Goal: Information Seeking & Learning: Learn about a topic

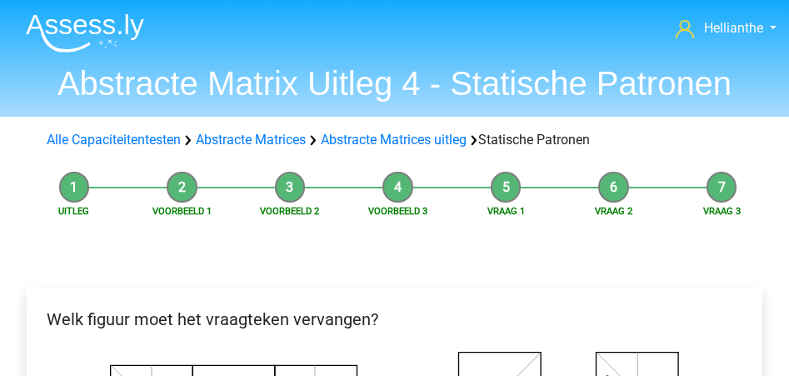
scroll to position [502, 0]
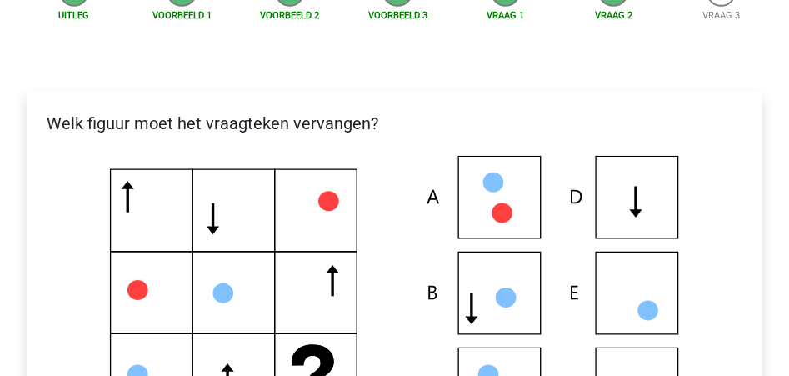
scroll to position [169, 0]
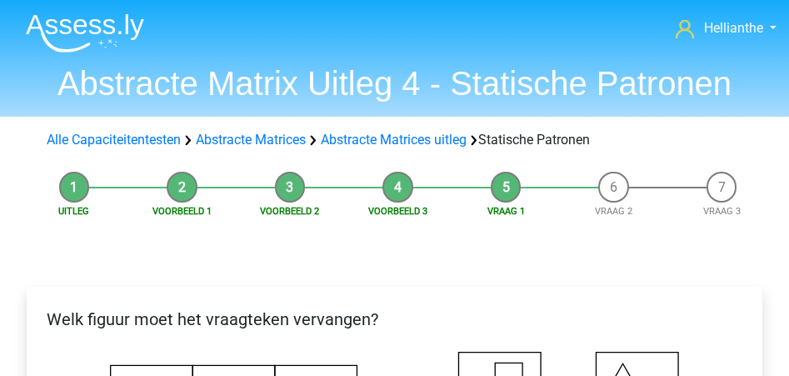
scroll to position [667, 0]
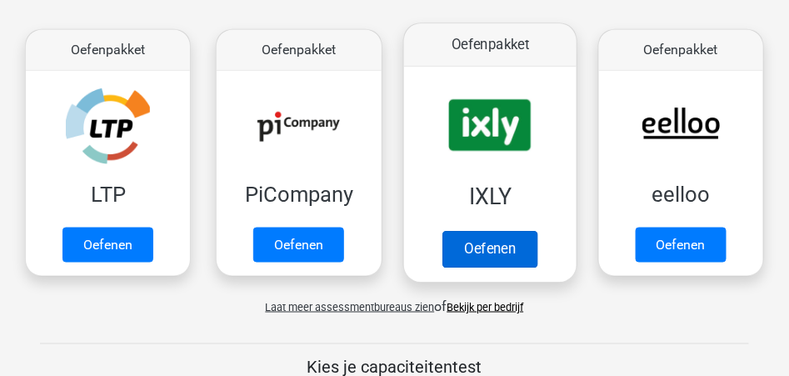
scroll to position [444, 0]
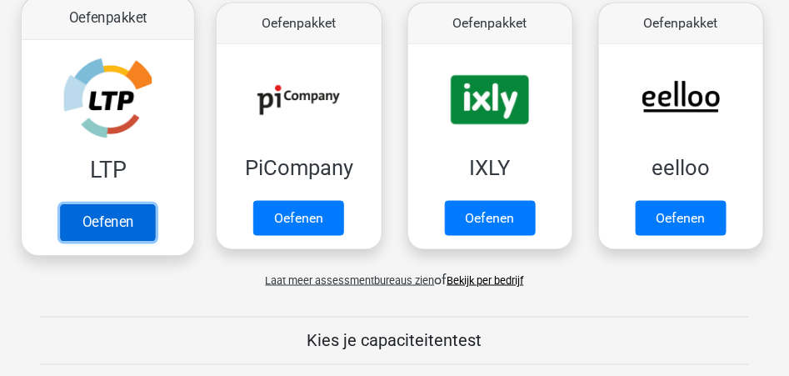
click at [112, 226] on link "Oefenen" at bounding box center [107, 223] width 95 height 37
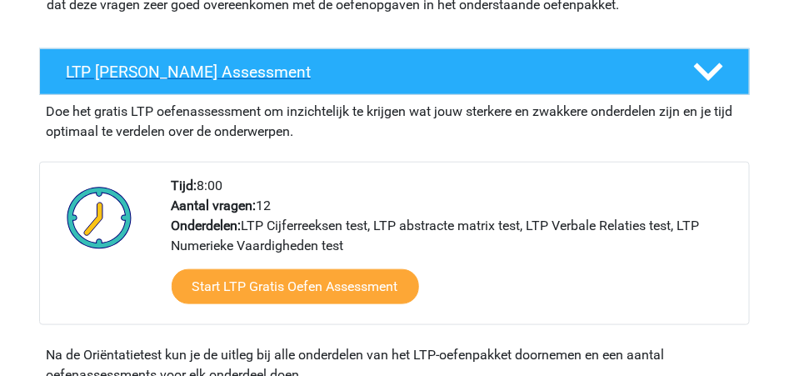
scroll to position [277, 0]
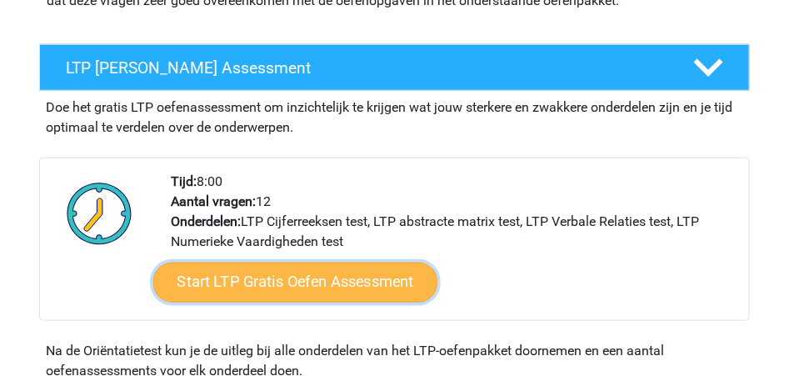
click at [312, 282] on link "Start LTP Gratis Oefen Assessment" at bounding box center [294, 282] width 285 height 40
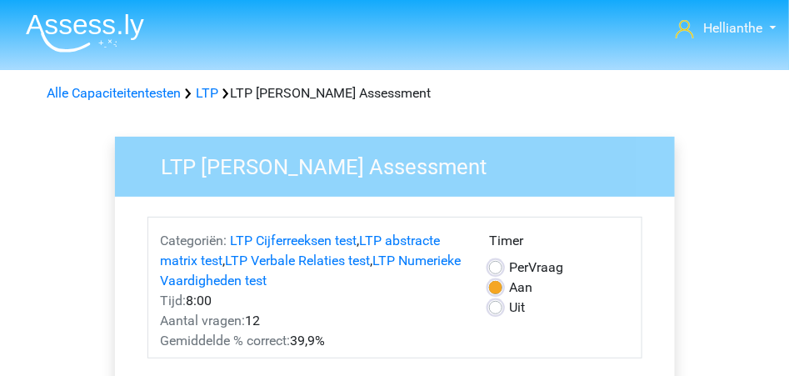
drag, startPoint x: 787, startPoint y: 47, endPoint x: 787, endPoint y: 63, distance: 15.8
click at [787, 63] on header "Hellianthe h_van_doten@hotmail.com" at bounding box center [394, 35] width 789 height 70
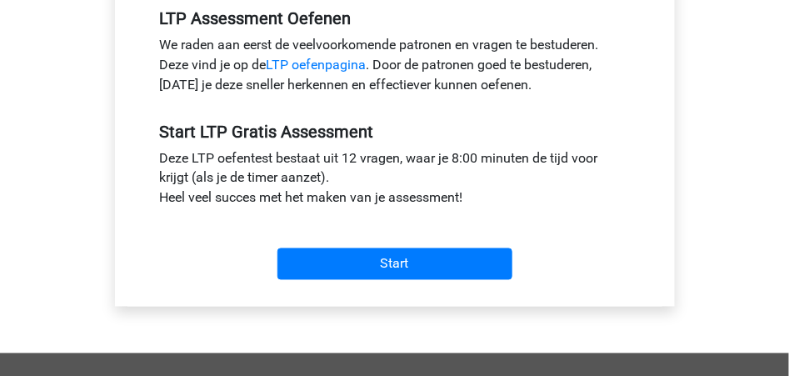
scroll to position [585, 0]
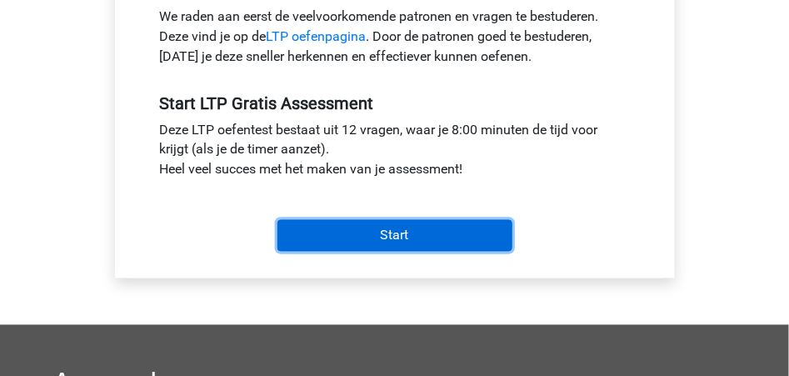
click at [397, 242] on input "Start" at bounding box center [394, 236] width 235 height 32
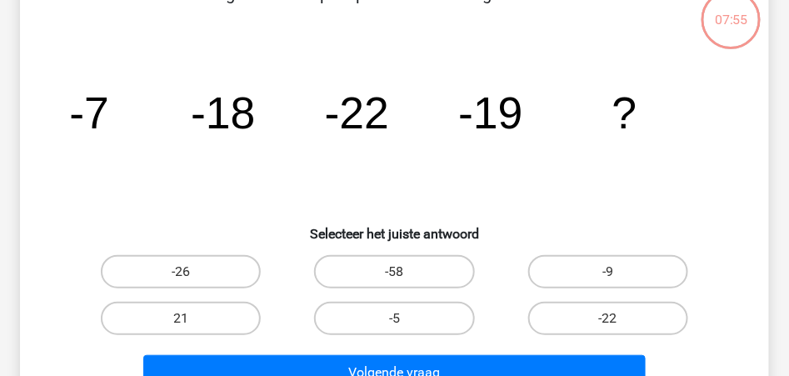
scroll to position [124, 0]
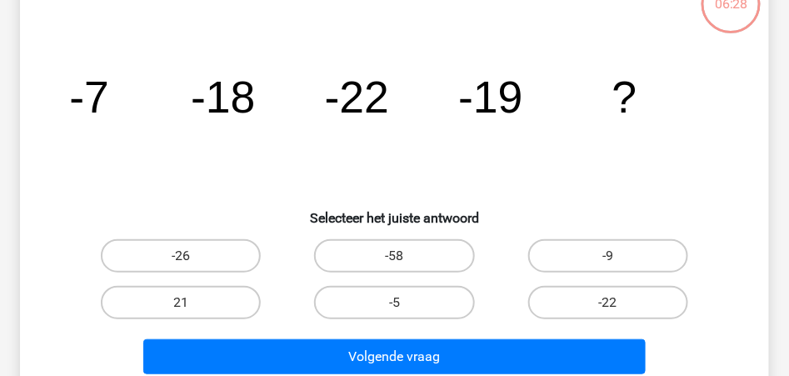
click at [618, 257] on input "-9" at bounding box center [613, 261] width 11 height 11
radio input "true"
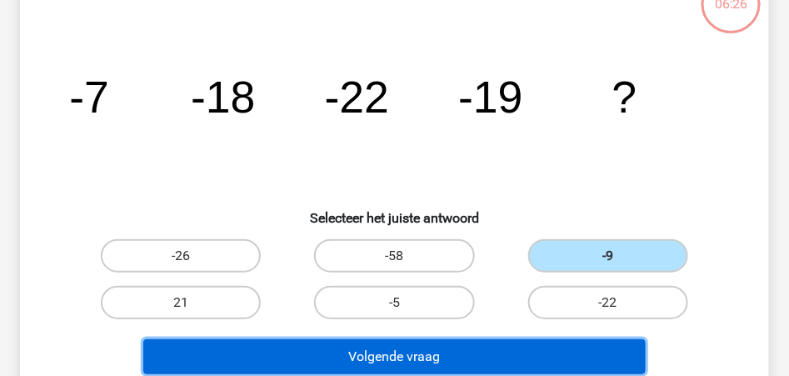
click at [483, 352] on button "Volgende vraag" at bounding box center [393, 356] width 501 height 35
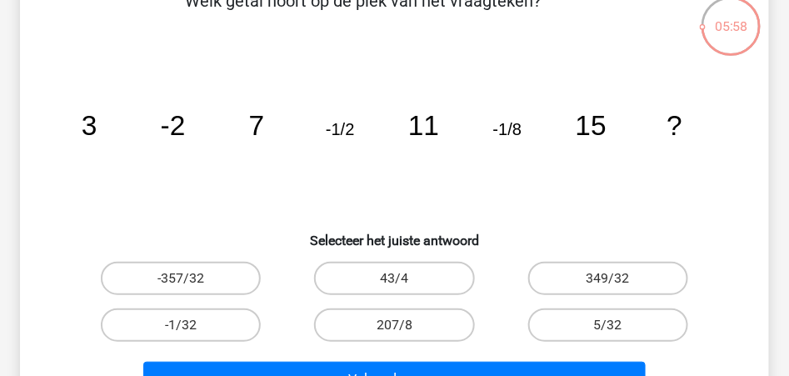
scroll to position [104, 0]
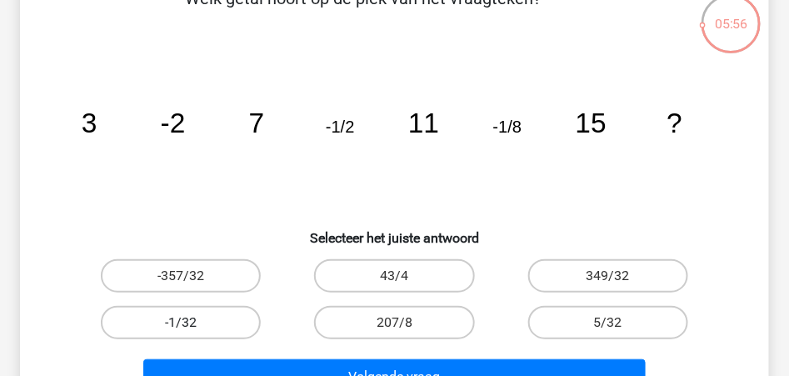
click at [210, 315] on label "-1/32" at bounding box center [181, 322] width 160 height 33
click at [192, 322] on input "-1/32" at bounding box center [186, 327] width 11 height 11
radio input "true"
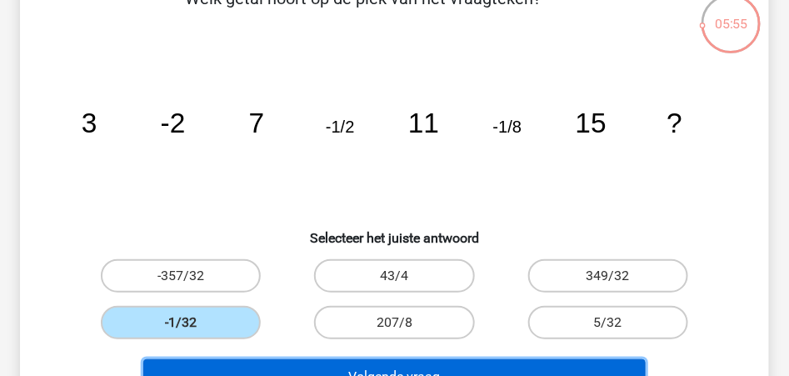
click at [405, 366] on button "Volgende vraag" at bounding box center [393, 376] width 501 height 35
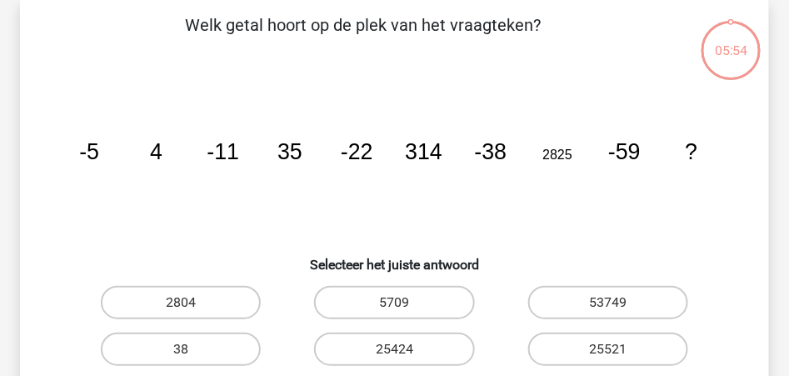
scroll to position [77, 0]
click at [399, 350] on input "25424" at bounding box center [399, 355] width 11 height 11
radio input "true"
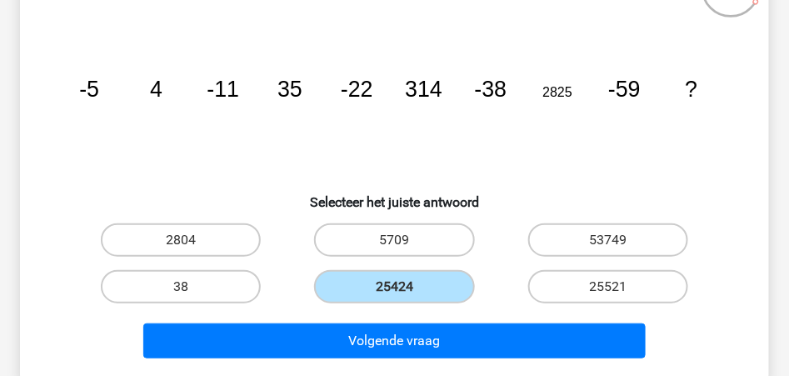
scroll to position [144, 0]
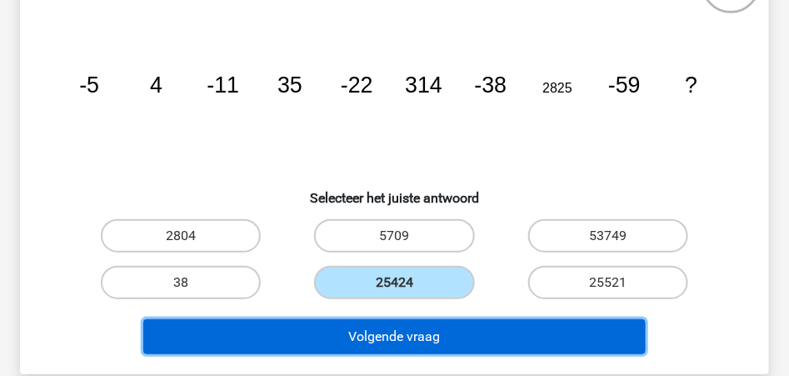
click at [451, 334] on button "Volgende vraag" at bounding box center [393, 336] width 501 height 35
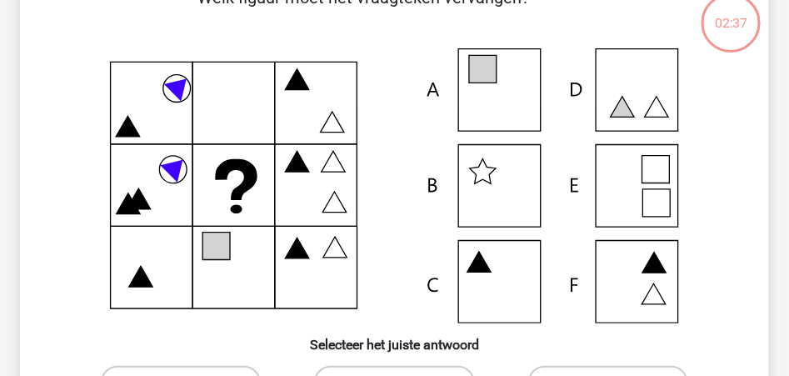
scroll to position [77, 0]
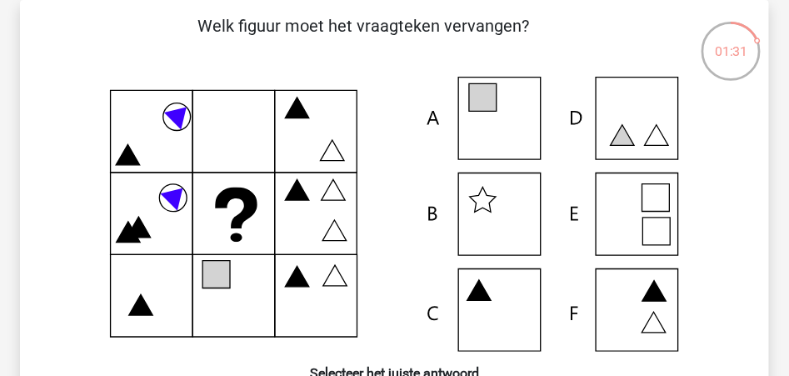
click at [503, 219] on icon at bounding box center [394, 214] width 669 height 275
click at [478, 197] on icon at bounding box center [394, 214] width 669 height 275
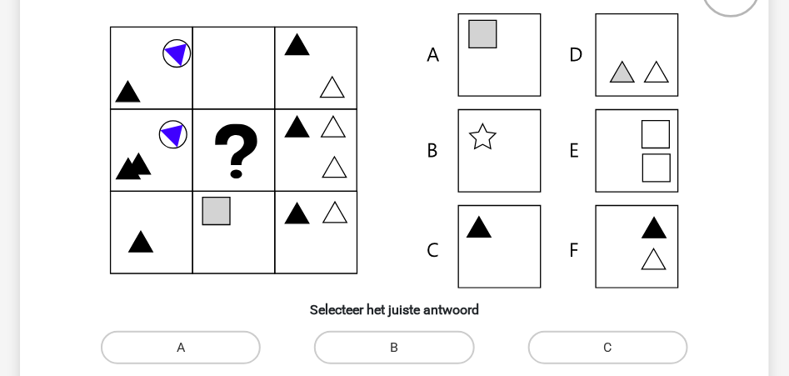
scroll to position [197, 0]
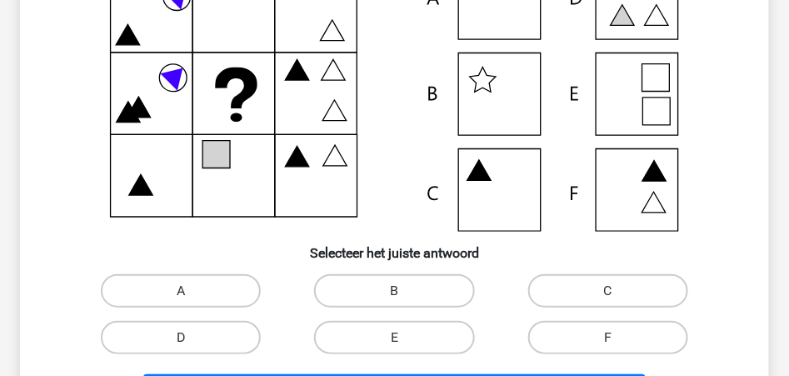
click at [395, 291] on input "B" at bounding box center [399, 296] width 11 height 11
radio input "true"
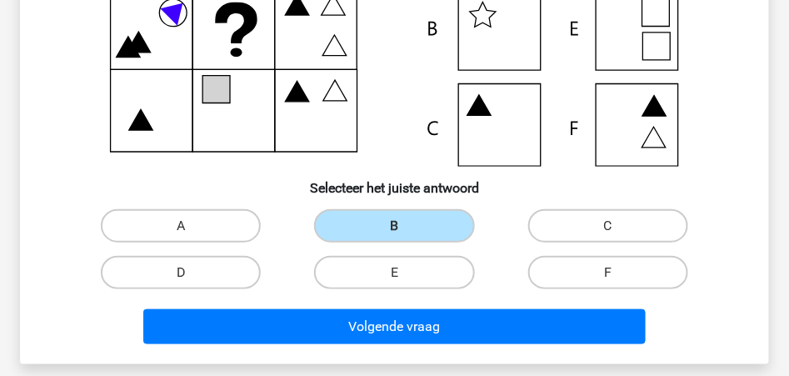
scroll to position [297, 0]
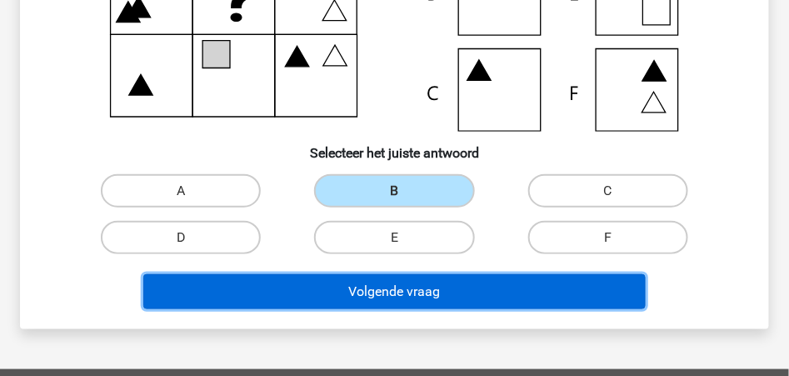
click at [456, 295] on button "Volgende vraag" at bounding box center [393, 291] width 501 height 35
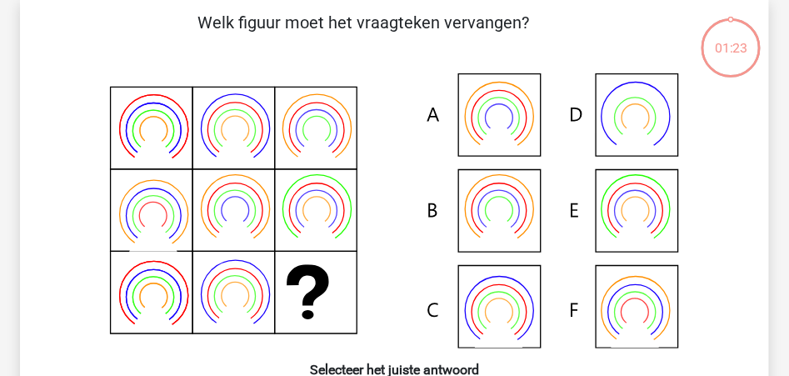
scroll to position [77, 0]
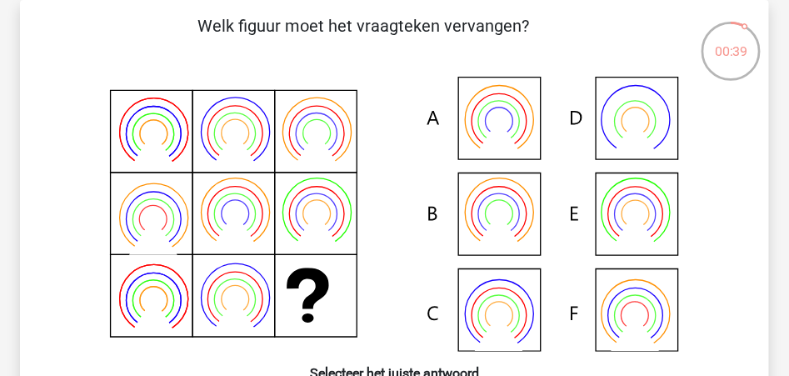
click at [494, 126] on icon at bounding box center [498, 137] width 47 height 38
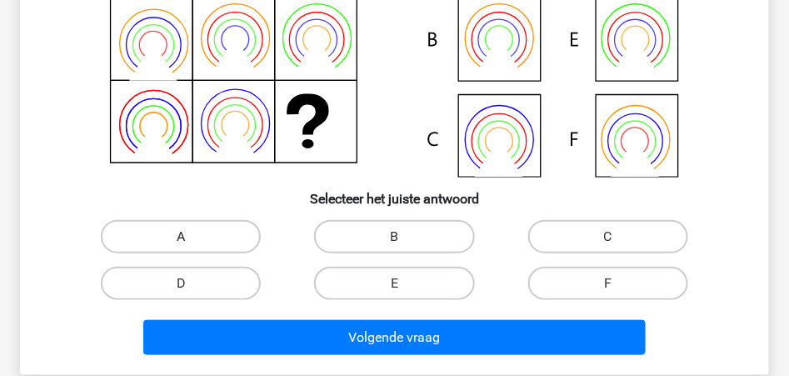
click at [167, 234] on label "A" at bounding box center [181, 236] width 160 height 33
click at [181, 237] on input "A" at bounding box center [186, 242] width 11 height 11
radio input "true"
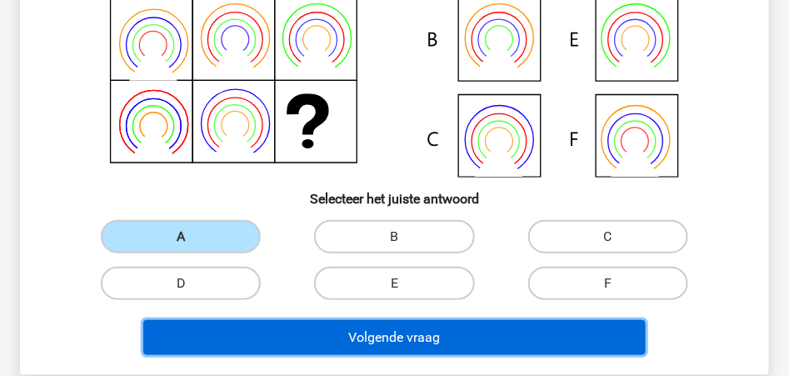
click at [417, 346] on button "Volgende vraag" at bounding box center [393, 337] width 501 height 35
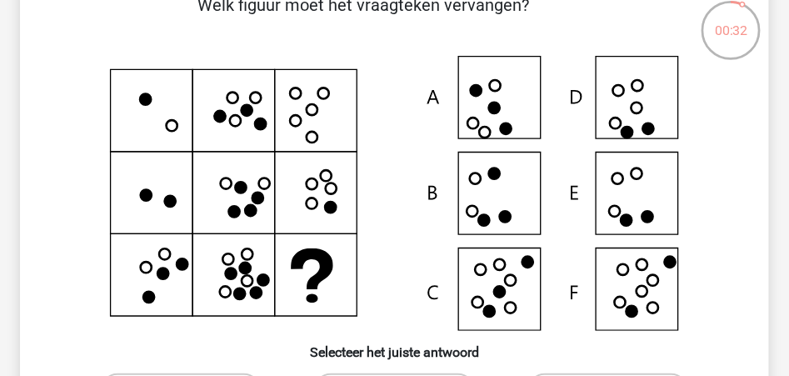
scroll to position [100, 0]
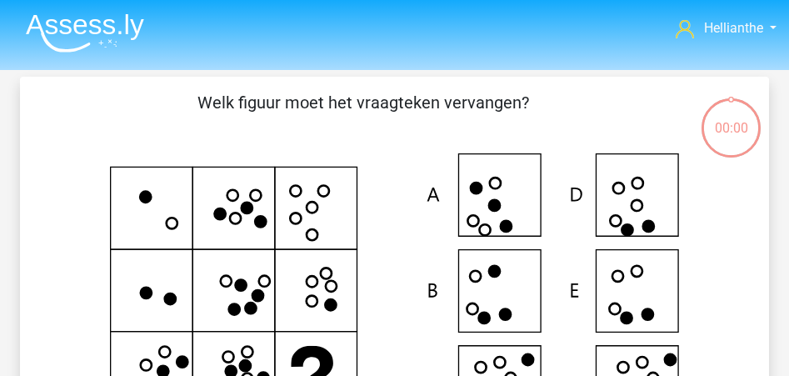
scroll to position [100, 0]
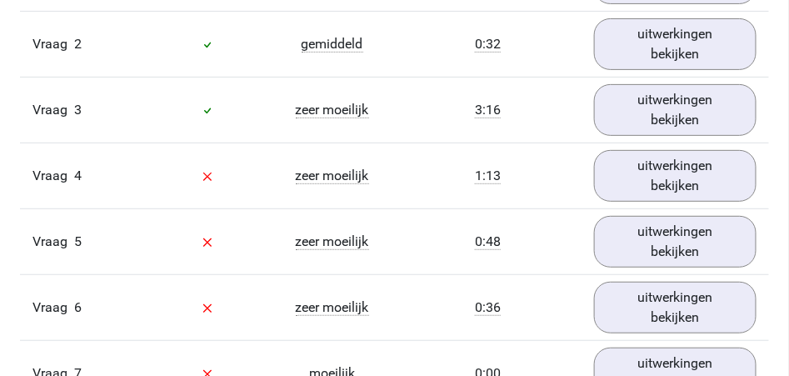
scroll to position [1540, 0]
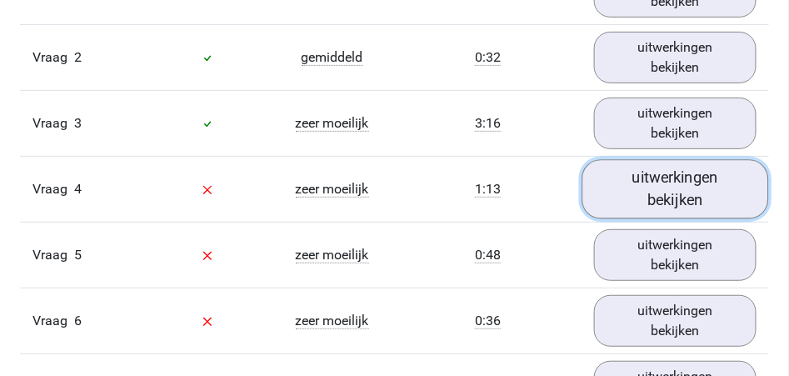
click at [674, 190] on link "uitwerkingen bekijken" at bounding box center [675, 189] width 187 height 59
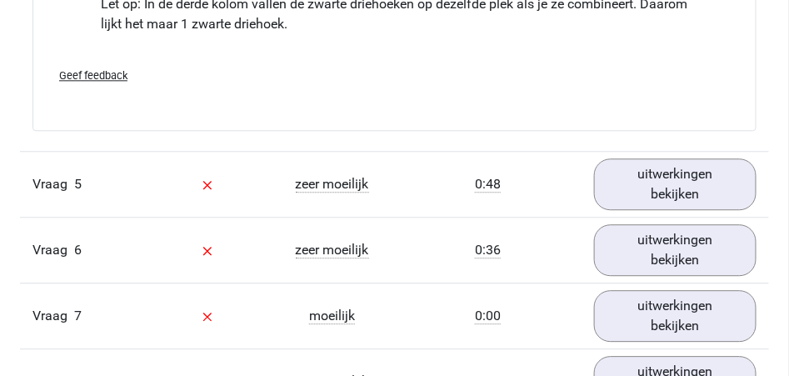
scroll to position [2367, 0]
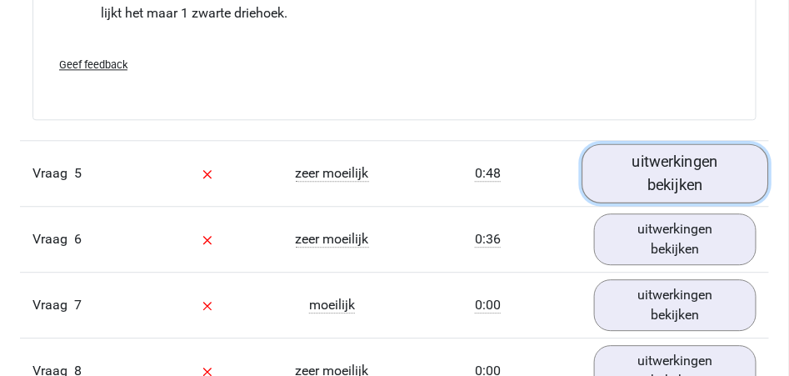
click at [674, 172] on link "uitwerkingen bekijken" at bounding box center [675, 173] width 187 height 59
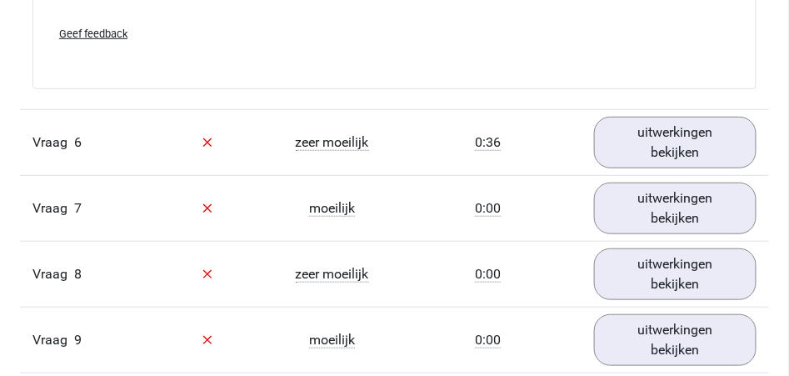
scroll to position [3130, 0]
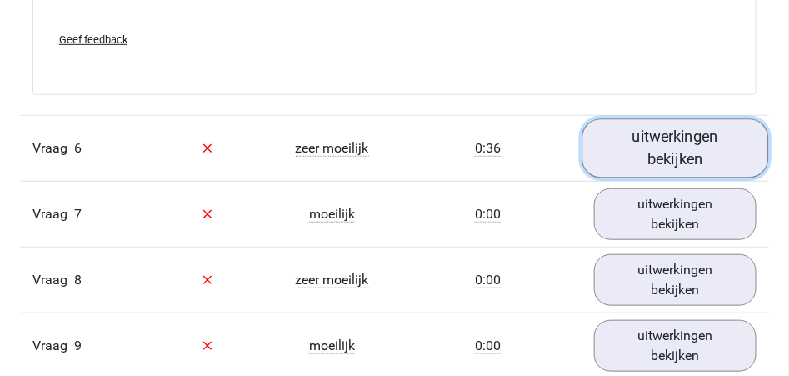
click at [680, 155] on link "uitwerkingen bekijken" at bounding box center [675, 147] width 187 height 59
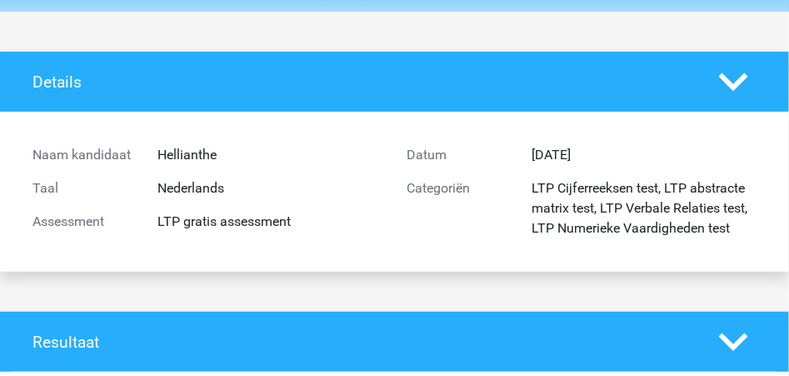
scroll to position [0, 0]
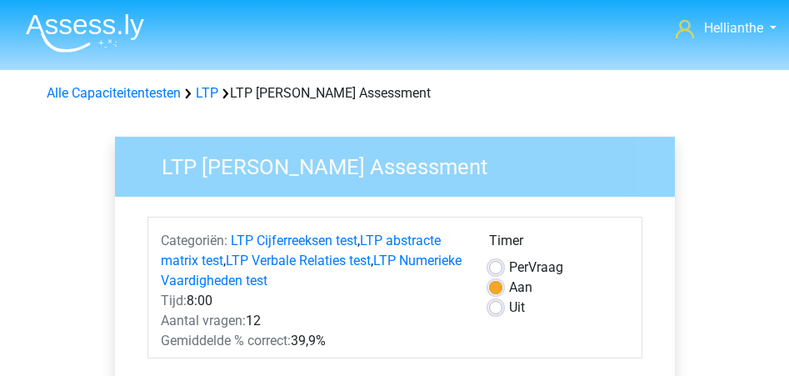
scroll to position [585, 0]
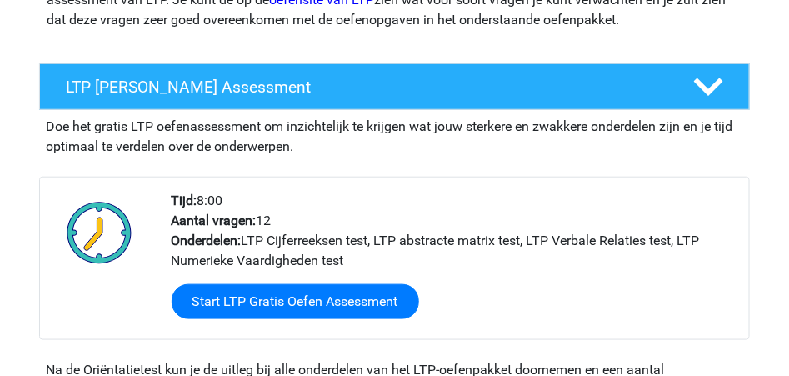
scroll to position [277, 0]
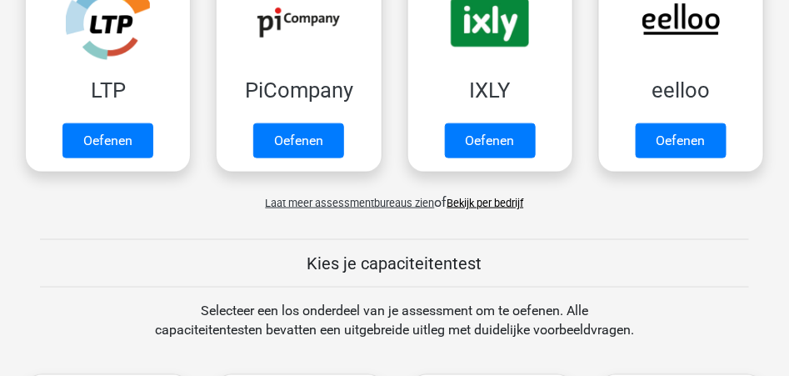
scroll to position [388, 0]
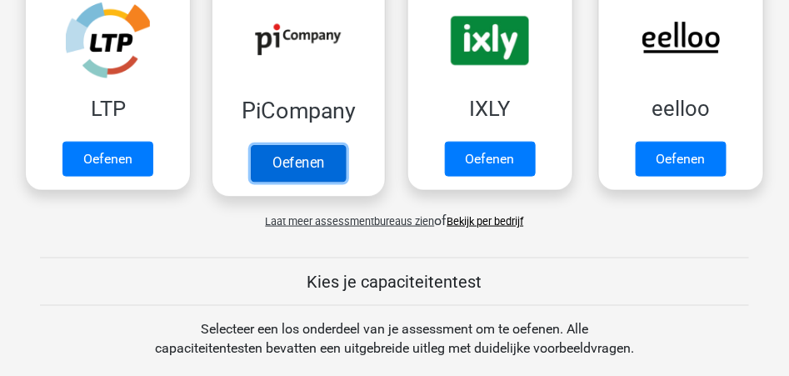
click at [302, 164] on link "Oefenen" at bounding box center [299, 164] width 95 height 37
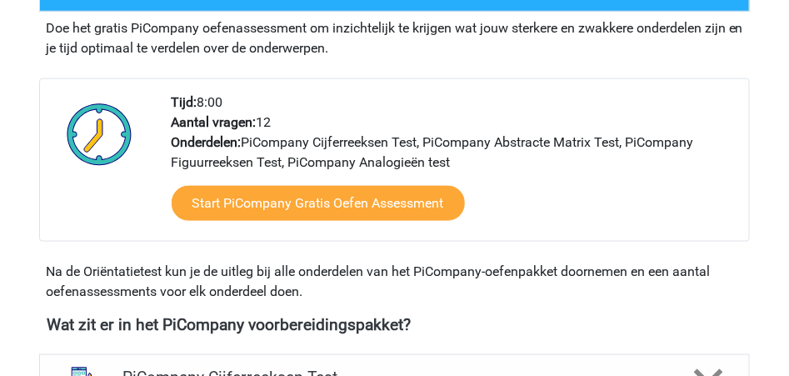
scroll to position [388, 0]
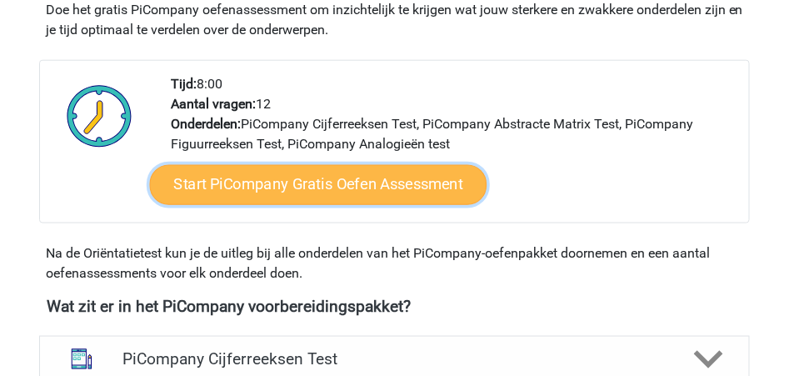
click at [338, 205] on link "Start PiCompany Gratis Oefen Assessment" at bounding box center [317, 185] width 337 height 40
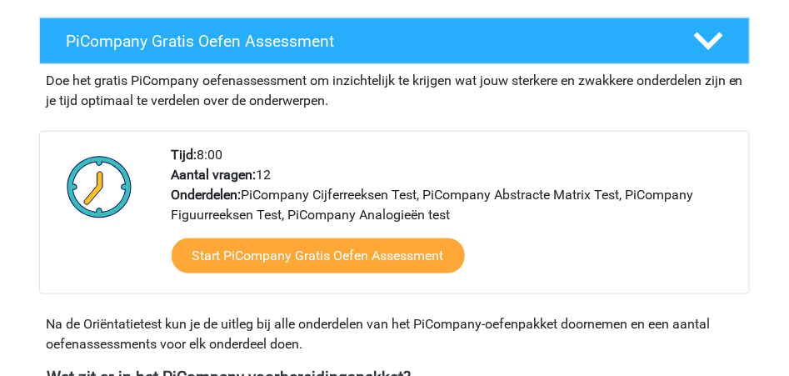
scroll to position [294, 0]
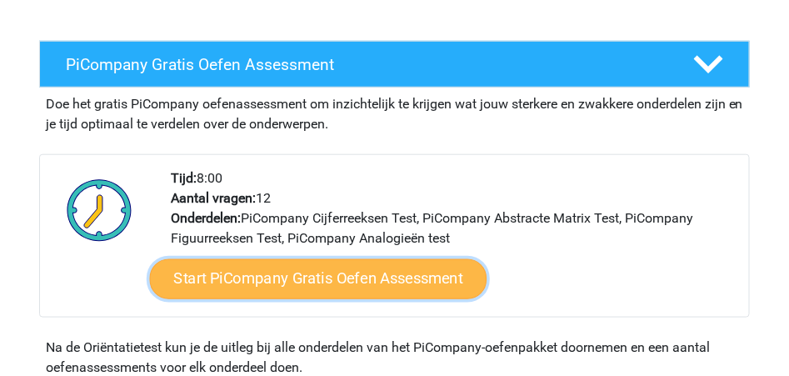
click at [336, 299] on link "Start PiCompany Gratis Oefen Assessment" at bounding box center [317, 279] width 337 height 40
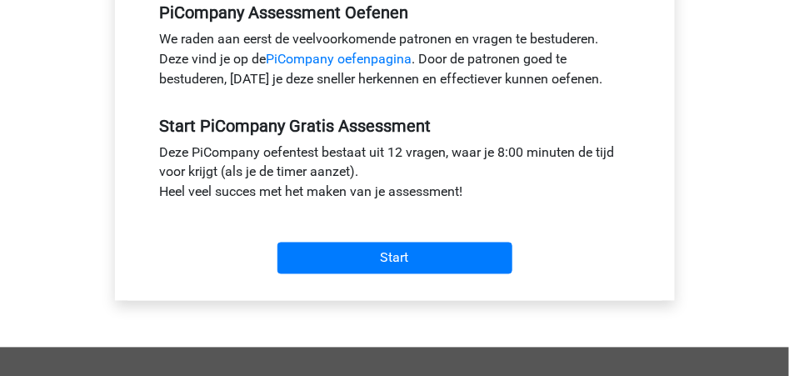
scroll to position [553, 0]
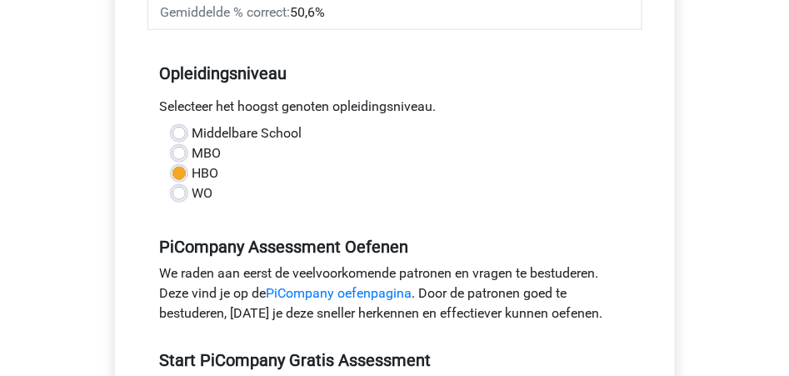
scroll to position [656, 0]
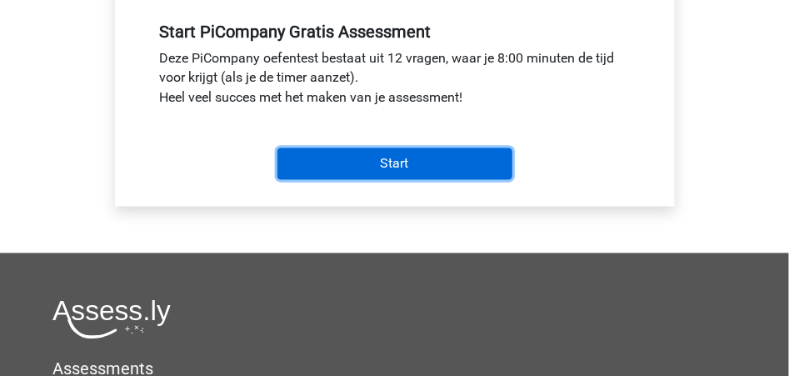
click at [410, 162] on input "Start" at bounding box center [394, 164] width 235 height 32
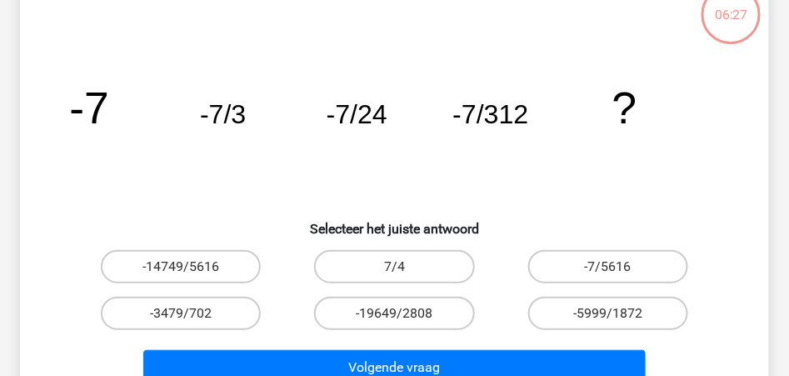
scroll to position [109, 0]
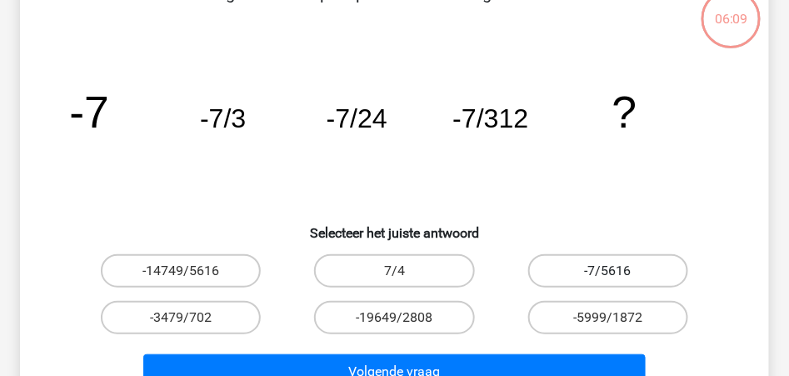
click at [618, 269] on label "-7/5616" at bounding box center [608, 270] width 160 height 33
click at [618, 271] on input "-7/5616" at bounding box center [613, 276] width 11 height 11
radio input "true"
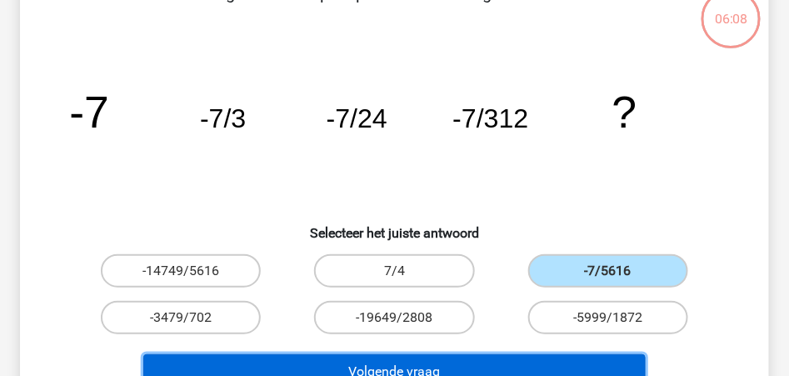
click at [450, 365] on button "Volgende vraag" at bounding box center [393, 371] width 501 height 35
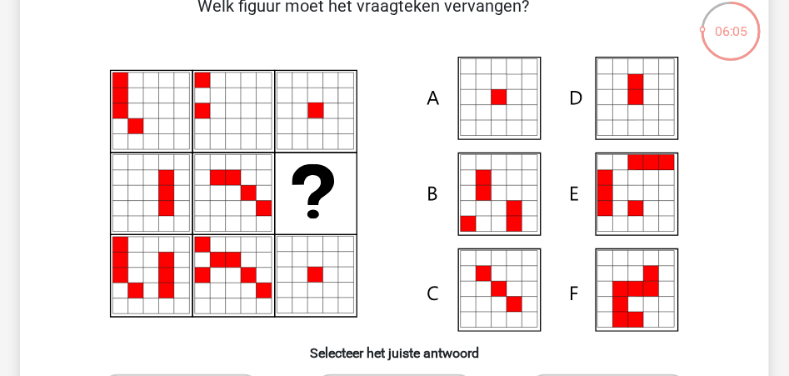
scroll to position [107, 0]
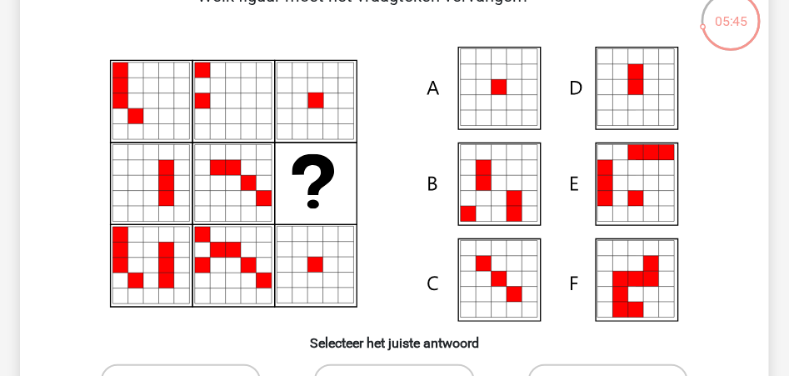
click at [513, 95] on icon at bounding box center [513, 102] width 15 height 15
click at [497, 92] on icon at bounding box center [498, 87] width 15 height 15
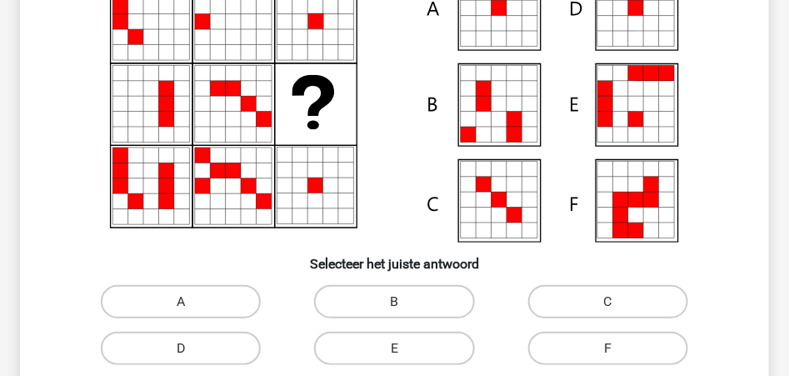
scroll to position [191, 0]
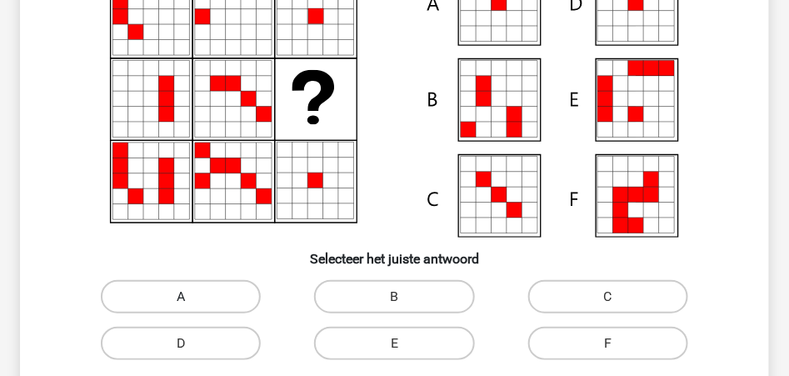
click at [228, 292] on label "A" at bounding box center [181, 296] width 160 height 33
click at [192, 297] on input "A" at bounding box center [186, 302] width 11 height 11
radio input "true"
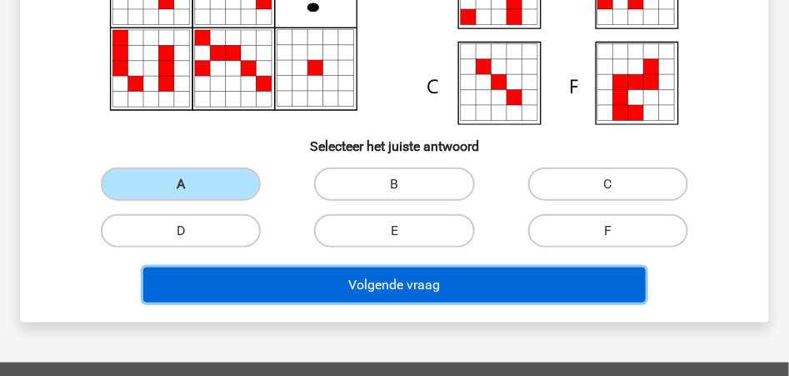
click at [472, 291] on button "Volgende vraag" at bounding box center [393, 284] width 501 height 35
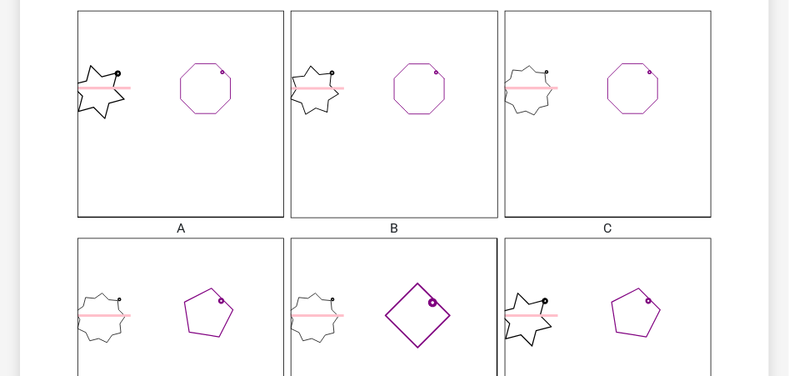
scroll to position [469, 0]
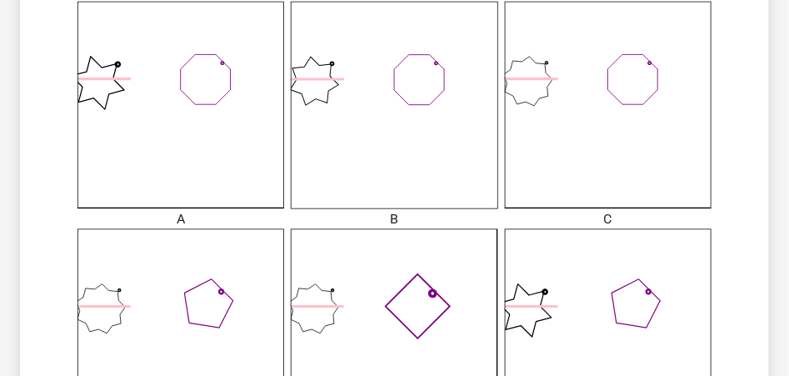
click at [407, 303] on icon at bounding box center [394, 332] width 207 height 207
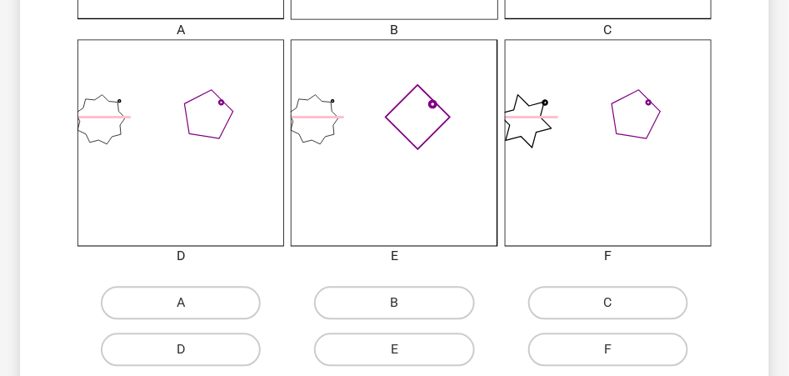
scroll to position [682, 0]
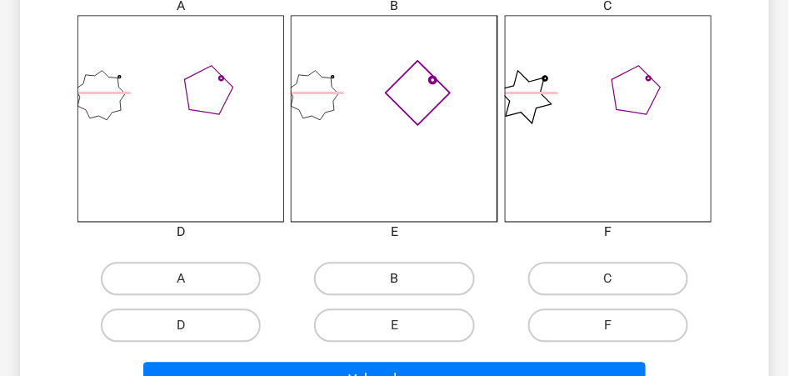
click at [370, 277] on label "B" at bounding box center [394, 278] width 160 height 33
click at [394, 279] on input "B" at bounding box center [399, 284] width 11 height 11
radio input "true"
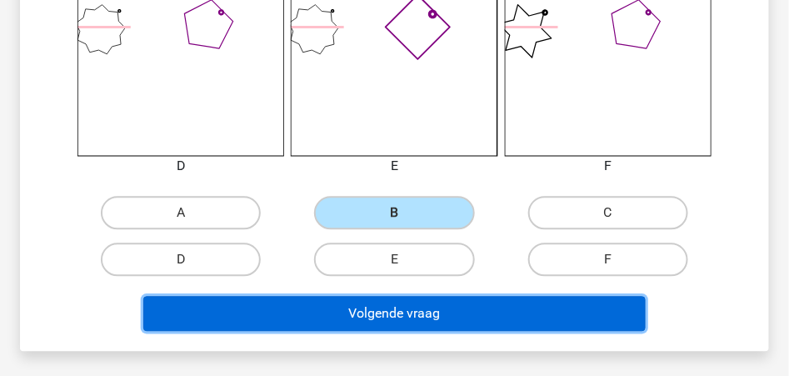
click at [407, 313] on button "Volgende vraag" at bounding box center [393, 313] width 501 height 35
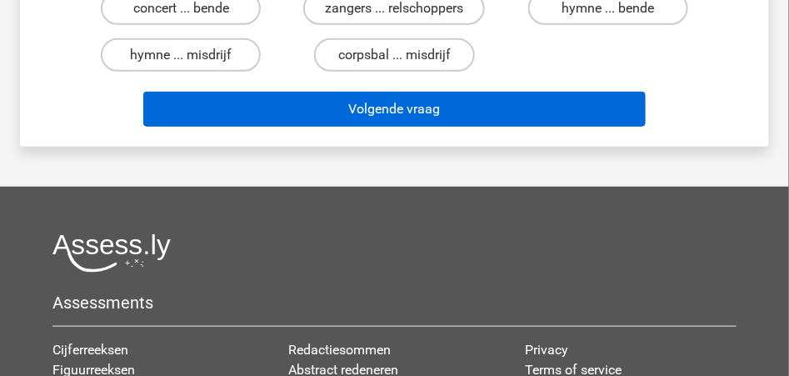
scroll to position [77, 0]
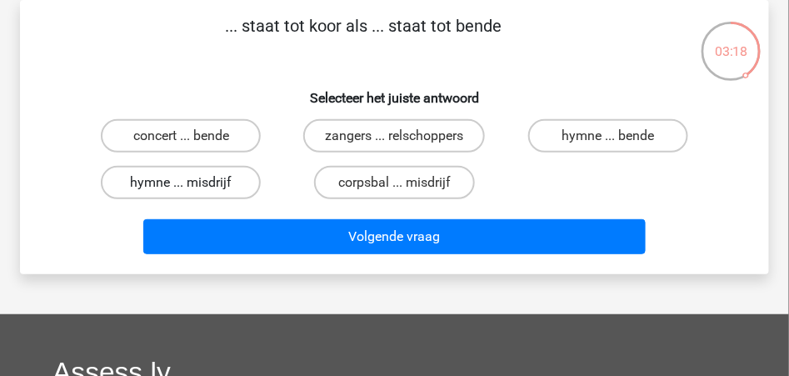
click at [187, 182] on input "hymne ... misdrijf" at bounding box center [186, 187] width 11 height 11
radio input "true"
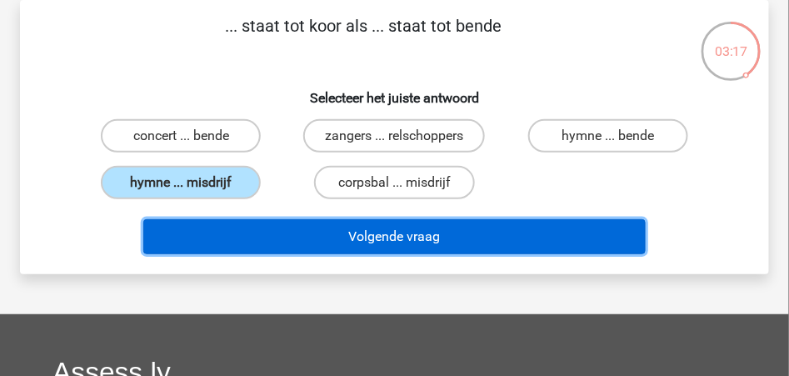
click at [408, 238] on button "Volgende vraag" at bounding box center [393, 236] width 501 height 35
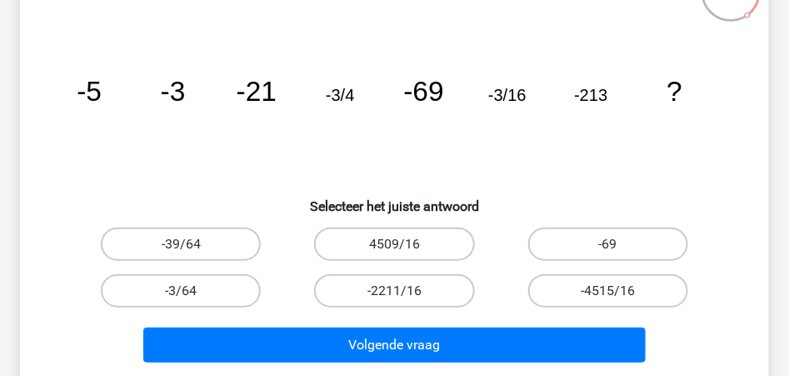
scroll to position [141, 0]
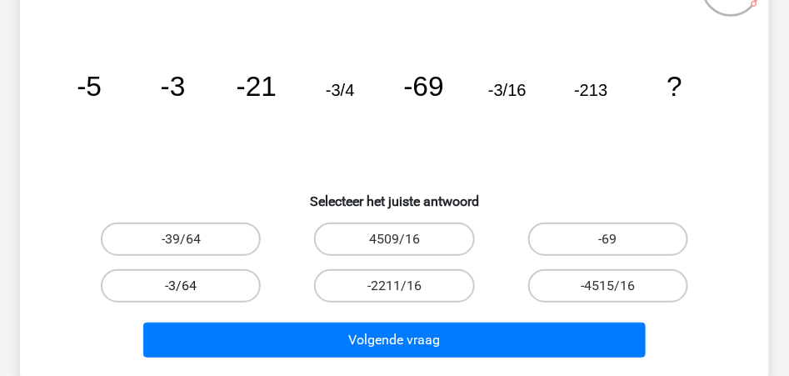
click at [174, 288] on label "-3/64" at bounding box center [181, 285] width 160 height 33
click at [181, 288] on input "-3/64" at bounding box center [186, 291] width 11 height 11
radio input "true"
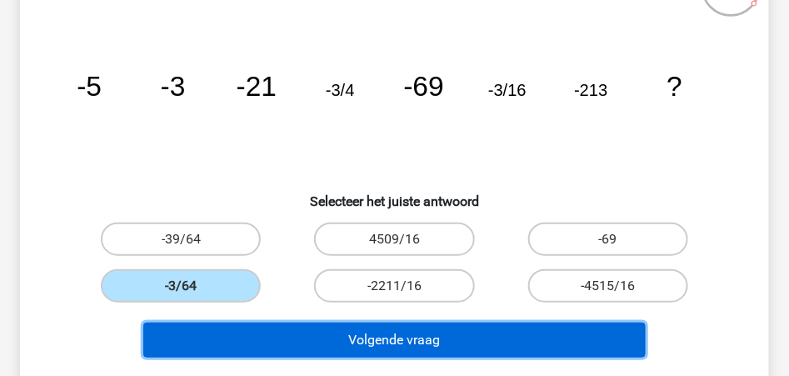
click at [378, 342] on button "Volgende vraag" at bounding box center [393, 339] width 501 height 35
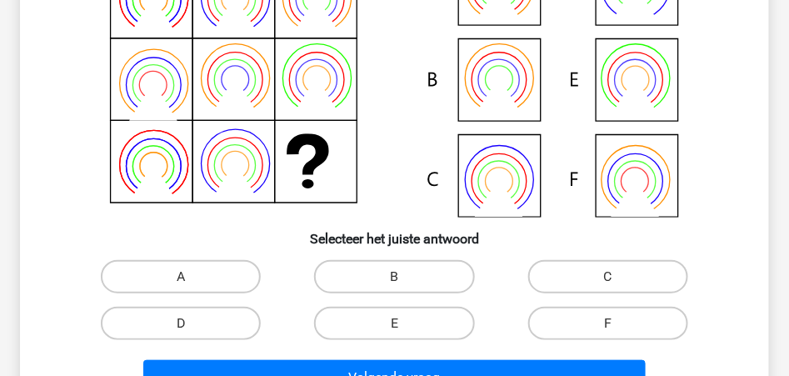
scroll to position [291, 0]
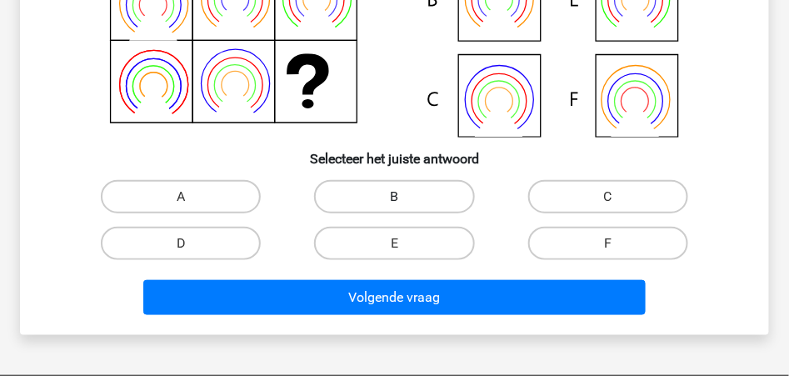
click at [371, 189] on label "B" at bounding box center [394, 196] width 160 height 33
click at [394, 197] on input "B" at bounding box center [399, 202] width 11 height 11
radio input "true"
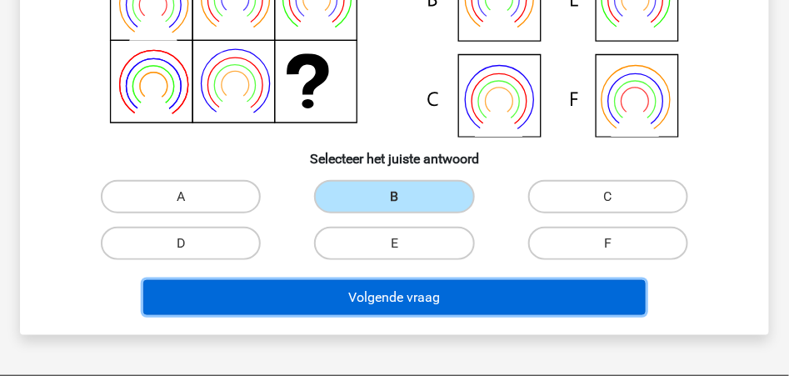
click at [386, 288] on button "Volgende vraag" at bounding box center [393, 297] width 501 height 35
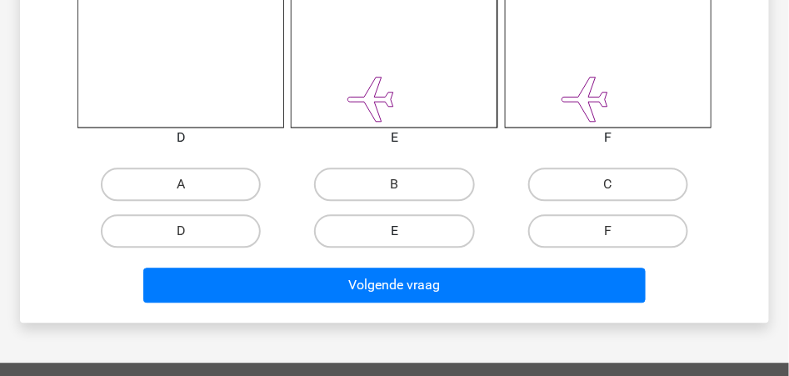
scroll to position [774, 0]
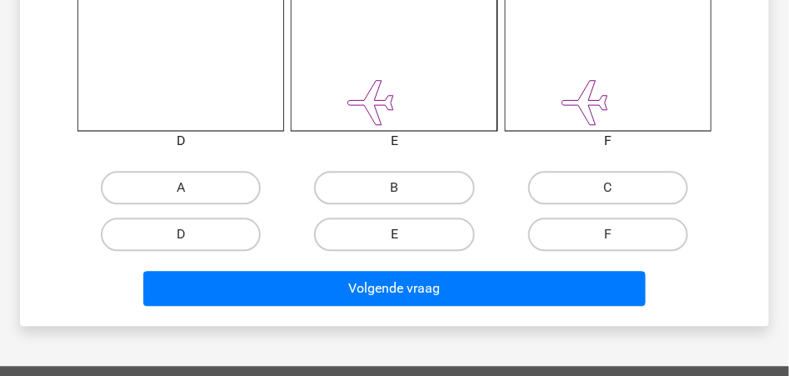
click at [387, 236] on label "E" at bounding box center [394, 233] width 160 height 33
click at [394, 236] on input "E" at bounding box center [399, 239] width 11 height 11
radio input "true"
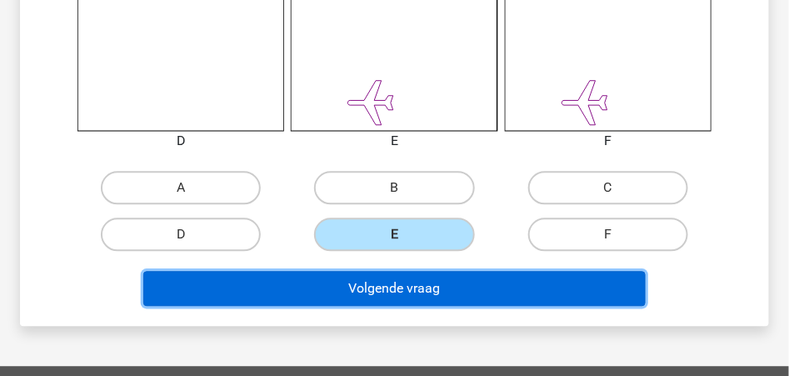
click at [405, 293] on button "Volgende vraag" at bounding box center [393, 288] width 501 height 35
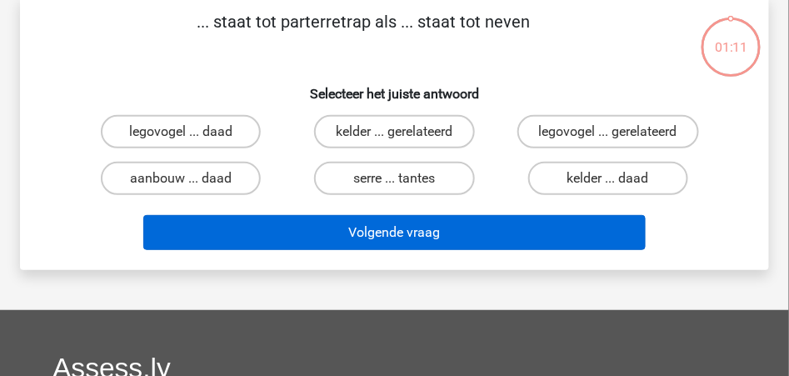
scroll to position [77, 0]
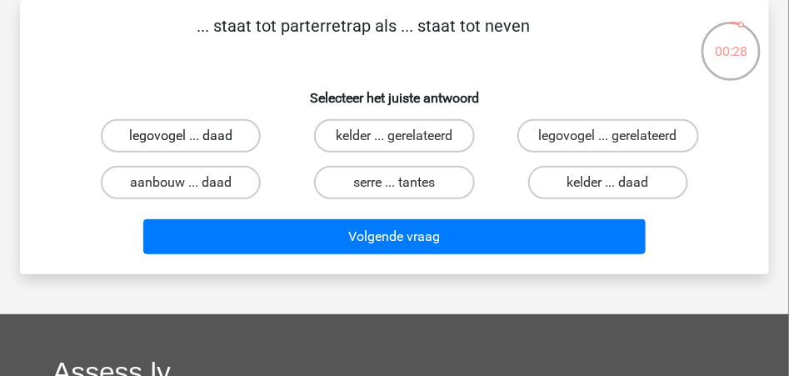
click at [202, 137] on label "legovogel ... daad" at bounding box center [181, 135] width 160 height 33
click at [192, 137] on input "legovogel ... daad" at bounding box center [186, 141] width 11 height 11
radio input "true"
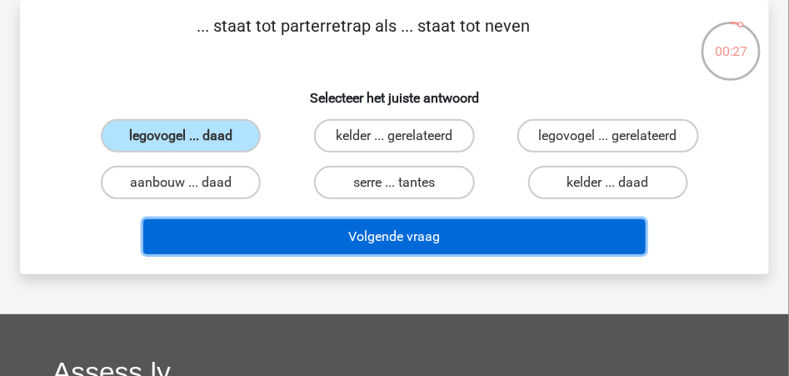
click at [412, 241] on button "Volgende vraag" at bounding box center [393, 236] width 501 height 35
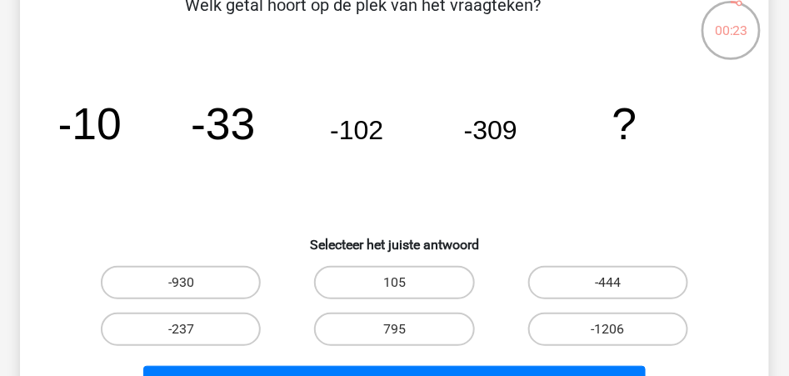
scroll to position [110, 0]
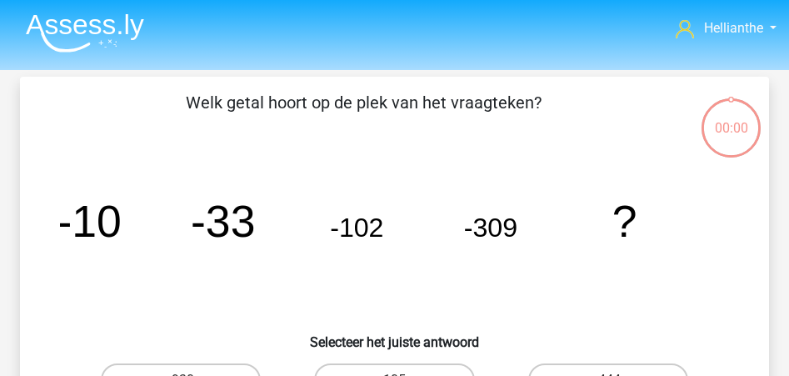
scroll to position [110, 0]
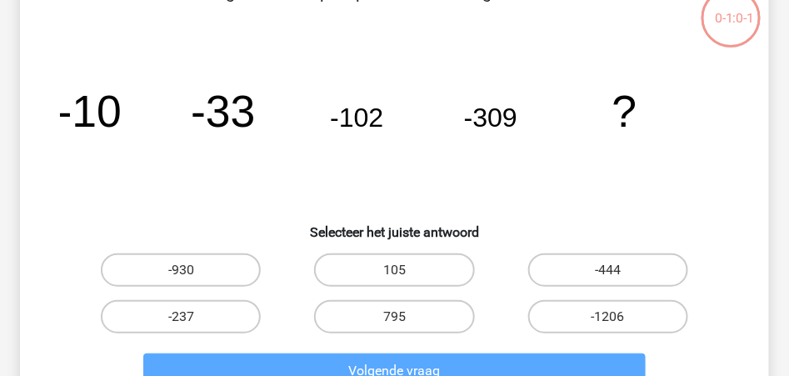
click at [184, 270] on input "-930" at bounding box center [186, 275] width 11 height 11
radio input "true"
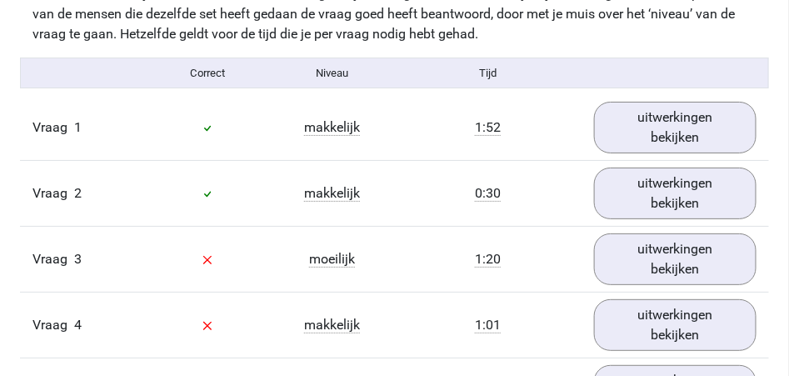
scroll to position [1444, 0]
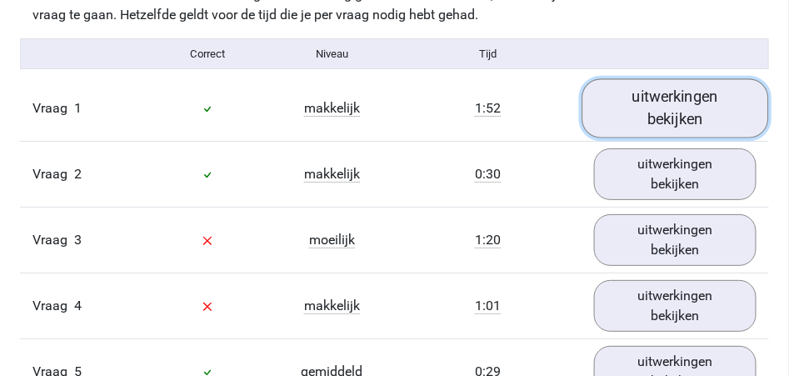
click at [670, 102] on link "uitwerkingen bekijken" at bounding box center [675, 108] width 187 height 59
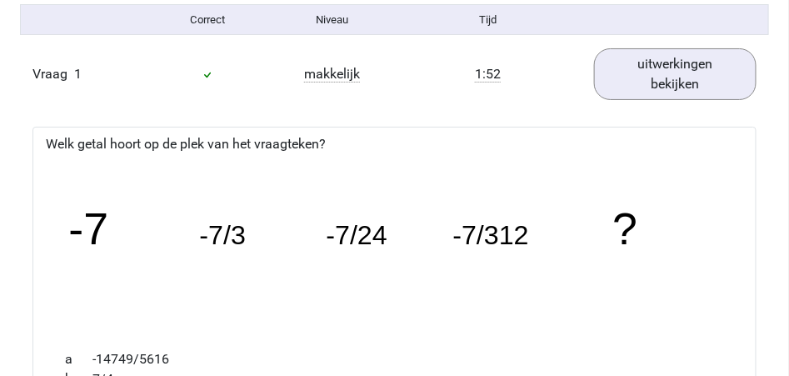
scroll to position [1483, 0]
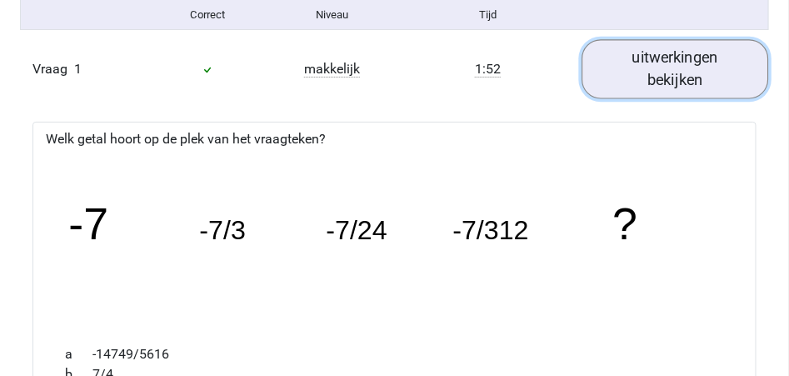
click at [683, 77] on link "uitwerkingen bekijken" at bounding box center [675, 69] width 187 height 59
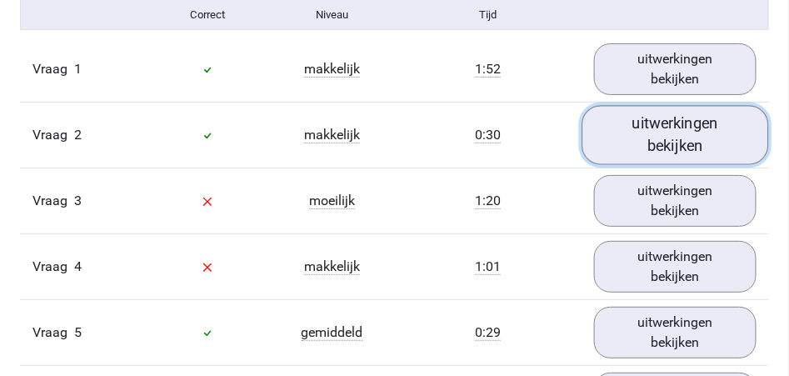
click at [675, 140] on link "uitwerkingen bekijken" at bounding box center [675, 135] width 187 height 59
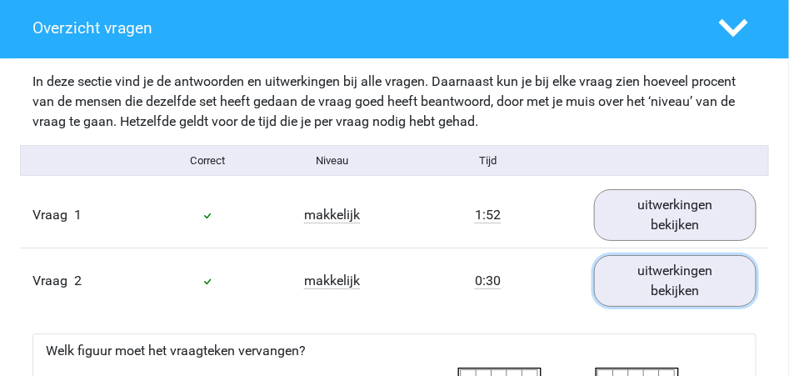
scroll to position [1332, 0]
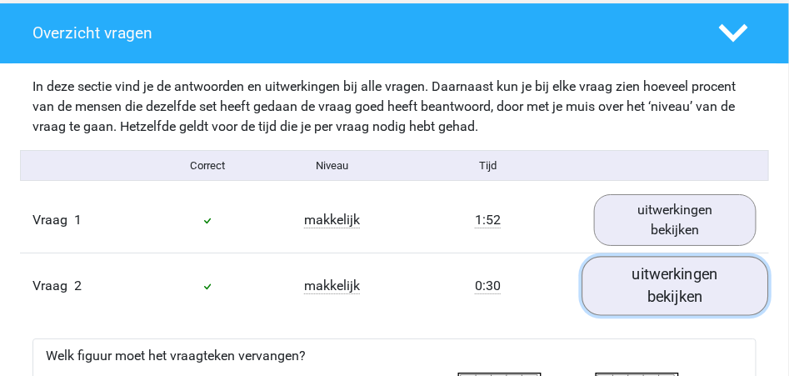
click at [711, 291] on link "uitwerkingen bekijken" at bounding box center [675, 286] width 187 height 59
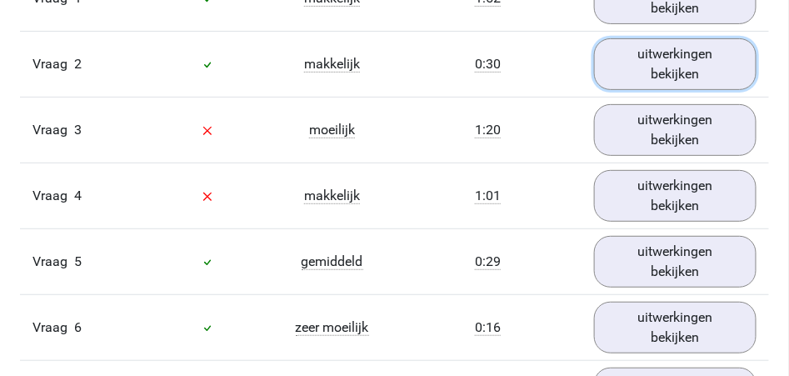
scroll to position [1567, 0]
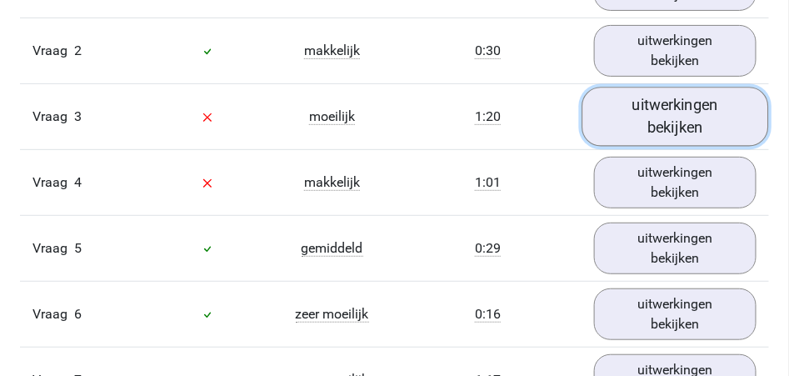
click at [680, 117] on link "uitwerkingen bekijken" at bounding box center [675, 116] width 187 height 59
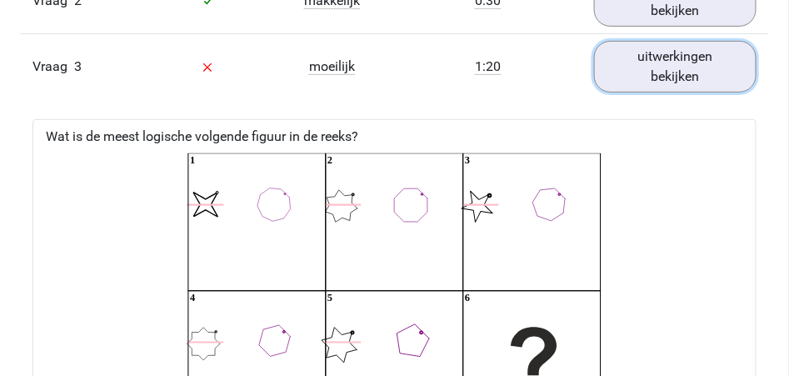
scroll to position [1530, 0]
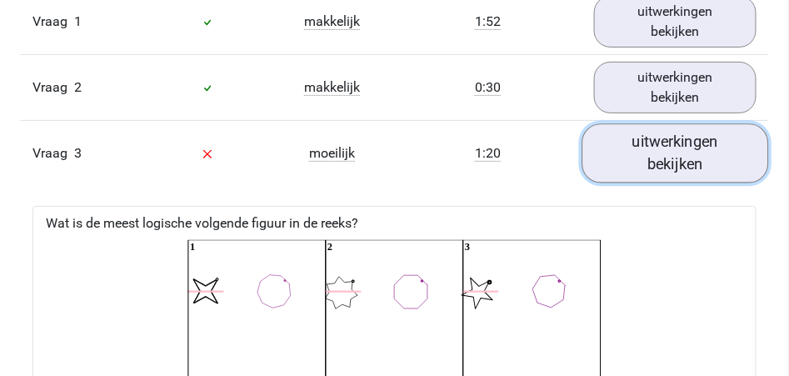
click at [667, 160] on link "uitwerkingen bekijken" at bounding box center [675, 153] width 187 height 59
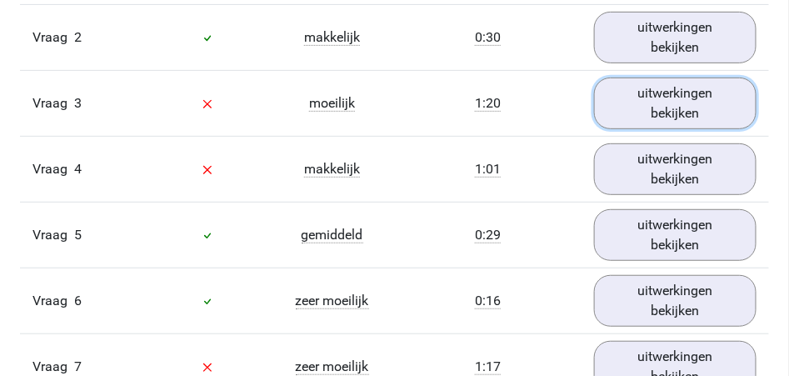
scroll to position [1589, 0]
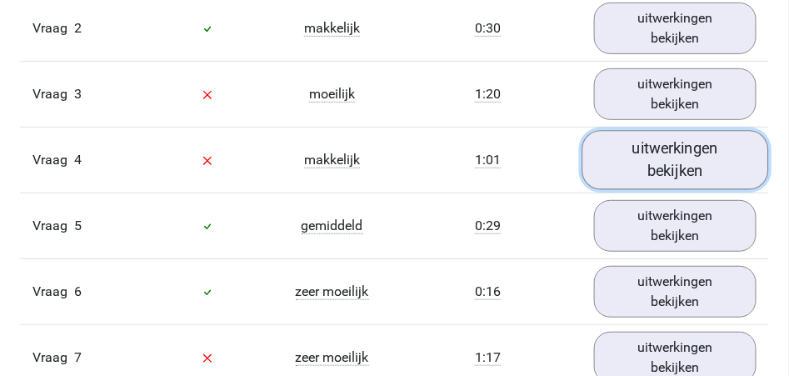
click at [672, 165] on link "uitwerkingen bekijken" at bounding box center [675, 160] width 187 height 59
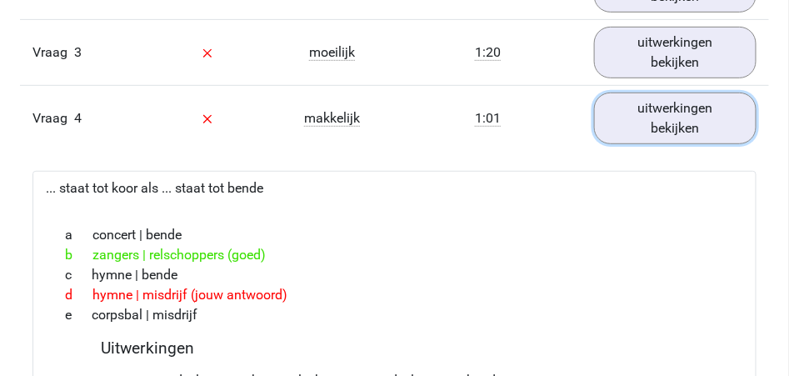
scroll to position [1607, 0]
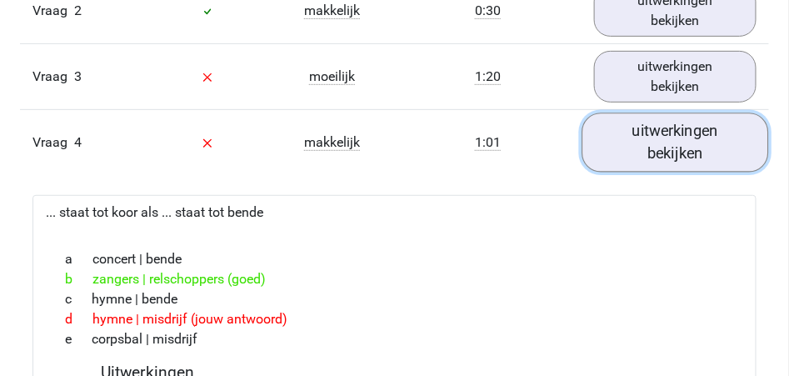
click at [705, 138] on link "uitwerkingen bekijken" at bounding box center [675, 142] width 187 height 59
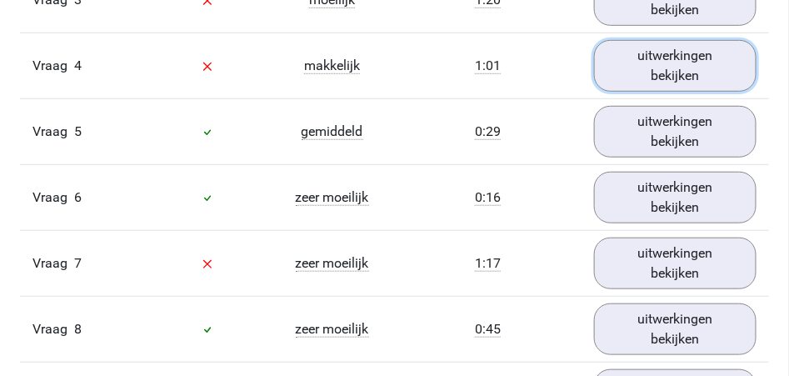
scroll to position [1688, 0]
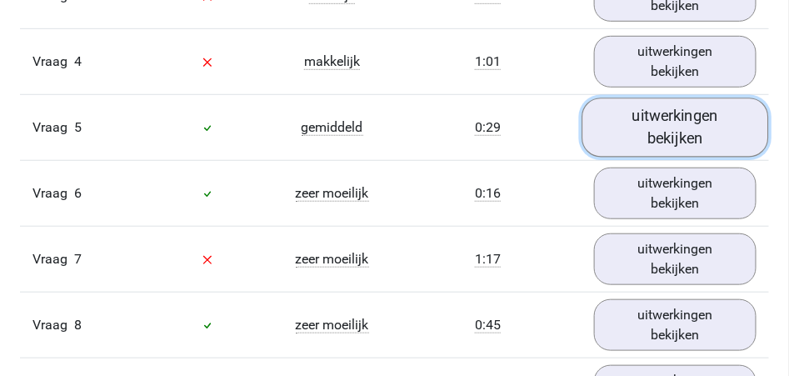
click at [691, 134] on link "uitwerkingen bekijken" at bounding box center [675, 127] width 187 height 59
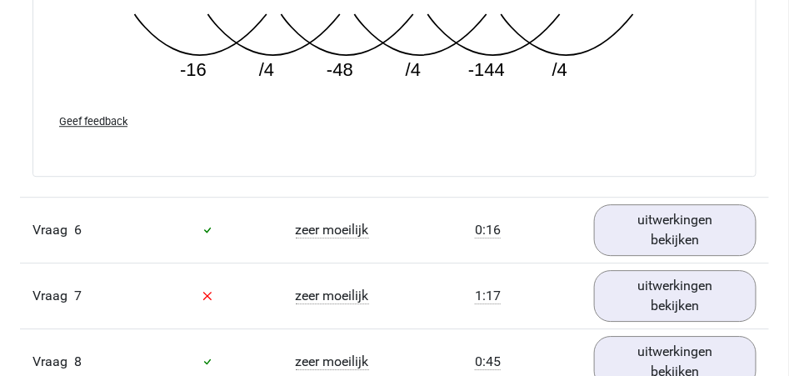
scroll to position [2484, 0]
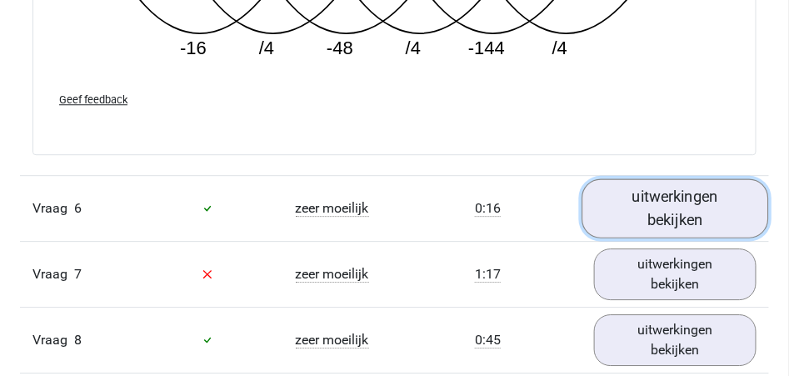
click at [671, 206] on link "uitwerkingen bekijken" at bounding box center [675, 207] width 187 height 59
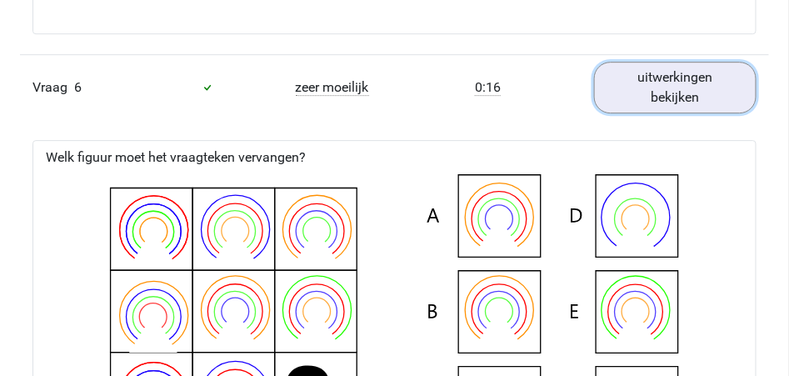
scroll to position [2623, 0]
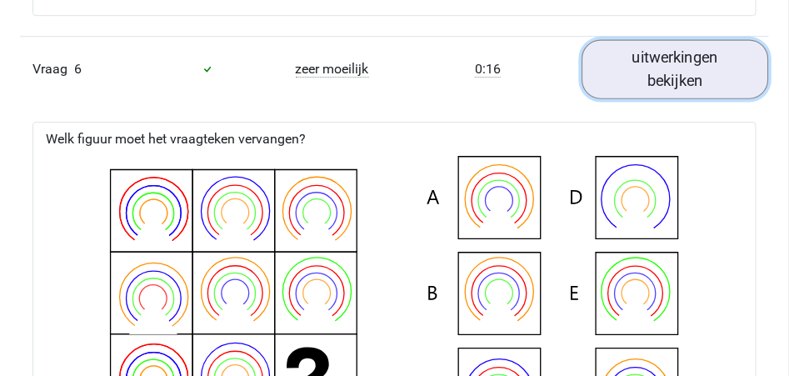
click at [678, 66] on link "uitwerkingen bekijken" at bounding box center [675, 68] width 187 height 59
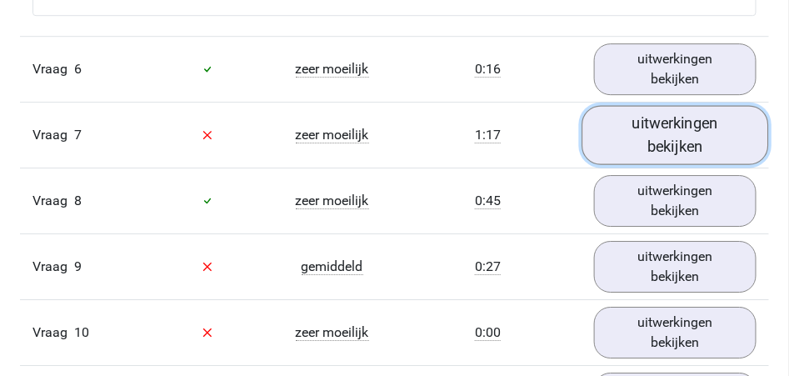
click at [676, 131] on link "uitwerkingen bekijken" at bounding box center [675, 134] width 187 height 59
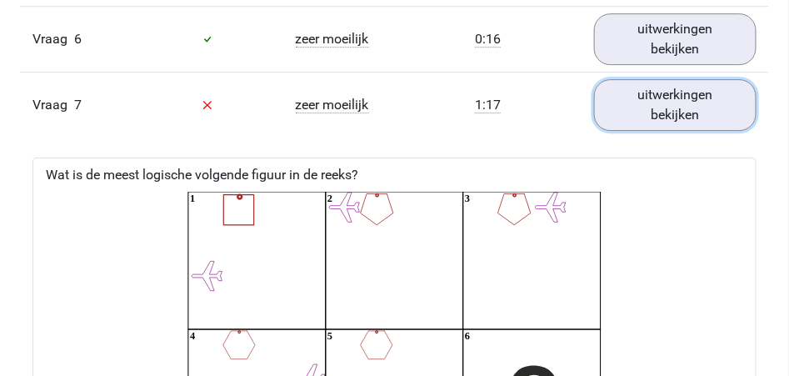
scroll to position [2646, 0]
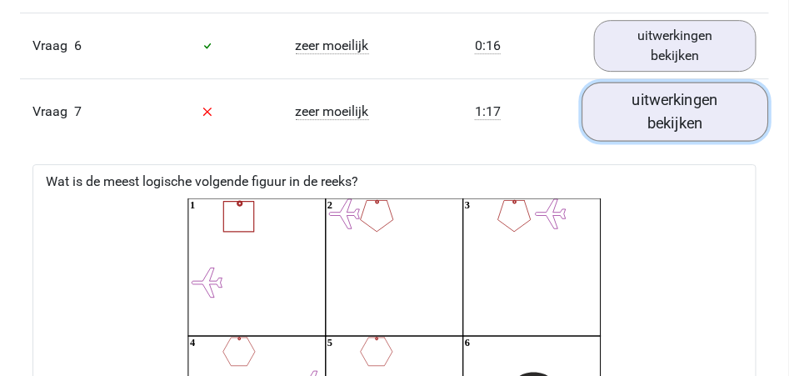
click at [680, 108] on link "uitwerkingen bekijken" at bounding box center [675, 111] width 187 height 59
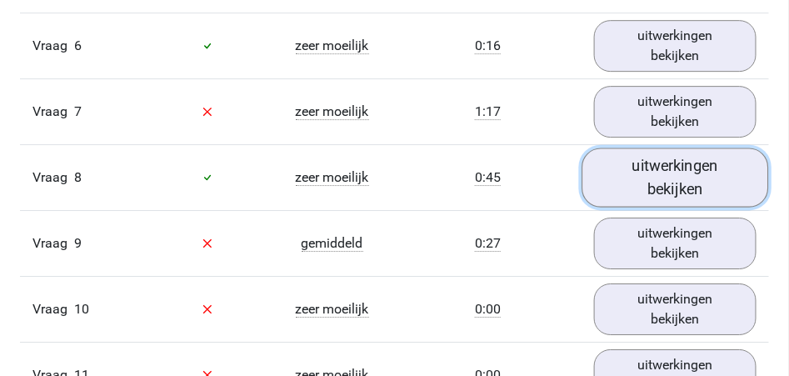
click at [684, 172] on link "uitwerkingen bekijken" at bounding box center [675, 176] width 187 height 59
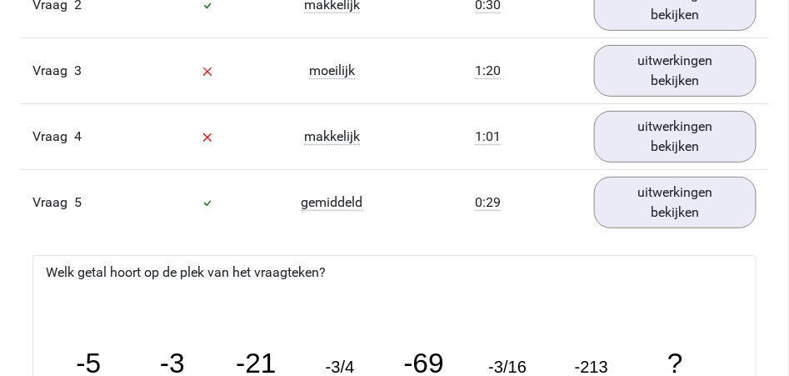
scroll to position [1607, 0]
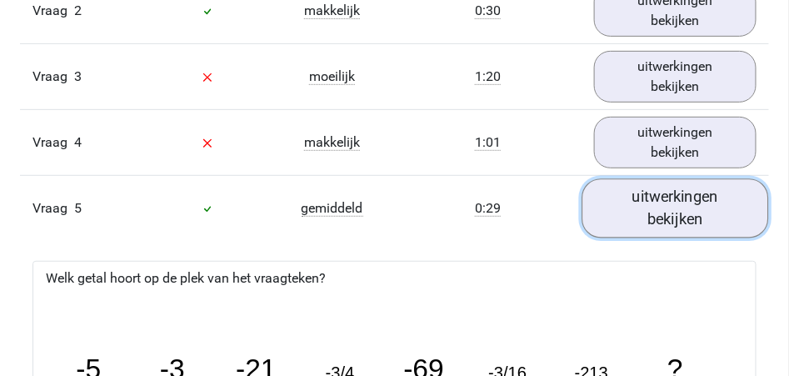
click at [664, 211] on link "uitwerkingen bekijken" at bounding box center [675, 208] width 187 height 59
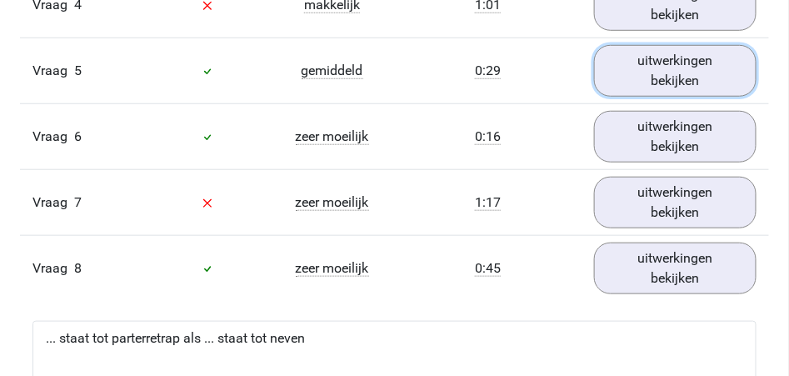
scroll to position [1749, 0]
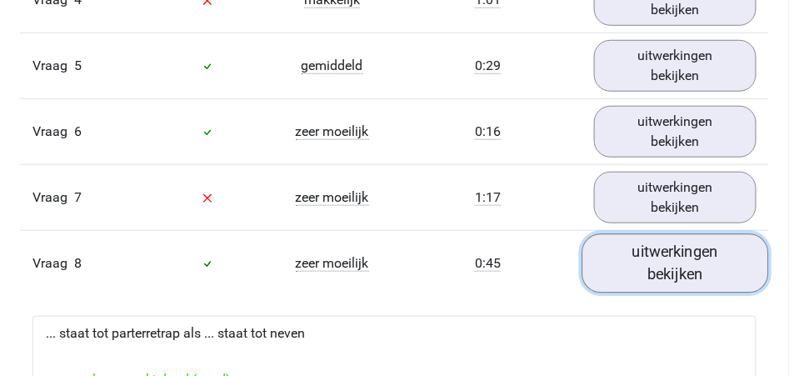
click at [701, 262] on link "uitwerkingen bekijken" at bounding box center [675, 263] width 187 height 59
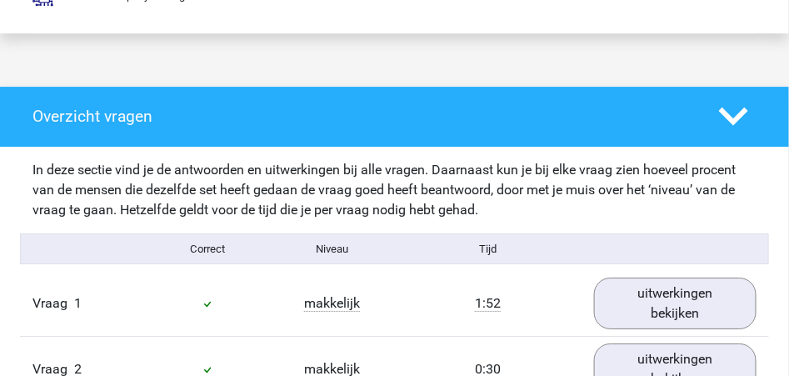
scroll to position [1245, 0]
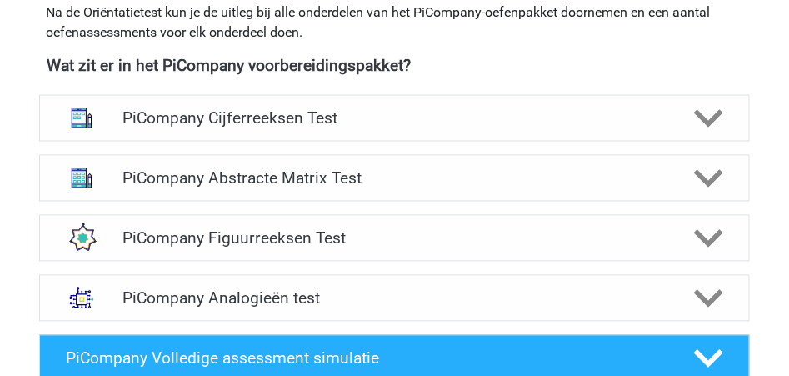
scroll to position [627, 0]
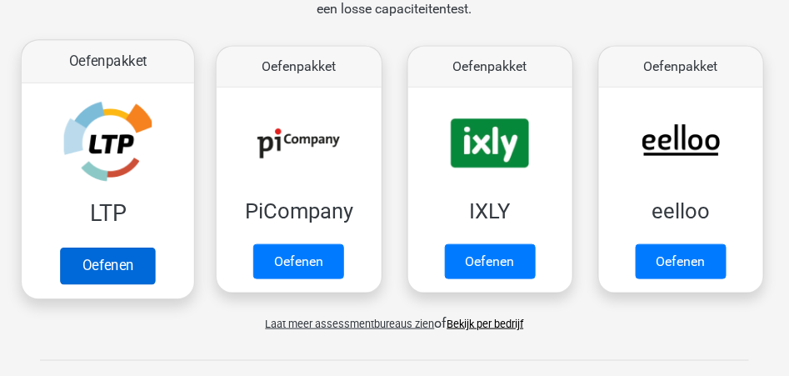
scroll to position [222, 0]
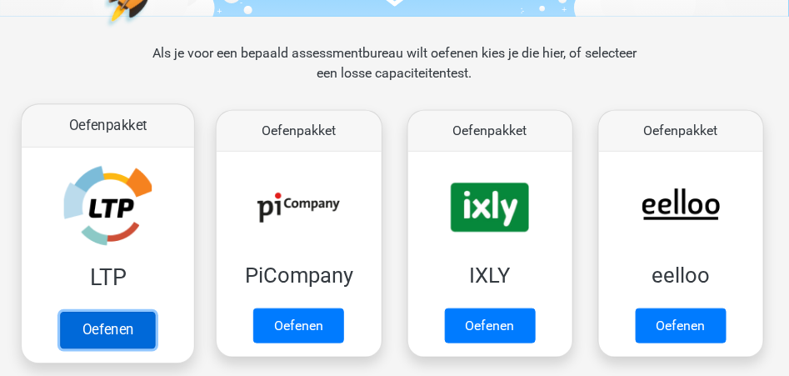
click at [123, 326] on link "Oefenen" at bounding box center [107, 330] width 95 height 37
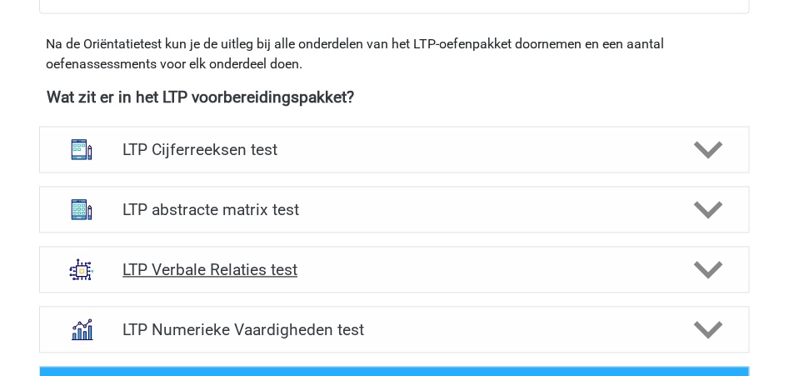
scroll to position [611, 0]
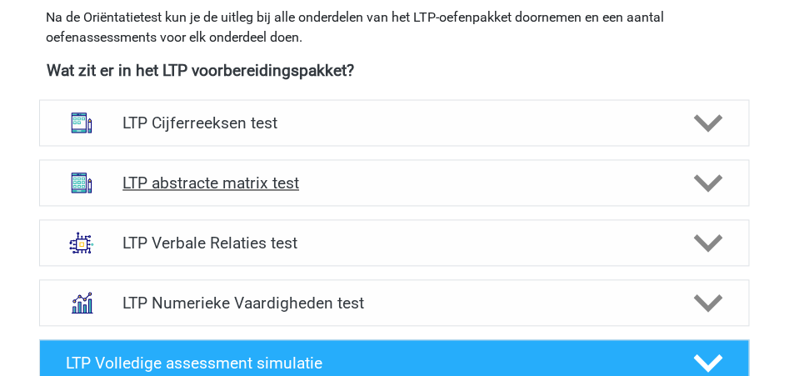
click at [705, 186] on polygon at bounding box center [708, 183] width 29 height 18
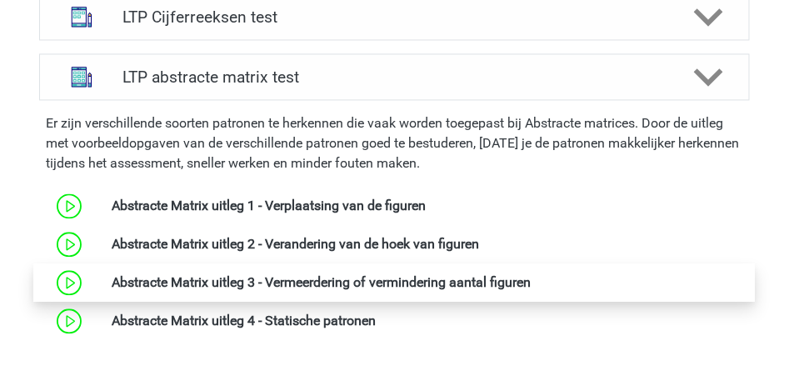
scroll to position [721, 0]
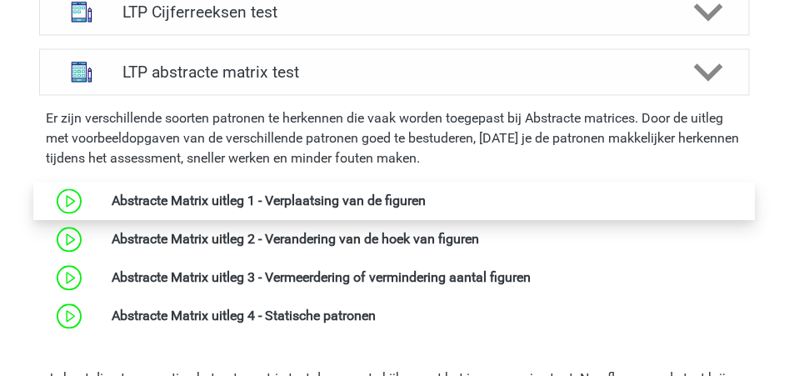
click at [426, 202] on link at bounding box center [426, 201] width 0 height 16
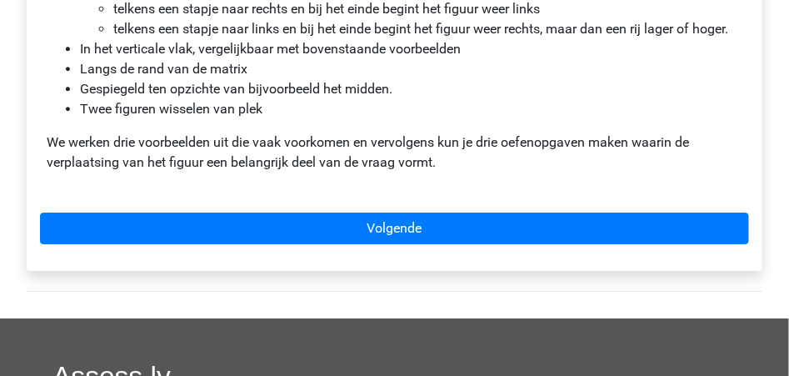
scroll to position [1221, 0]
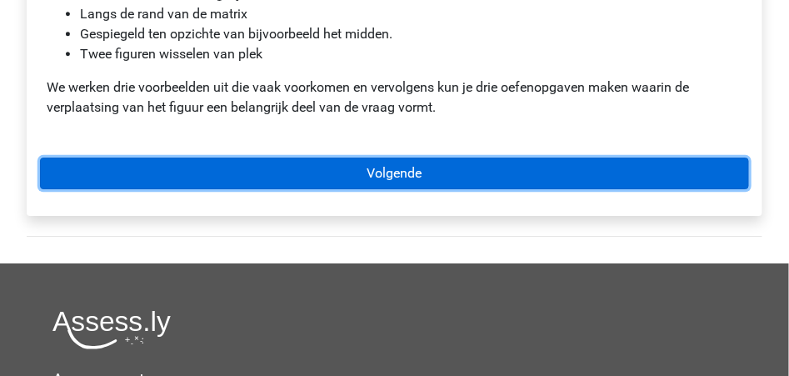
click at [397, 170] on link "Volgende" at bounding box center [394, 173] width 709 height 32
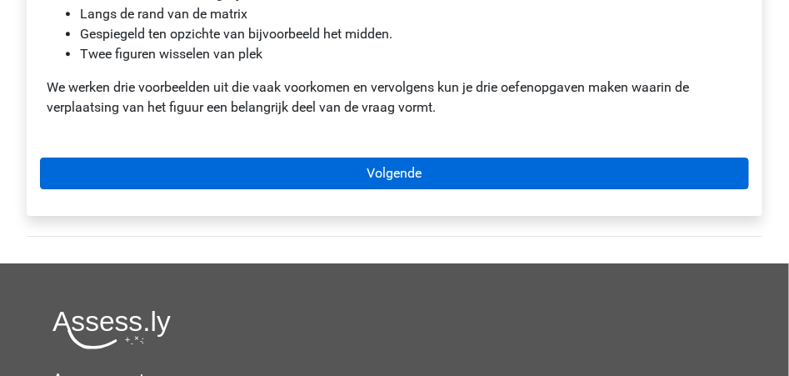
scroll to position [1220, 0]
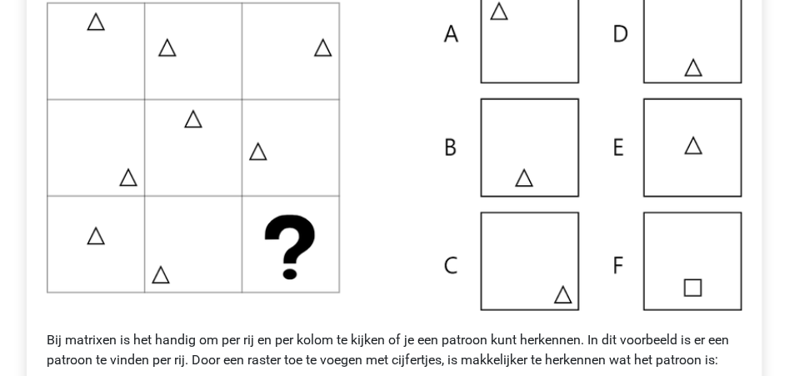
scroll to position [388, 0]
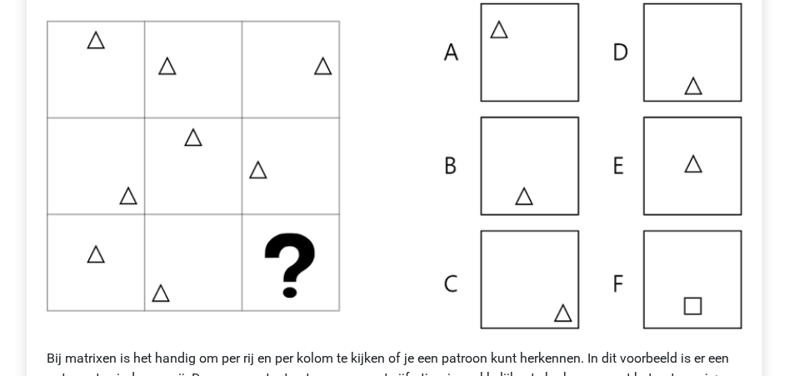
click at [531, 284] on img at bounding box center [395, 165] width 696 height 325
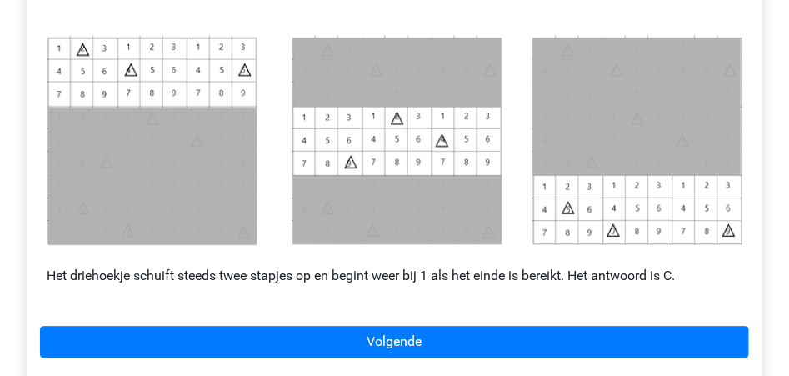
scroll to position [770, 0]
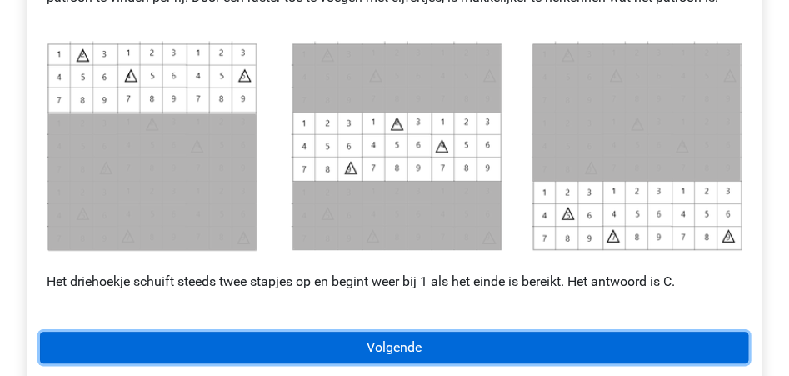
click at [400, 346] on link "Volgende" at bounding box center [394, 348] width 709 height 32
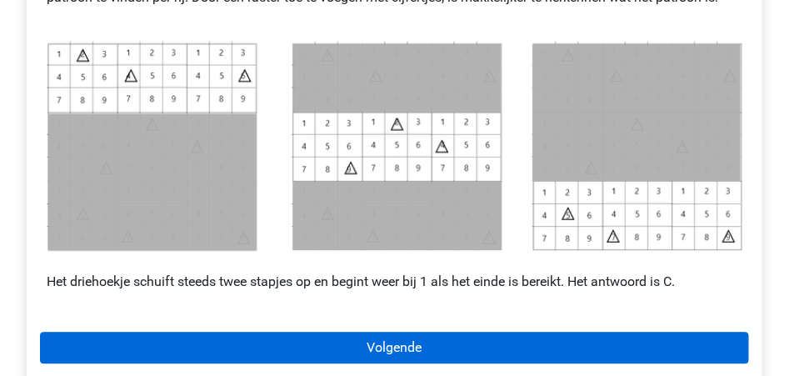
scroll to position [768, 0]
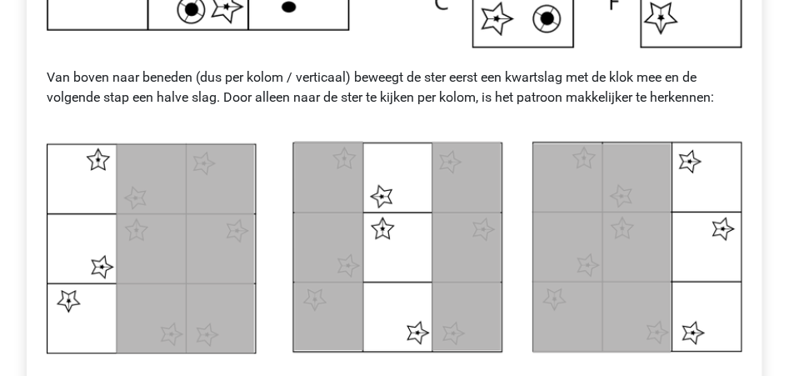
scroll to position [691, 0]
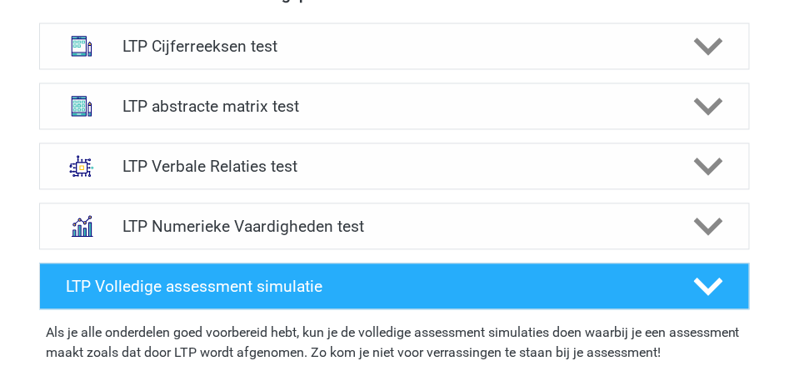
scroll to position [694, 0]
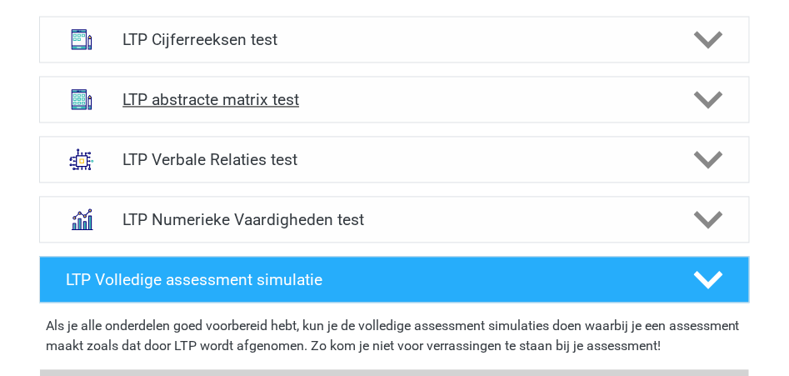
click at [696, 99] on icon at bounding box center [708, 100] width 29 height 29
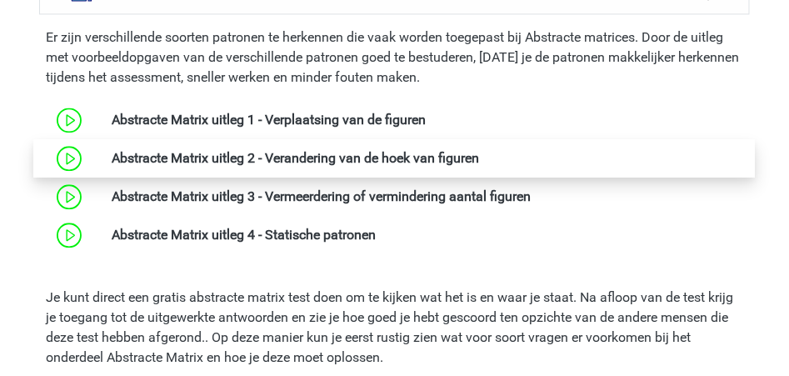
scroll to position [806, 0]
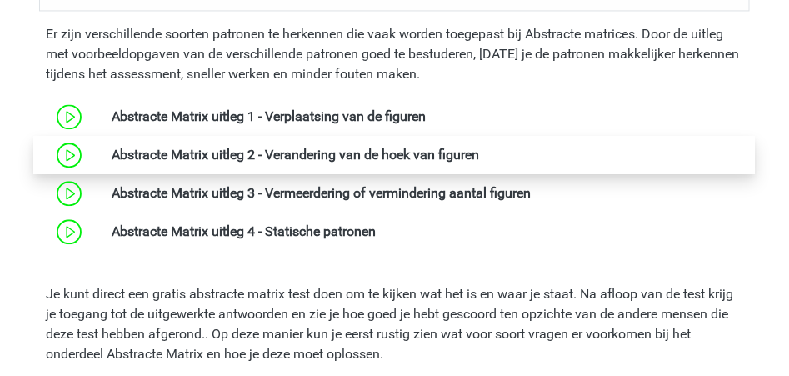
click at [479, 154] on link at bounding box center [479, 155] width 0 height 16
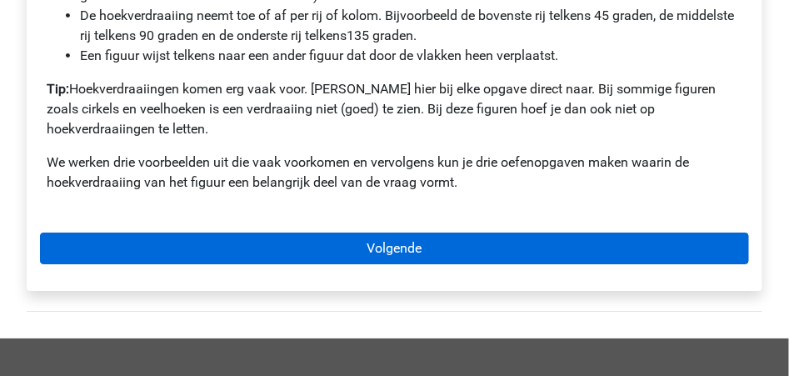
scroll to position [1294, 0]
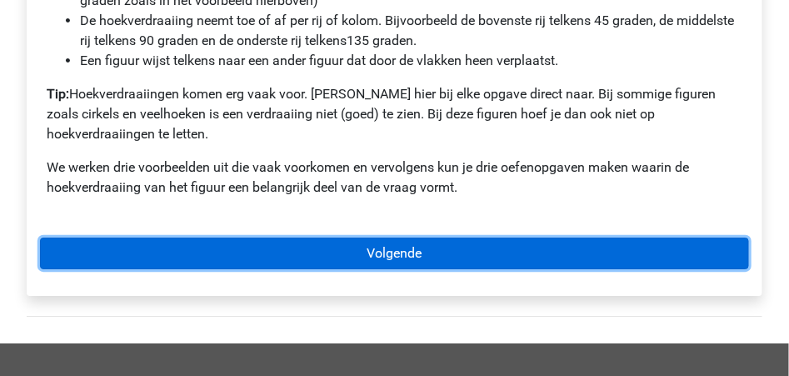
click at [394, 237] on link "Volgende" at bounding box center [394, 253] width 709 height 32
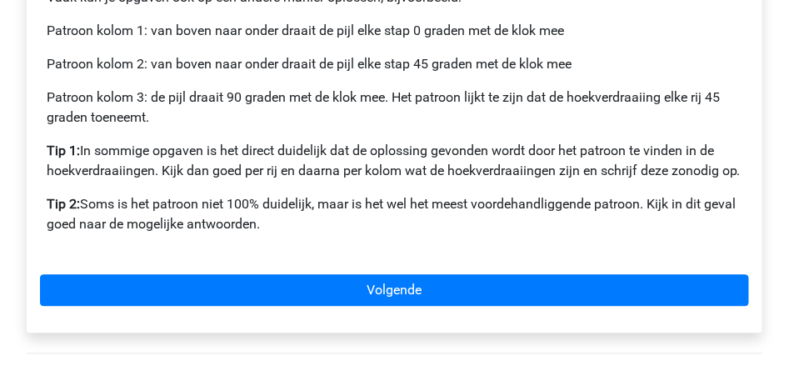
scroll to position [921, 0]
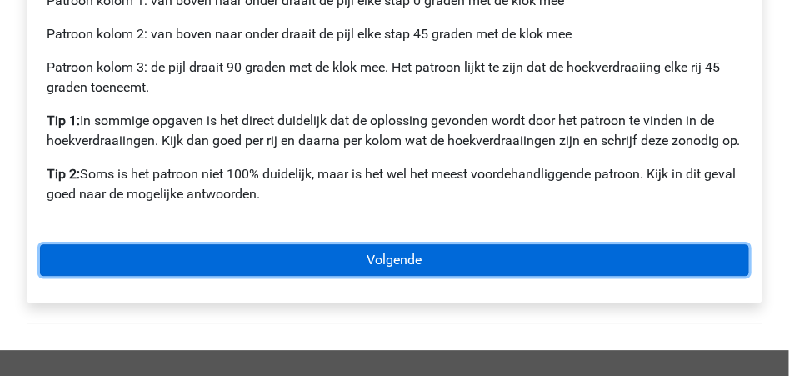
click at [438, 276] on link "Volgende" at bounding box center [394, 260] width 709 height 32
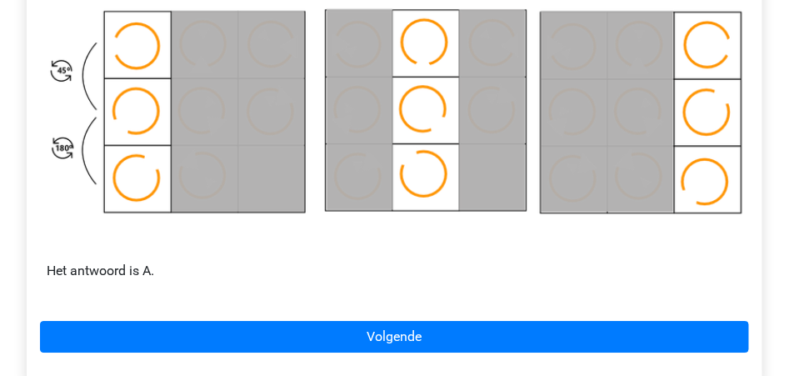
scroll to position [1052, 0]
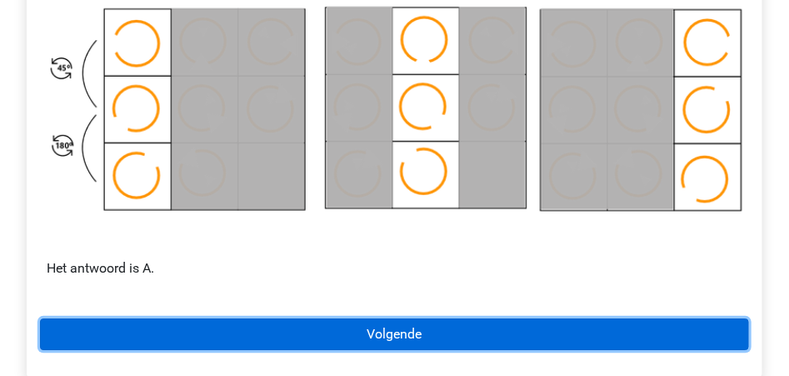
click at [402, 339] on link "Volgende" at bounding box center [394, 334] width 709 height 32
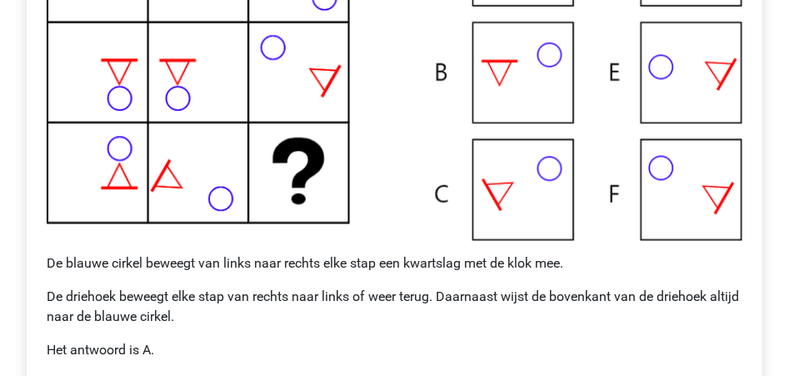
scroll to position [560, 0]
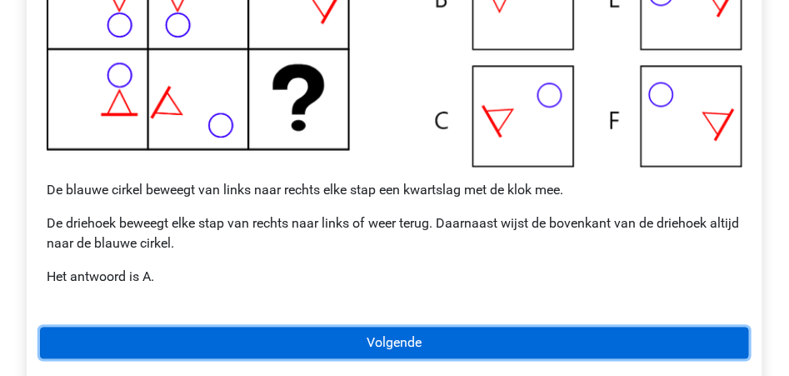
click at [412, 352] on link "Volgende" at bounding box center [394, 343] width 709 height 32
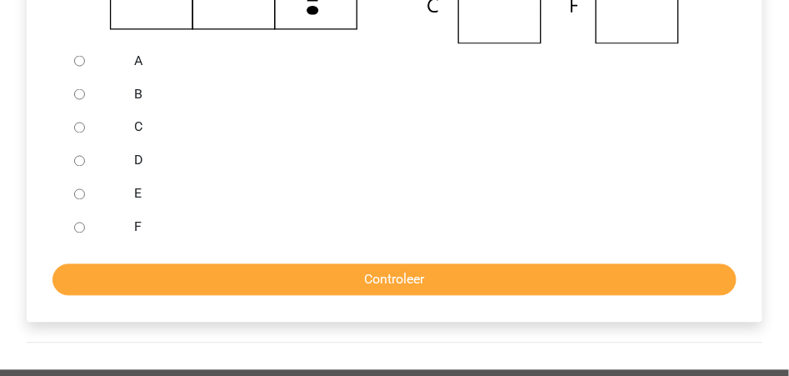
scroll to position [569, 0]
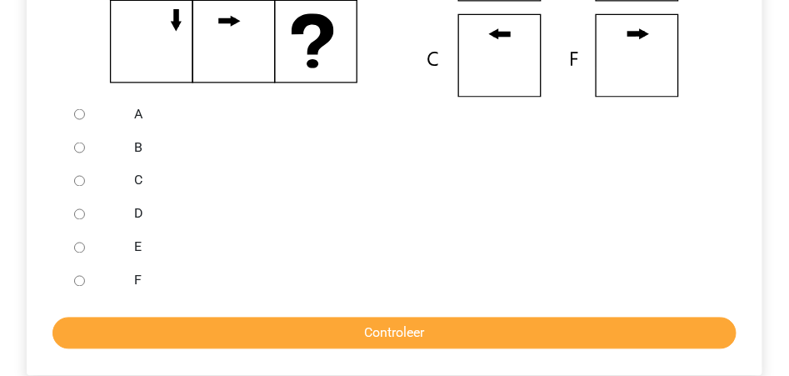
click at [77, 146] on input "B" at bounding box center [79, 147] width 11 height 11
radio input "true"
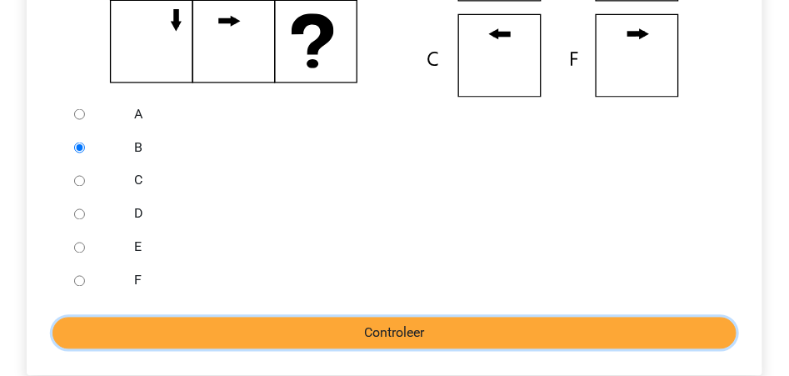
click at [466, 330] on input "Controleer" at bounding box center [394, 333] width 684 height 32
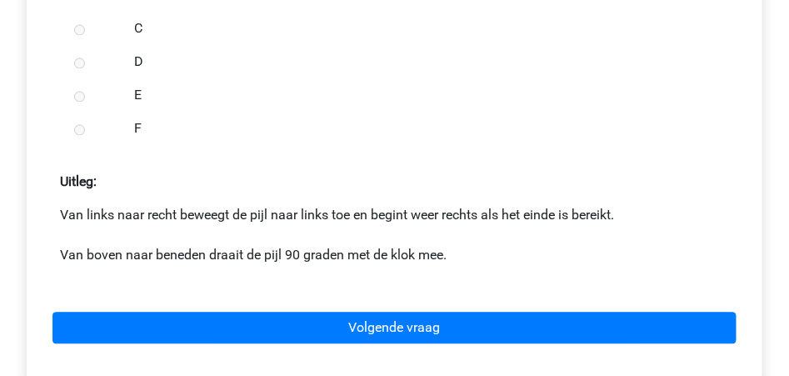
scroll to position [759, 0]
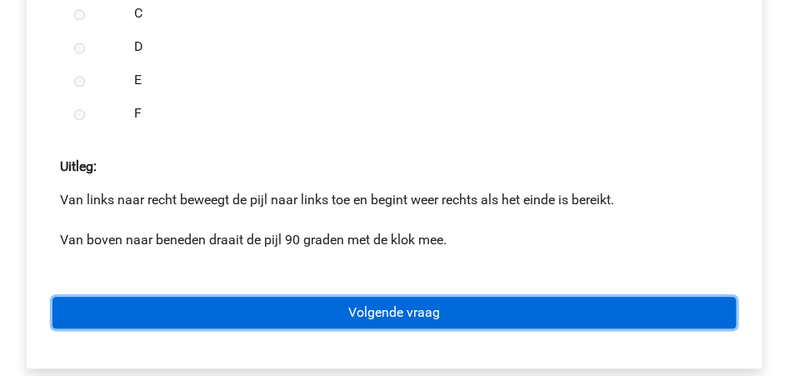
click at [413, 324] on link "Volgende vraag" at bounding box center [394, 313] width 684 height 32
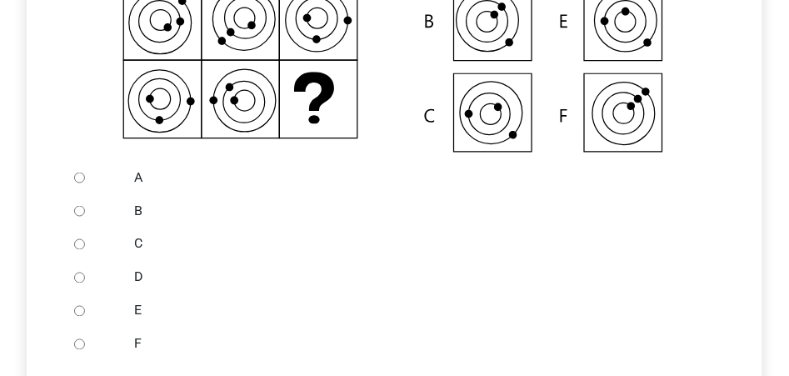
scroll to position [521, 0]
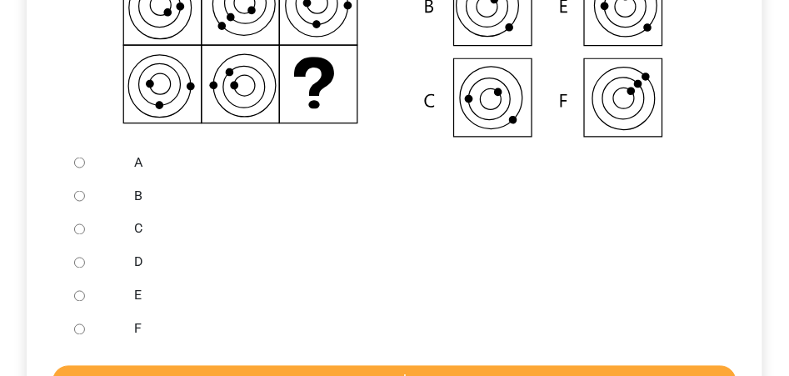
click at [78, 227] on input "C" at bounding box center [79, 229] width 11 height 11
radio input "true"
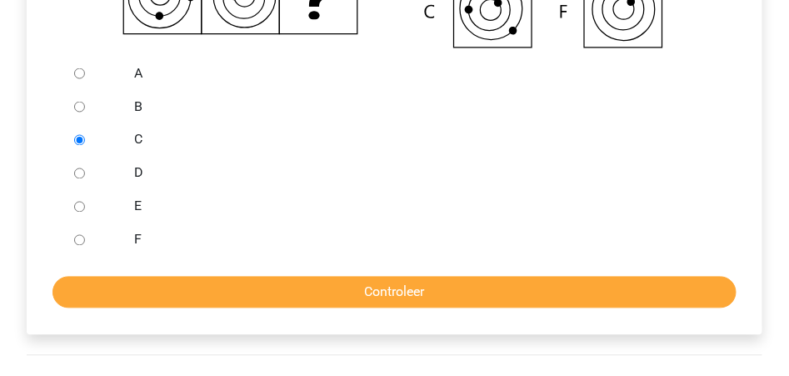
scroll to position [623, 0]
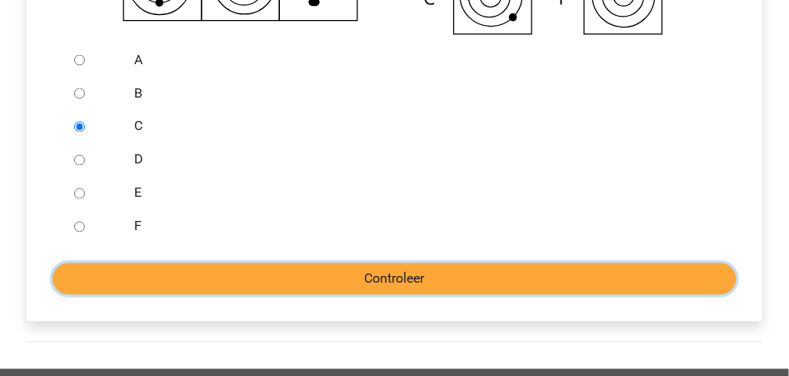
click at [425, 285] on input "Controleer" at bounding box center [394, 279] width 684 height 32
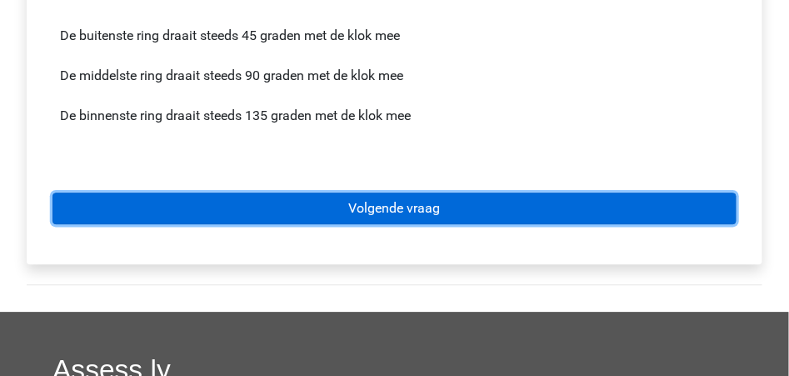
scroll to position [967, 0]
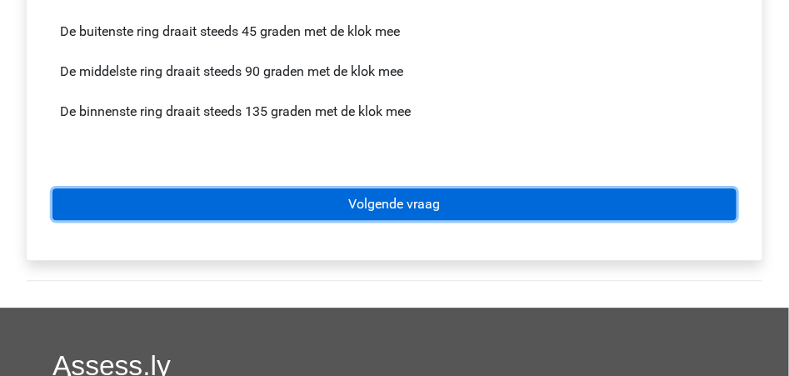
click at [397, 207] on link "Volgende vraag" at bounding box center [394, 204] width 684 height 32
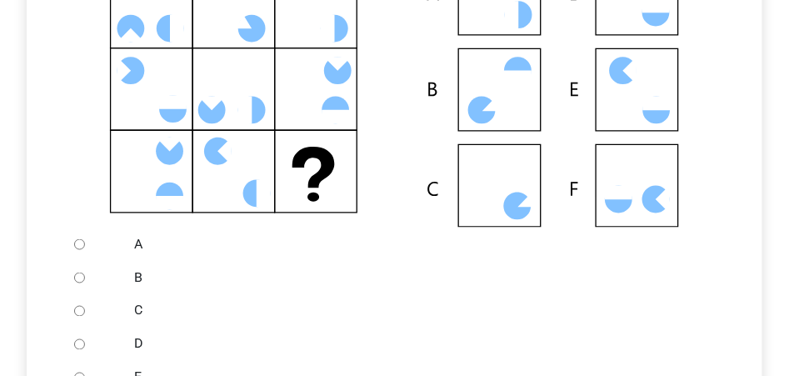
scroll to position [383, 0]
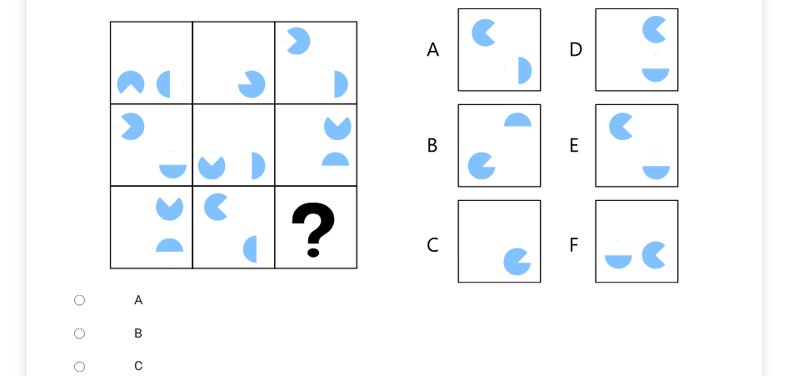
click at [81, 364] on input "C" at bounding box center [79, 367] width 11 height 11
radio input "true"
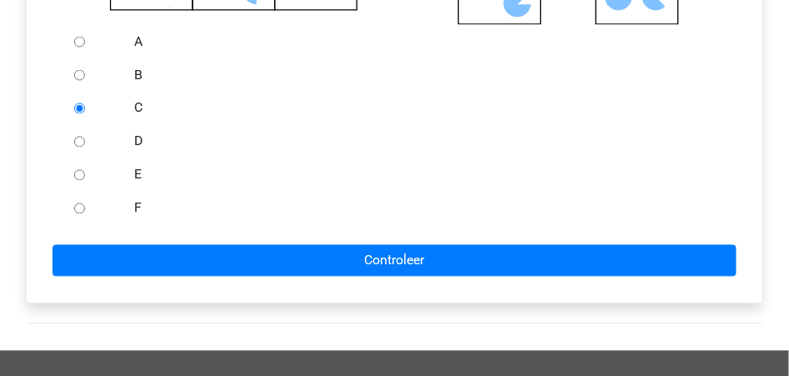
scroll to position [651, 0]
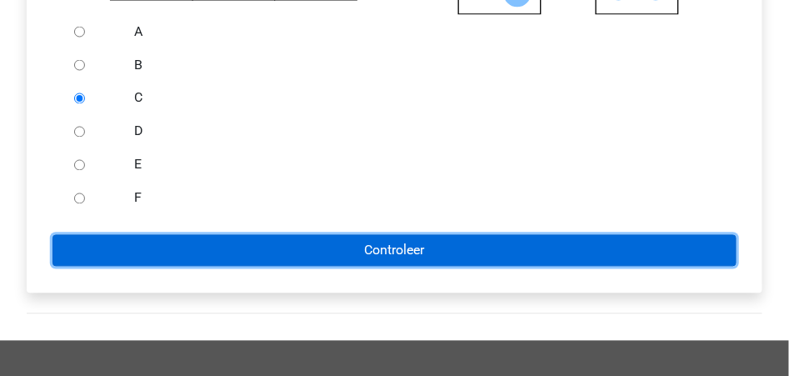
click at [437, 253] on input "Controleer" at bounding box center [394, 251] width 684 height 32
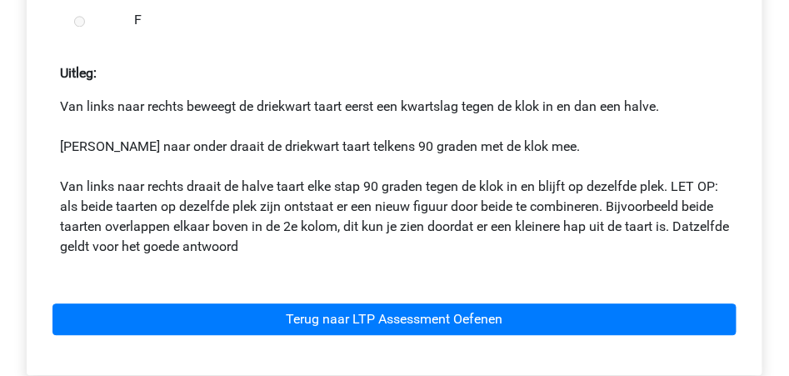
scroll to position [856, 0]
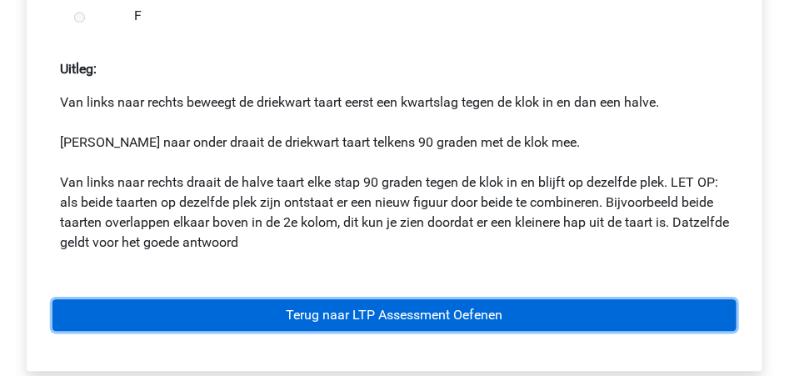
click at [407, 312] on link "Terug naar LTP Assessment Oefenen" at bounding box center [394, 315] width 684 height 32
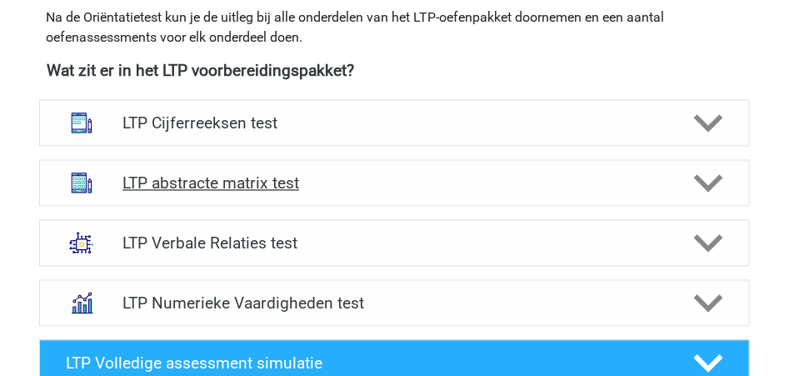
scroll to position [666, 0]
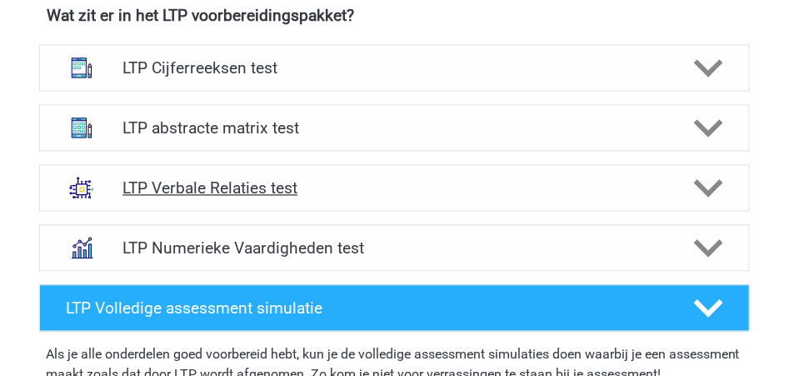
click at [703, 185] on polygon at bounding box center [708, 188] width 29 height 18
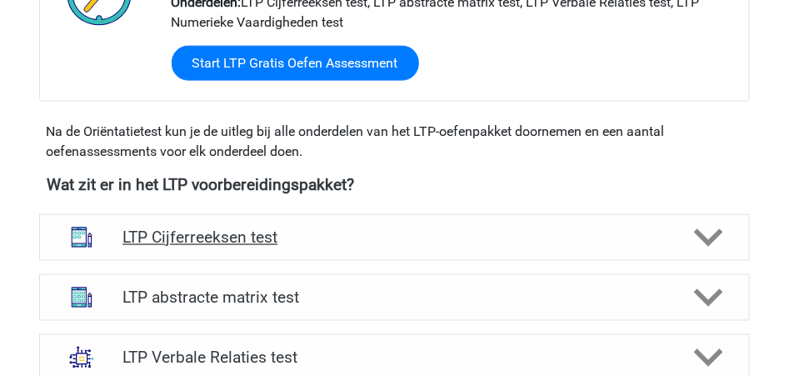
scroll to position [555, 0]
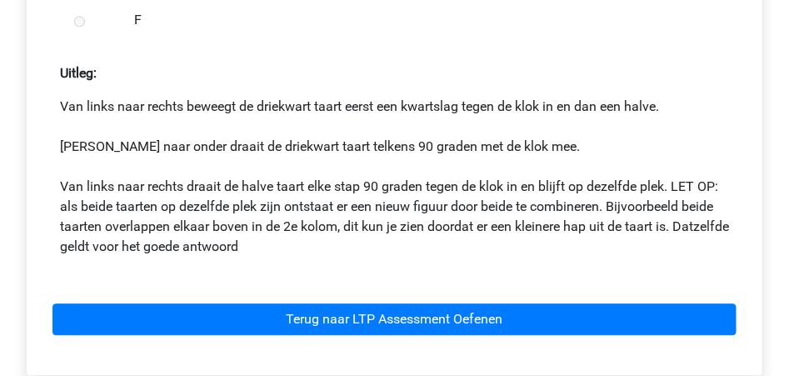
scroll to position [1000, 0]
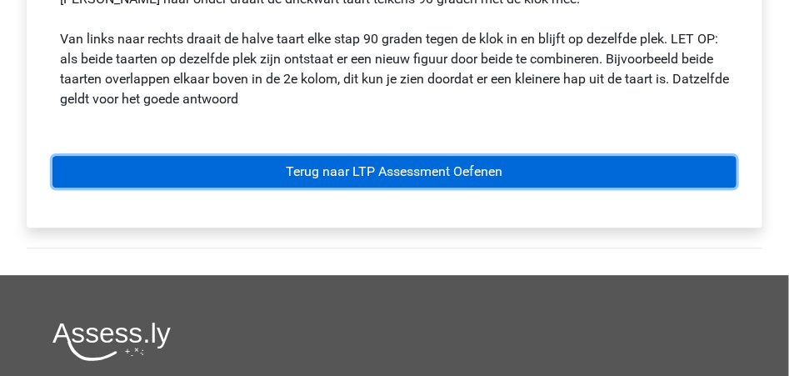
click at [362, 168] on link "Terug naar LTP Assessment Oefenen" at bounding box center [394, 172] width 684 height 32
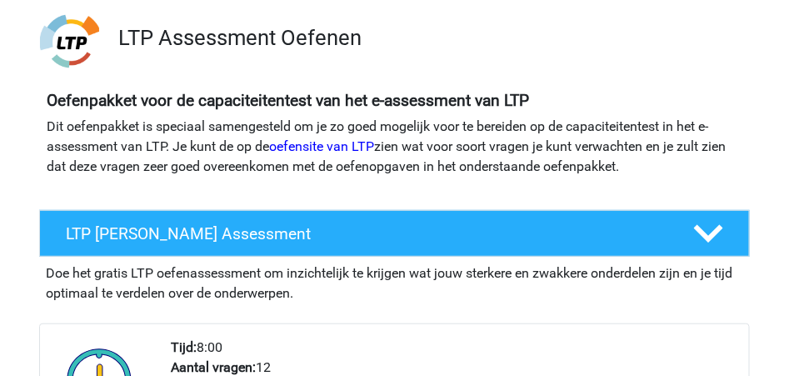
scroll to position [55, 0]
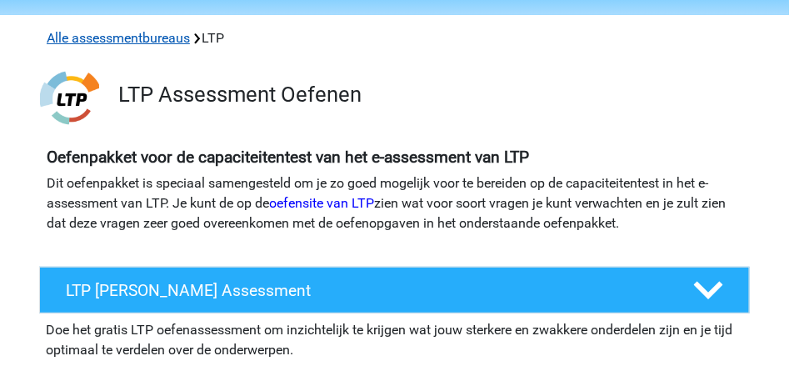
click at [97, 37] on link "Alle assessmentbureaus" at bounding box center [118, 38] width 143 height 16
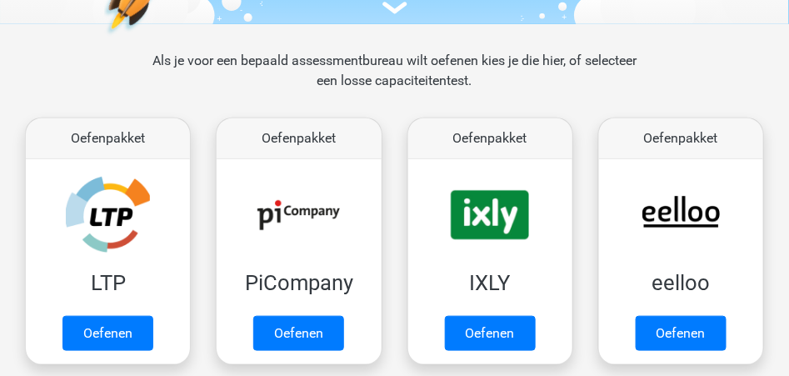
scroll to position [209, 0]
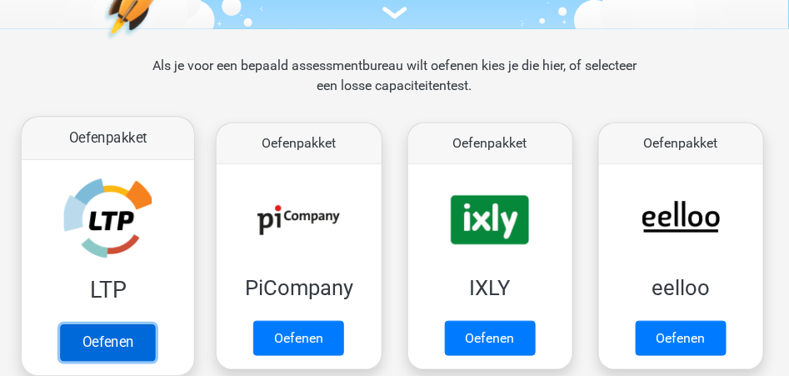
click at [88, 332] on link "Oefenen" at bounding box center [107, 343] width 95 height 37
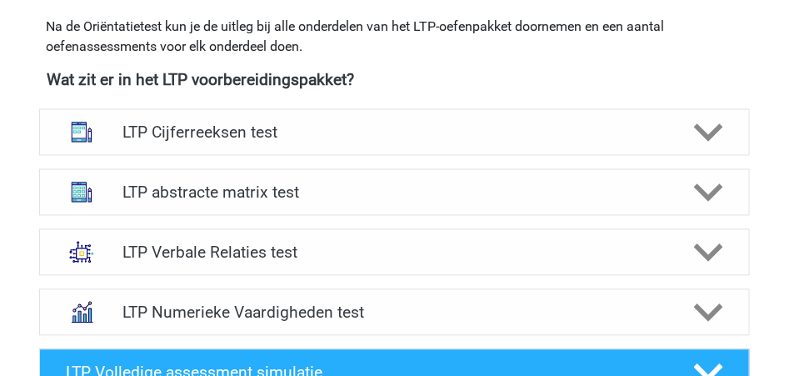
scroll to position [611, 0]
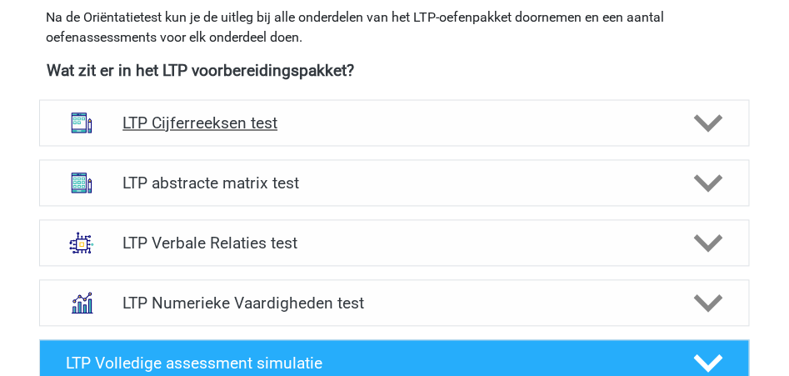
click at [701, 122] on polygon at bounding box center [708, 123] width 29 height 18
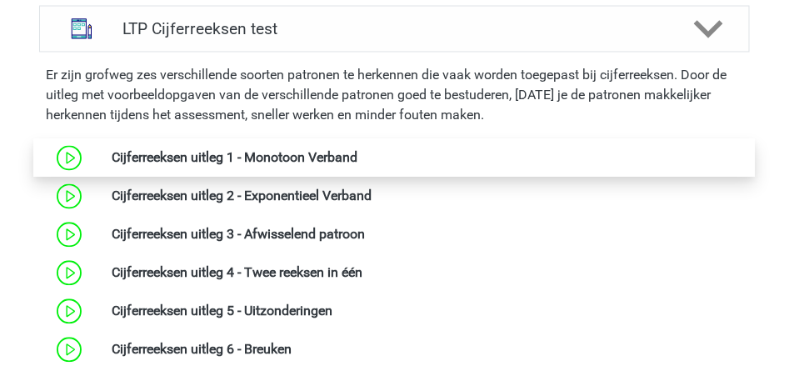
scroll to position [721, 0]
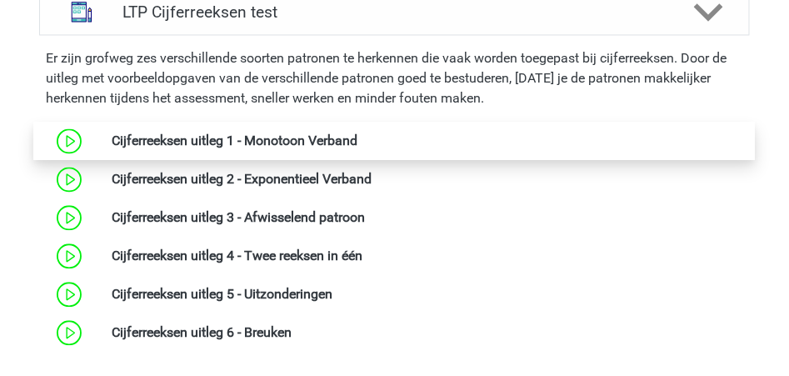
click at [357, 141] on link at bounding box center [357, 141] width 0 height 16
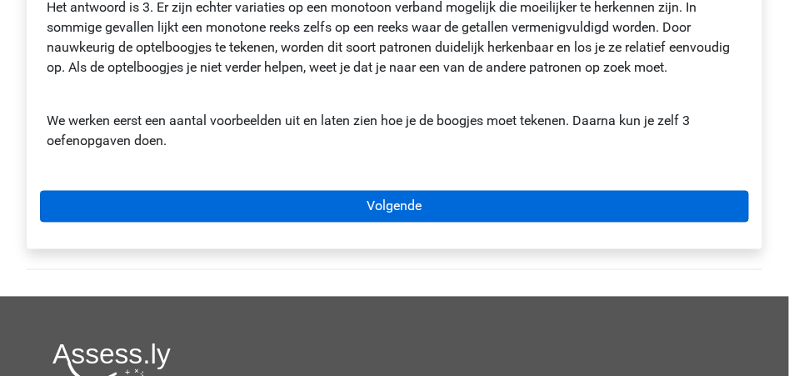
scroll to position [555, 0]
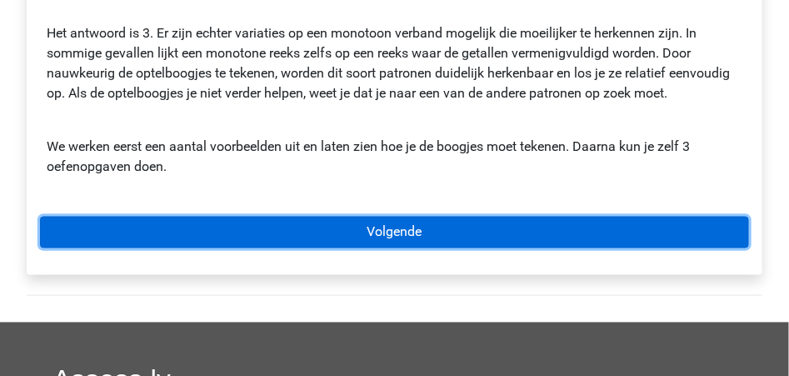
click at [397, 232] on link "Volgende" at bounding box center [394, 233] width 709 height 32
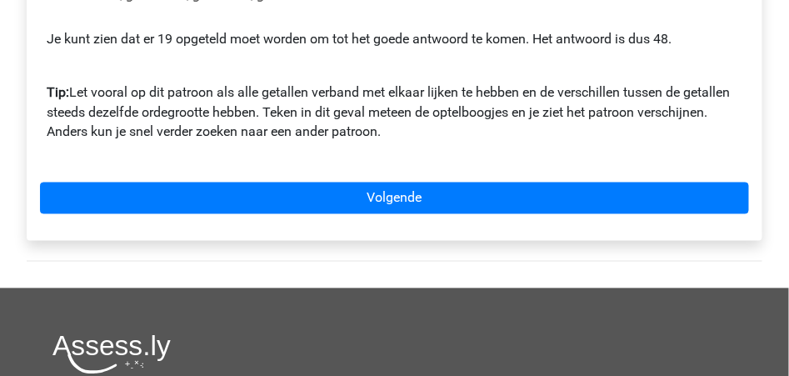
scroll to position [611, 0]
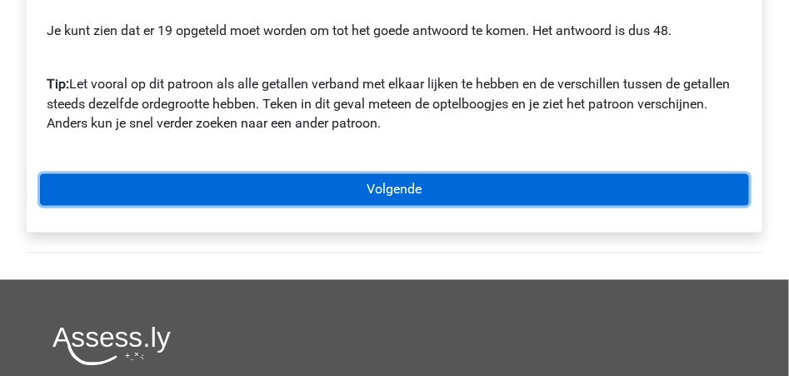
click at [381, 186] on link "Volgende" at bounding box center [394, 190] width 709 height 32
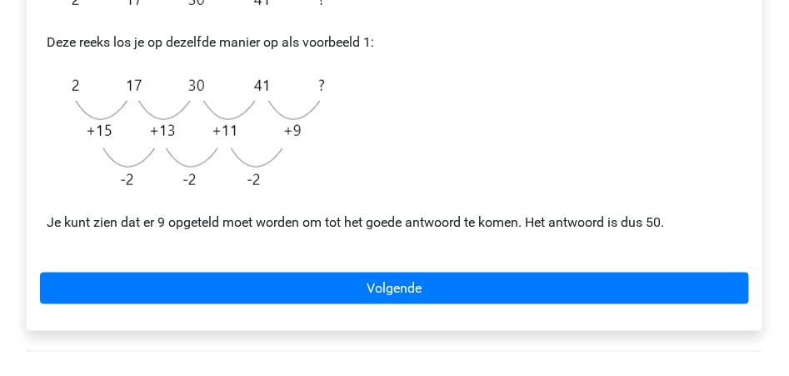
scroll to position [444, 0]
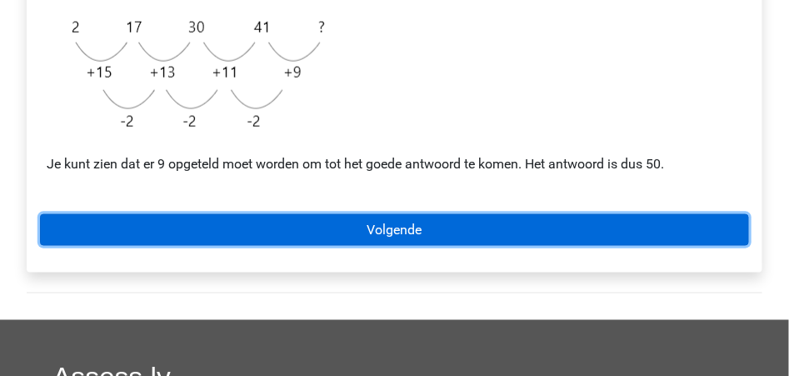
click at [376, 227] on link "Volgende" at bounding box center [394, 230] width 709 height 32
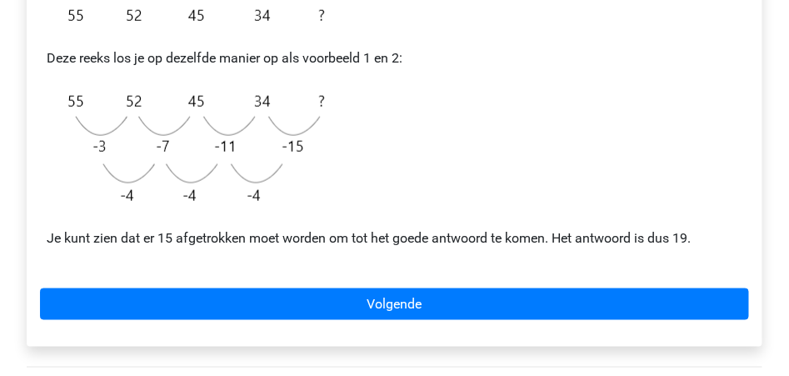
scroll to position [500, 0]
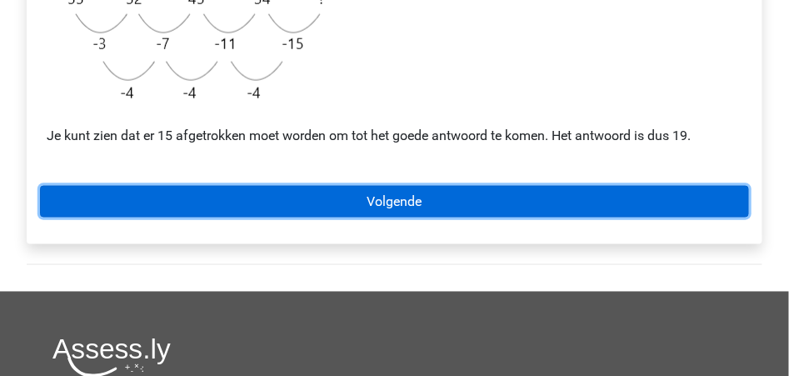
click at [412, 198] on link "Volgende" at bounding box center [394, 202] width 709 height 32
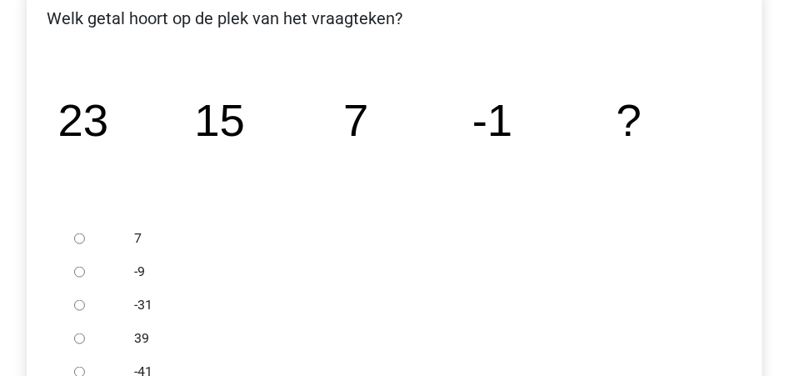
scroll to position [388, 0]
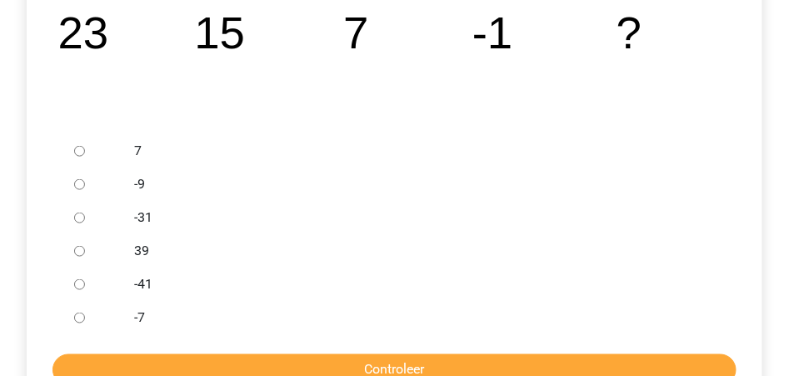
click at [78, 183] on input "-9" at bounding box center [79, 184] width 11 height 11
radio input "true"
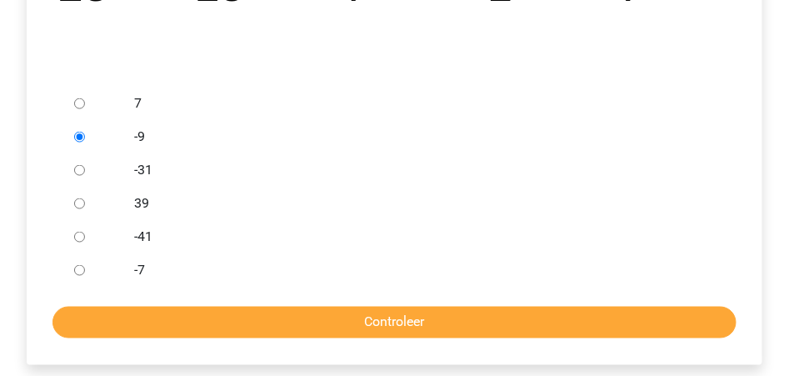
scroll to position [500, 0]
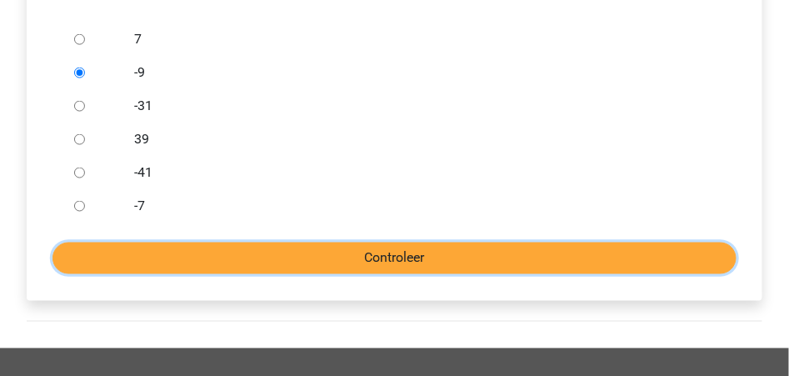
click at [380, 262] on input "Controleer" at bounding box center [394, 258] width 684 height 32
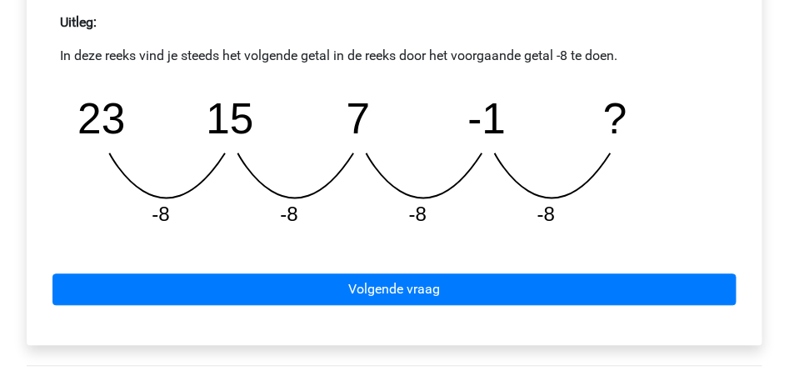
scroll to position [777, 0]
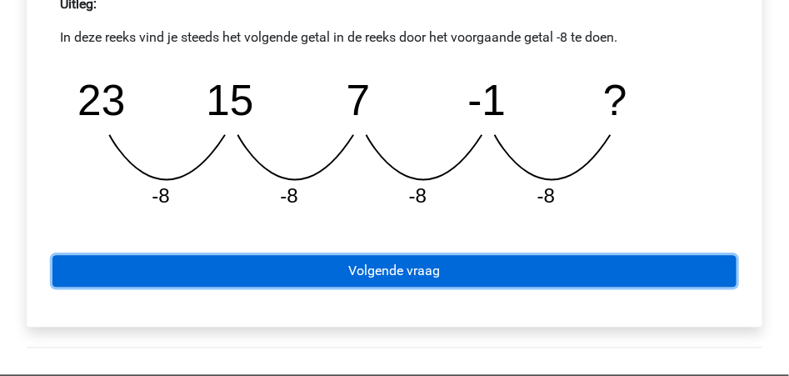
click at [380, 272] on link "Volgende vraag" at bounding box center [394, 271] width 684 height 32
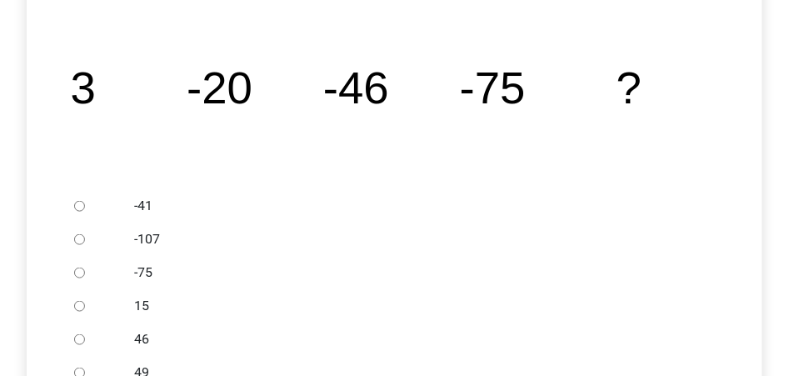
scroll to position [388, 0]
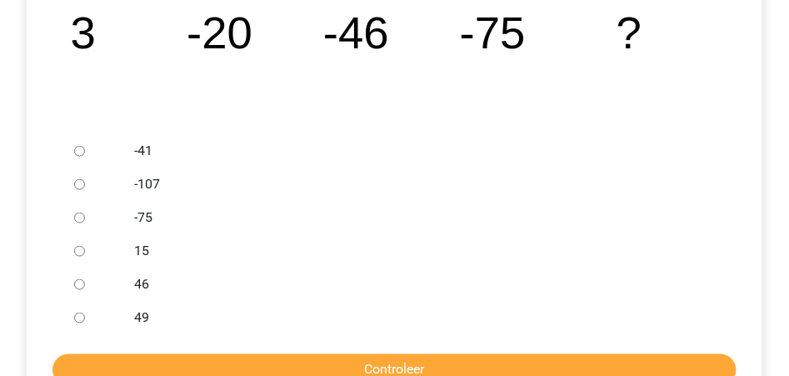
click at [82, 283] on input "46" at bounding box center [79, 284] width 11 height 11
radio input "true"
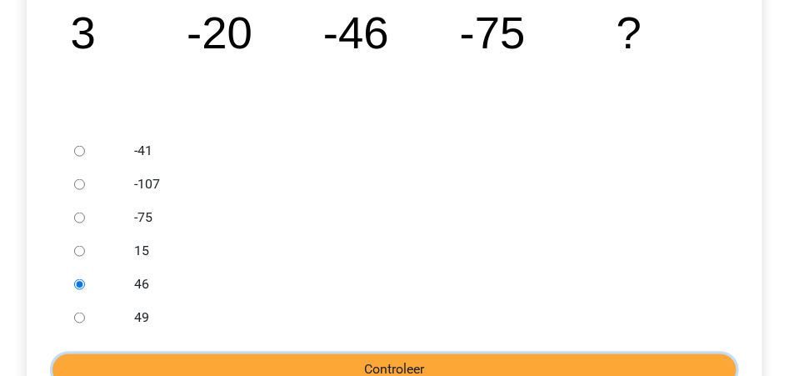
click at [386, 363] on input "Controleer" at bounding box center [394, 370] width 684 height 32
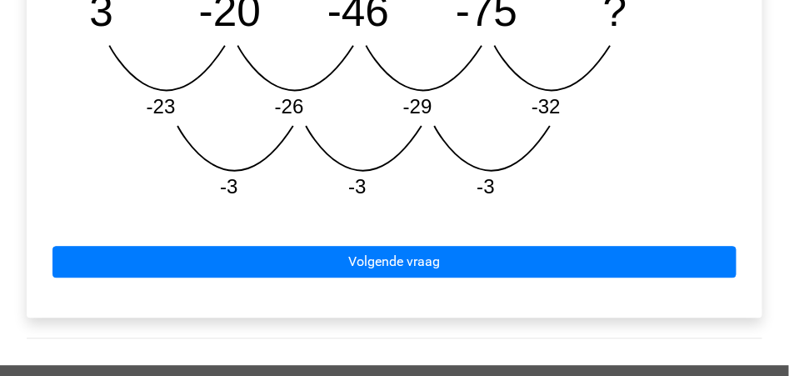
scroll to position [1000, 0]
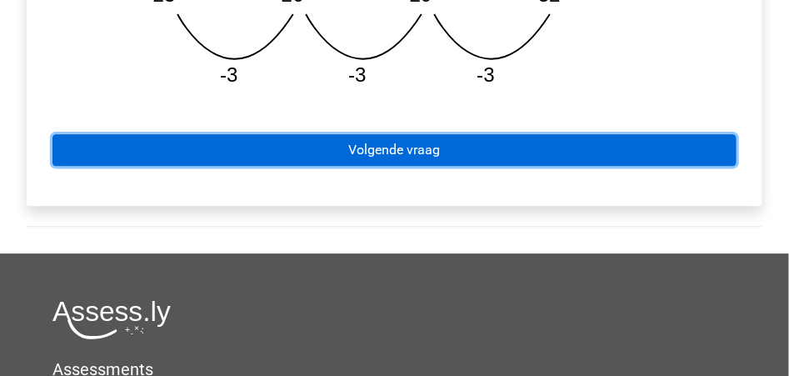
click at [396, 150] on link "Volgende vraag" at bounding box center [394, 150] width 684 height 32
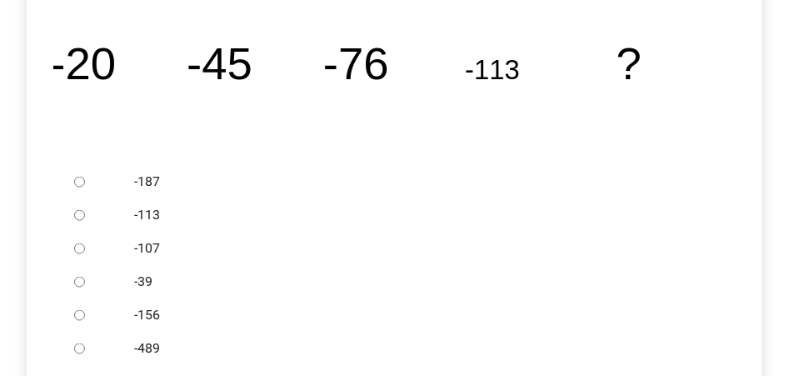
scroll to position [388, 0]
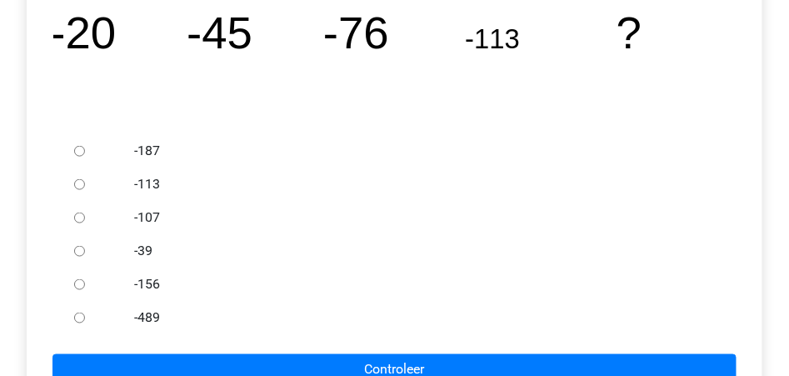
click at [78, 284] on input "-156" at bounding box center [79, 284] width 11 height 11
radio input "true"
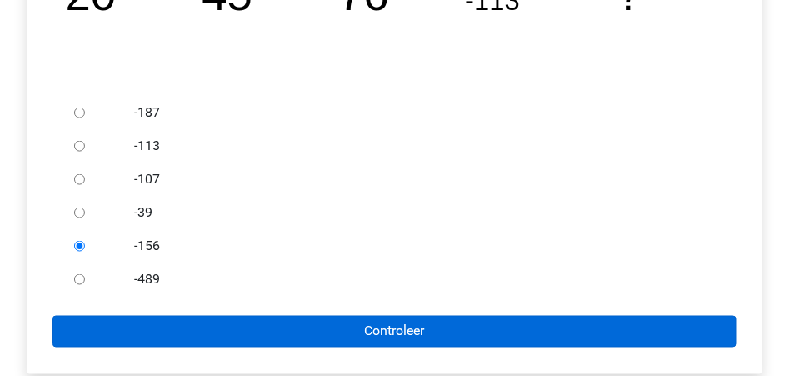
scroll to position [444, 0]
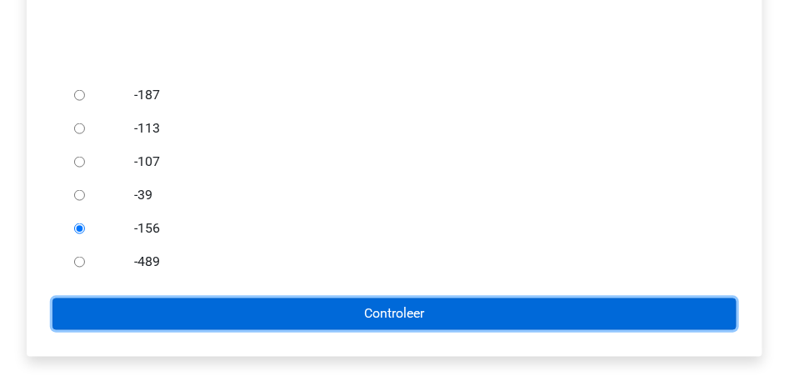
click at [392, 312] on input "Controleer" at bounding box center [394, 314] width 684 height 32
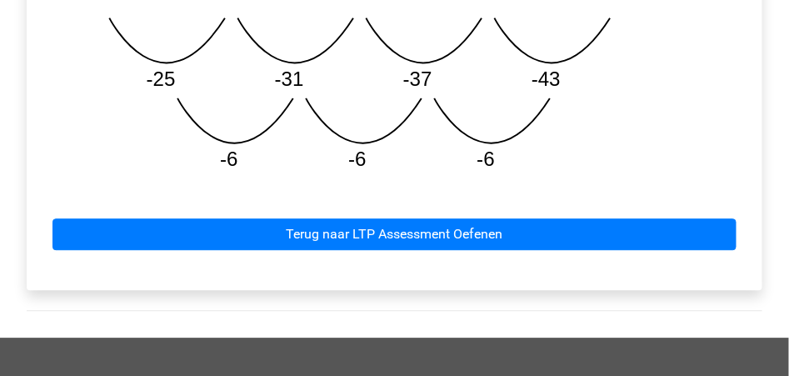
scroll to position [944, 0]
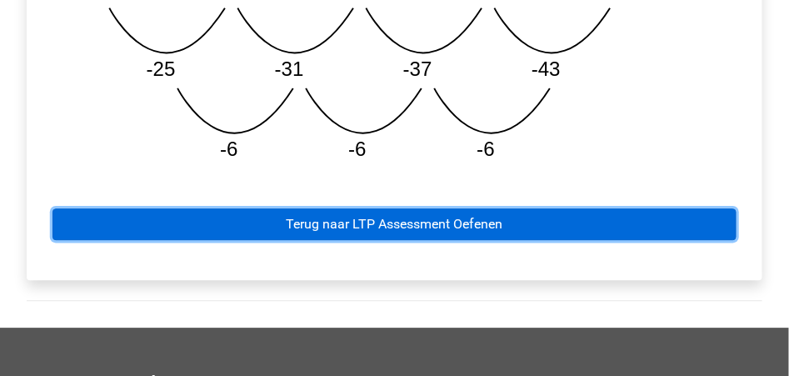
click at [386, 227] on link "Terug naar LTP Assessment Oefenen" at bounding box center [394, 224] width 684 height 32
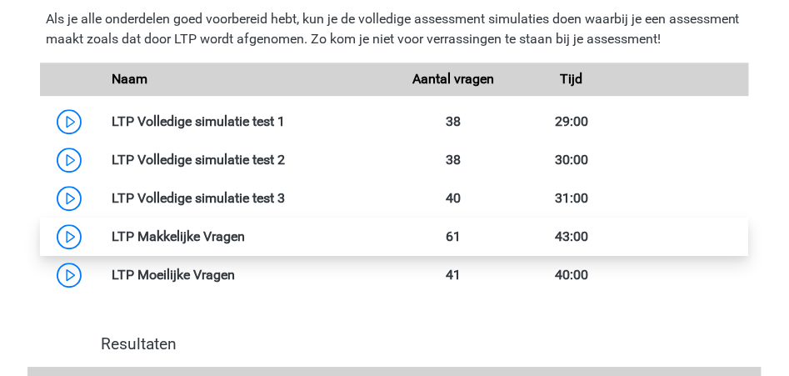
scroll to position [1000, 0]
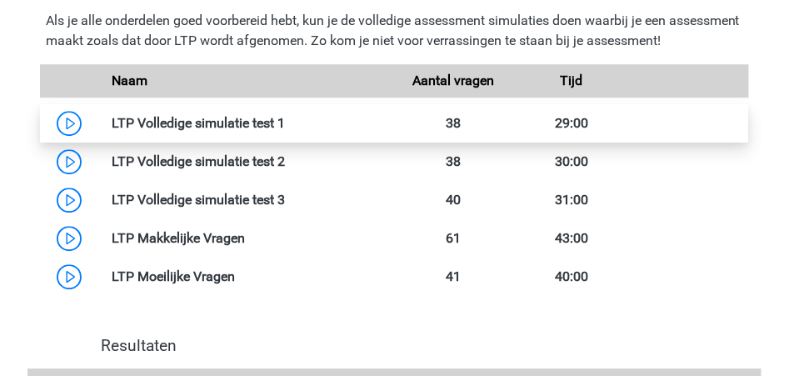
click at [285, 122] on link at bounding box center [285, 123] width 0 height 16
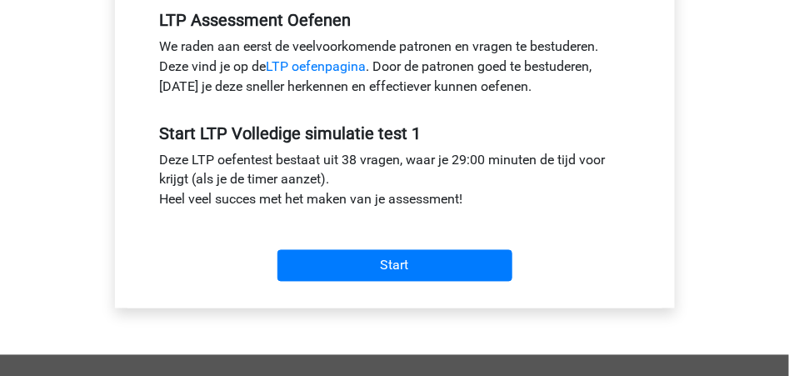
scroll to position [611, 0]
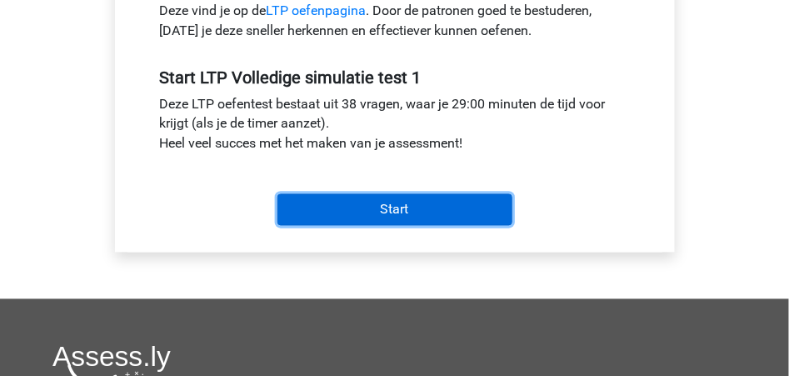
click at [367, 205] on input "Start" at bounding box center [394, 210] width 235 height 32
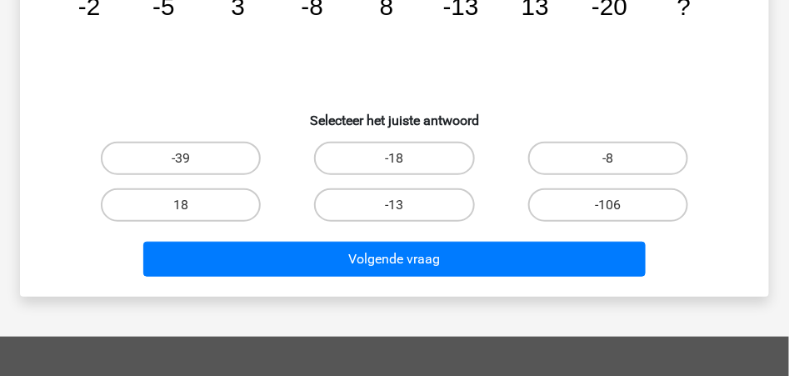
scroll to position [166, 0]
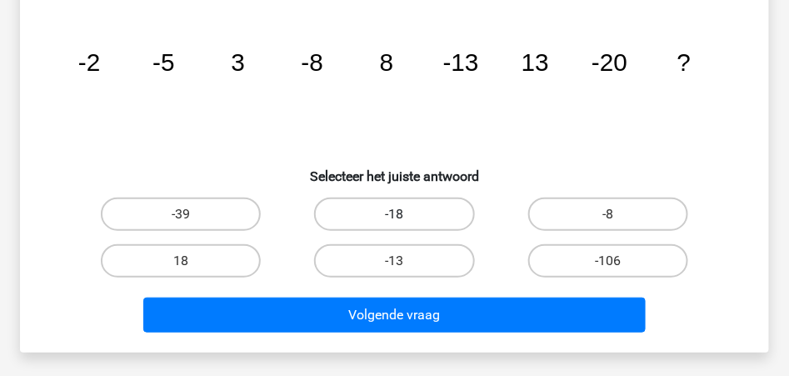
click at [387, 215] on label "-18" at bounding box center [394, 213] width 160 height 33
click at [394, 215] on input "-18" at bounding box center [399, 219] width 11 height 11
radio input "true"
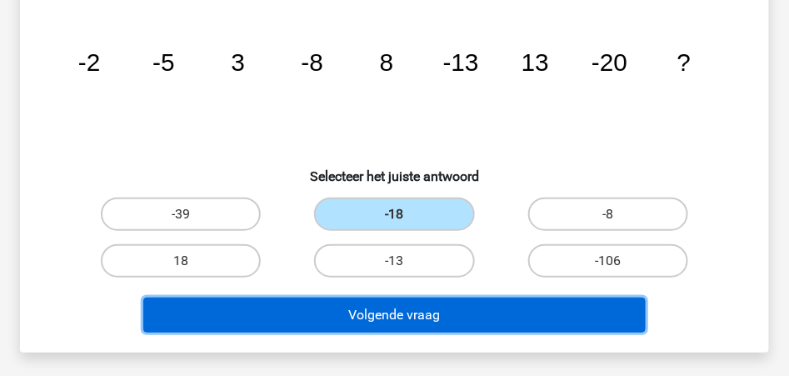
click at [419, 323] on button "Volgende vraag" at bounding box center [393, 314] width 501 height 35
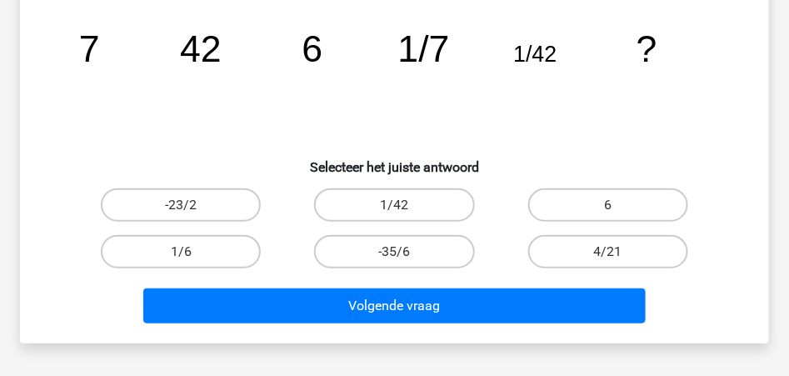
scroll to position [187, 0]
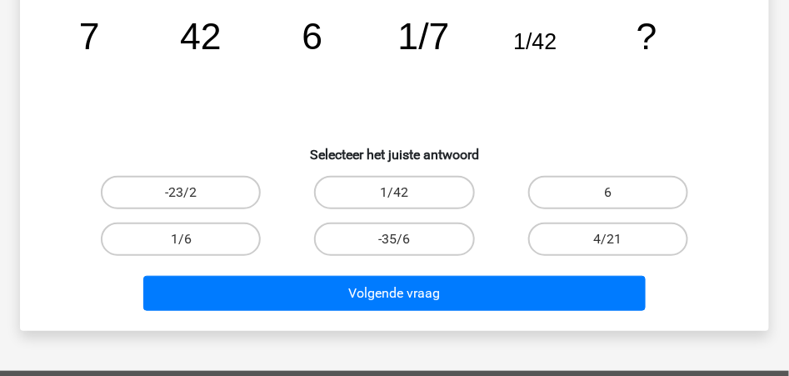
click at [186, 239] on input "1/6" at bounding box center [186, 244] width 11 height 11
radio input "true"
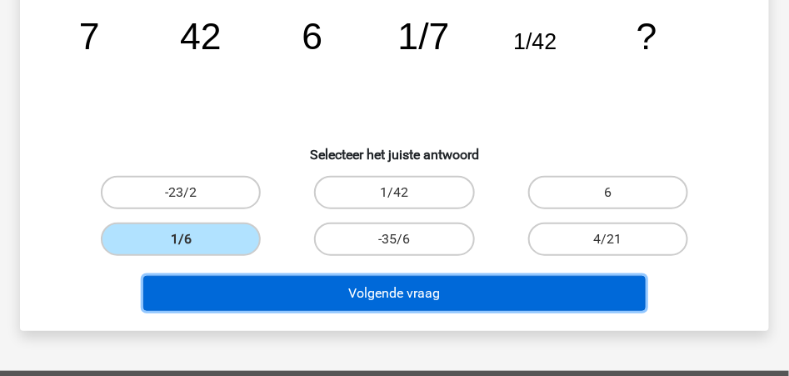
click at [358, 298] on button "Volgende vraag" at bounding box center [393, 293] width 501 height 35
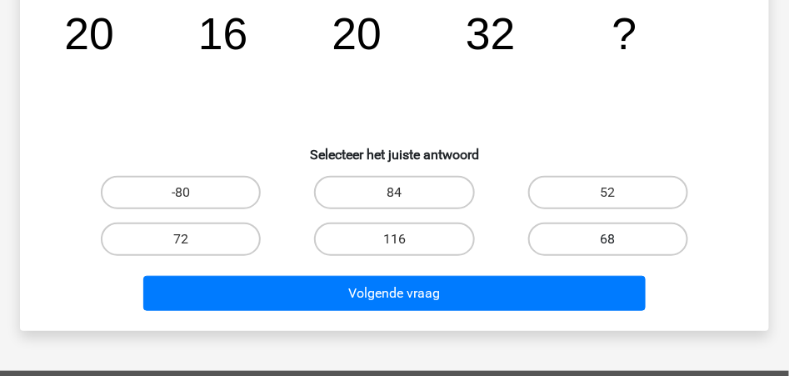
click at [607, 238] on label "68" at bounding box center [608, 238] width 160 height 33
click at [608, 239] on input "68" at bounding box center [613, 244] width 11 height 11
radio input "true"
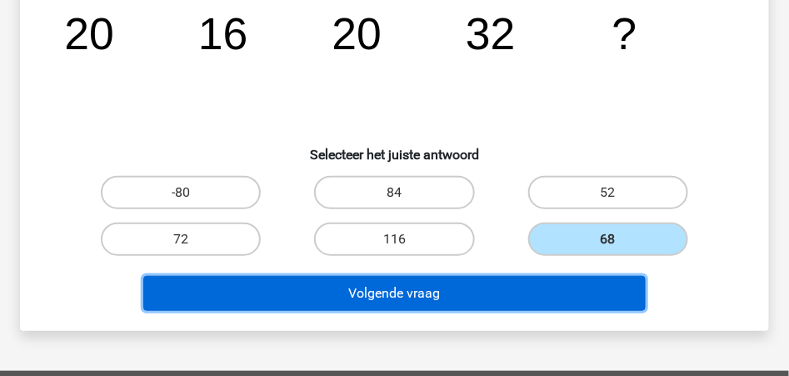
click at [410, 289] on button "Volgende vraag" at bounding box center [393, 293] width 501 height 35
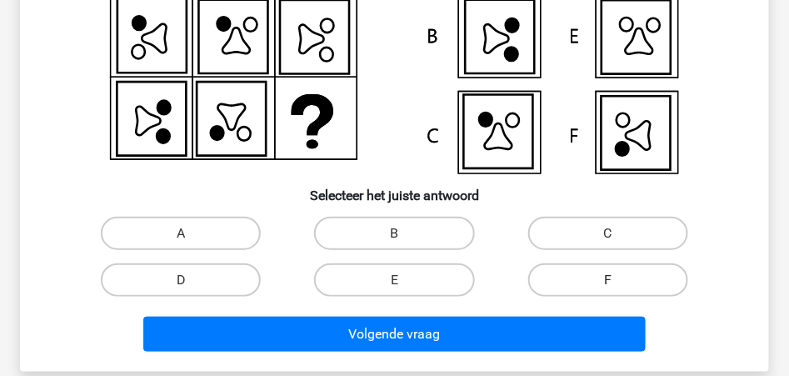
scroll to position [298, 0]
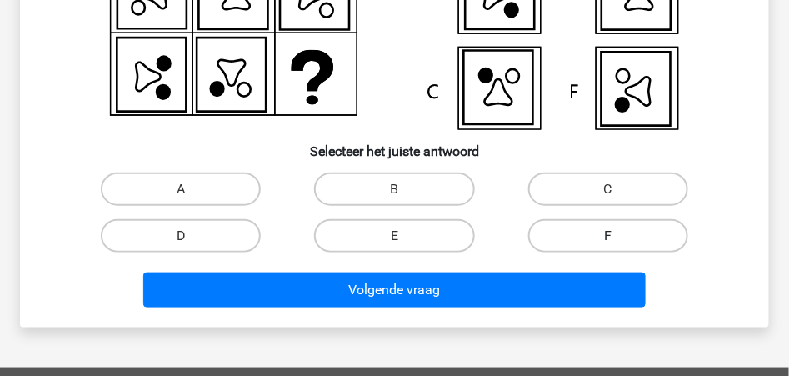
click at [602, 235] on label "F" at bounding box center [608, 235] width 160 height 33
click at [608, 236] on input "F" at bounding box center [613, 241] width 11 height 11
radio input "true"
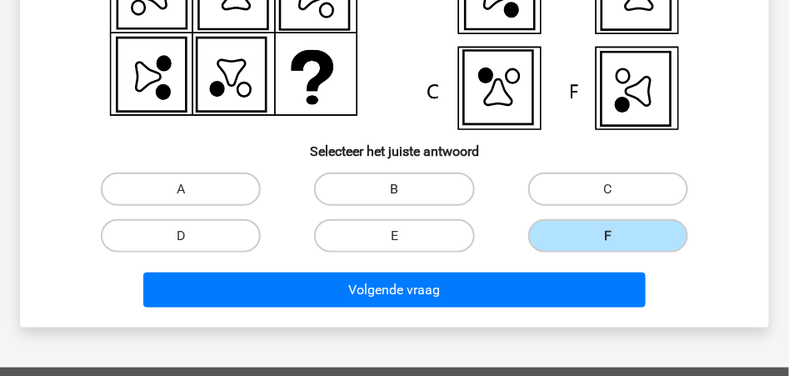
scroll to position [243, 0]
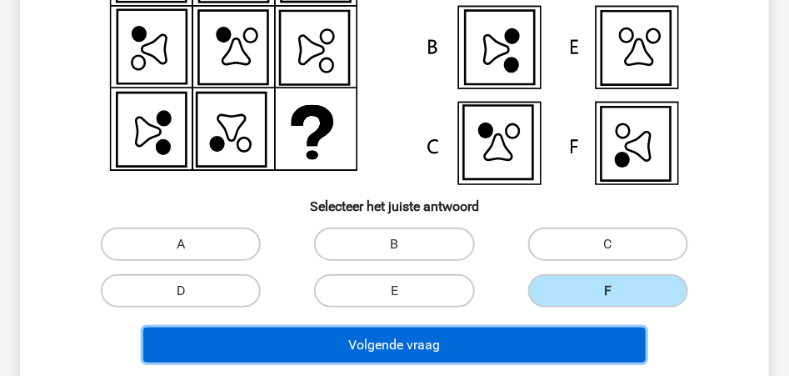
click at [409, 339] on button "Volgende vraag" at bounding box center [393, 344] width 501 height 35
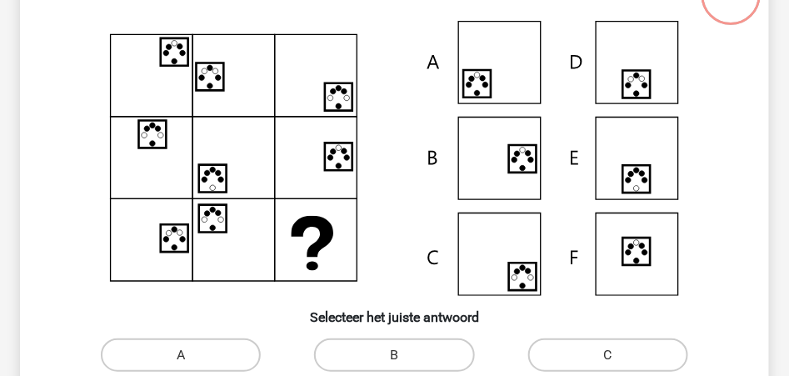
scroll to position [77, 0]
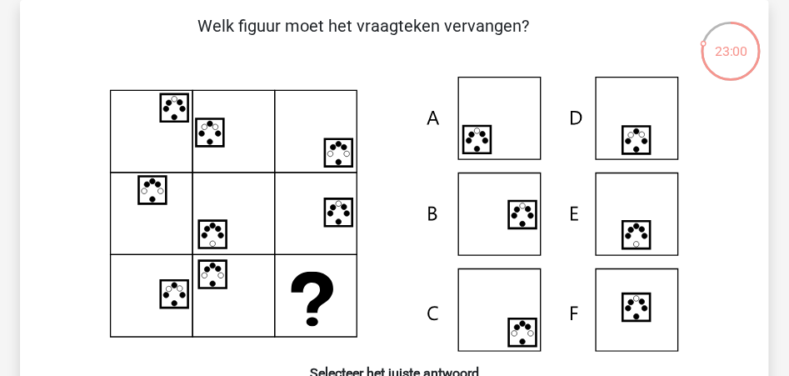
click at [525, 322] on icon at bounding box center [523, 324] width 6 height 6
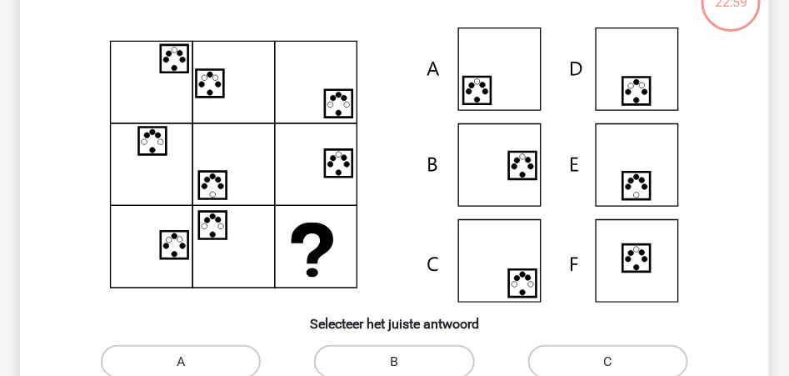
scroll to position [243, 0]
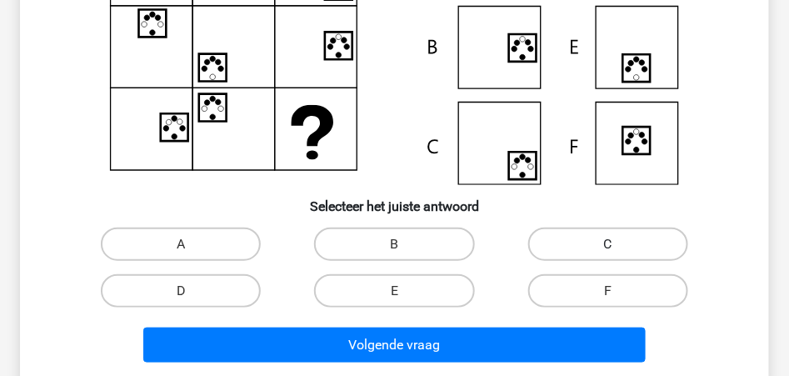
click at [571, 240] on label "C" at bounding box center [608, 243] width 160 height 33
click at [608, 244] on input "C" at bounding box center [613, 249] width 11 height 11
radio input "true"
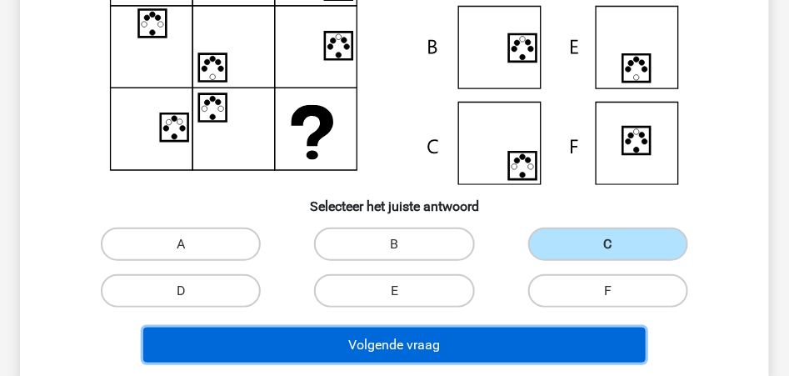
click at [426, 343] on button "Volgende vraag" at bounding box center [393, 344] width 501 height 35
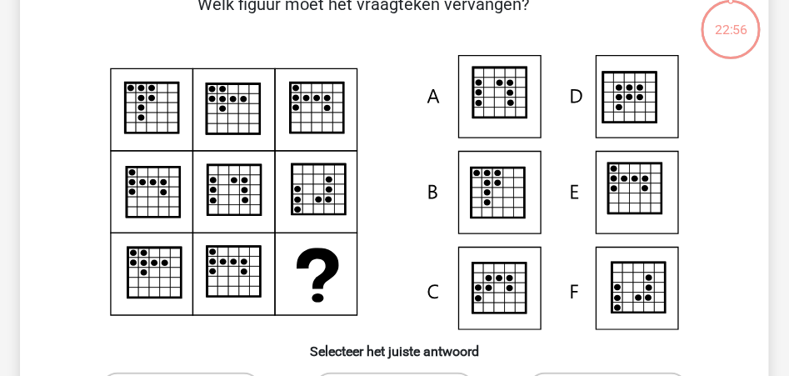
scroll to position [77, 0]
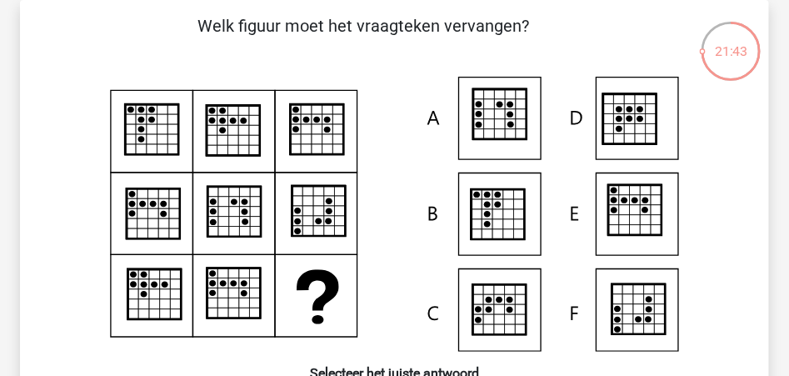
click at [633, 311] on icon at bounding box center [638, 309] width 11 height 10
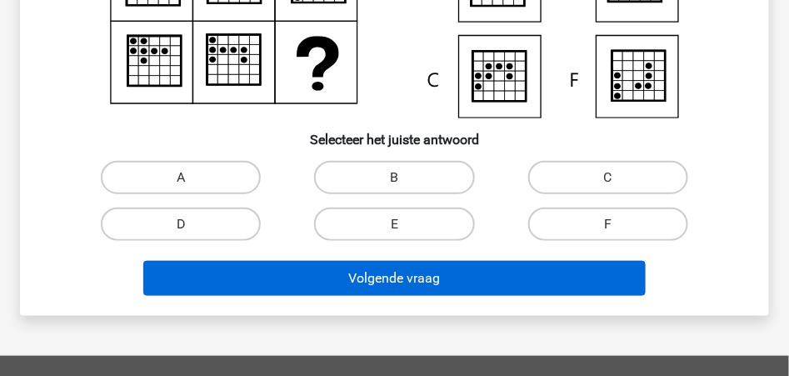
scroll to position [354, 0]
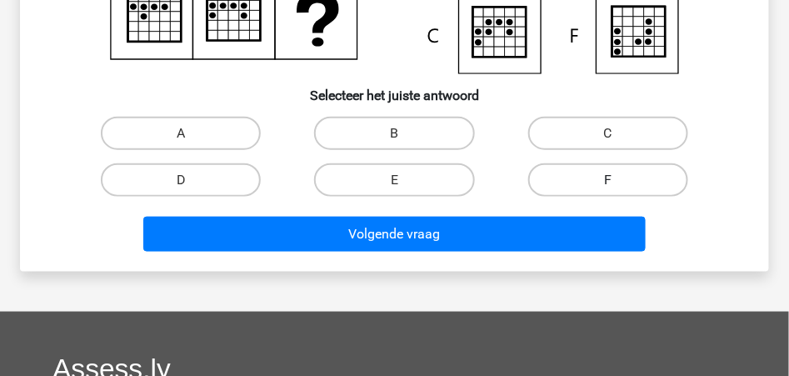
click at [592, 186] on label "F" at bounding box center [608, 179] width 160 height 33
click at [608, 186] on input "F" at bounding box center [613, 185] width 11 height 11
radio input "true"
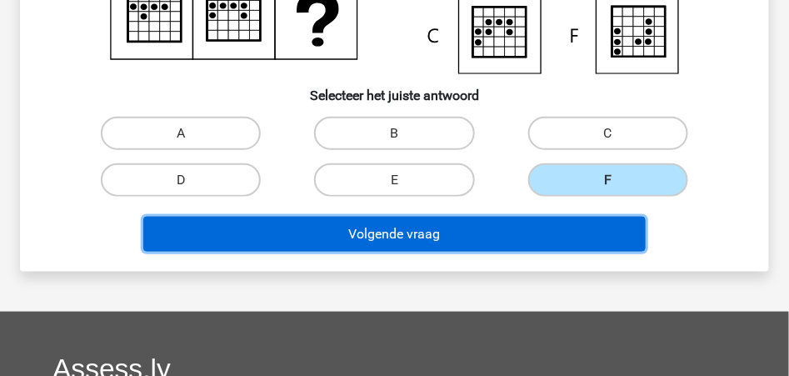
click at [379, 235] on button "Volgende vraag" at bounding box center [393, 234] width 501 height 35
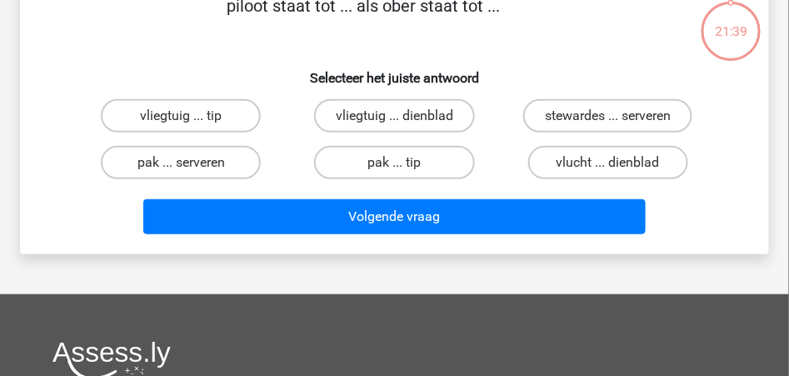
scroll to position [77, 0]
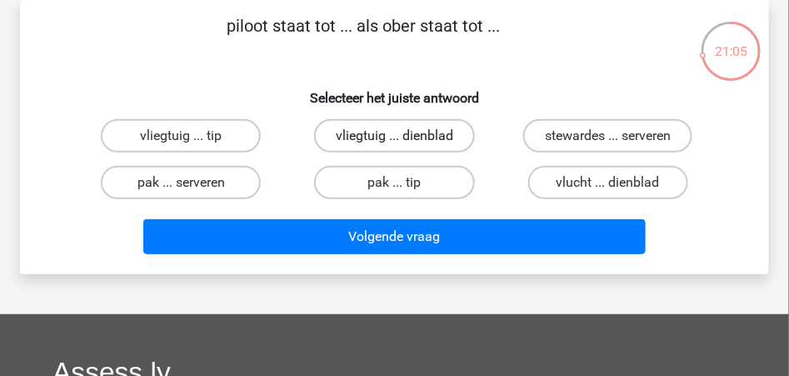
click at [373, 133] on label "vliegtuig ... dienblad" at bounding box center [394, 135] width 161 height 33
click at [394, 136] on input "vliegtuig ... dienblad" at bounding box center [399, 141] width 11 height 11
radio input "true"
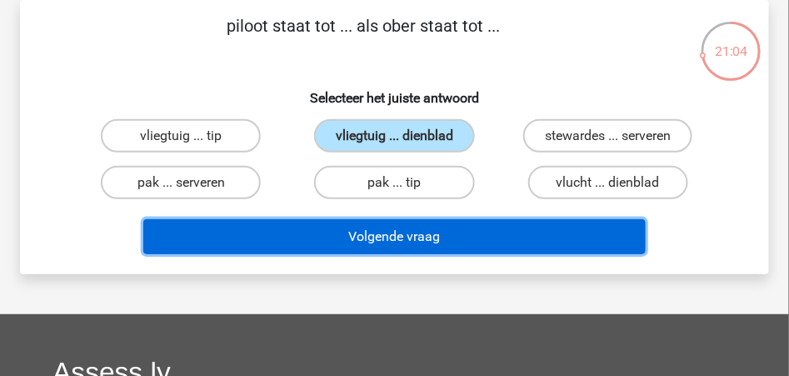
click at [384, 232] on button "Volgende vraag" at bounding box center [393, 236] width 501 height 35
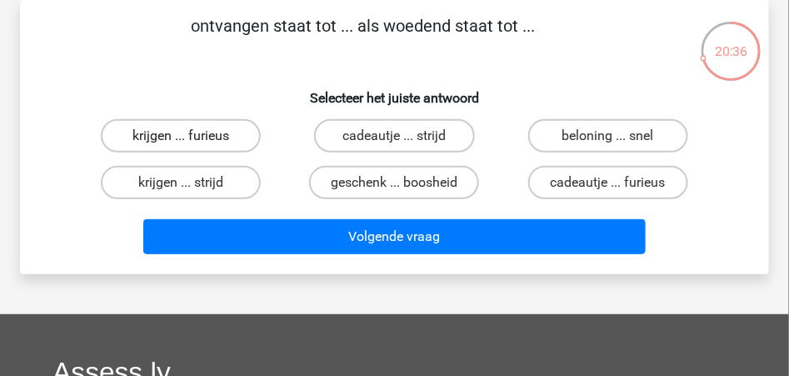
click at [183, 133] on label "krijgen ... furieus" at bounding box center [181, 135] width 160 height 33
click at [183, 136] on input "krijgen ... furieus" at bounding box center [186, 141] width 11 height 11
radio input "true"
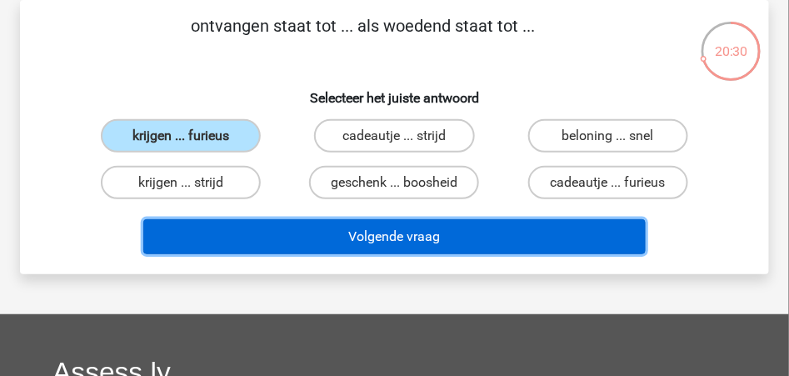
click at [381, 236] on button "Volgende vraag" at bounding box center [393, 236] width 501 height 35
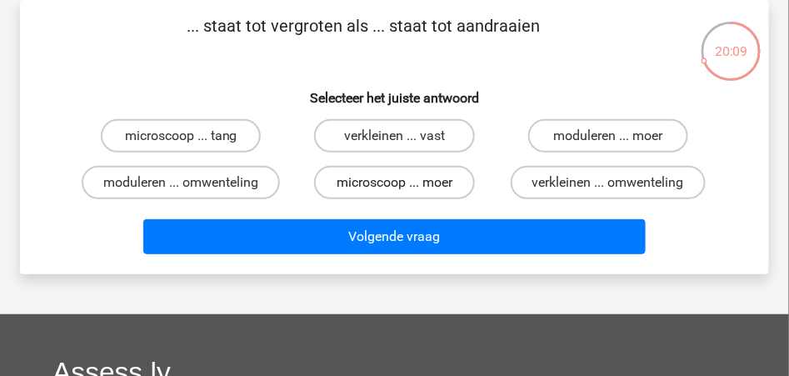
click at [378, 182] on label "microscoop ... moer" at bounding box center [394, 182] width 160 height 33
click at [394, 182] on input "microscoop ... moer" at bounding box center [399, 187] width 11 height 11
radio input "true"
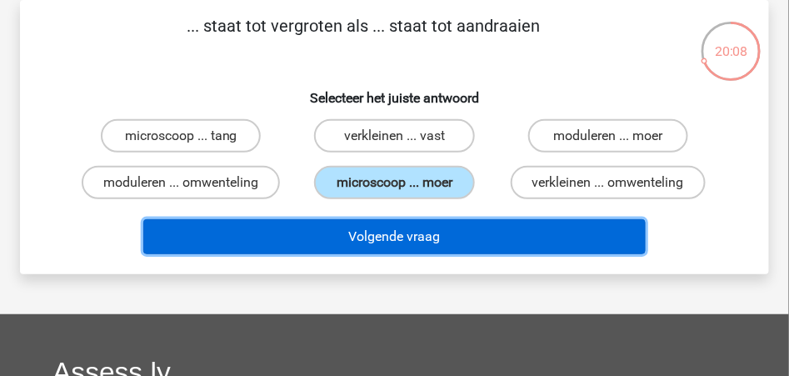
click at [378, 232] on button "Volgende vraag" at bounding box center [393, 236] width 501 height 35
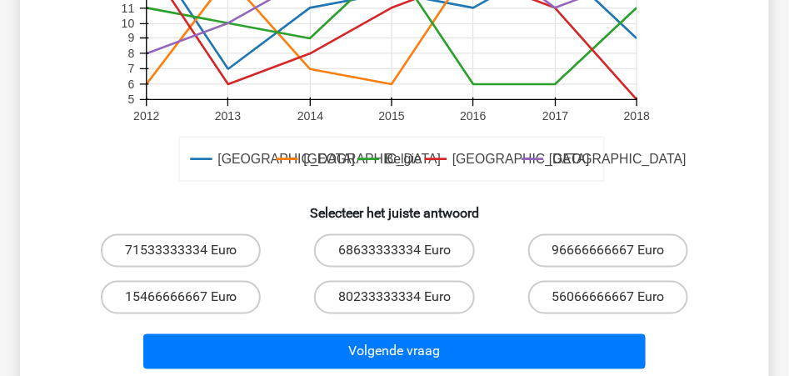
scroll to position [576, 0]
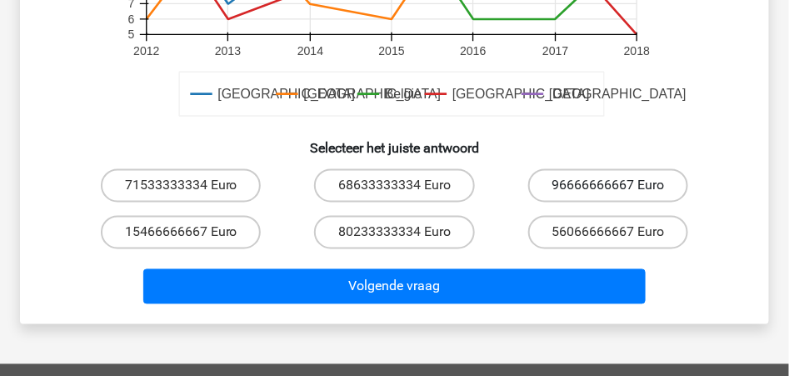
click at [571, 187] on label "96666666667 Euro" at bounding box center [608, 185] width 160 height 33
click at [608, 187] on input "96666666667 Euro" at bounding box center [613, 191] width 11 height 11
radio input "true"
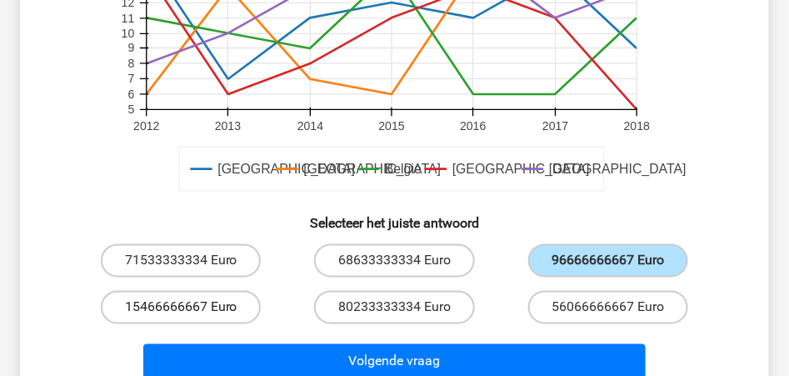
scroll to position [666, 0]
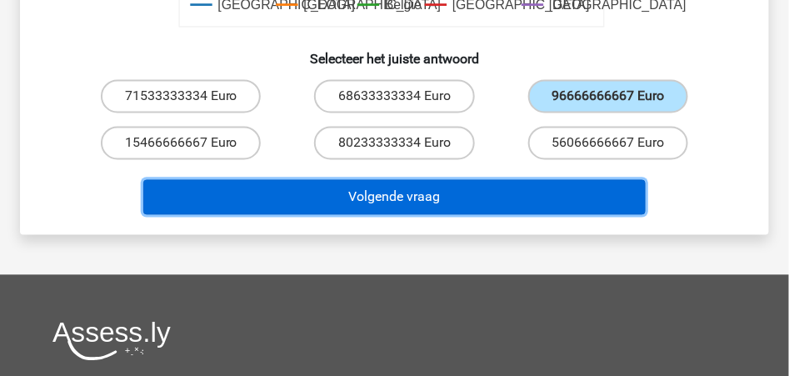
click at [399, 199] on button "Volgende vraag" at bounding box center [393, 197] width 501 height 35
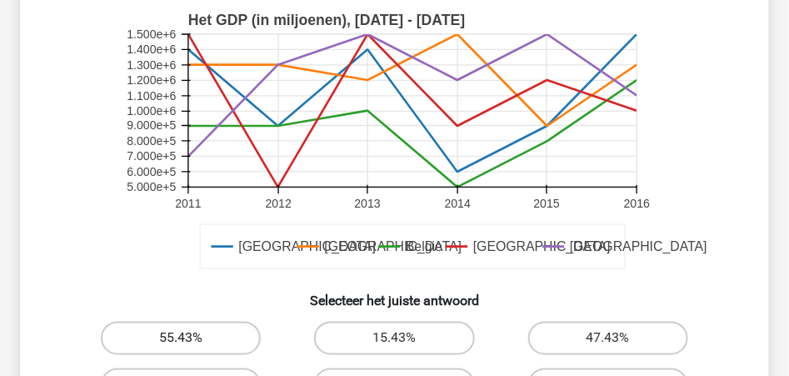
scroll to position [521, 0]
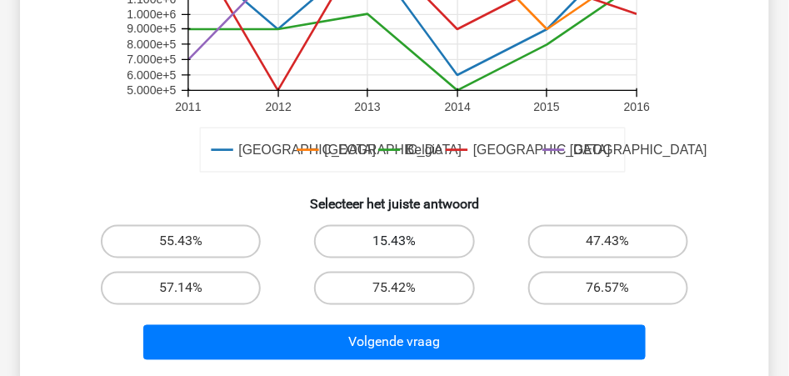
click at [371, 243] on label "15.43%" at bounding box center [394, 241] width 160 height 33
click at [394, 243] on input "15.43%" at bounding box center [399, 247] width 11 height 11
radio input "true"
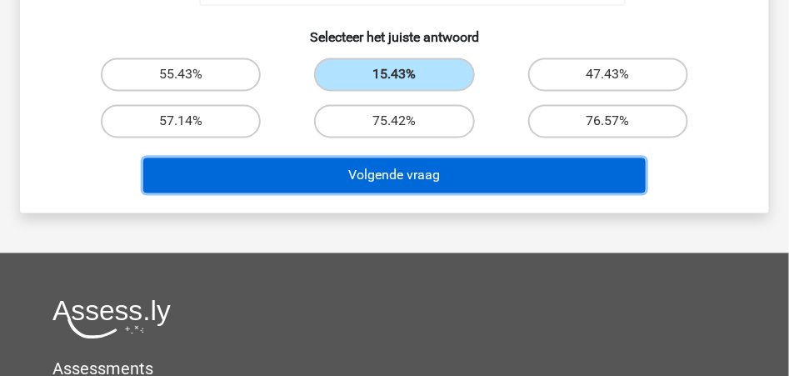
click at [417, 176] on button "Volgende vraag" at bounding box center [393, 175] width 501 height 35
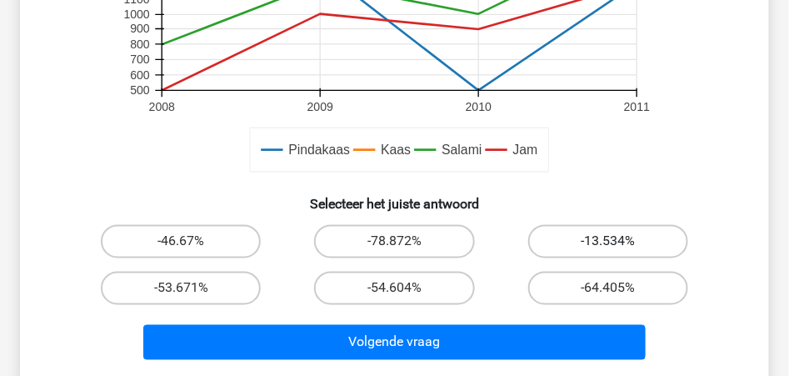
click at [591, 246] on label "-13.534%" at bounding box center [608, 241] width 160 height 33
click at [608, 246] on input "-13.534%" at bounding box center [613, 247] width 11 height 11
radio input "true"
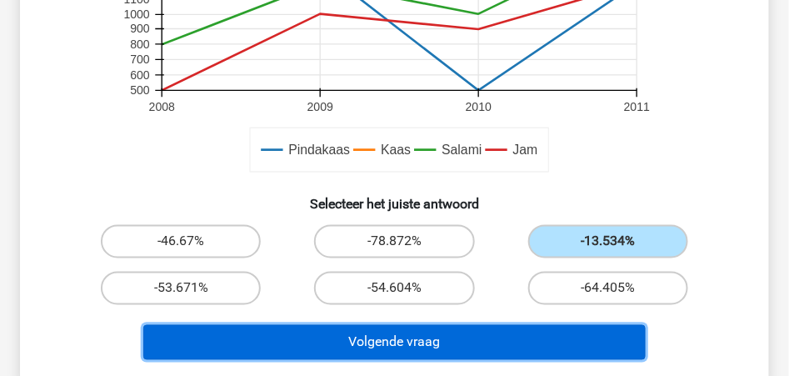
click at [441, 342] on button "Volgende vraag" at bounding box center [393, 342] width 501 height 35
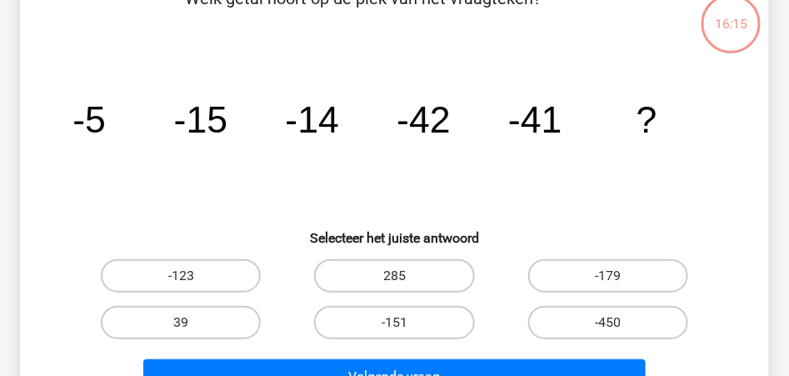
scroll to position [77, 0]
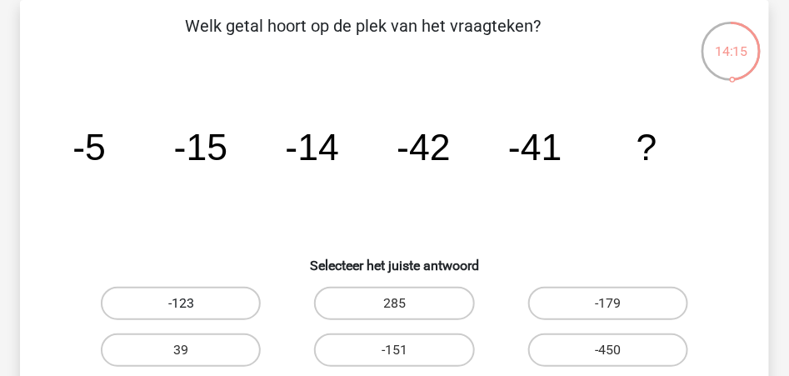
click at [212, 303] on label "-123" at bounding box center [181, 303] width 160 height 33
click at [192, 303] on input "-123" at bounding box center [186, 308] width 11 height 11
radio input "true"
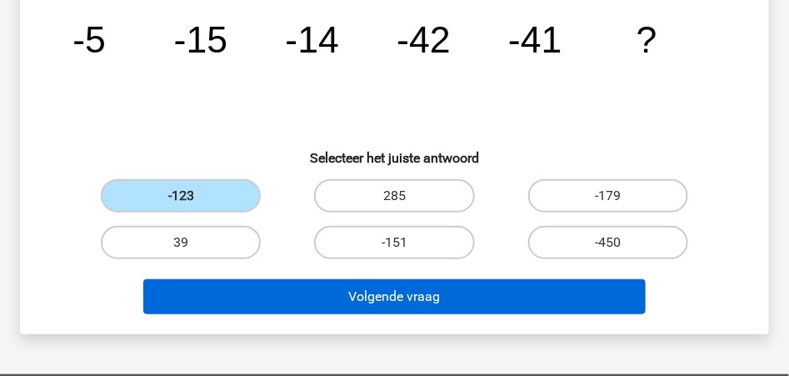
scroll to position [132, 0]
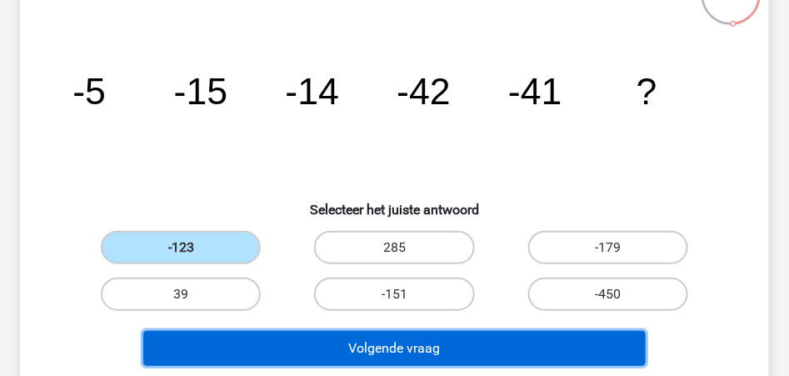
click at [399, 351] on button "Volgende vraag" at bounding box center [393, 348] width 501 height 35
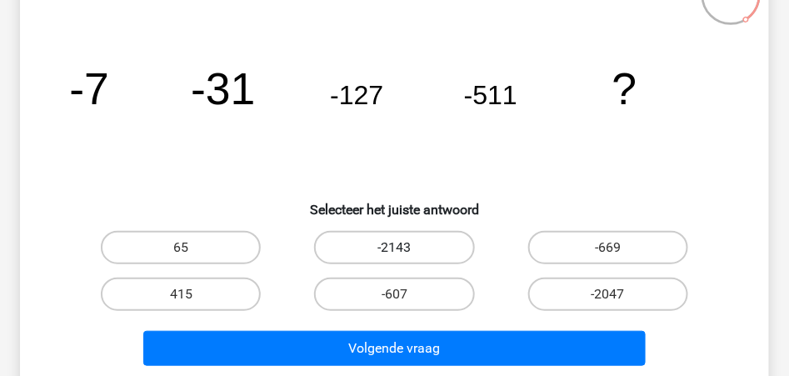
click at [432, 243] on label "-2143" at bounding box center [394, 247] width 160 height 33
click at [405, 247] on input "-2143" at bounding box center [399, 252] width 11 height 11
radio input "true"
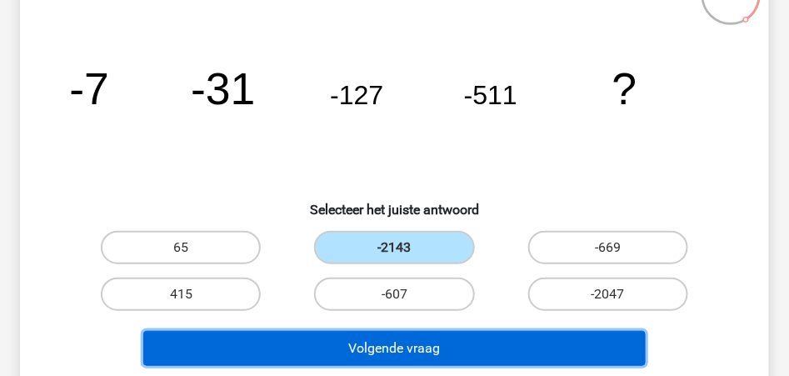
click at [417, 350] on button "Volgende vraag" at bounding box center [393, 348] width 501 height 35
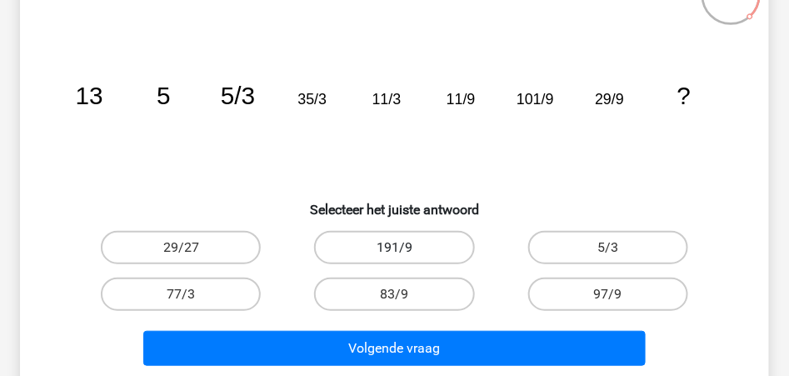
click at [392, 245] on label "191/9" at bounding box center [394, 247] width 160 height 33
click at [394, 247] on input "191/9" at bounding box center [399, 252] width 11 height 11
radio input "true"
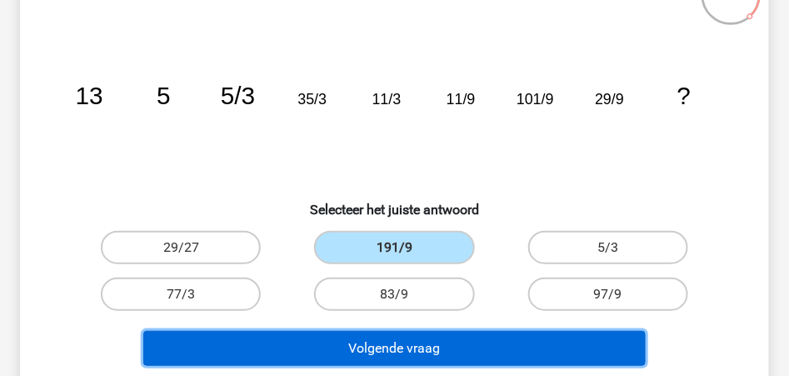
click at [409, 347] on button "Volgende vraag" at bounding box center [393, 348] width 501 height 35
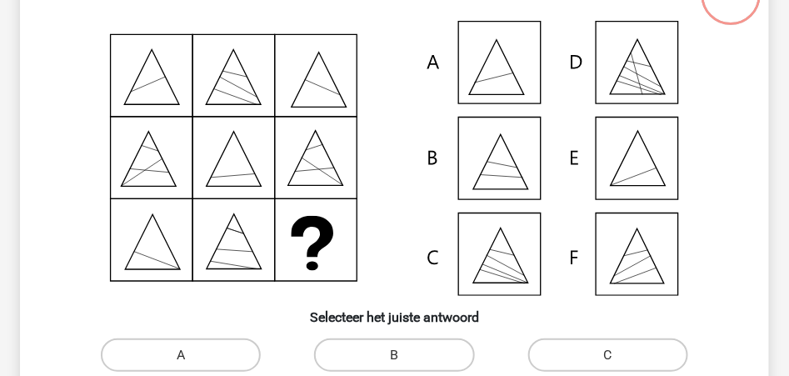
scroll to position [77, 0]
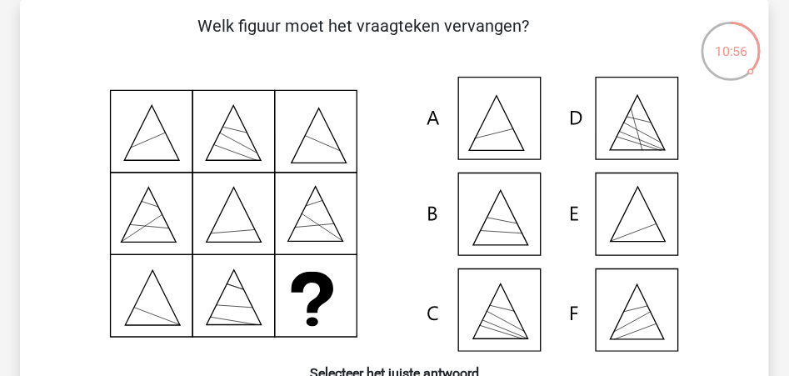
click at [626, 210] on icon at bounding box center [638, 214] width 55 height 55
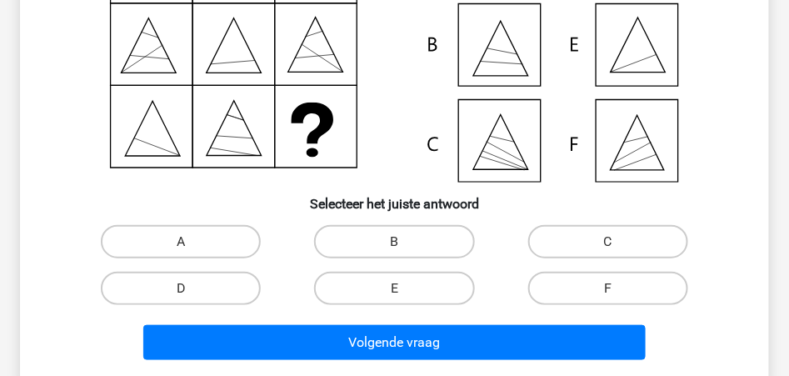
scroll to position [298, 0]
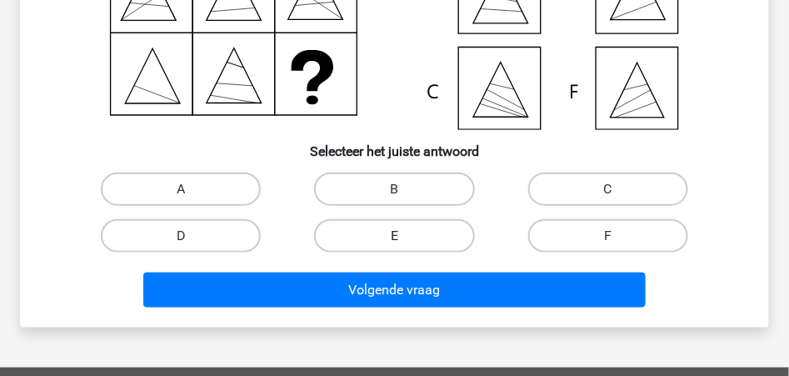
click at [413, 229] on label "E" at bounding box center [394, 235] width 160 height 33
click at [405, 236] on input "E" at bounding box center [399, 241] width 11 height 11
radio input "true"
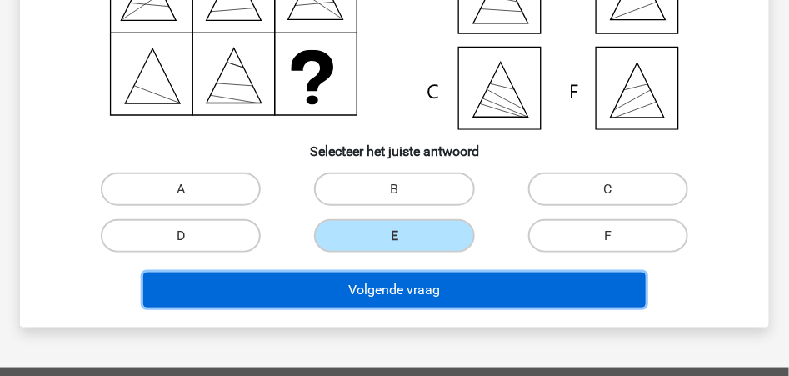
click at [410, 290] on button "Volgende vraag" at bounding box center [393, 289] width 501 height 35
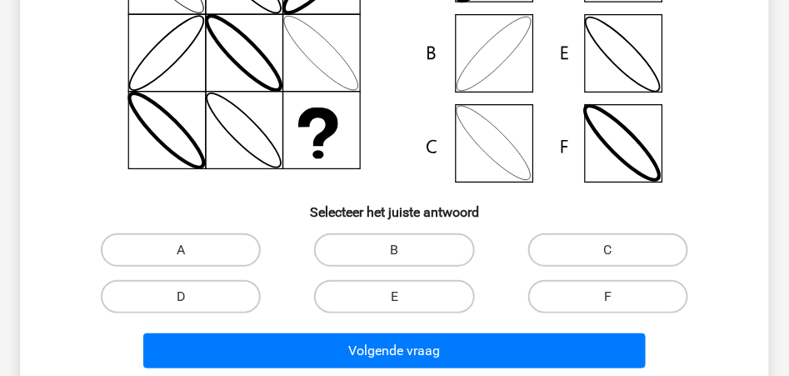
scroll to position [243, 0]
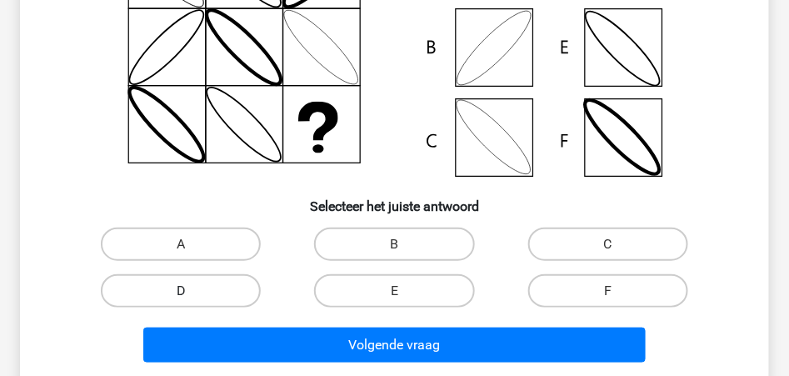
click at [219, 288] on label "D" at bounding box center [181, 290] width 160 height 33
click at [192, 291] on input "D" at bounding box center [186, 296] width 11 height 11
radio input "true"
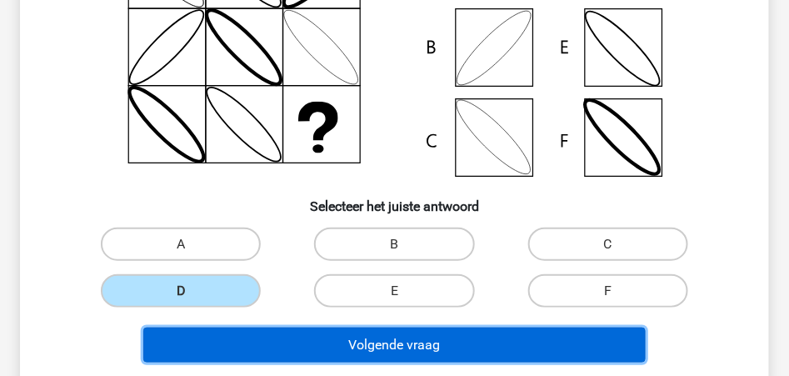
click at [434, 345] on button "Volgende vraag" at bounding box center [393, 344] width 501 height 35
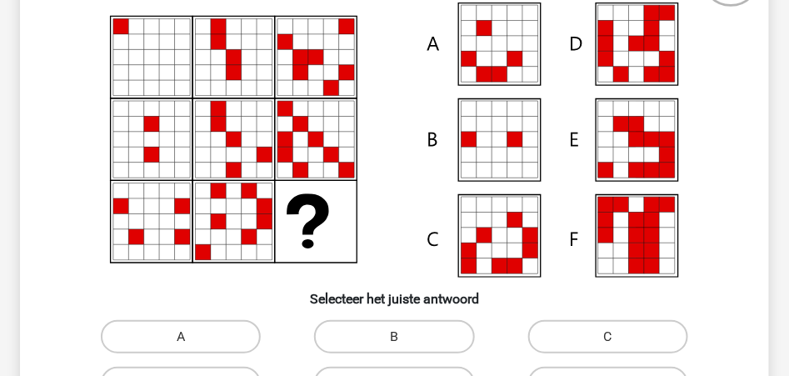
scroll to position [132, 0]
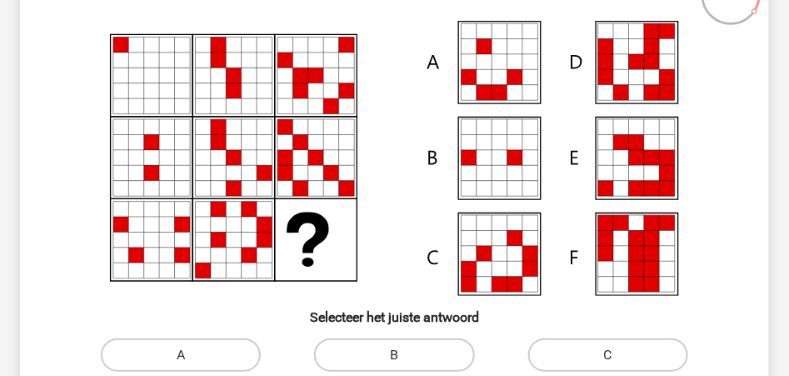
click at [506, 250] on icon at bounding box center [499, 253] width 15 height 15
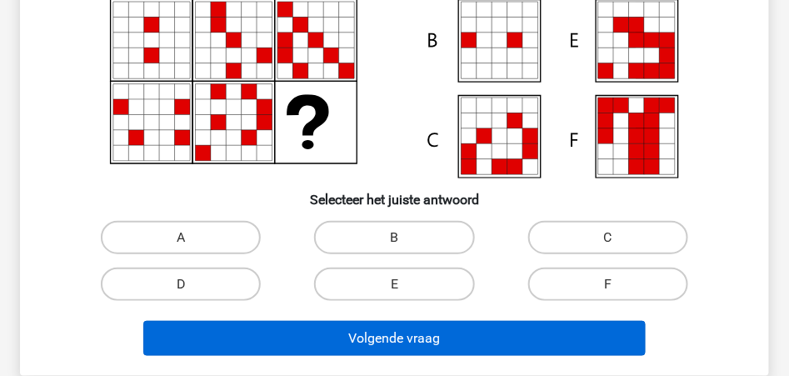
scroll to position [298, 0]
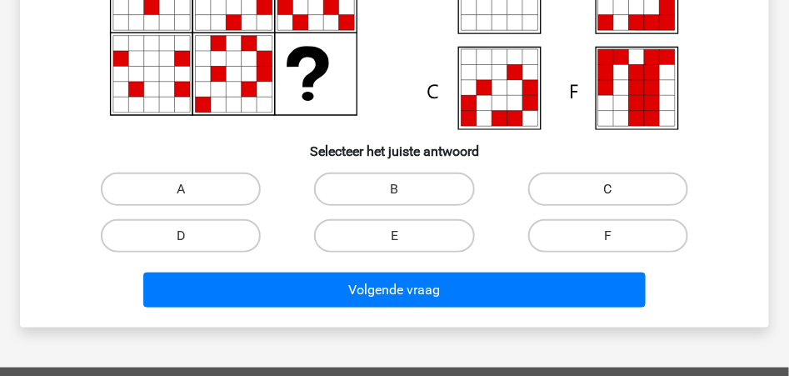
click at [584, 191] on label "C" at bounding box center [608, 188] width 160 height 33
click at [608, 191] on input "C" at bounding box center [613, 194] width 11 height 11
radio input "true"
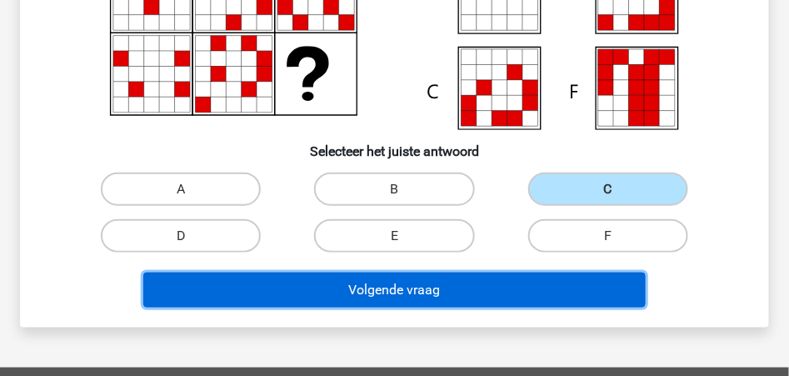
click at [423, 287] on button "Volgende vraag" at bounding box center [393, 289] width 501 height 35
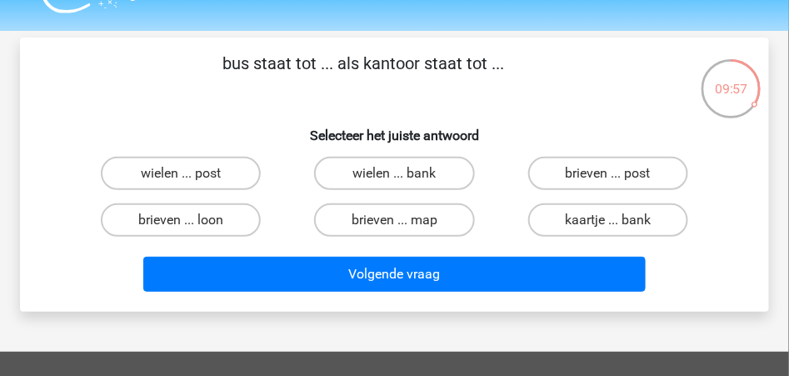
scroll to position [21, 0]
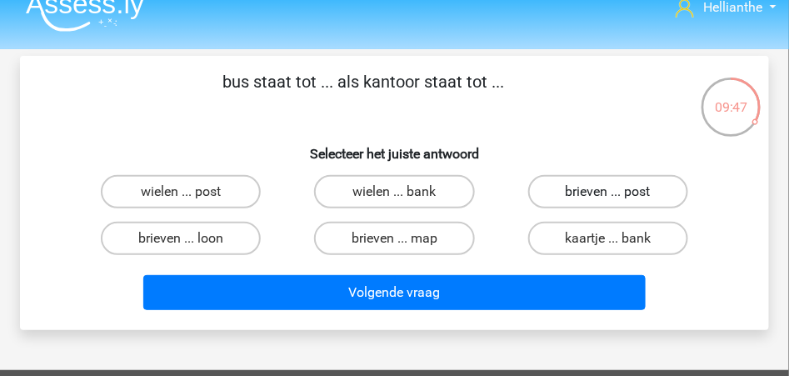
click at [601, 196] on label "brieven ... post" at bounding box center [608, 191] width 160 height 33
click at [608, 196] on input "brieven ... post" at bounding box center [613, 197] width 11 height 11
radio input "true"
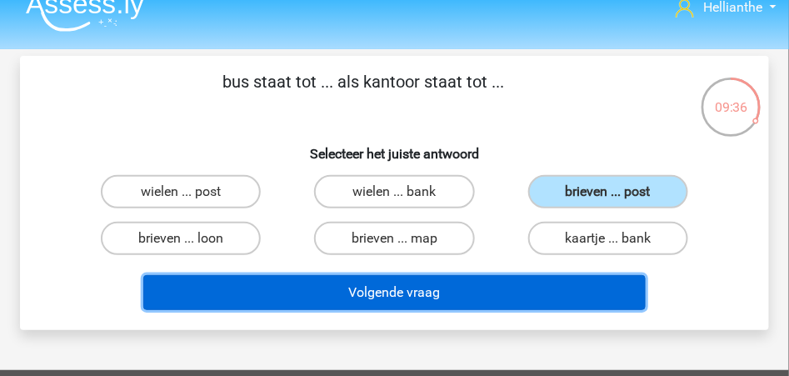
click at [423, 289] on button "Volgende vraag" at bounding box center [393, 292] width 501 height 35
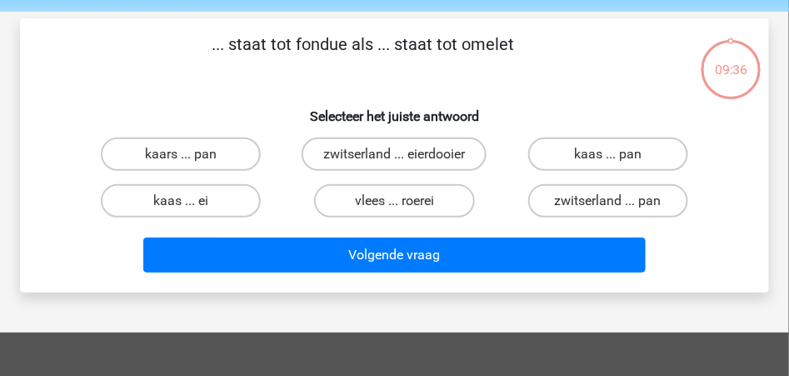
scroll to position [77, 0]
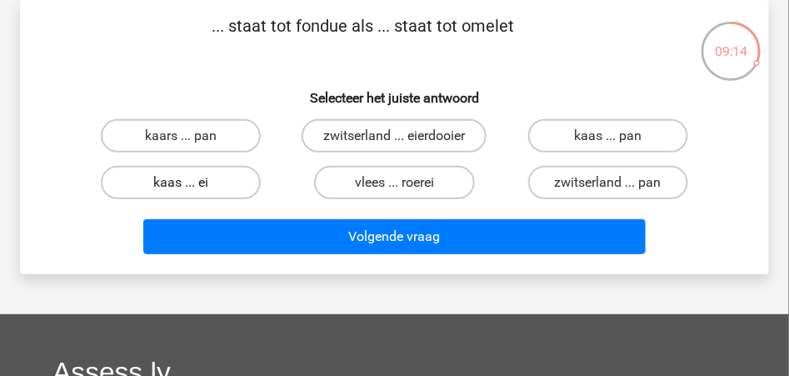
click at [204, 178] on label "kaas ... ei" at bounding box center [181, 182] width 160 height 33
click at [192, 182] on input "kaas ... ei" at bounding box center [186, 187] width 11 height 11
radio input "true"
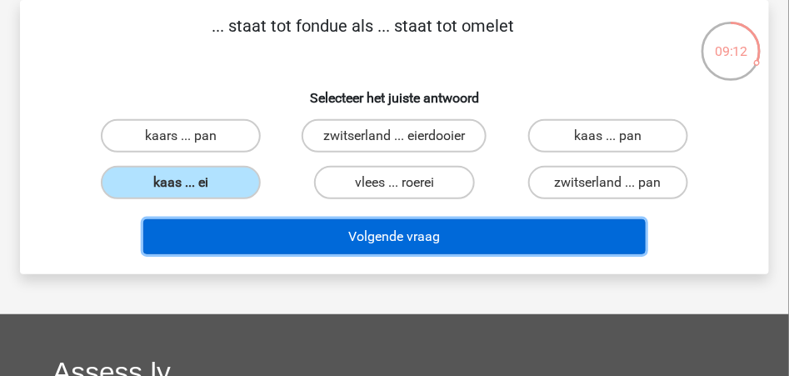
click at [401, 234] on button "Volgende vraag" at bounding box center [393, 236] width 501 height 35
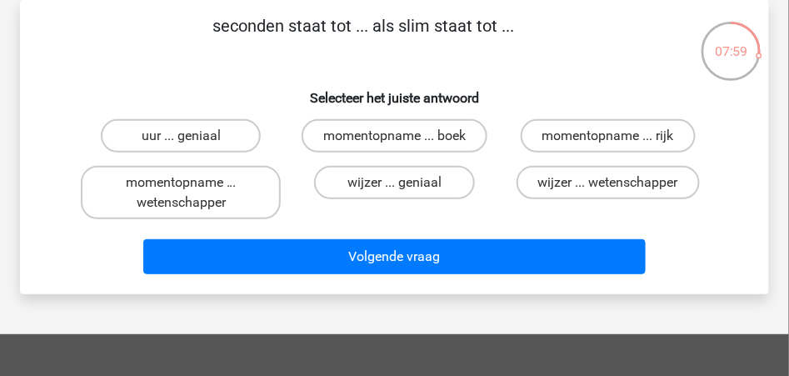
click at [399, 182] on input "wijzer ... geniaal" at bounding box center [399, 187] width 11 height 11
radio input "true"
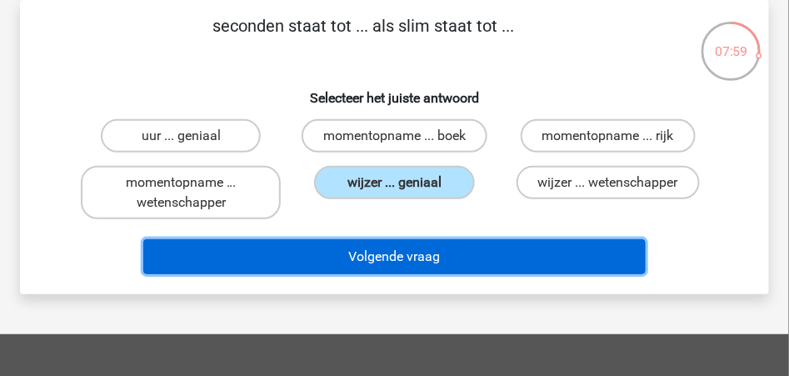
click at [398, 256] on button "Volgende vraag" at bounding box center [393, 256] width 501 height 35
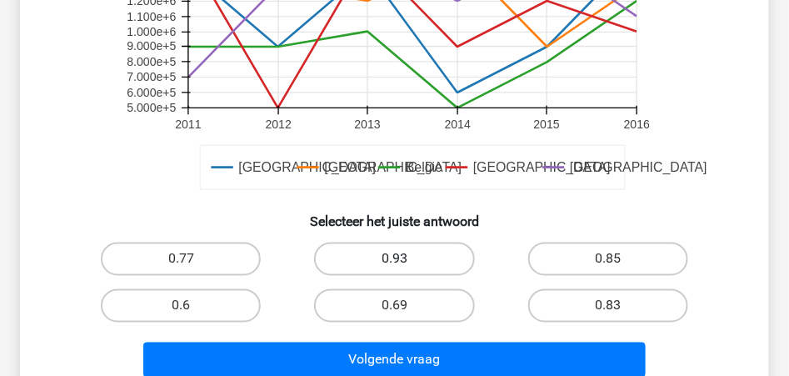
scroll to position [576, 0]
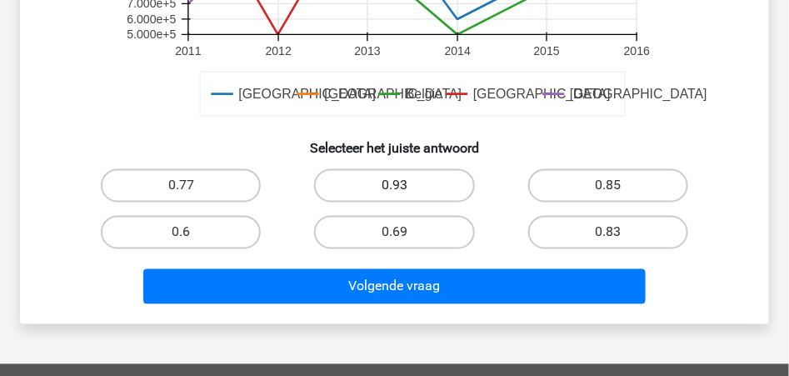
click at [382, 181] on label "0.93" at bounding box center [394, 185] width 160 height 33
click at [394, 186] on input "0.93" at bounding box center [399, 191] width 11 height 11
radio input "true"
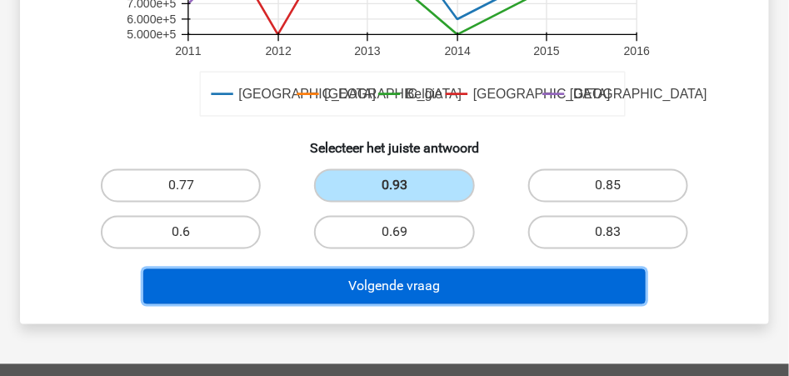
click at [407, 284] on button "Volgende vraag" at bounding box center [393, 286] width 501 height 35
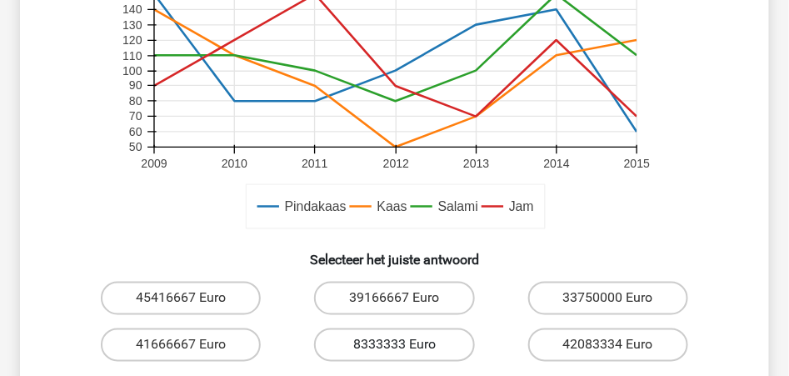
scroll to position [631, 0]
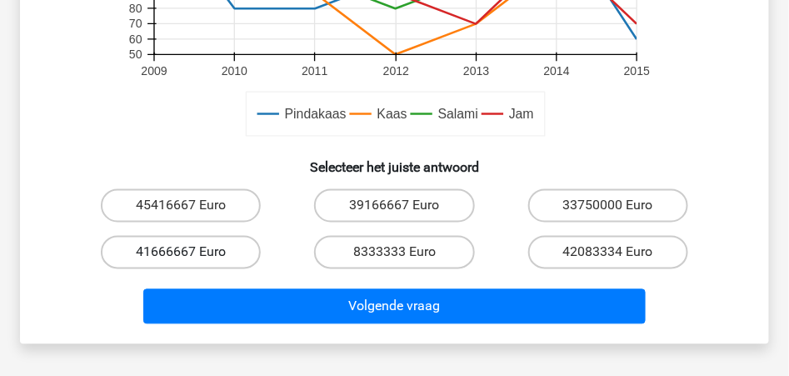
drag, startPoint x: 207, startPoint y: 248, endPoint x: 218, endPoint y: 254, distance: 13.0
click at [205, 247] on label "41666667 Euro" at bounding box center [181, 252] width 160 height 33
click at [192, 252] on input "41666667 Euro" at bounding box center [186, 257] width 11 height 11
radio input "true"
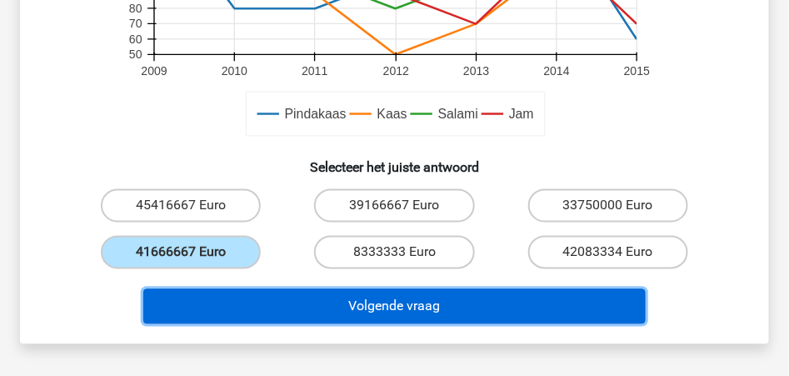
click at [380, 297] on button "Volgende vraag" at bounding box center [393, 306] width 501 height 35
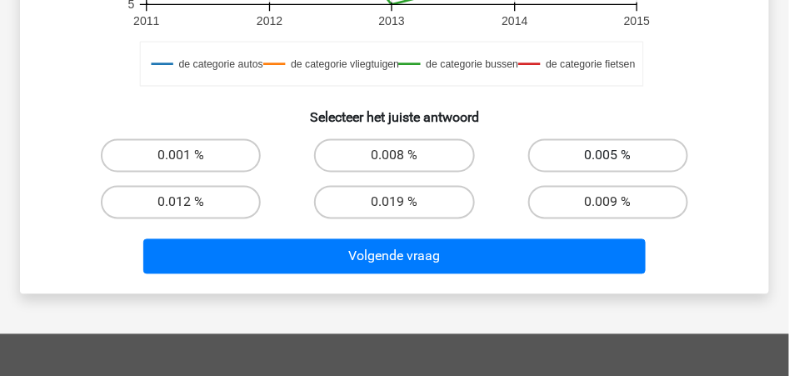
click at [585, 153] on label "0.005 %" at bounding box center [608, 155] width 160 height 33
click at [608, 156] on input "0.005 %" at bounding box center [613, 161] width 11 height 11
radio input "true"
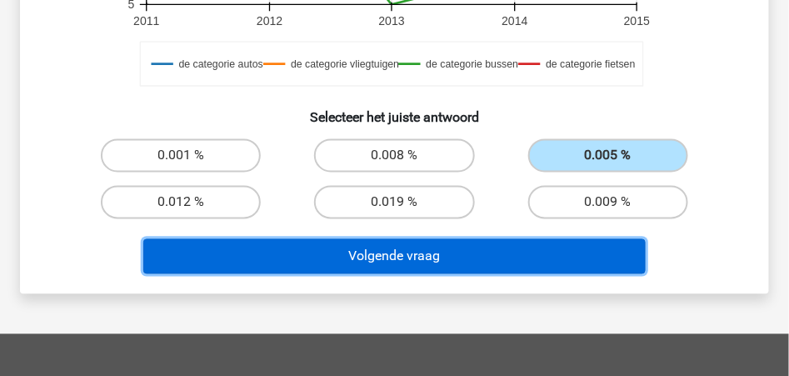
click at [476, 260] on button "Volgende vraag" at bounding box center [393, 256] width 501 height 35
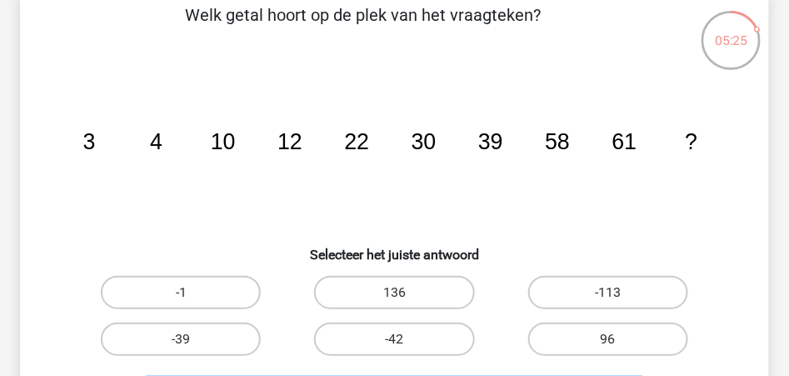
scroll to position [132, 0]
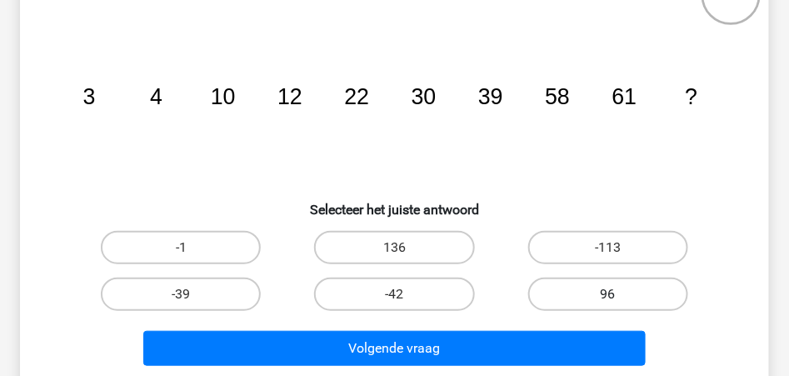
click at [601, 287] on label "96" at bounding box center [608, 293] width 160 height 33
click at [608, 294] on input "96" at bounding box center [613, 299] width 11 height 11
radio input "true"
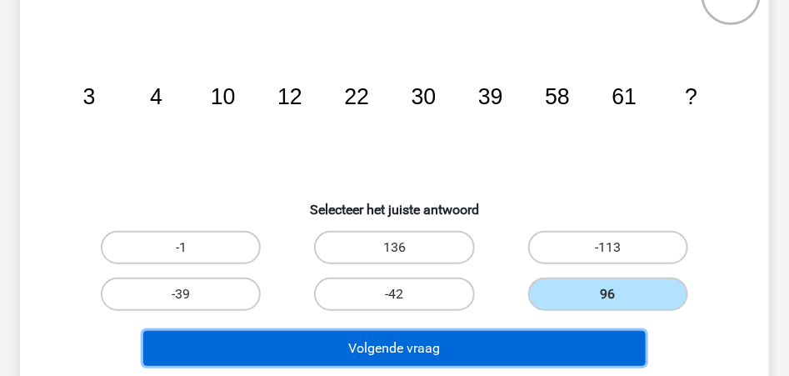
click at [466, 343] on button "Volgende vraag" at bounding box center [393, 348] width 501 height 35
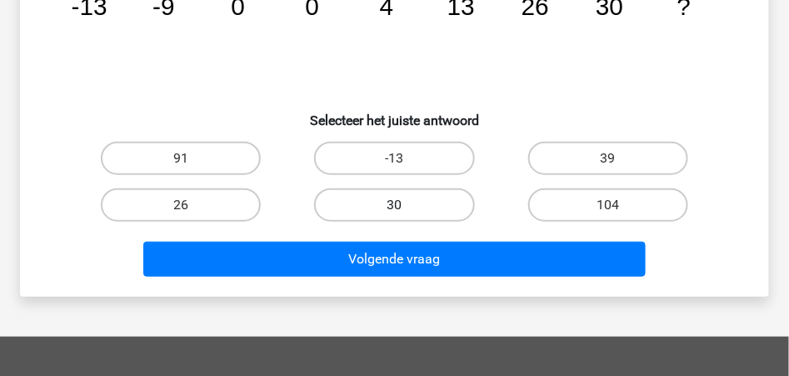
scroll to position [166, 0]
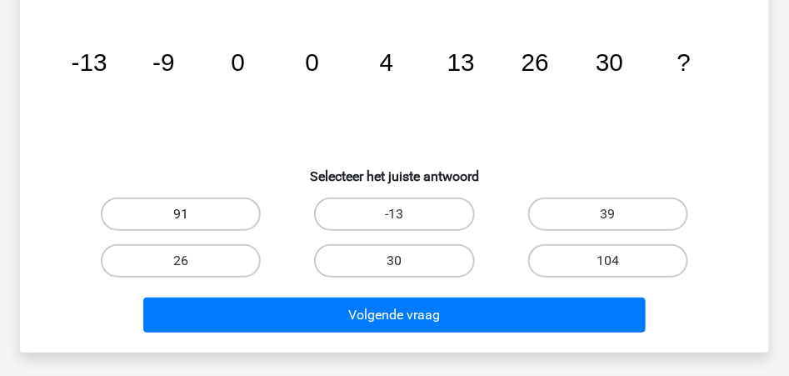
click at [185, 212] on label "91" at bounding box center [181, 213] width 160 height 33
click at [185, 214] on input "91" at bounding box center [186, 219] width 11 height 11
radio input "true"
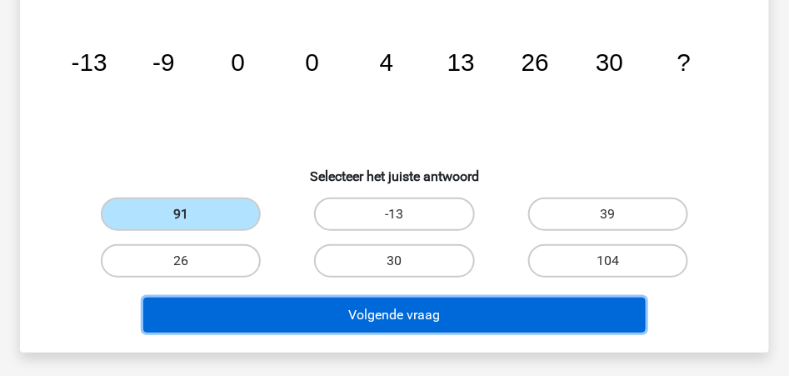
click at [394, 314] on button "Volgende vraag" at bounding box center [393, 314] width 501 height 35
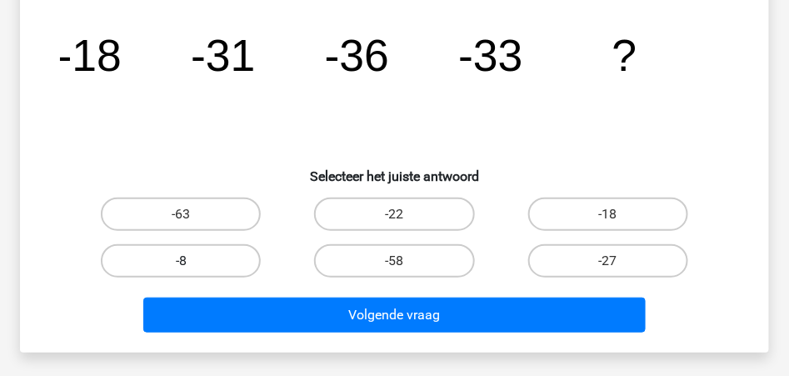
click at [221, 258] on label "-8" at bounding box center [181, 260] width 160 height 33
click at [192, 261] on input "-8" at bounding box center [186, 266] width 11 height 11
radio input "true"
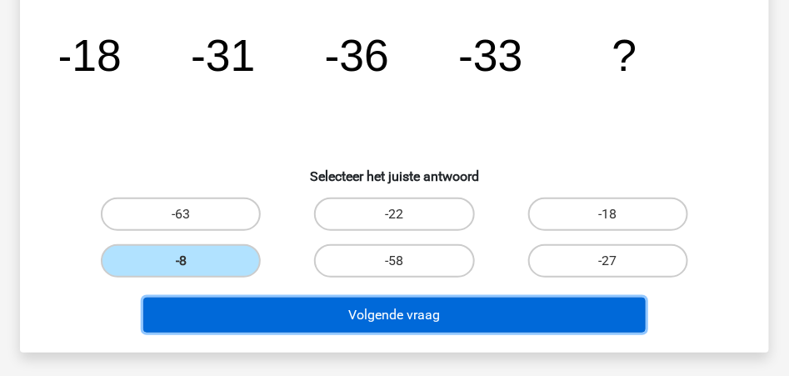
click at [378, 312] on button "Volgende vraag" at bounding box center [393, 314] width 501 height 35
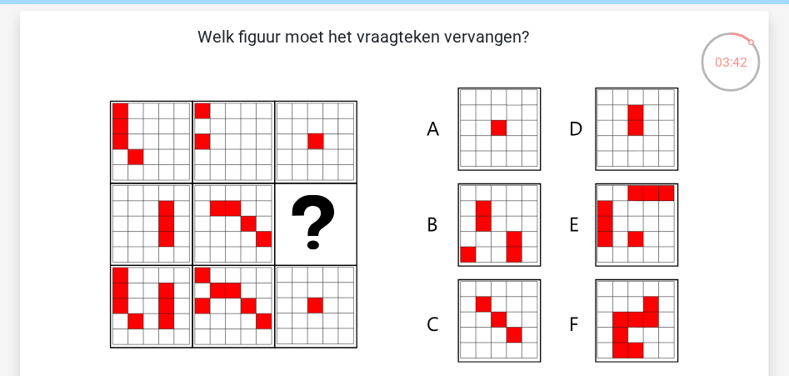
scroll to position [111, 0]
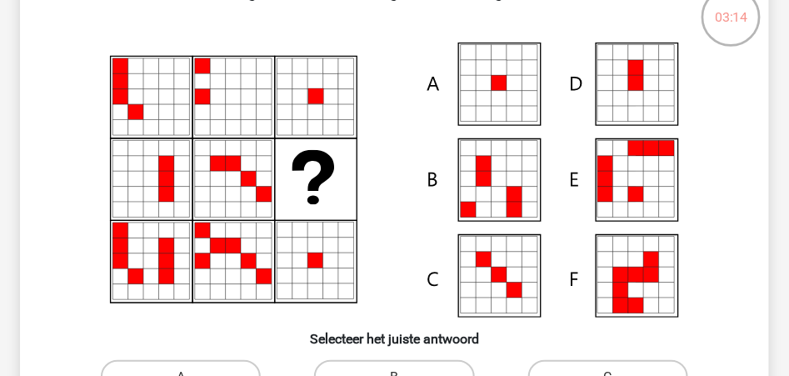
click at [501, 82] on icon at bounding box center [498, 83] width 15 height 15
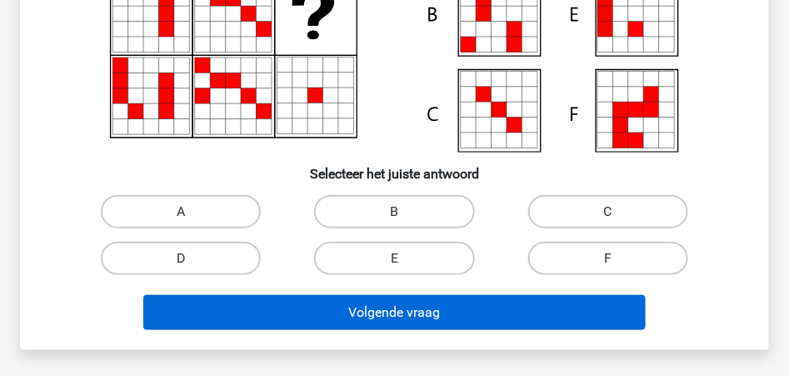
scroll to position [277, 0]
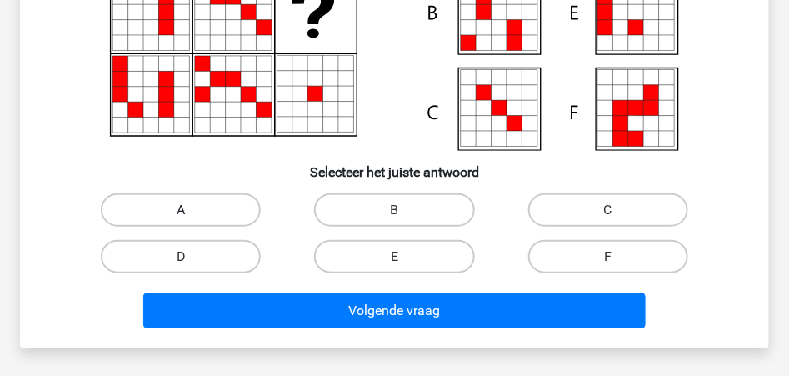
click at [202, 212] on label "A" at bounding box center [181, 209] width 160 height 33
click at [192, 212] on input "A" at bounding box center [186, 215] width 11 height 11
radio input "true"
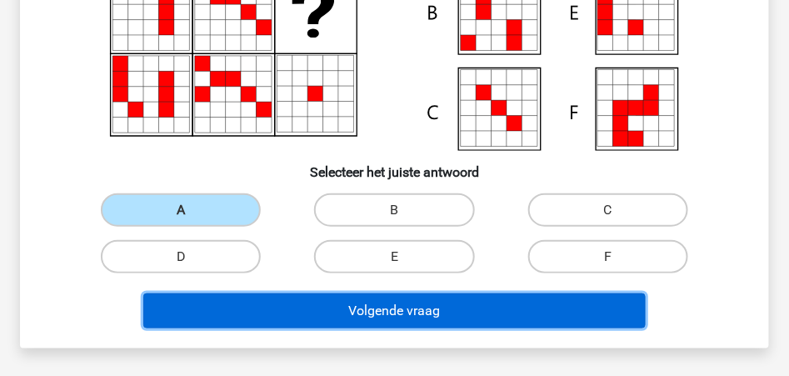
click at [394, 308] on button "Volgende vraag" at bounding box center [393, 310] width 501 height 35
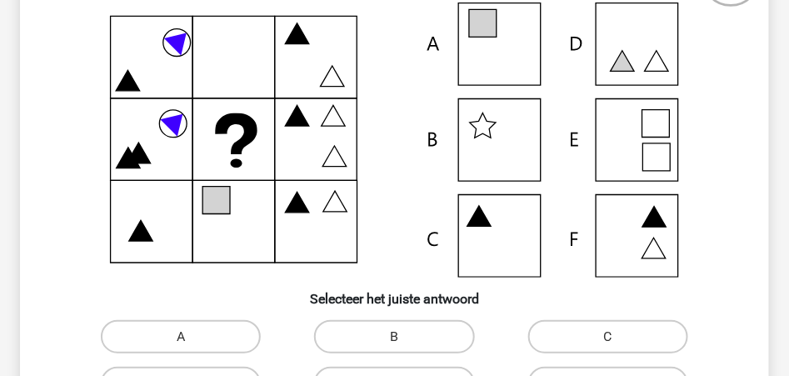
scroll to position [132, 0]
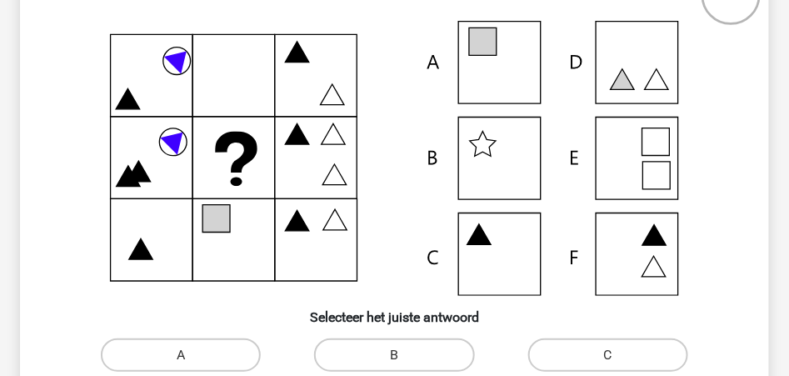
click at [489, 62] on icon at bounding box center [394, 158] width 669 height 275
click at [239, 356] on label "A" at bounding box center [181, 354] width 160 height 33
click at [192, 356] on input "A" at bounding box center [186, 360] width 11 height 11
radio input "true"
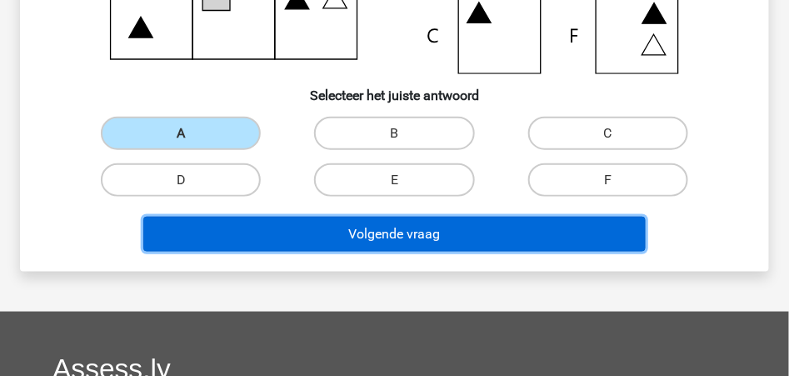
click at [415, 237] on button "Volgende vraag" at bounding box center [393, 234] width 501 height 35
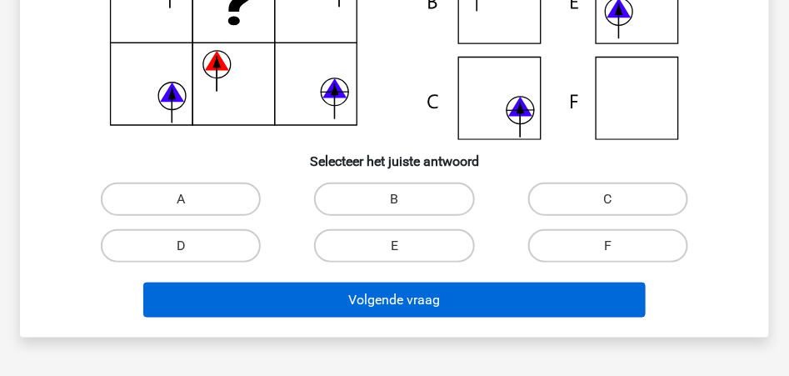
scroll to position [298, 0]
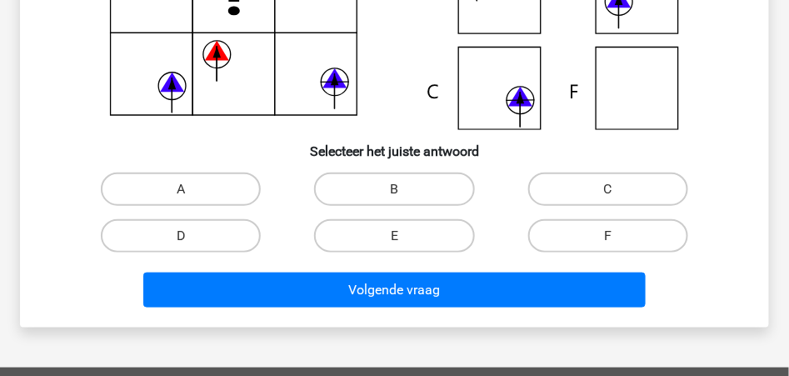
click at [395, 236] on input "E" at bounding box center [399, 241] width 11 height 11
radio input "true"
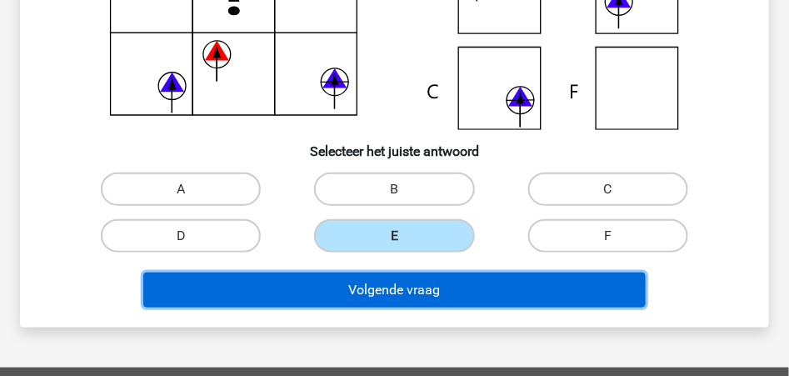
click at [401, 297] on button "Volgende vraag" at bounding box center [393, 289] width 501 height 35
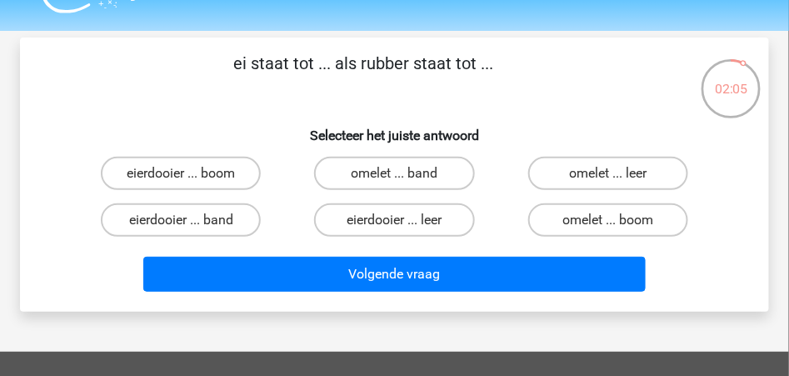
scroll to position [21, 0]
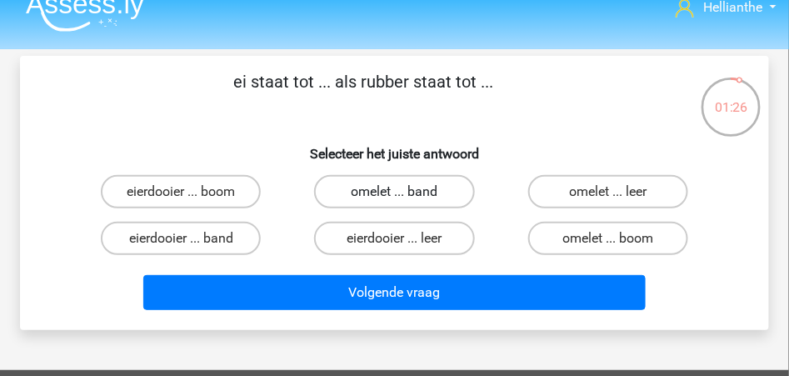
click at [423, 191] on label "omelet ... band" at bounding box center [394, 191] width 160 height 33
click at [405, 192] on input "omelet ... band" at bounding box center [399, 197] width 11 height 11
radio input "true"
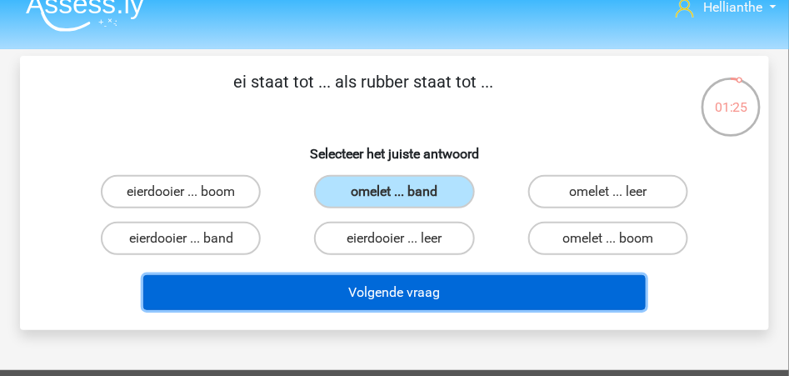
click at [430, 291] on button "Volgende vraag" at bounding box center [393, 292] width 501 height 35
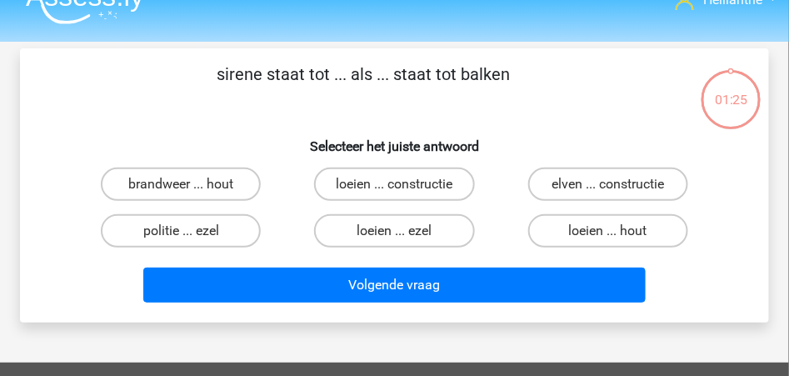
scroll to position [77, 0]
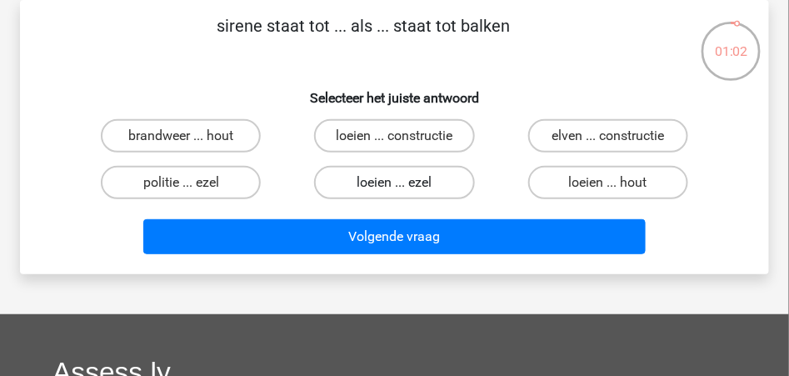
click at [384, 181] on label "loeien ... ezel" at bounding box center [394, 182] width 160 height 33
click at [394, 182] on input "loeien ... ezel" at bounding box center [399, 187] width 11 height 11
radio input "true"
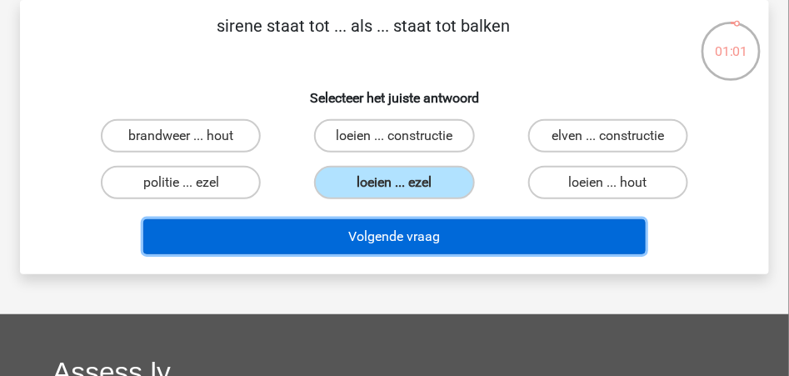
click at [409, 231] on button "Volgende vraag" at bounding box center [393, 236] width 501 height 35
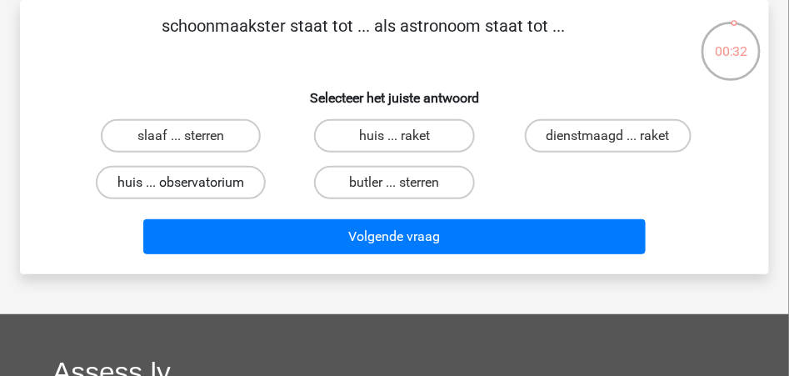
click at [197, 182] on label "huis ... observatorium" at bounding box center [181, 182] width 170 height 33
click at [192, 182] on input "huis ... observatorium" at bounding box center [186, 187] width 11 height 11
radio input "true"
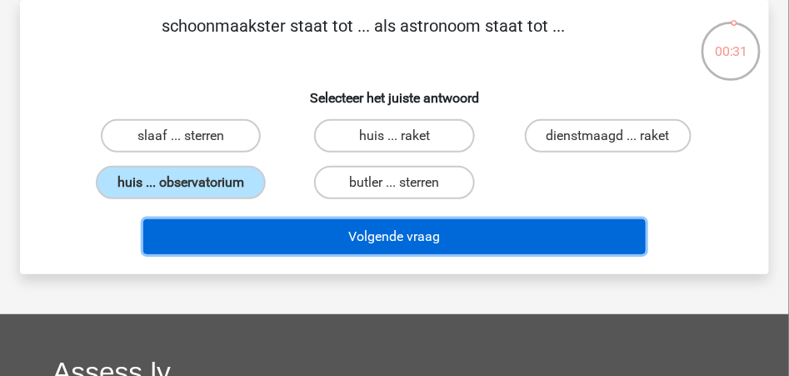
click at [385, 236] on button "Volgende vraag" at bounding box center [393, 236] width 501 height 35
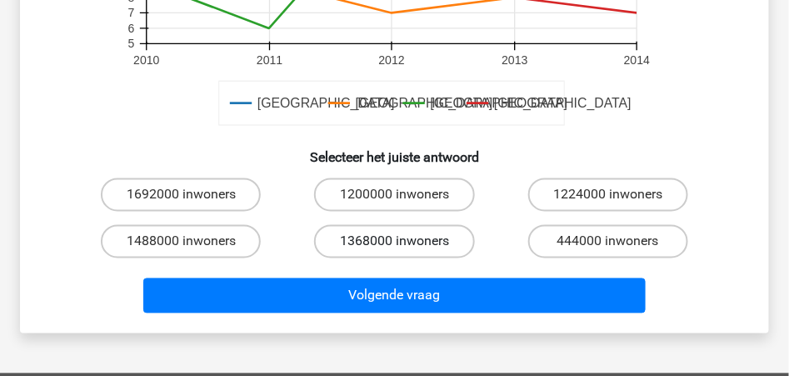
scroll to position [631, 0]
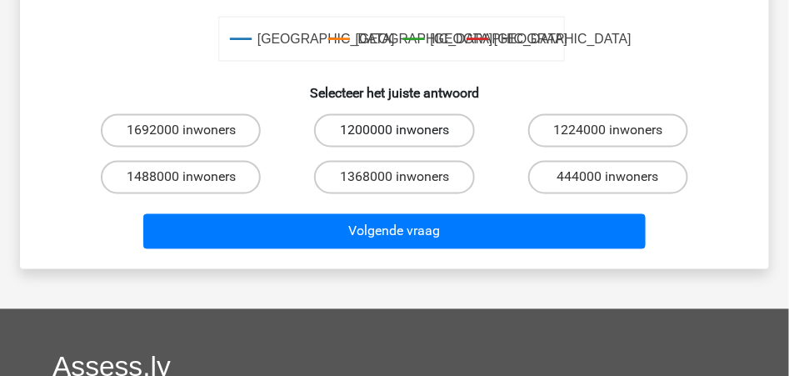
drag, startPoint x: 371, startPoint y: 129, endPoint x: 372, endPoint y: 138, distance: 9.2
click at [370, 129] on label "1200000 inwoners" at bounding box center [394, 130] width 160 height 33
click at [394, 131] on input "1200000 inwoners" at bounding box center [399, 136] width 11 height 11
radio input "true"
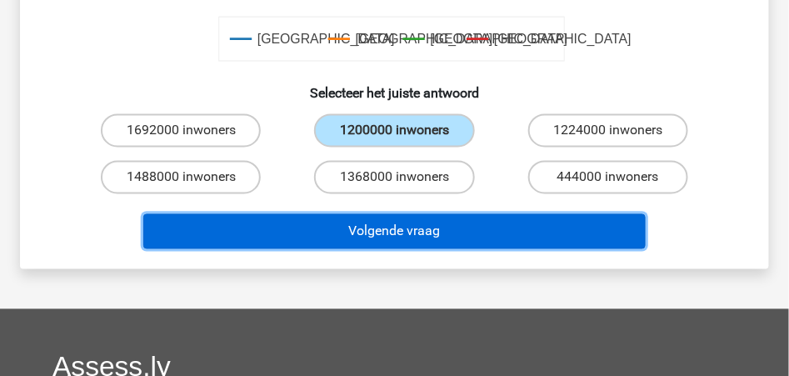
click at [397, 232] on button "Volgende vraag" at bounding box center [393, 231] width 501 height 35
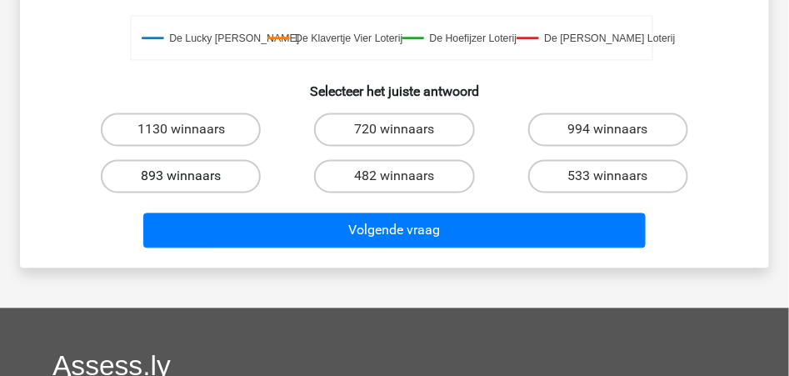
scroll to position [687, 0]
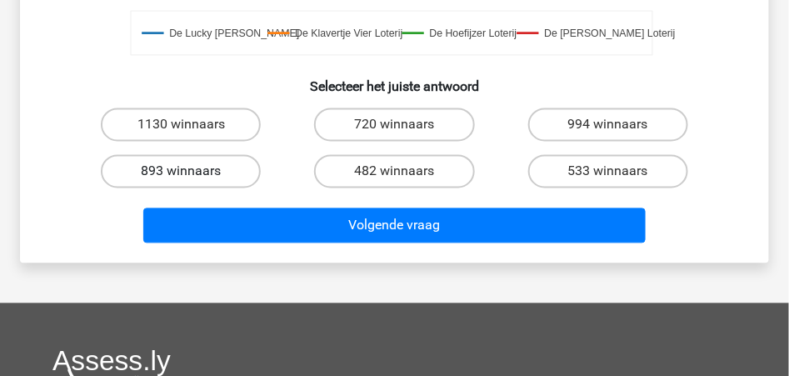
click at [179, 170] on label "893 winnaars" at bounding box center [181, 171] width 160 height 33
click at [181, 172] on input "893 winnaars" at bounding box center [186, 177] width 11 height 11
radio input "true"
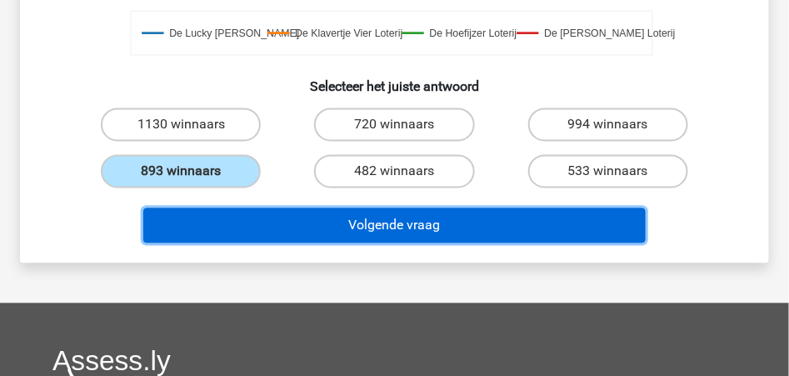
click at [349, 225] on button "Volgende vraag" at bounding box center [393, 225] width 501 height 35
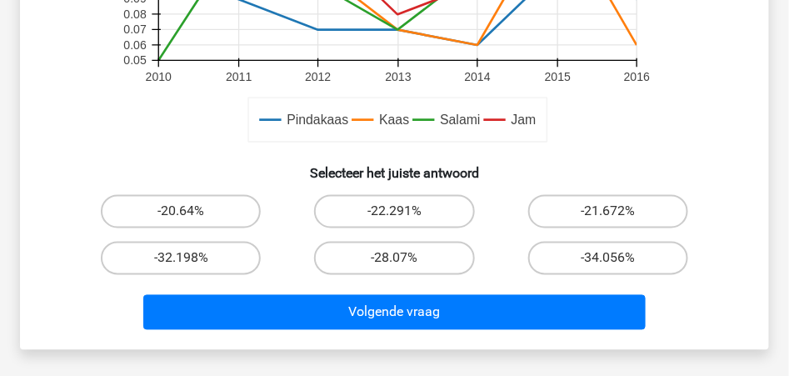
scroll to position [576, 0]
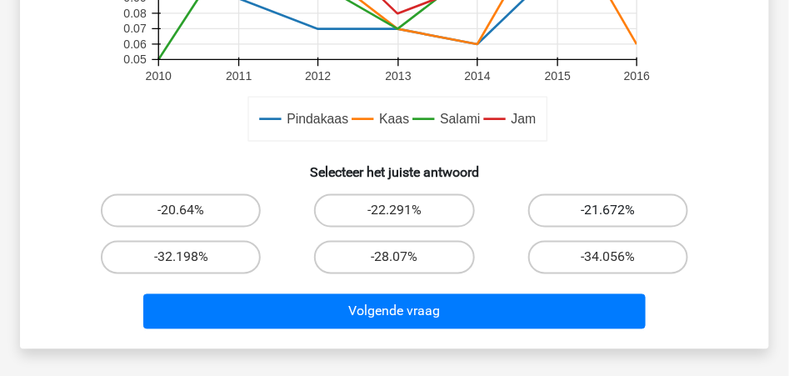
click at [577, 209] on label "-21.672%" at bounding box center [608, 210] width 160 height 33
click at [608, 211] on input "-21.672%" at bounding box center [613, 216] width 11 height 11
radio input "true"
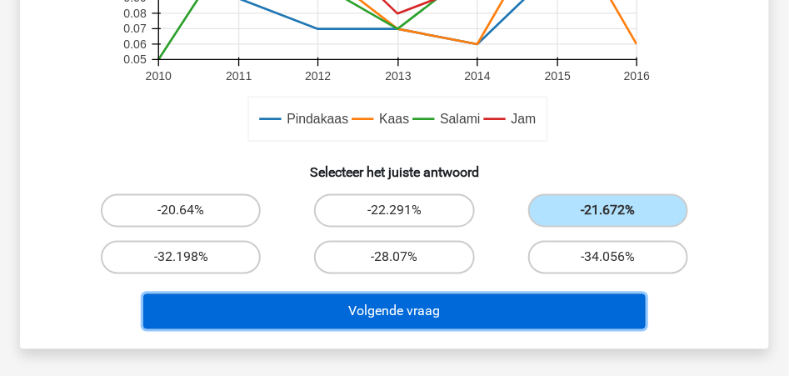
click at [421, 309] on button "Volgende vraag" at bounding box center [393, 311] width 501 height 35
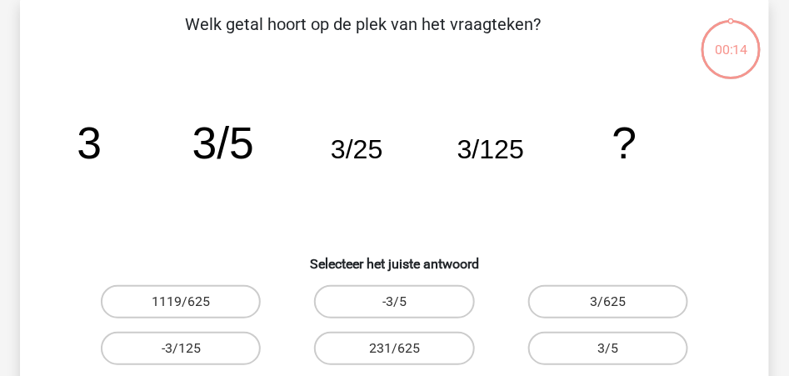
scroll to position [77, 0]
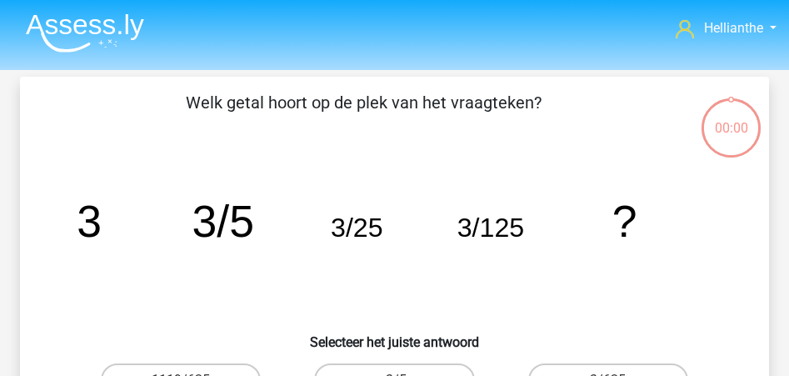
scroll to position [77, 0]
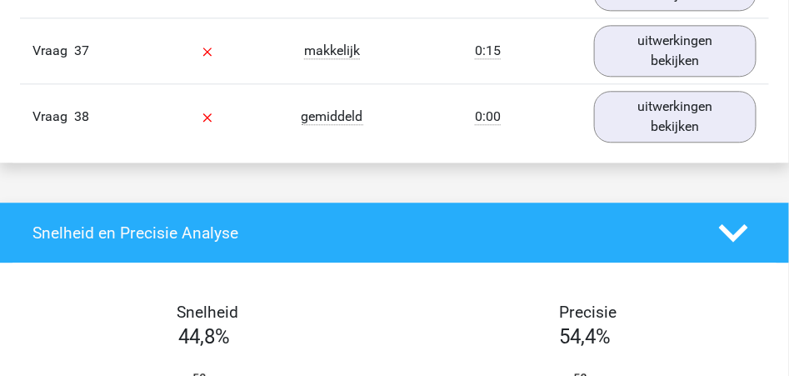
scroll to position [3832, 0]
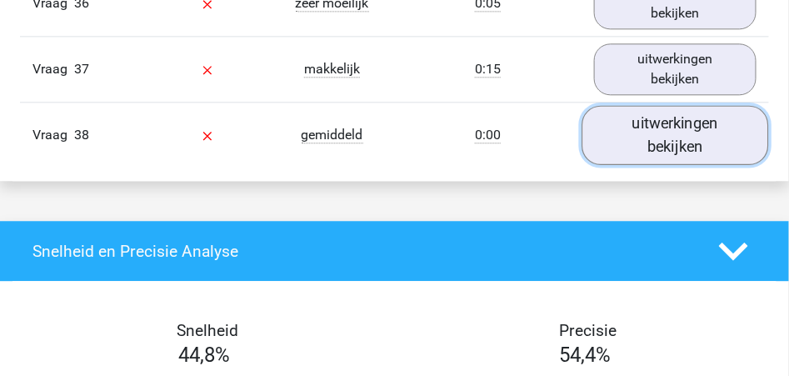
click at [649, 138] on link "uitwerkingen bekijken" at bounding box center [675, 135] width 187 height 59
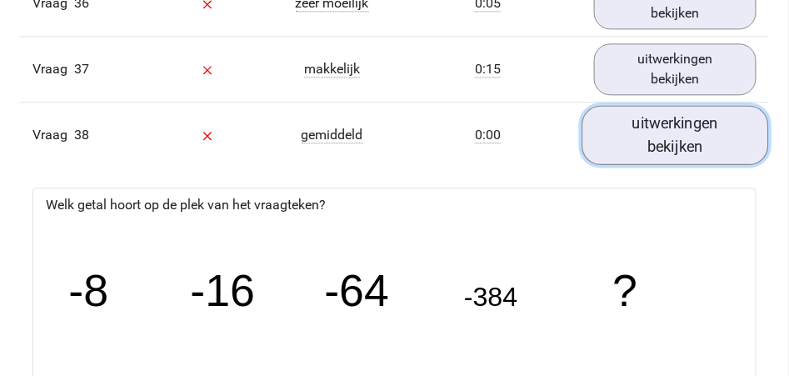
click at [677, 134] on link "uitwerkingen bekijken" at bounding box center [675, 135] width 187 height 59
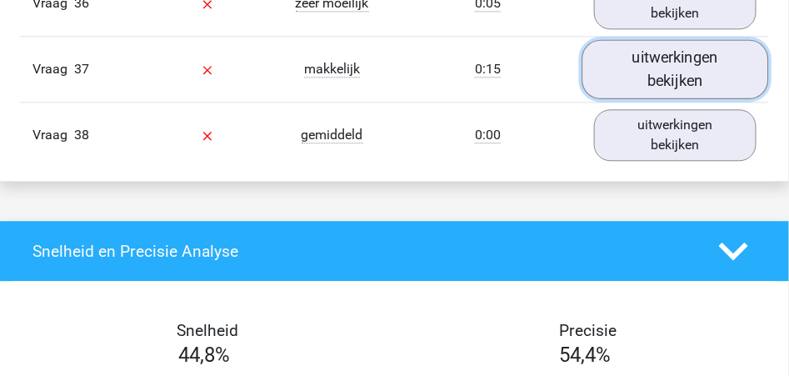
click at [671, 77] on link "uitwerkingen bekijken" at bounding box center [675, 69] width 187 height 59
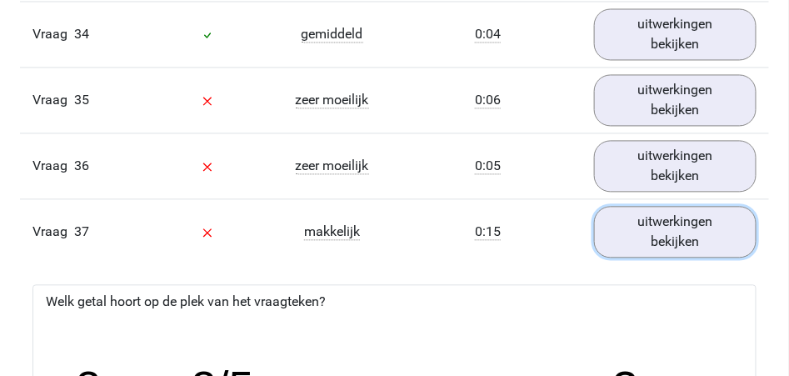
scroll to position [3665, 0]
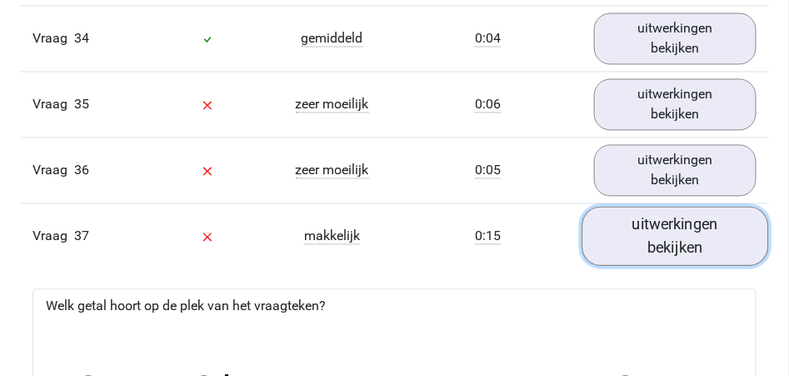
click at [644, 232] on link "uitwerkingen bekijken" at bounding box center [675, 236] width 187 height 59
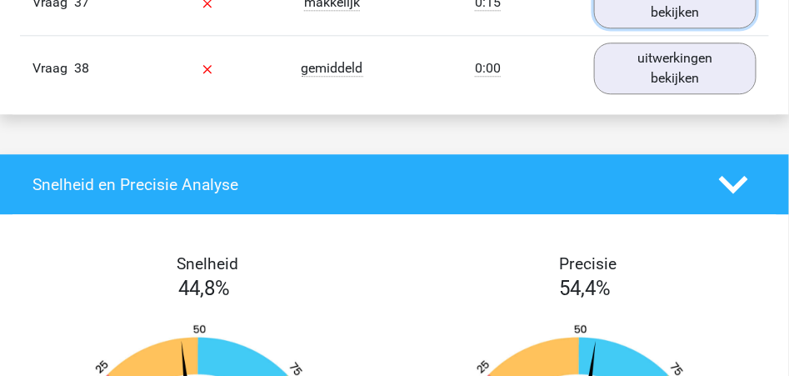
scroll to position [3848, 0]
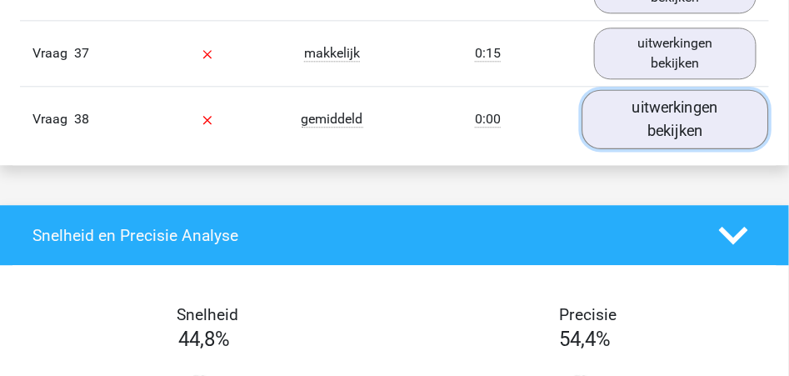
click at [665, 117] on link "uitwerkingen bekijken" at bounding box center [675, 119] width 187 height 59
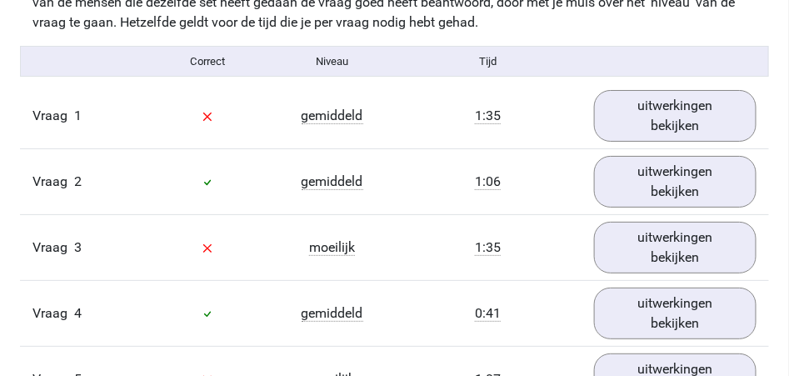
scroll to position [1431, 0]
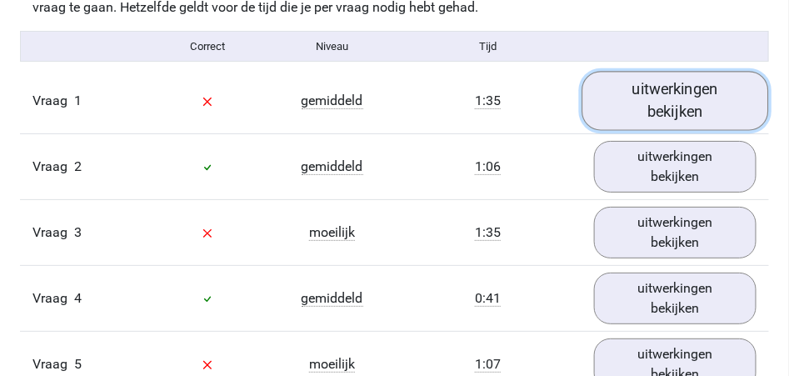
click at [671, 102] on link "uitwerkingen bekijken" at bounding box center [675, 101] width 187 height 59
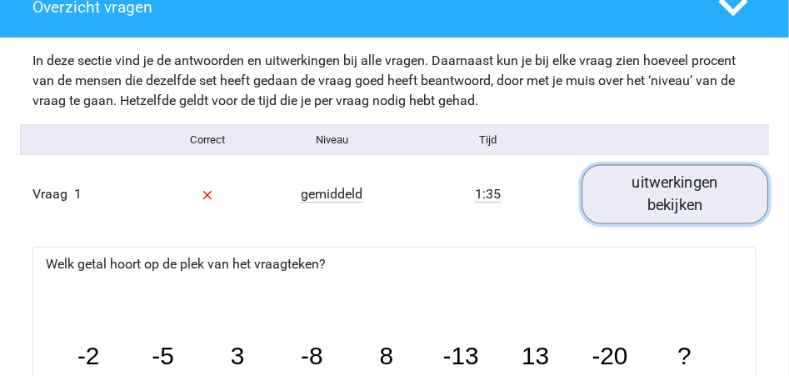
scroll to position [1320, 0]
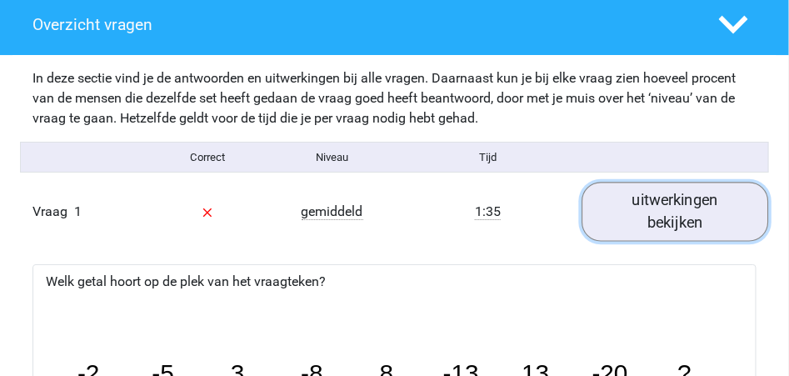
click at [651, 212] on link "uitwerkingen bekijken" at bounding box center [675, 211] width 187 height 59
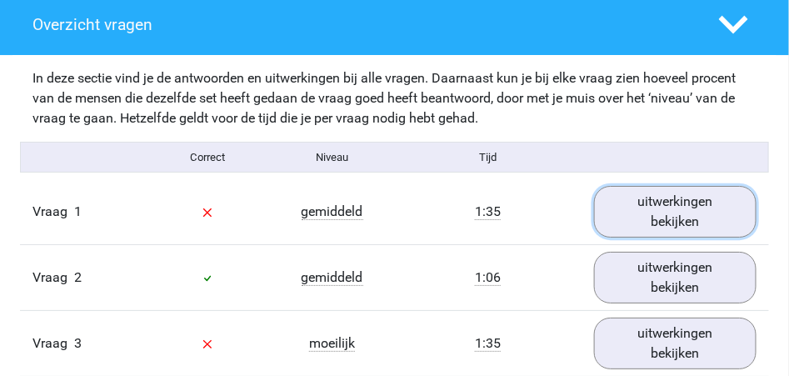
scroll to position [1375, 0]
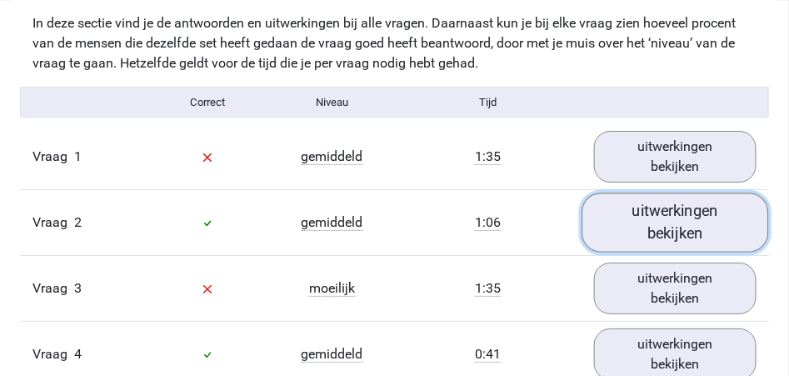
click at [663, 224] on link "uitwerkingen bekijken" at bounding box center [675, 222] width 187 height 59
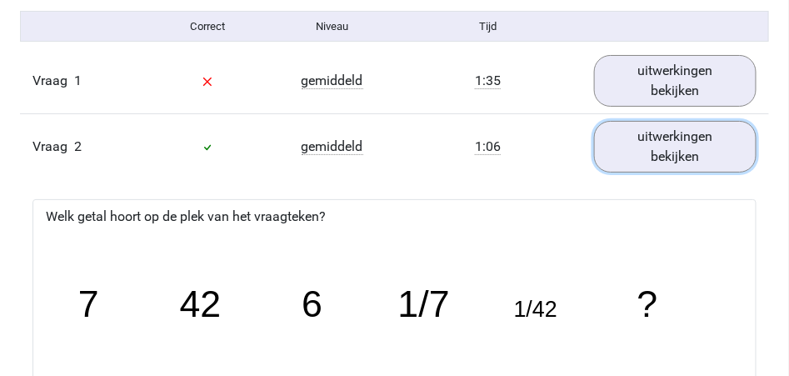
scroll to position [1431, 0]
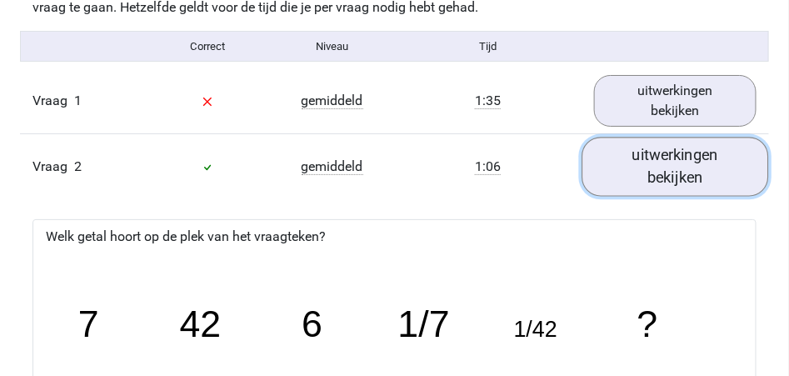
click at [676, 172] on link "uitwerkingen bekijken" at bounding box center [675, 166] width 187 height 59
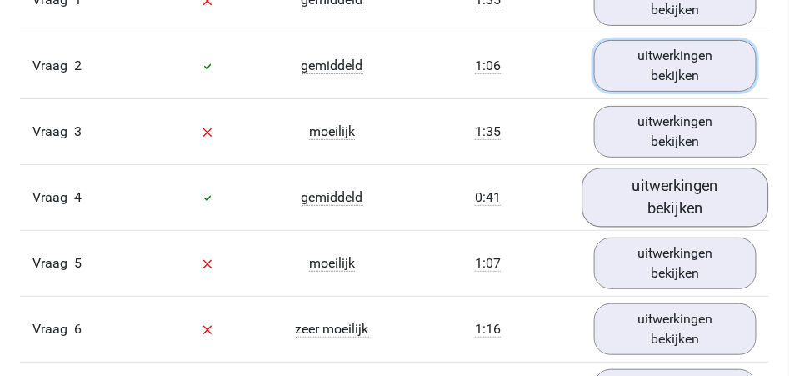
scroll to position [1542, 0]
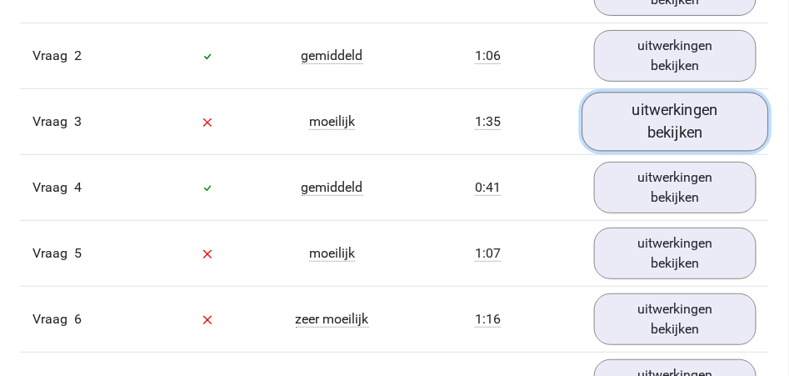
click at [681, 124] on link "uitwerkingen bekijken" at bounding box center [675, 121] width 187 height 59
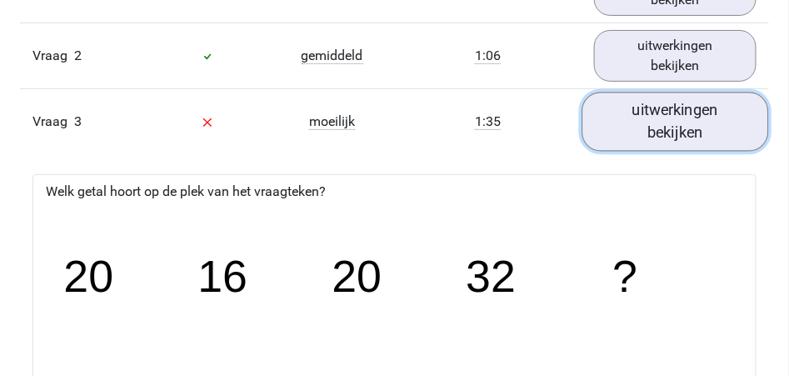
click at [670, 124] on link "uitwerkingen bekijken" at bounding box center [675, 121] width 187 height 59
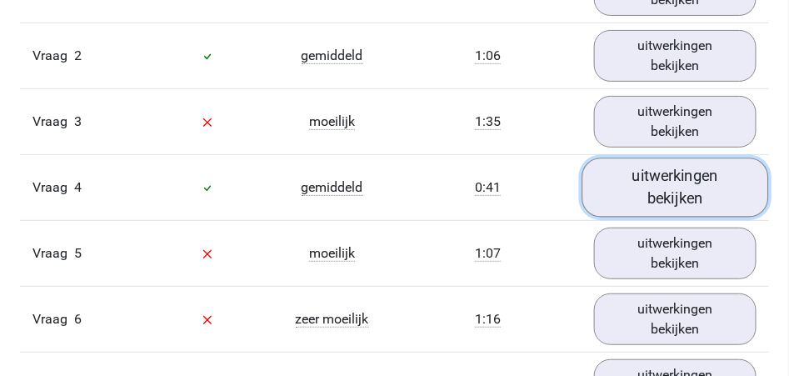
click at [659, 178] on link "uitwerkingen bekijken" at bounding box center [675, 187] width 187 height 59
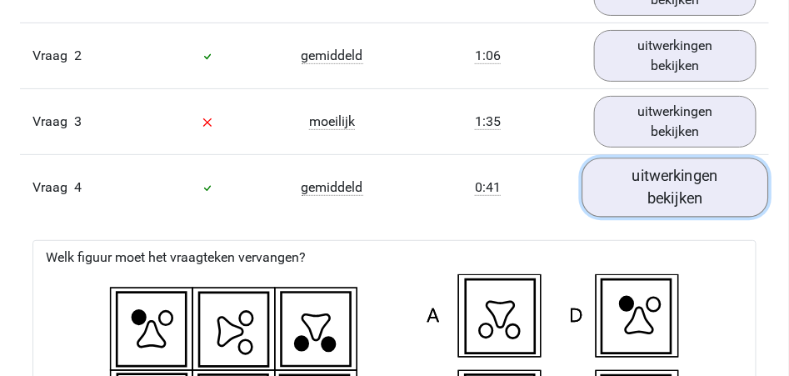
click at [672, 197] on link "uitwerkingen bekijken" at bounding box center [675, 187] width 187 height 59
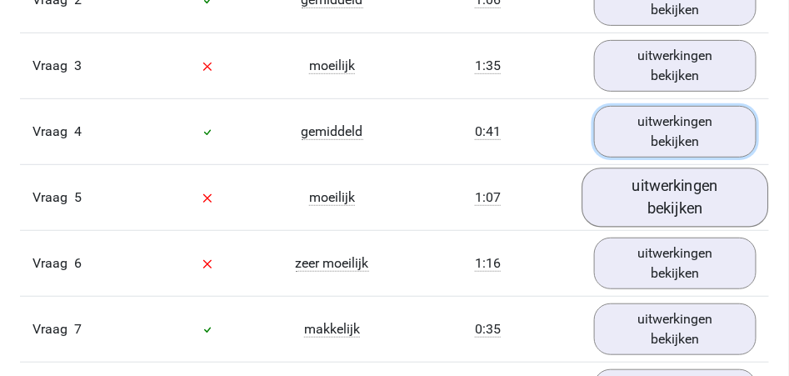
scroll to position [1653, 0]
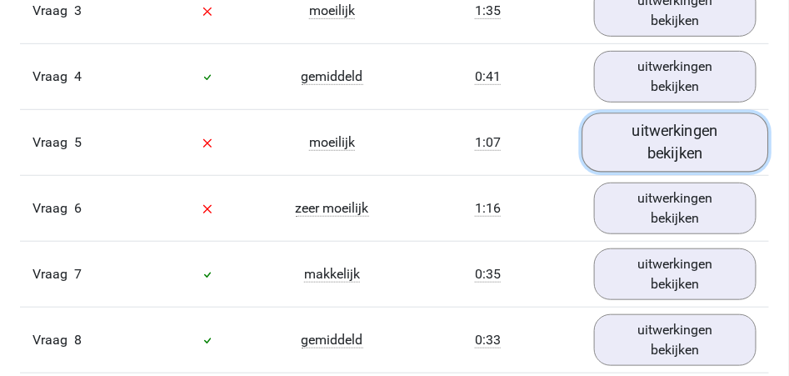
click at [669, 137] on link "uitwerkingen bekijken" at bounding box center [675, 142] width 187 height 59
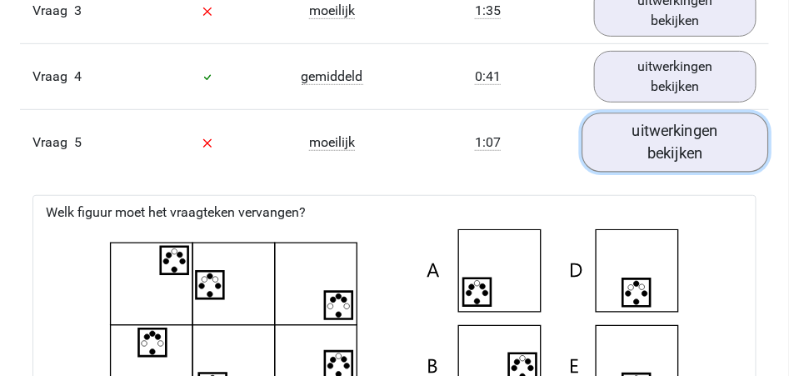
click at [654, 145] on link "uitwerkingen bekijken" at bounding box center [675, 142] width 187 height 59
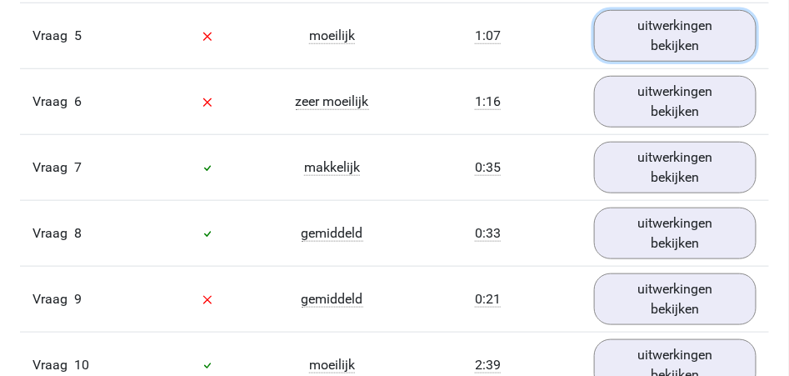
scroll to position [1764, 0]
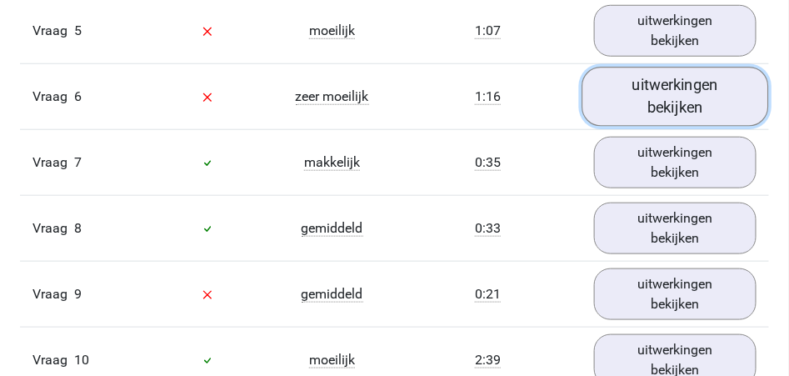
click at [654, 105] on link "uitwerkingen bekijken" at bounding box center [675, 96] width 187 height 59
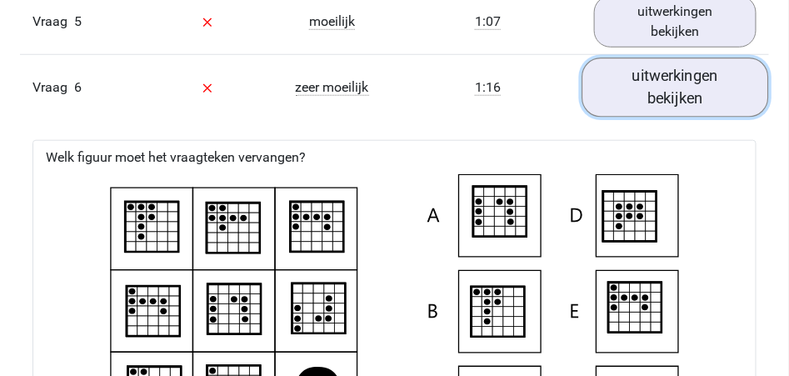
scroll to position [1708, 0]
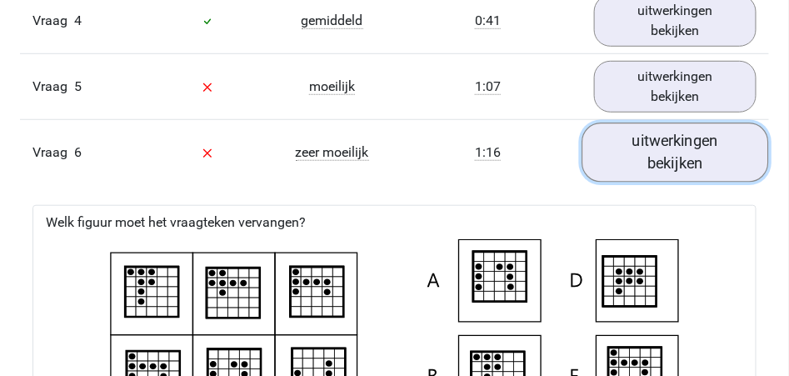
click at [661, 162] on link "uitwerkingen bekijken" at bounding box center [675, 152] width 187 height 59
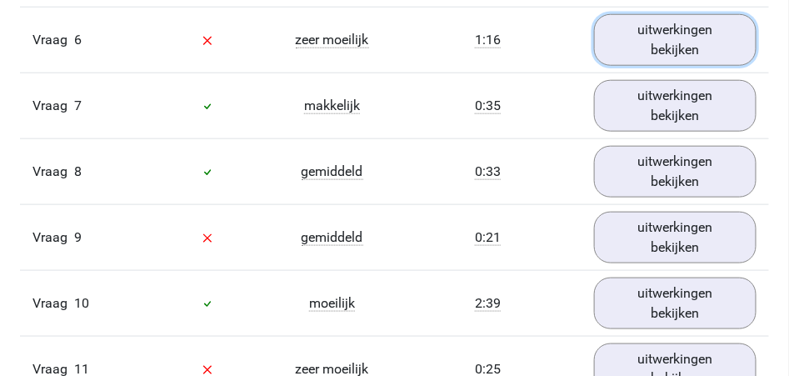
scroll to position [1820, 0]
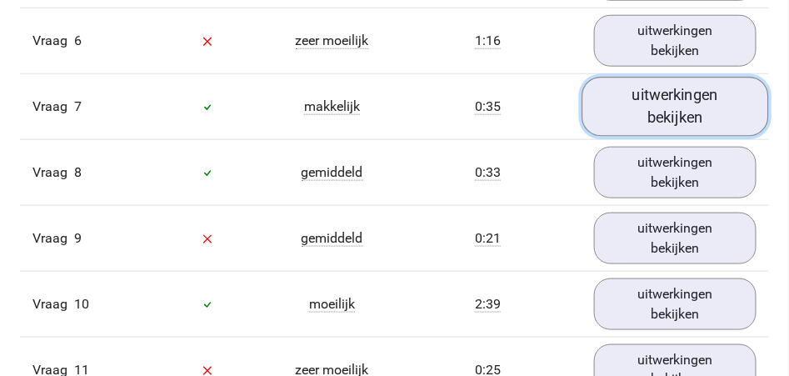
click at [676, 100] on link "uitwerkingen bekijken" at bounding box center [675, 106] width 187 height 59
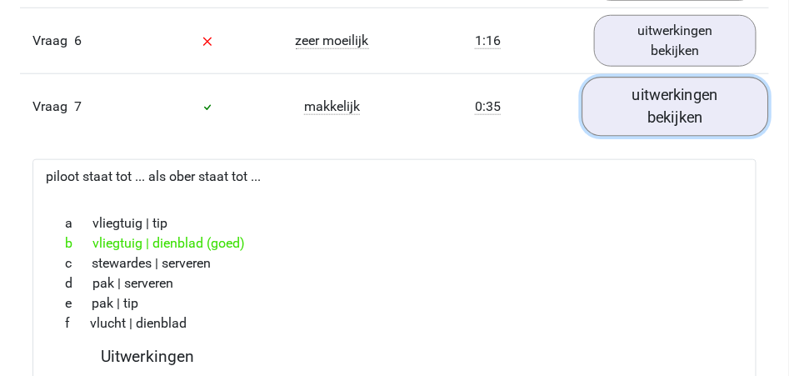
click at [676, 100] on link "uitwerkingen bekijken" at bounding box center [675, 106] width 187 height 59
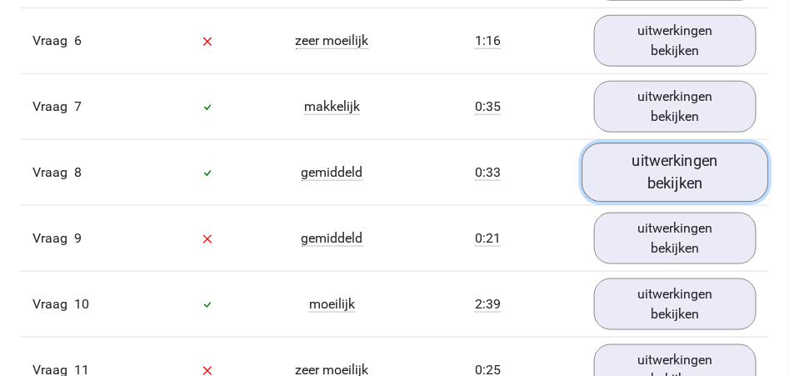
click at [672, 166] on link "uitwerkingen bekijken" at bounding box center [675, 172] width 187 height 59
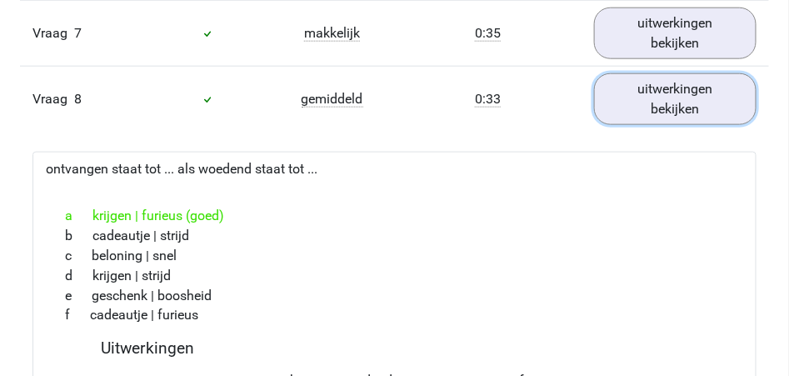
scroll to position [1875, 0]
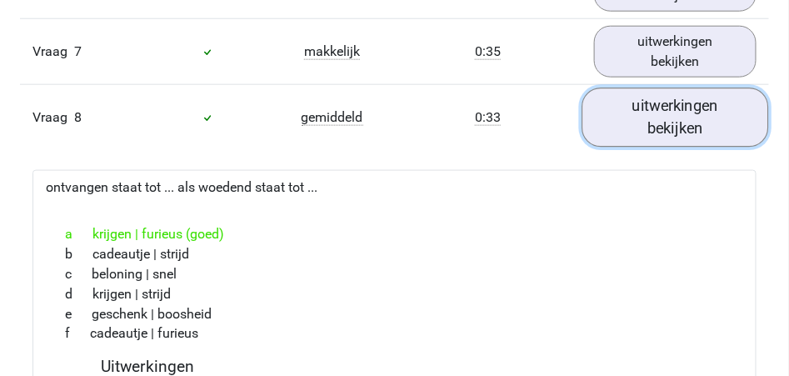
click at [680, 116] on link "uitwerkingen bekijken" at bounding box center [675, 117] width 187 height 59
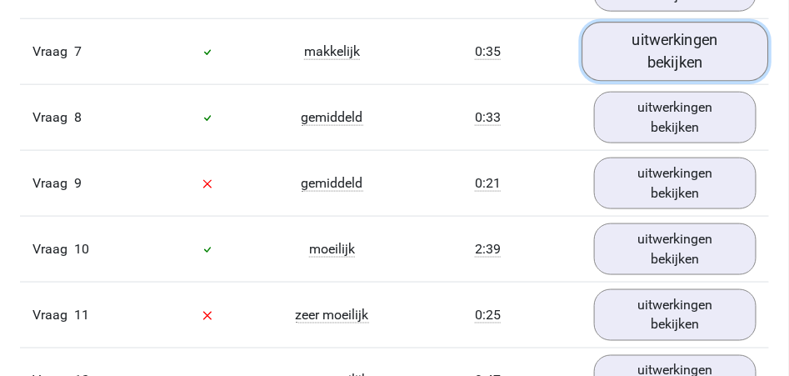
click at [685, 50] on link "uitwerkingen bekijken" at bounding box center [675, 51] width 187 height 59
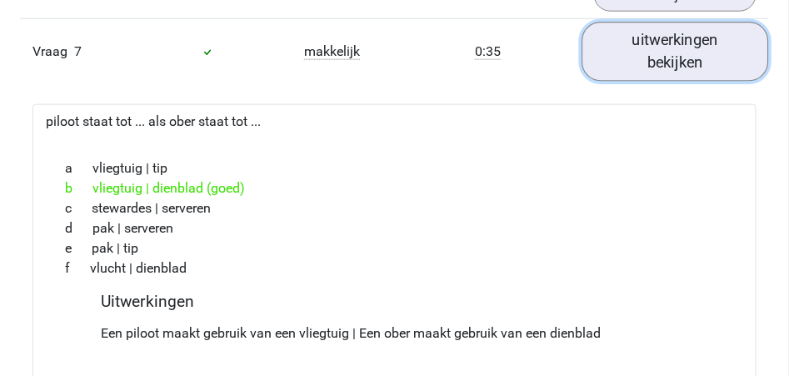
click at [686, 67] on link "uitwerkingen bekijken" at bounding box center [675, 51] width 187 height 59
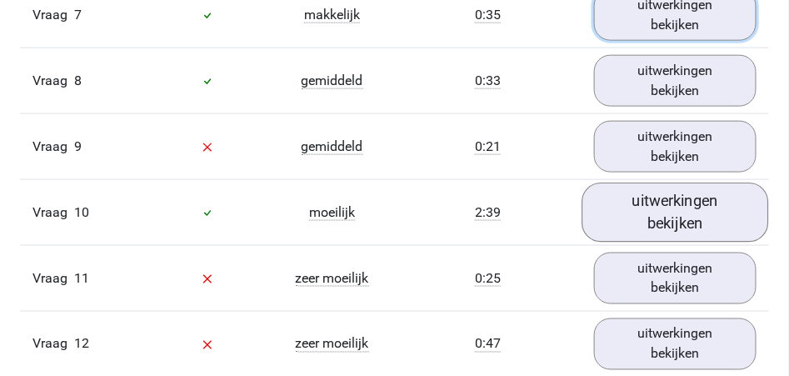
scroll to position [1931, 0]
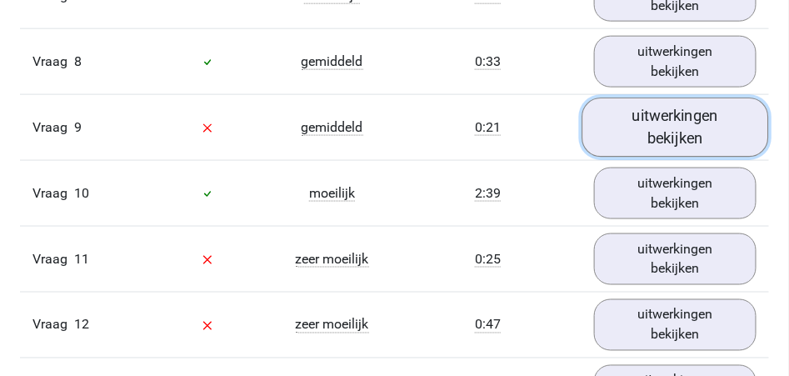
click at [688, 133] on link "uitwerkingen bekijken" at bounding box center [675, 127] width 187 height 59
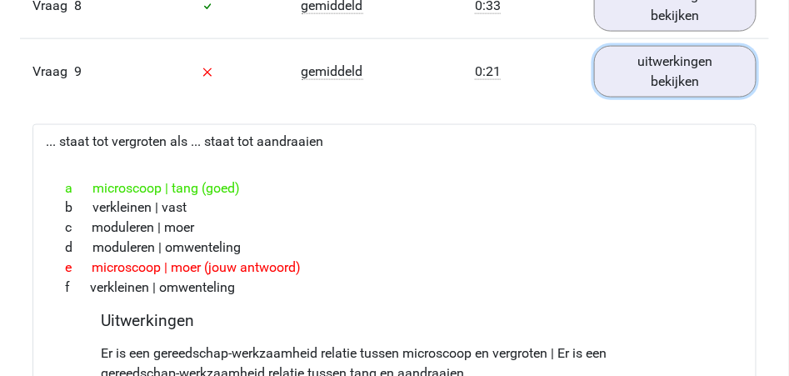
scroll to position [2042, 0]
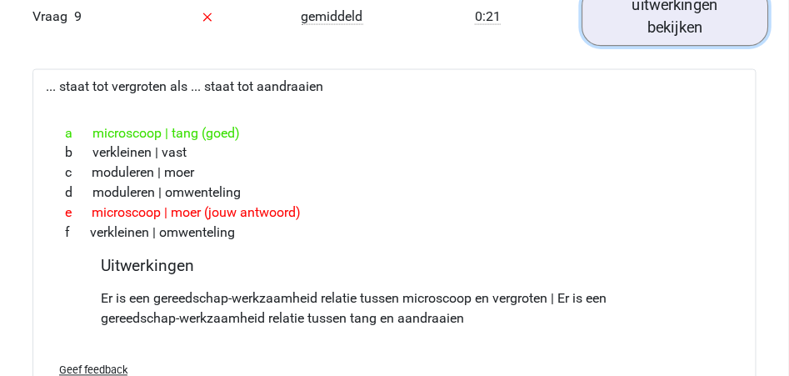
click at [678, 27] on link "uitwerkingen bekijken" at bounding box center [675, 17] width 187 height 59
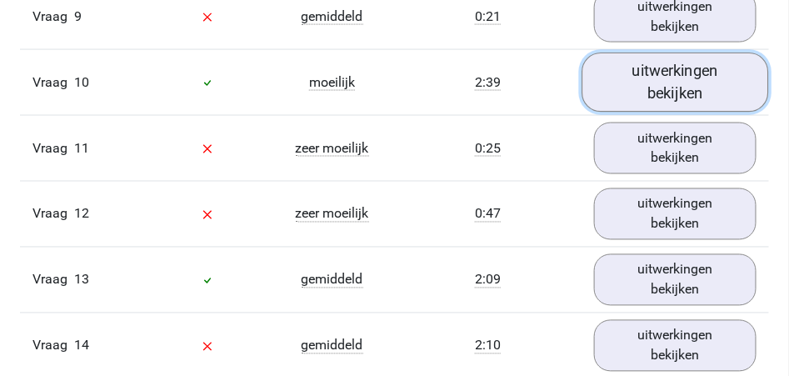
click at [661, 75] on link "uitwerkingen bekijken" at bounding box center [675, 82] width 187 height 59
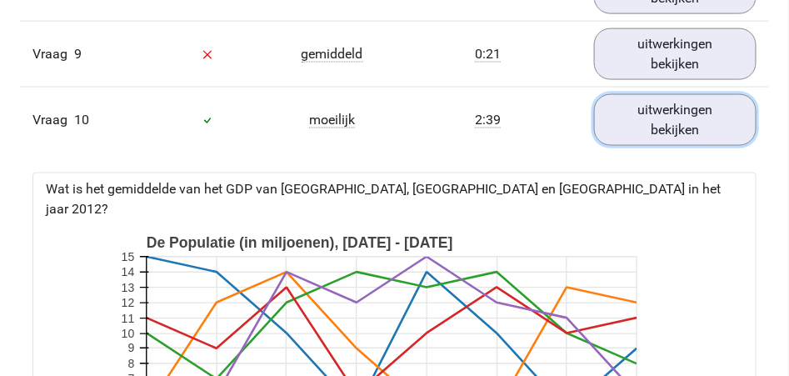
scroll to position [1987, 0]
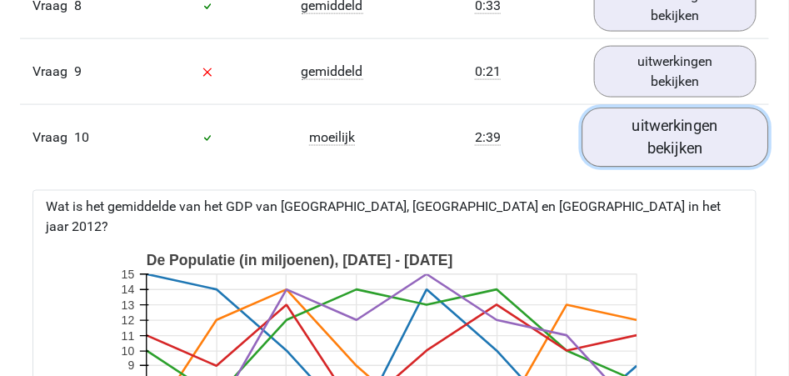
click at [686, 135] on link "uitwerkingen bekijken" at bounding box center [675, 137] width 187 height 59
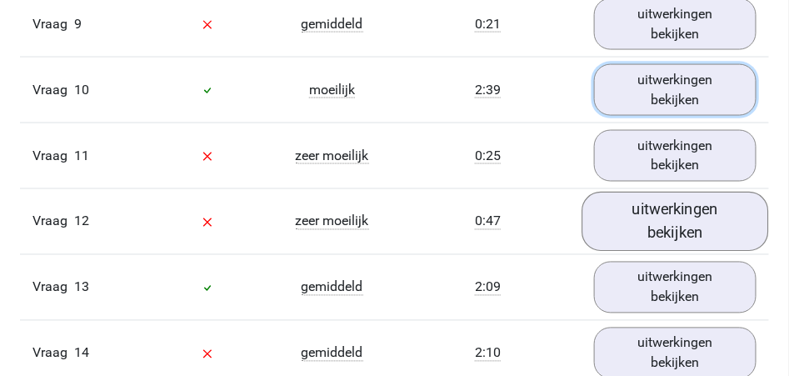
scroll to position [2098, 0]
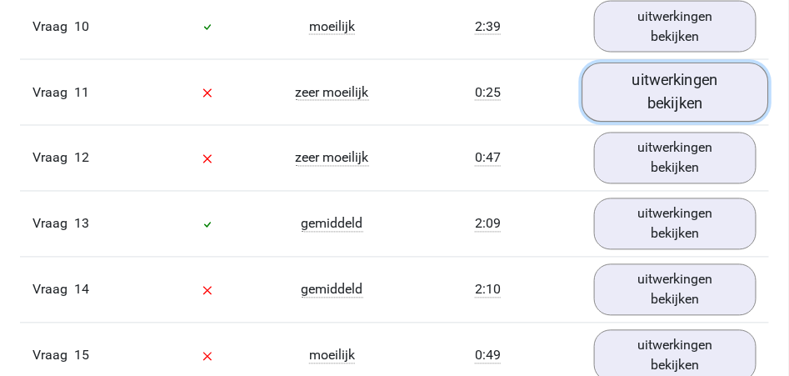
click at [666, 99] on link "uitwerkingen bekijken" at bounding box center [675, 92] width 187 height 59
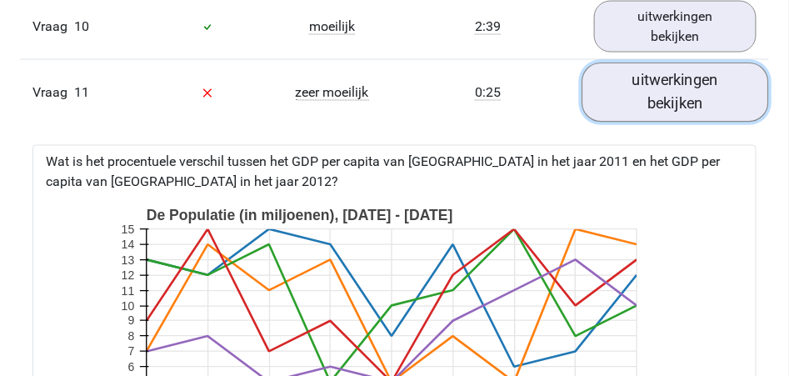
click at [666, 99] on link "uitwerkingen bekijken" at bounding box center [675, 92] width 187 height 59
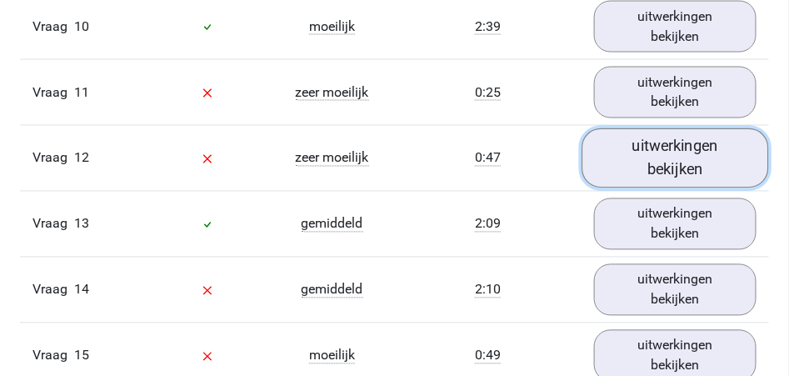
click at [666, 153] on link "uitwerkingen bekijken" at bounding box center [675, 158] width 187 height 59
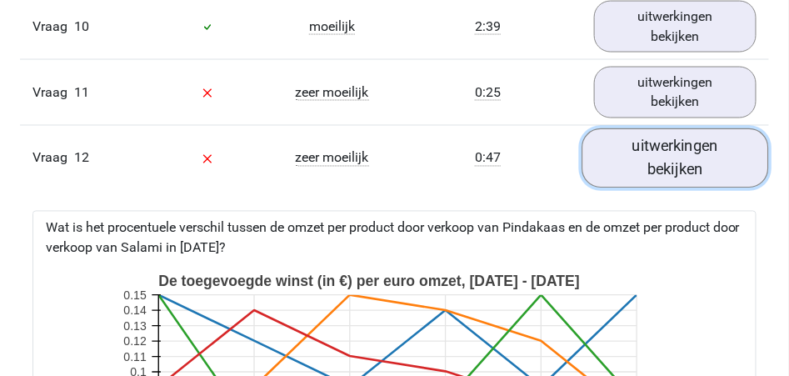
click at [666, 152] on link "uitwerkingen bekijken" at bounding box center [675, 158] width 187 height 59
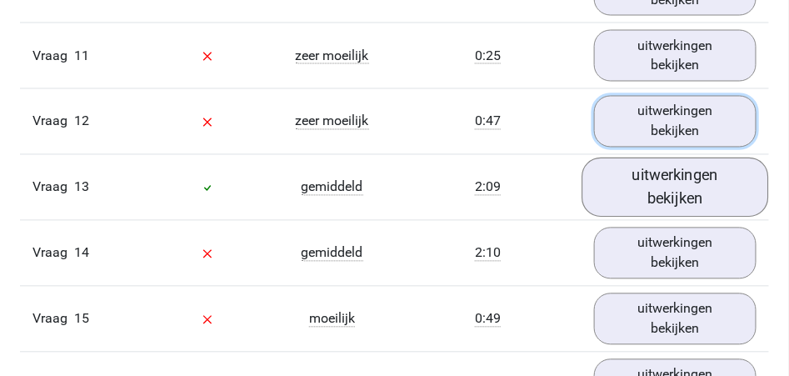
scroll to position [2152, 0]
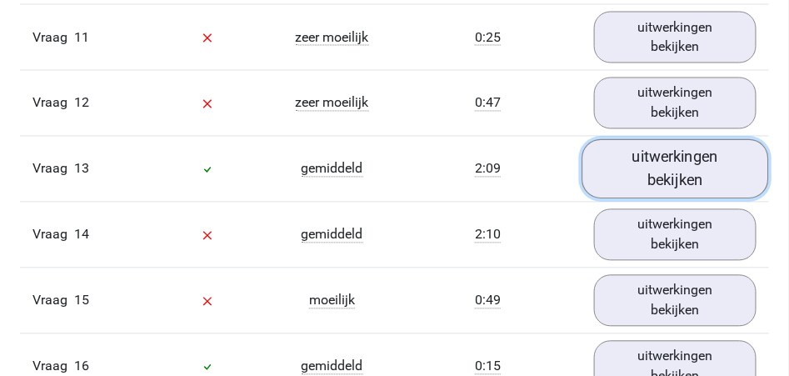
click at [671, 182] on link "uitwerkingen bekijken" at bounding box center [675, 169] width 187 height 59
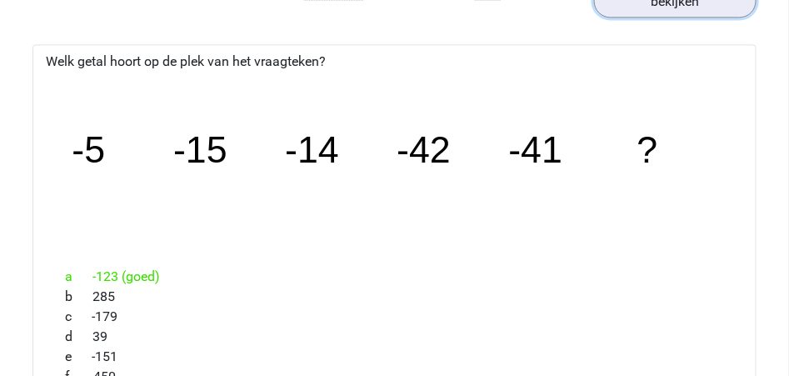
scroll to position [2319, 0]
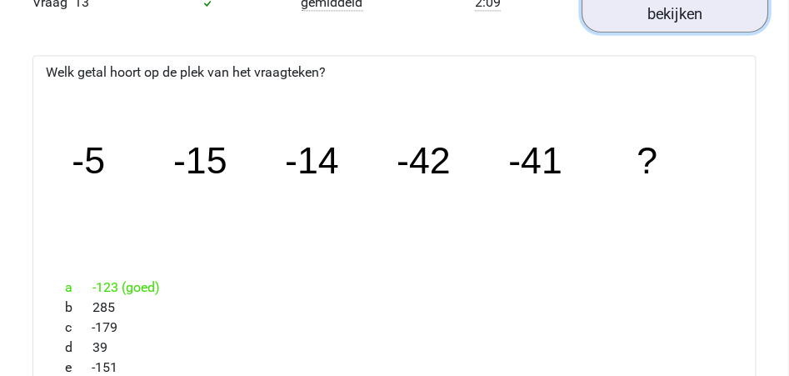
click at [653, 17] on link "uitwerkingen bekijken" at bounding box center [675, 2] width 187 height 59
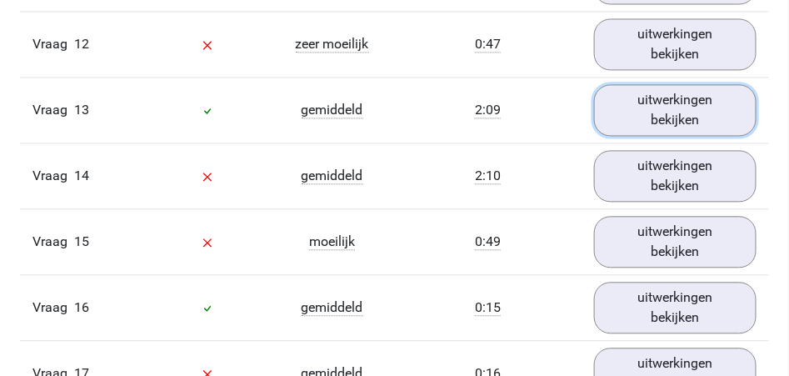
scroll to position [2208, 0]
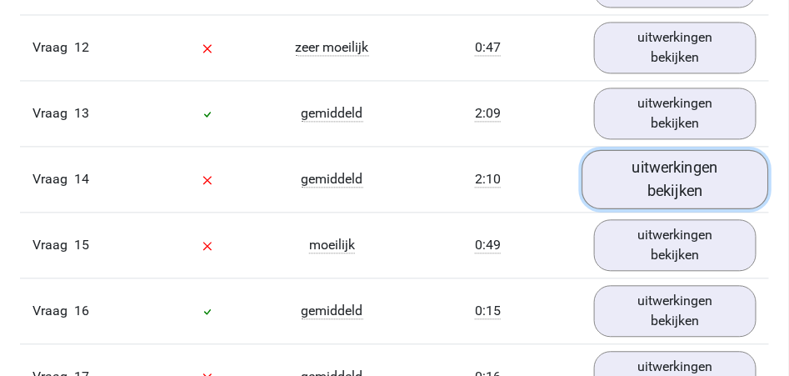
click at [650, 181] on link "uitwerkingen bekijken" at bounding box center [675, 179] width 187 height 59
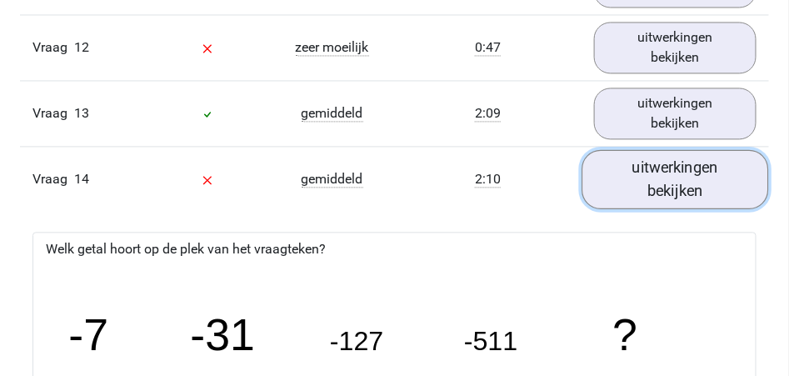
click at [691, 178] on link "uitwerkingen bekijken" at bounding box center [675, 179] width 187 height 59
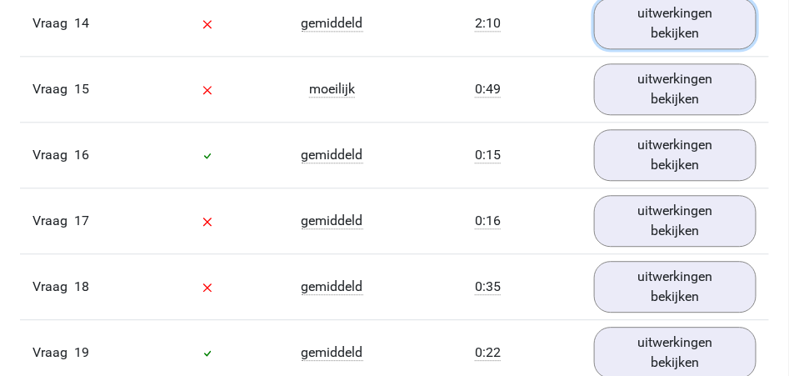
scroll to position [2375, 0]
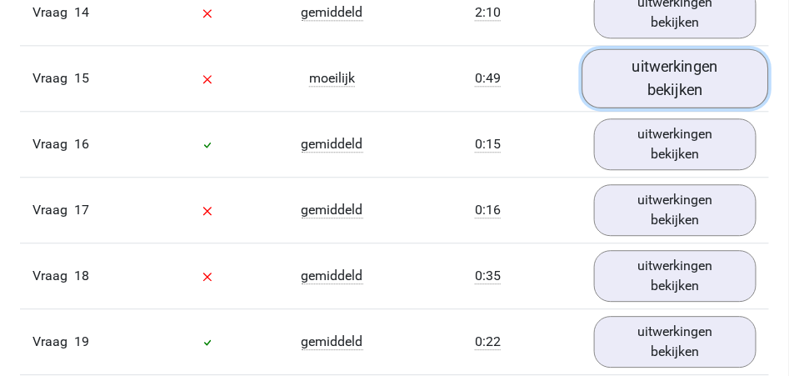
click at [680, 87] on link "uitwerkingen bekijken" at bounding box center [675, 78] width 187 height 59
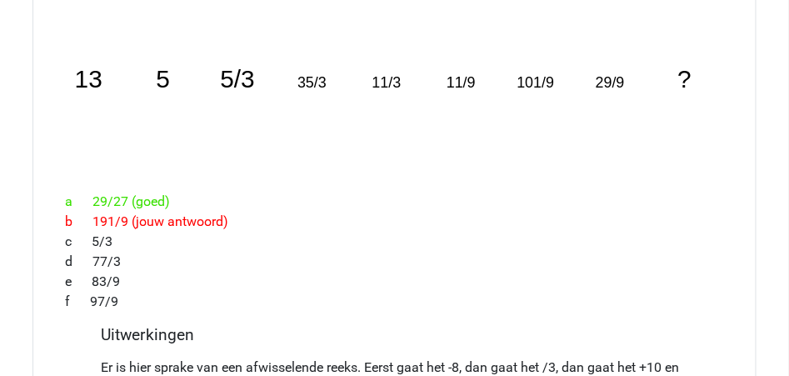
scroll to position [2431, 0]
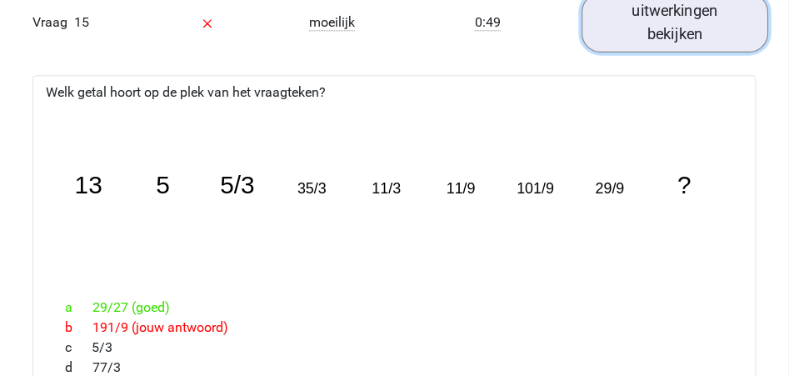
click at [667, 30] on link "uitwerkingen bekijken" at bounding box center [675, 22] width 187 height 59
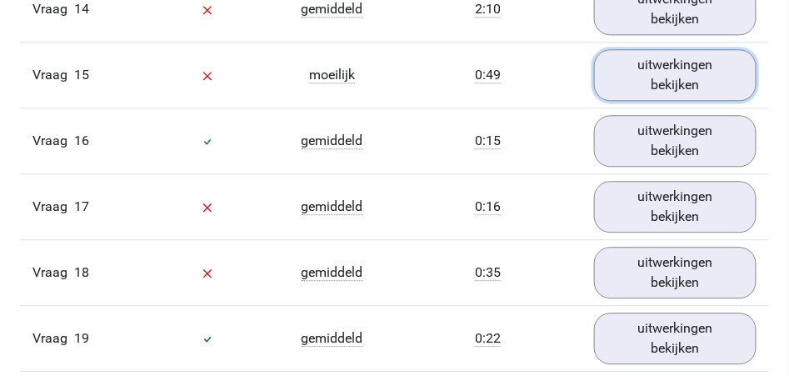
scroll to position [2319, 0]
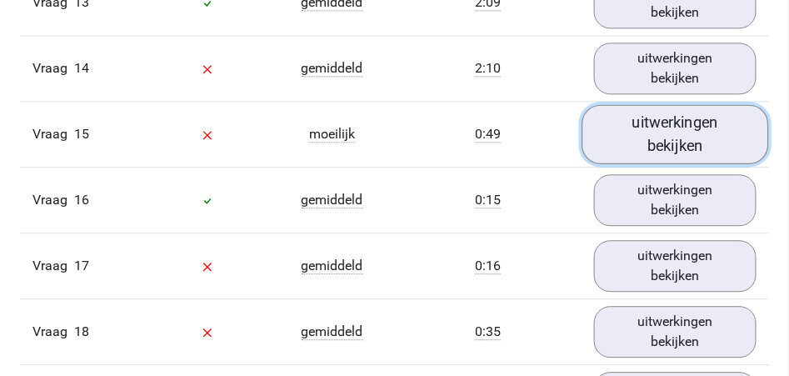
click at [661, 129] on link "uitwerkingen bekijken" at bounding box center [675, 134] width 187 height 59
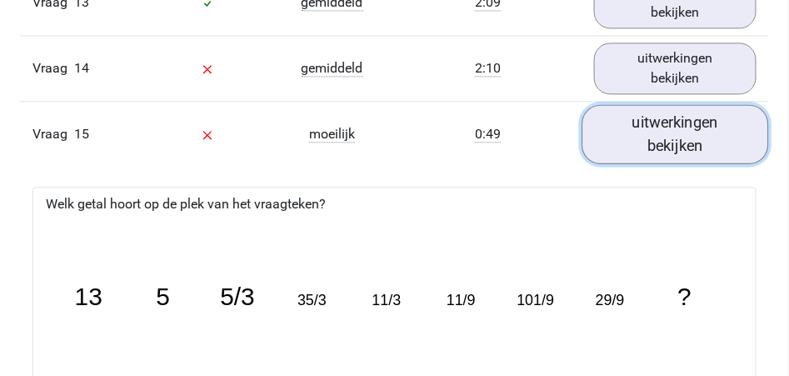
click at [660, 137] on link "uitwerkingen bekijken" at bounding box center [675, 134] width 187 height 59
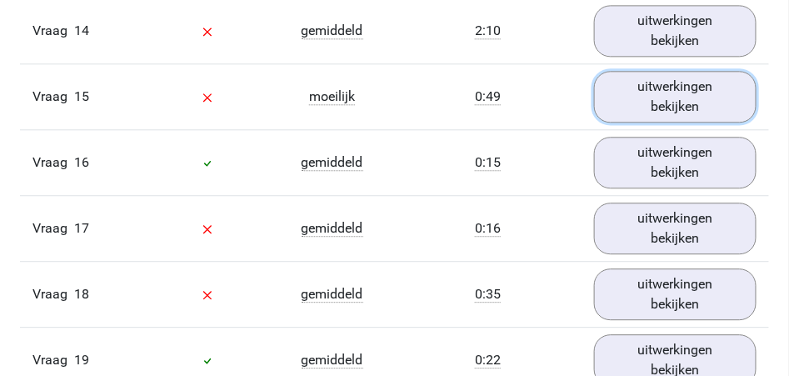
scroll to position [2375, 0]
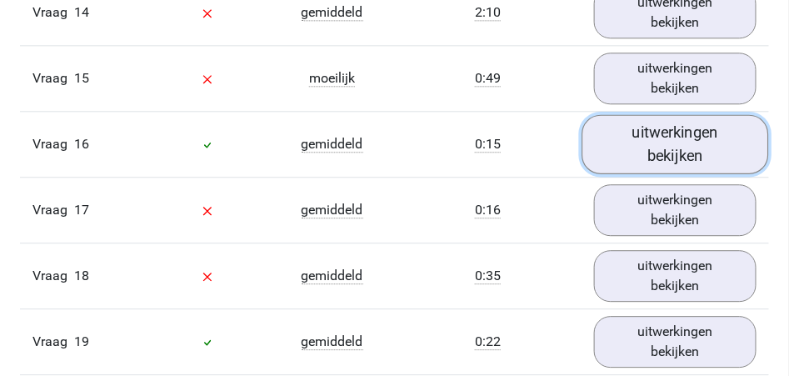
click at [651, 141] on link "uitwerkingen bekijken" at bounding box center [675, 144] width 187 height 59
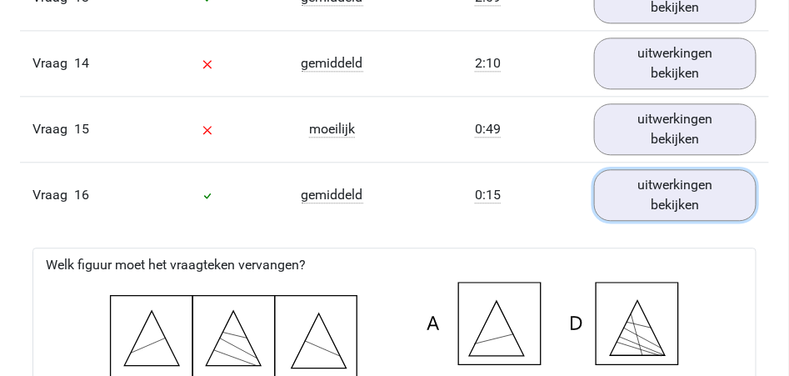
scroll to position [2319, 0]
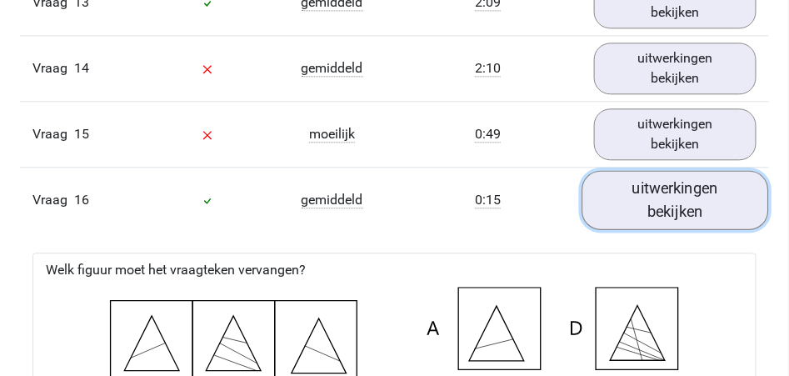
click at [641, 194] on link "uitwerkingen bekijken" at bounding box center [675, 200] width 187 height 59
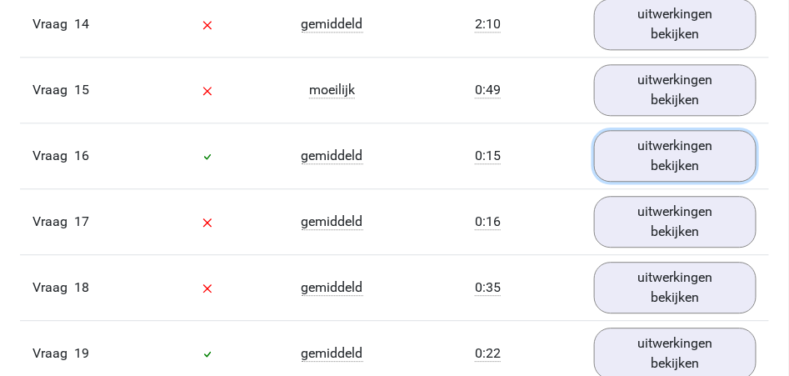
scroll to position [2431, 0]
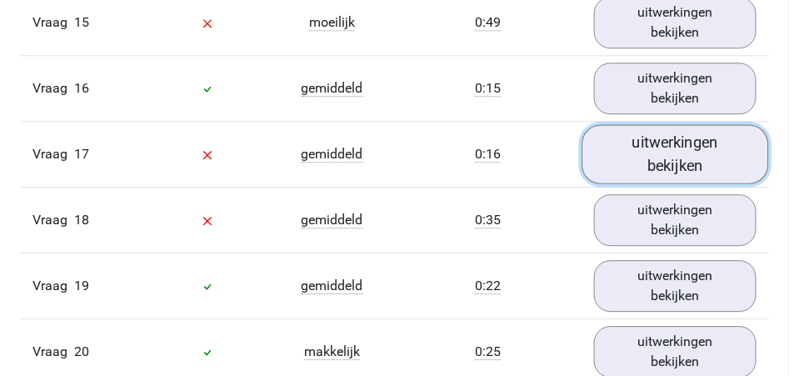
click at [661, 152] on link "uitwerkingen bekijken" at bounding box center [675, 154] width 187 height 59
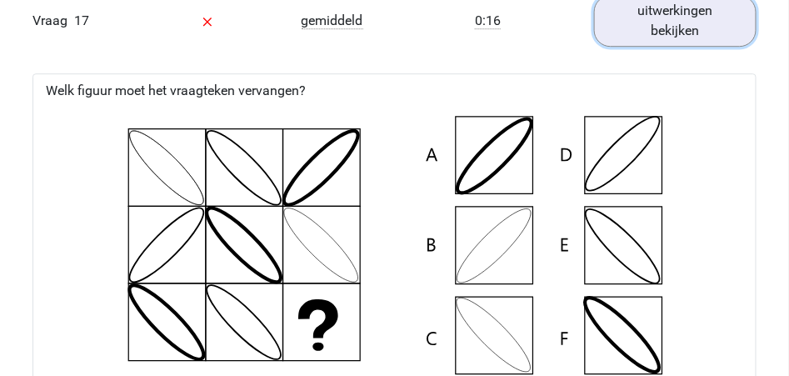
scroll to position [2487, 0]
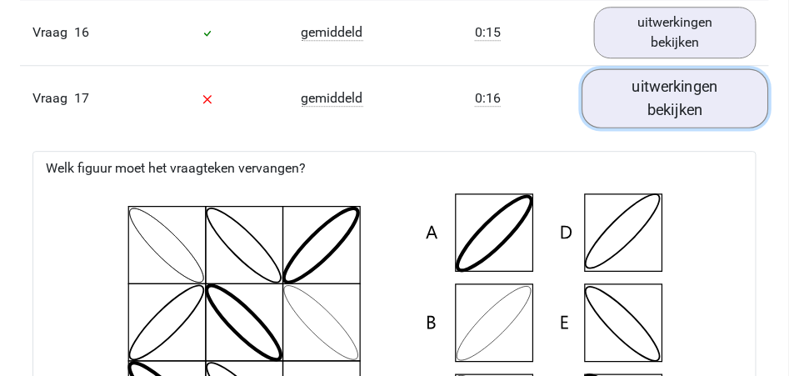
click at [636, 106] on link "uitwerkingen bekijken" at bounding box center [675, 98] width 187 height 59
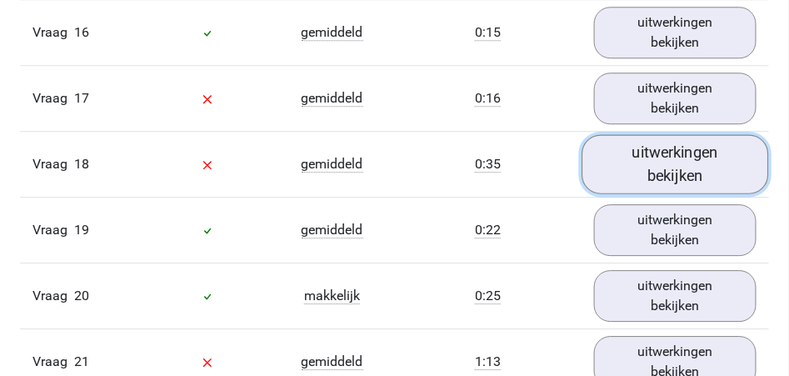
click at [654, 180] on link "uitwerkingen bekijken" at bounding box center [675, 164] width 187 height 59
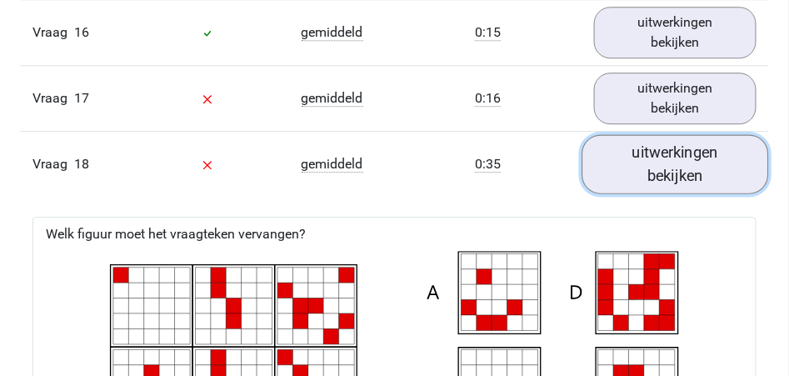
click at [665, 168] on link "uitwerkingen bekijken" at bounding box center [675, 164] width 187 height 59
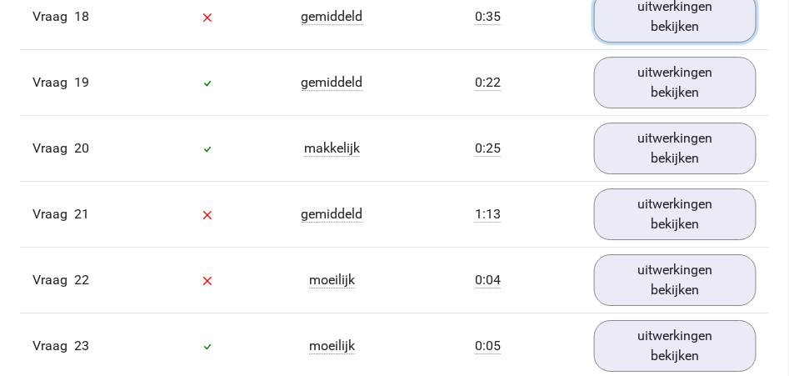
scroll to position [2653, 0]
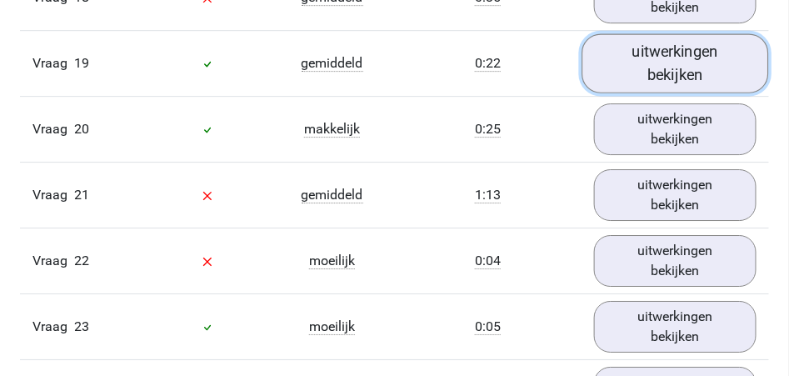
click at [652, 73] on link "uitwerkingen bekijken" at bounding box center [675, 63] width 187 height 59
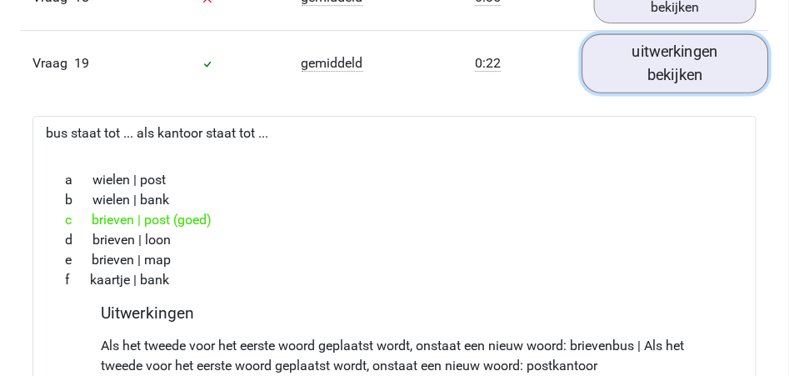
click at [652, 73] on link "uitwerkingen bekijken" at bounding box center [675, 63] width 187 height 59
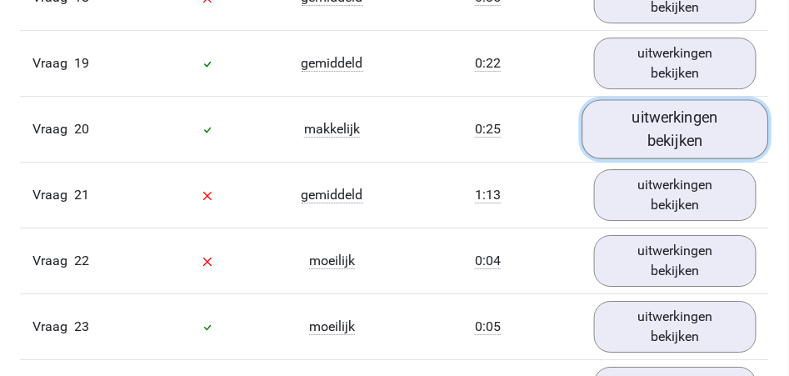
click at [667, 127] on link "uitwerkingen bekijken" at bounding box center [675, 129] width 187 height 59
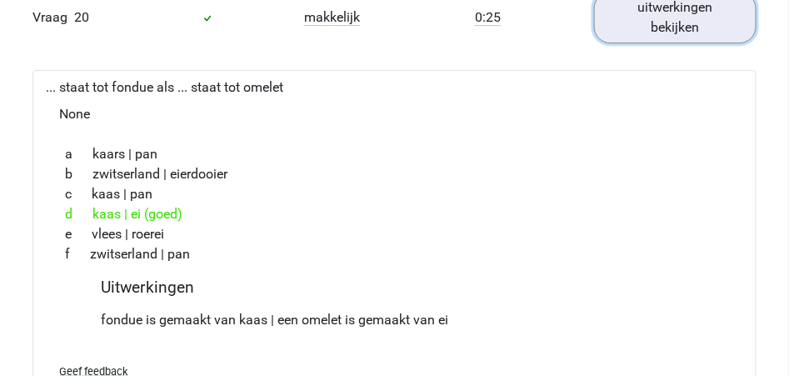
scroll to position [2764, 0]
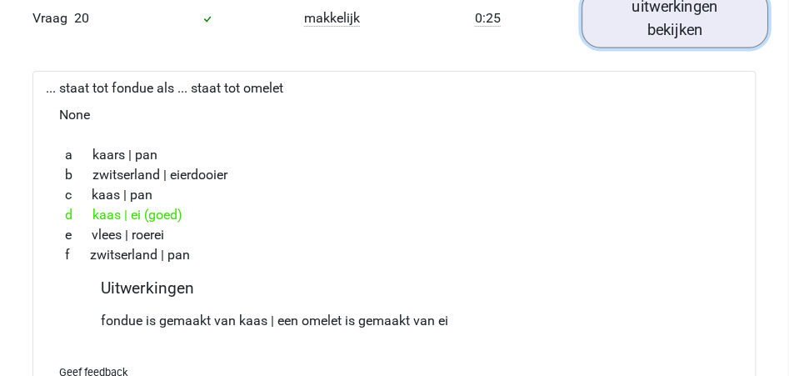
click at [676, 30] on link "uitwerkingen bekijken" at bounding box center [675, 18] width 187 height 59
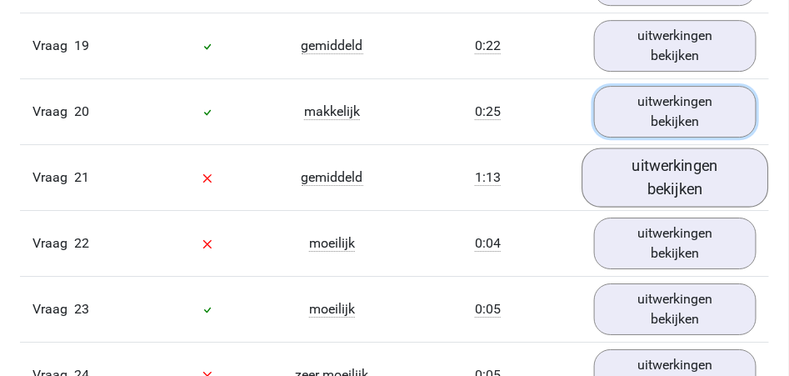
scroll to position [2653, 0]
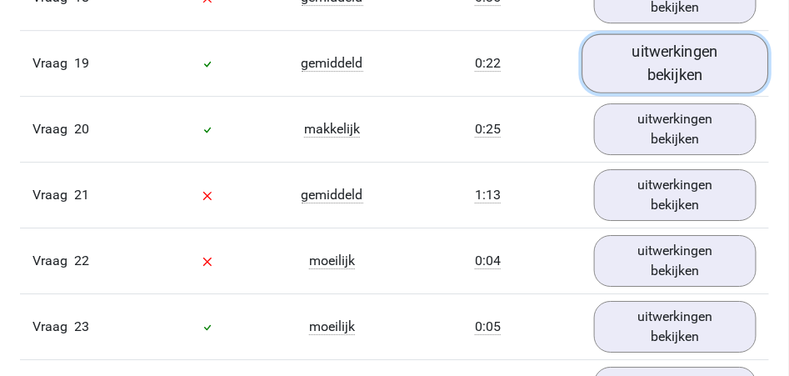
click at [657, 67] on link "uitwerkingen bekijken" at bounding box center [675, 63] width 187 height 59
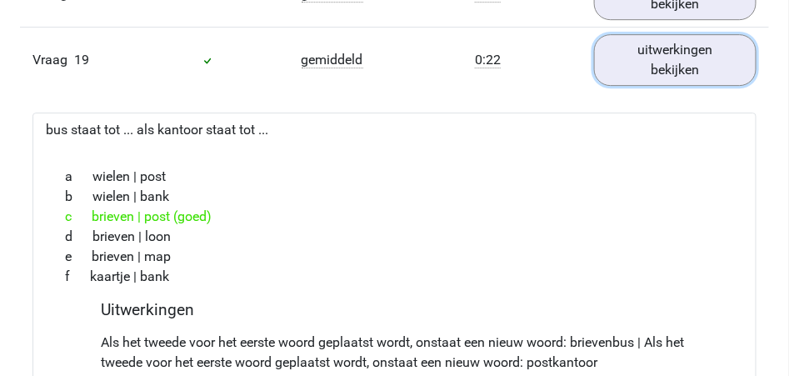
scroll to position [2597, 0]
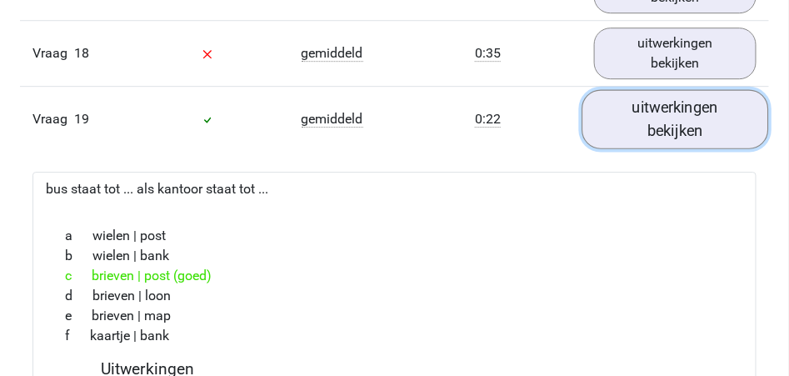
click at [682, 120] on link "uitwerkingen bekijken" at bounding box center [675, 119] width 187 height 59
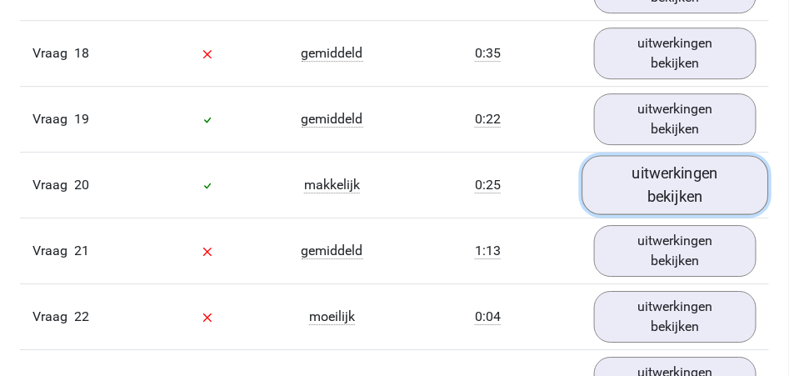
click at [668, 181] on link "uitwerkingen bekijken" at bounding box center [675, 185] width 187 height 59
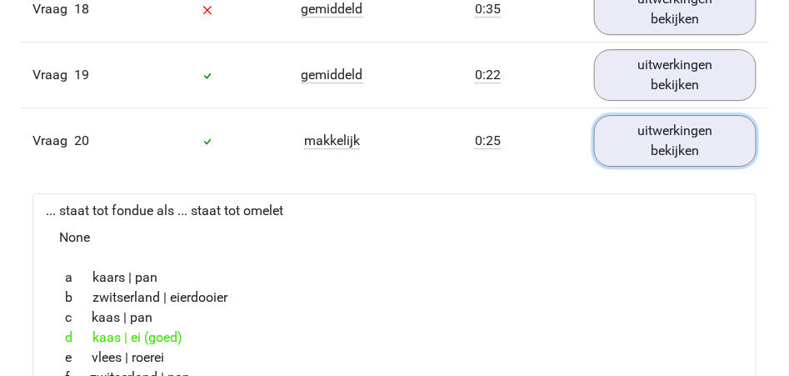
scroll to position [2708, 0]
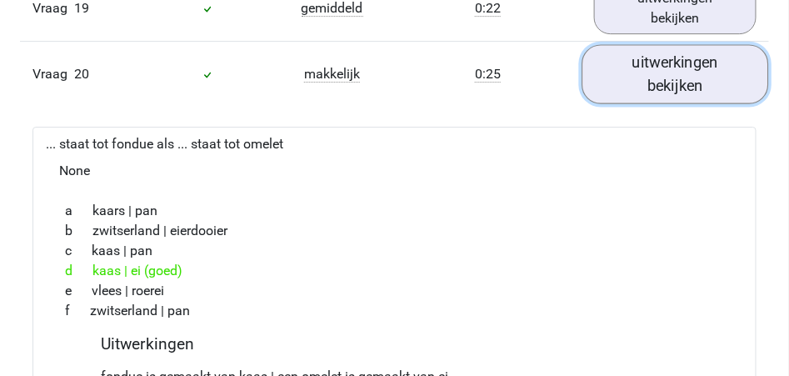
click at [671, 90] on link "uitwerkingen bekijken" at bounding box center [675, 74] width 187 height 59
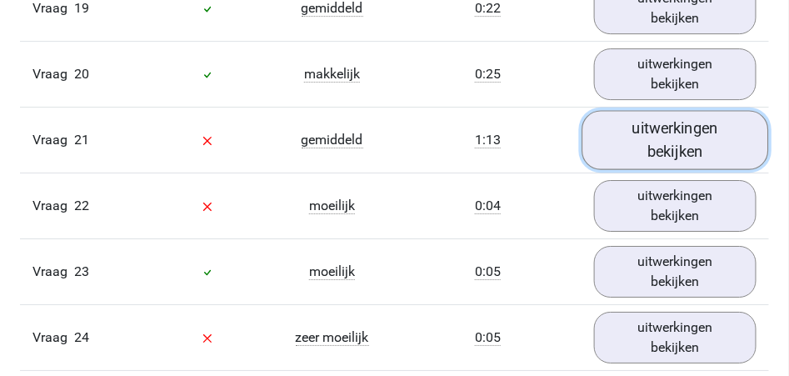
click at [633, 145] on link "uitwerkingen bekijken" at bounding box center [675, 140] width 187 height 59
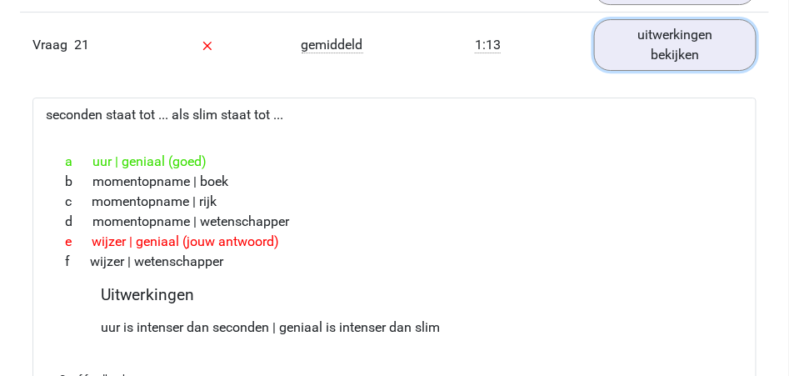
scroll to position [2819, 0]
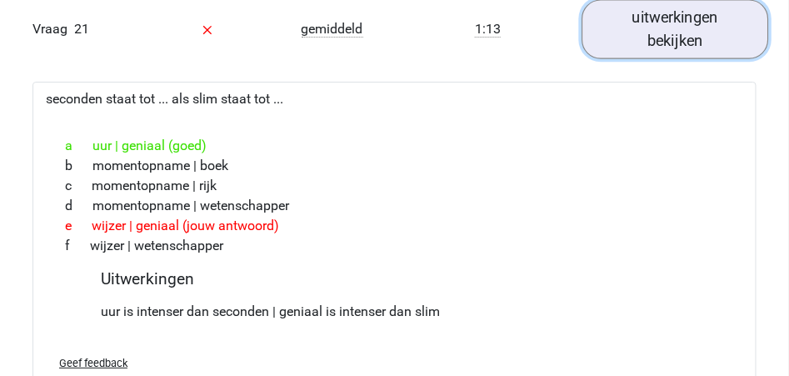
click at [653, 39] on link "uitwerkingen bekijken" at bounding box center [675, 29] width 187 height 59
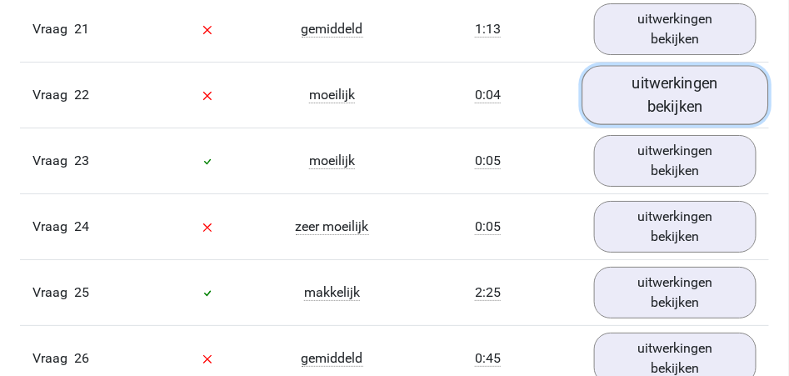
click at [649, 90] on link "uitwerkingen bekijken" at bounding box center [675, 95] width 187 height 59
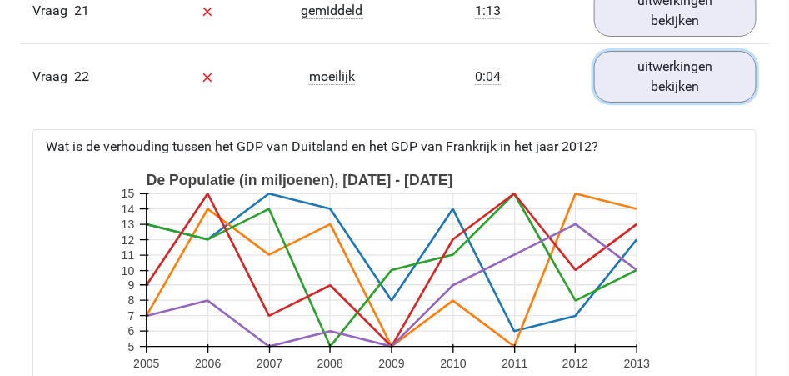
scroll to position [2764, 0]
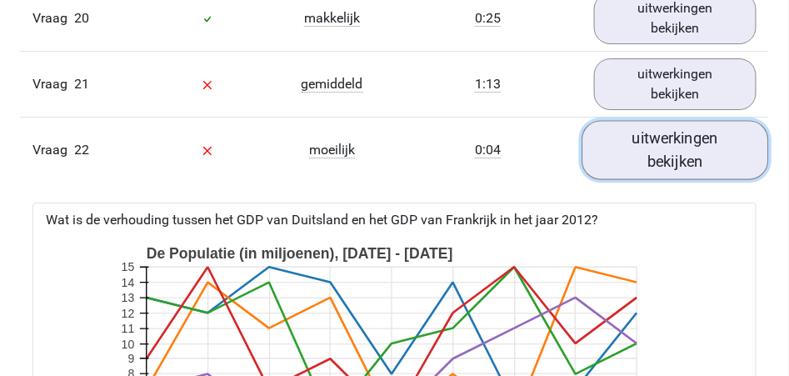
click at [666, 138] on link "uitwerkingen bekijken" at bounding box center [675, 150] width 187 height 59
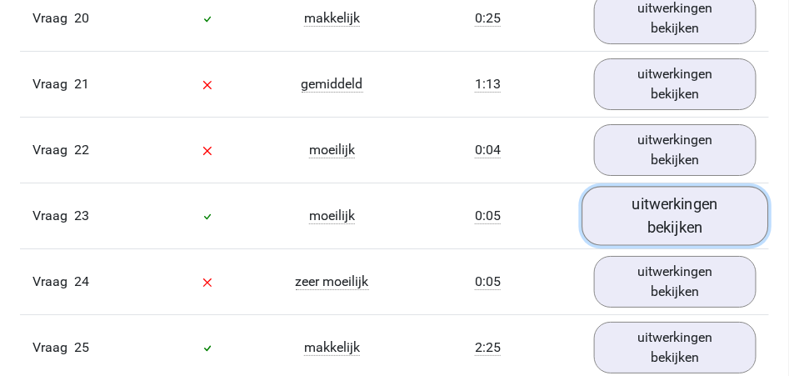
click at [665, 207] on link "uitwerkingen bekijken" at bounding box center [675, 216] width 187 height 59
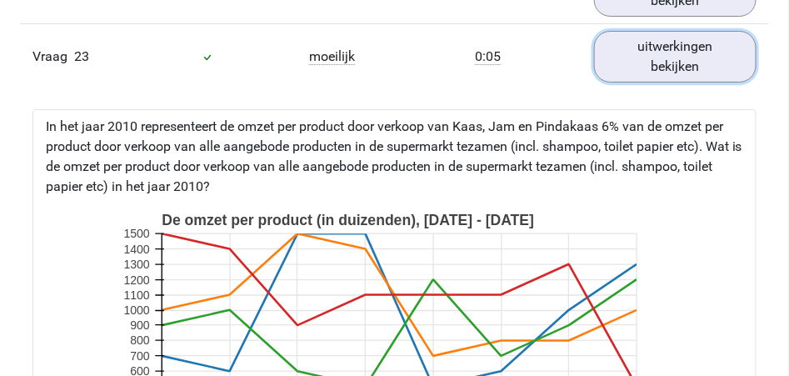
scroll to position [2819, 0]
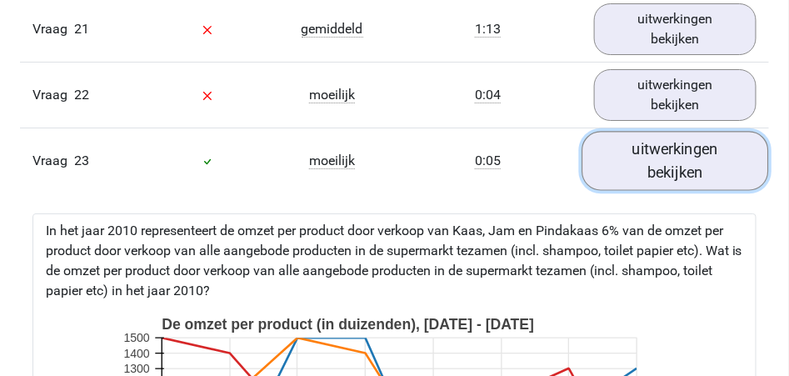
click at [651, 167] on link "uitwerkingen bekijken" at bounding box center [675, 161] width 187 height 59
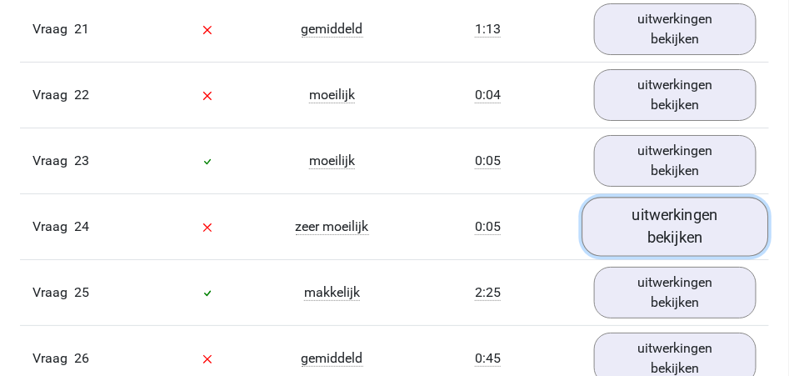
click at [651, 219] on link "uitwerkingen bekijken" at bounding box center [675, 226] width 187 height 59
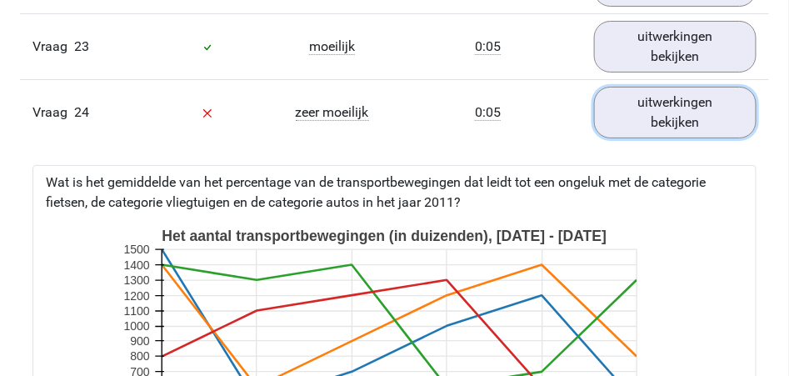
scroll to position [2875, 0]
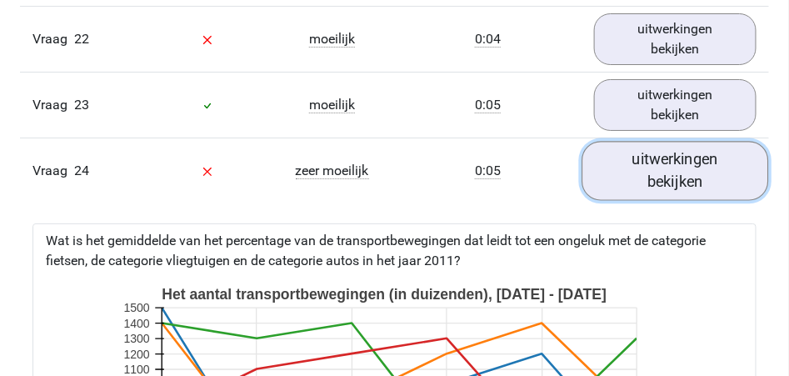
click at [685, 170] on link "uitwerkingen bekijken" at bounding box center [675, 171] width 187 height 59
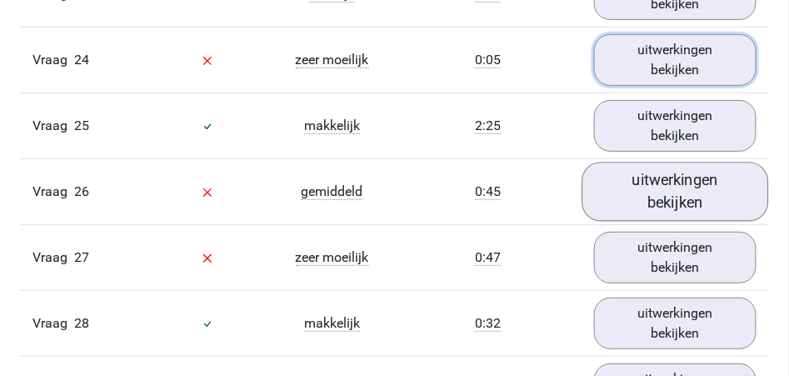
scroll to position [2985, 0]
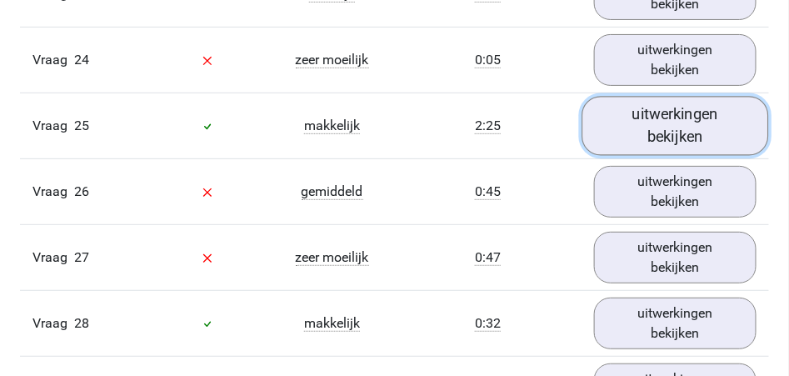
click at [702, 128] on link "uitwerkingen bekijken" at bounding box center [675, 126] width 187 height 59
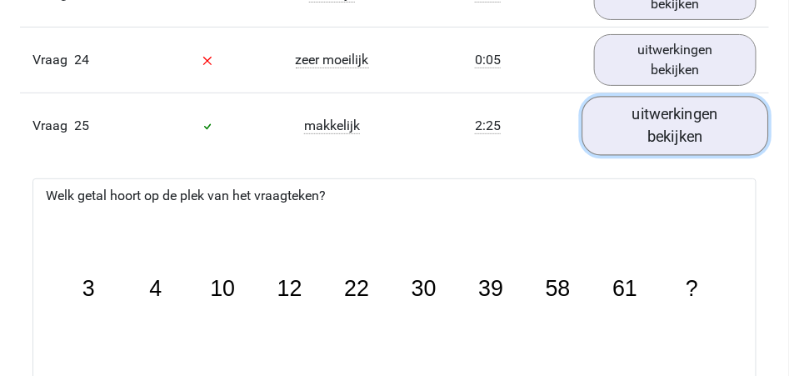
click at [709, 125] on link "uitwerkingen bekijken" at bounding box center [675, 126] width 187 height 59
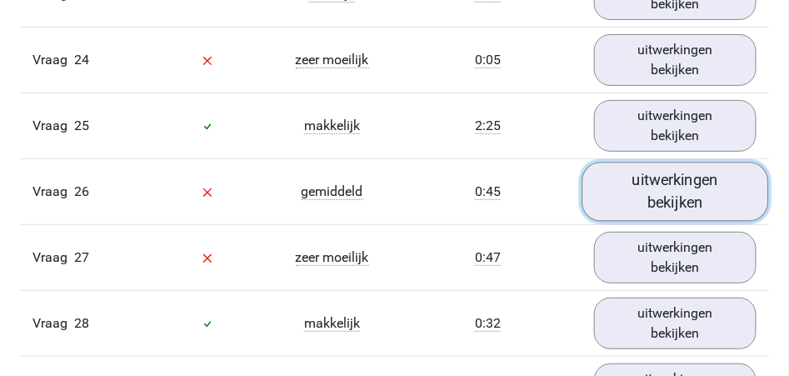
click at [667, 192] on link "uitwerkingen bekijken" at bounding box center [675, 191] width 187 height 59
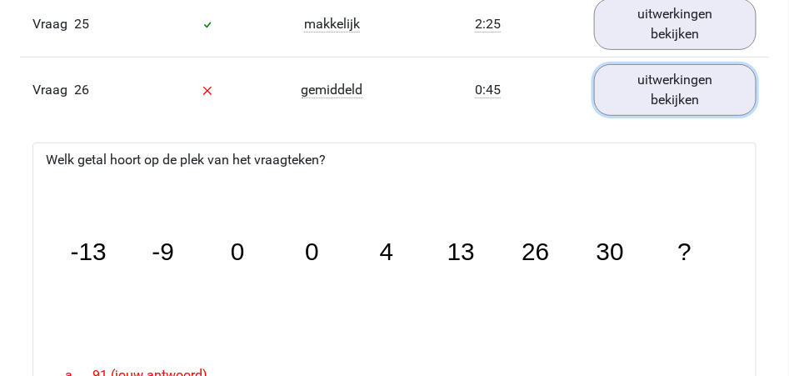
scroll to position [3041, 0]
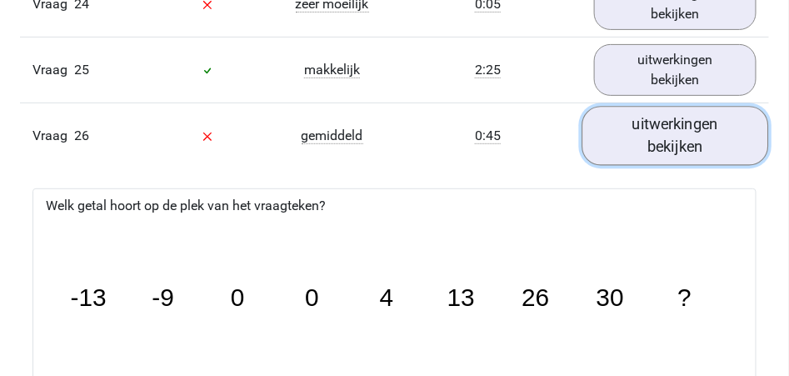
click at [677, 128] on link "uitwerkingen bekijken" at bounding box center [675, 136] width 187 height 59
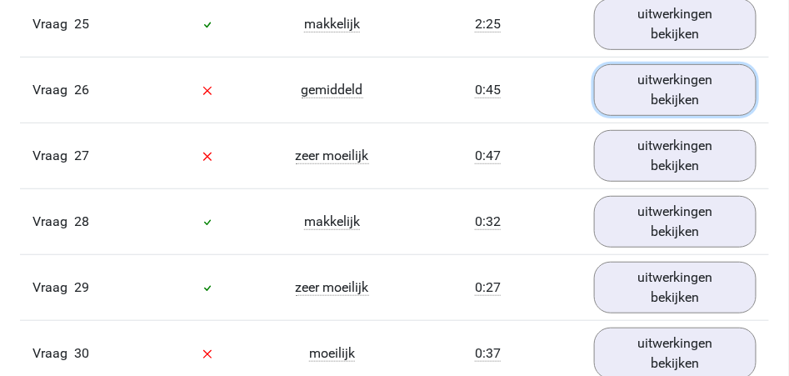
scroll to position [3153, 0]
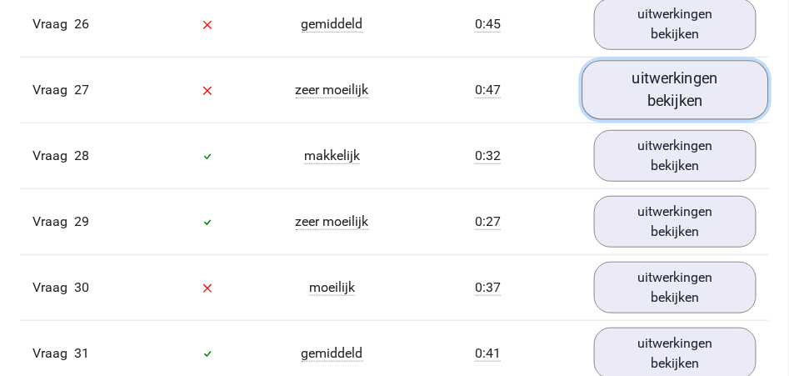
click at [665, 86] on link "uitwerkingen bekijken" at bounding box center [675, 90] width 187 height 59
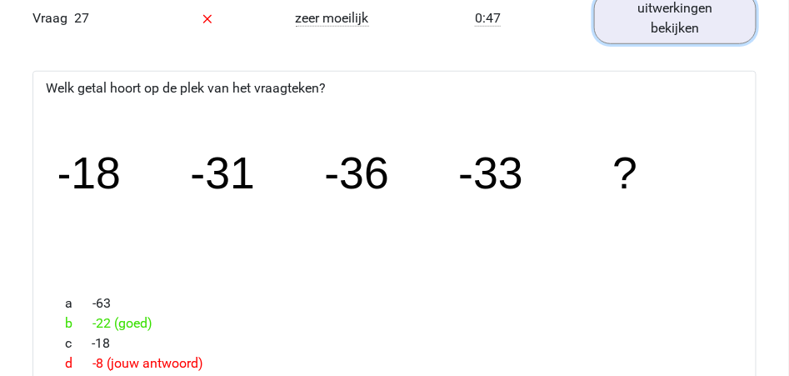
scroll to position [3097, 0]
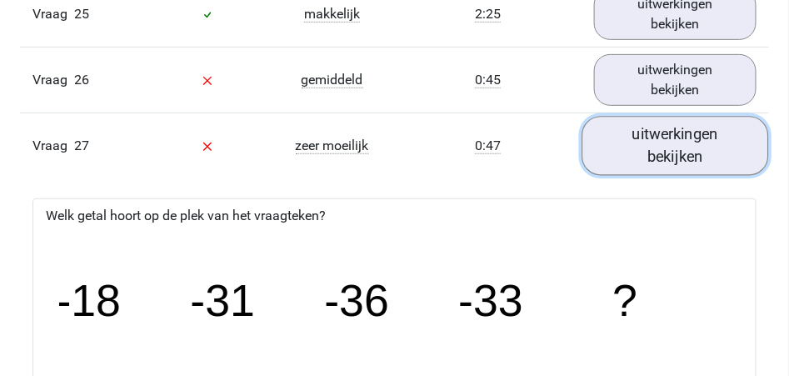
click at [685, 141] on link "uitwerkingen bekijken" at bounding box center [675, 146] width 187 height 59
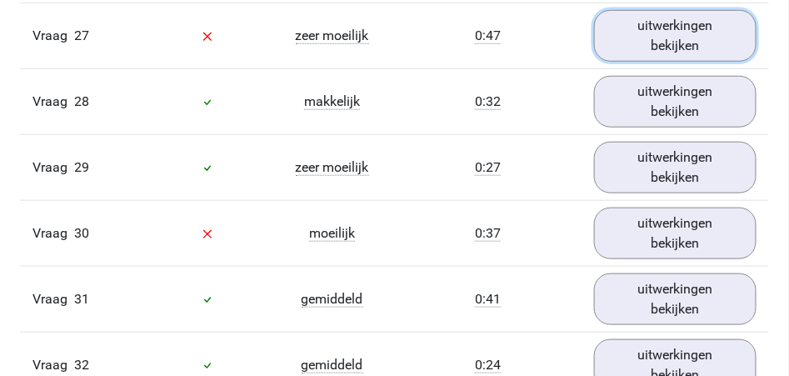
scroll to position [3208, 0]
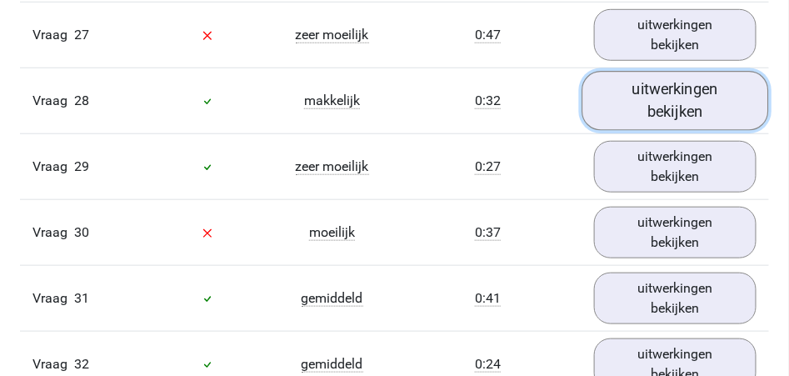
click at [679, 109] on link "uitwerkingen bekijken" at bounding box center [675, 101] width 187 height 59
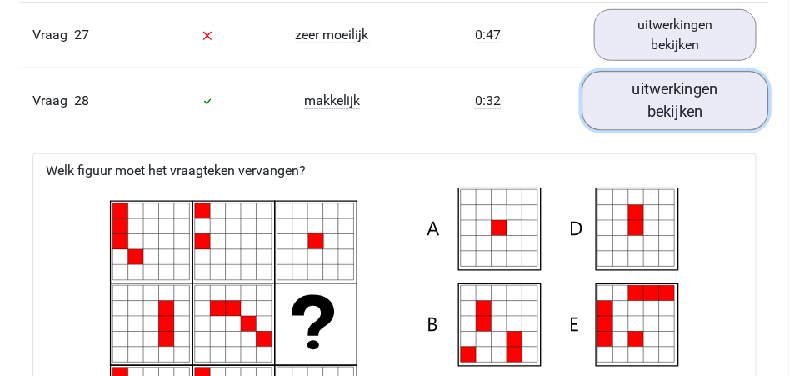
click at [669, 92] on link "uitwerkingen bekijken" at bounding box center [675, 101] width 187 height 59
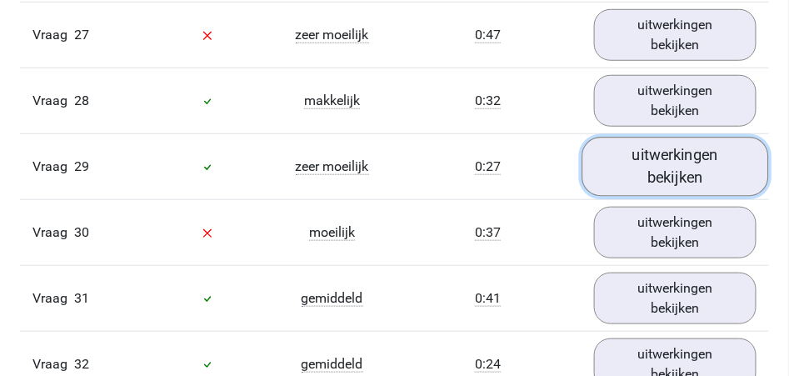
click at [654, 163] on link "uitwerkingen bekijken" at bounding box center [675, 166] width 187 height 59
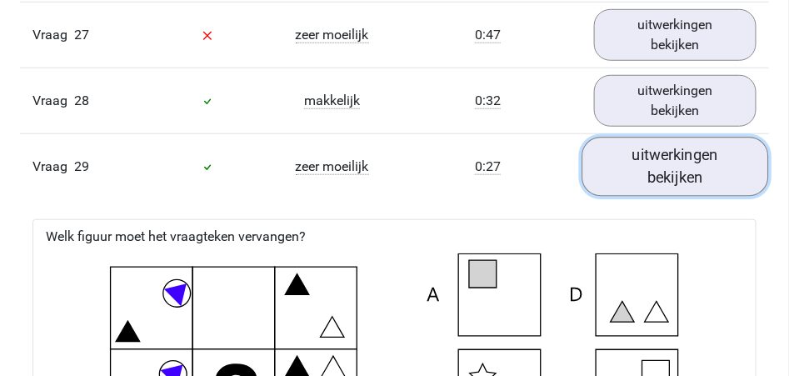
click at [675, 160] on link "uitwerkingen bekijken" at bounding box center [675, 166] width 187 height 59
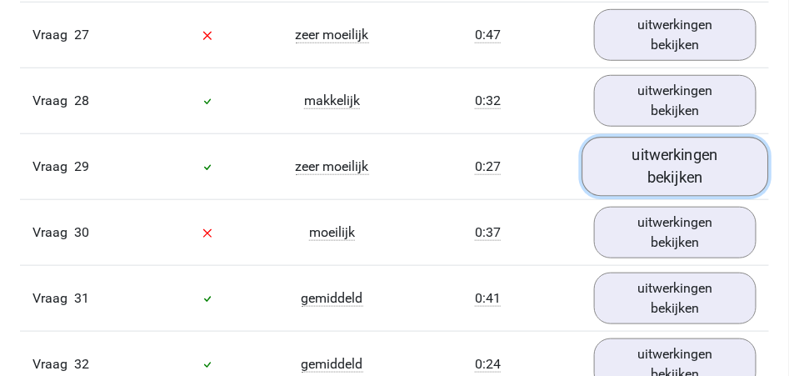
scroll to position [3320, 0]
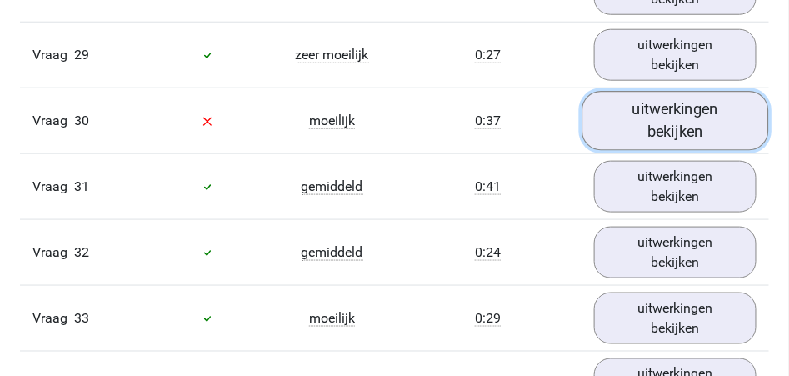
click at [661, 129] on link "uitwerkingen bekijken" at bounding box center [675, 121] width 187 height 59
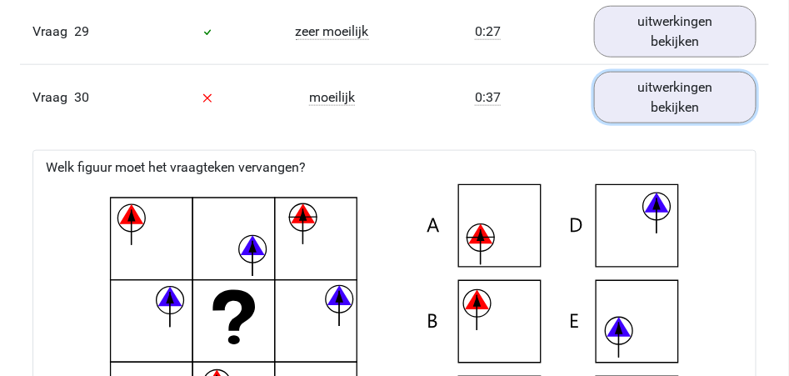
scroll to position [3264, 0]
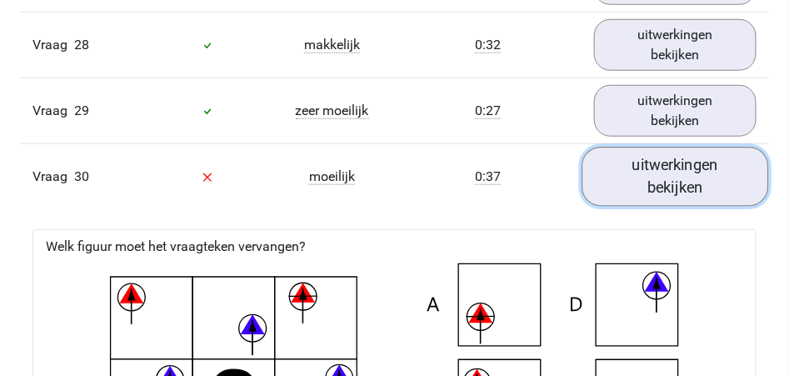
click at [654, 187] on link "uitwerkingen bekijken" at bounding box center [675, 176] width 187 height 59
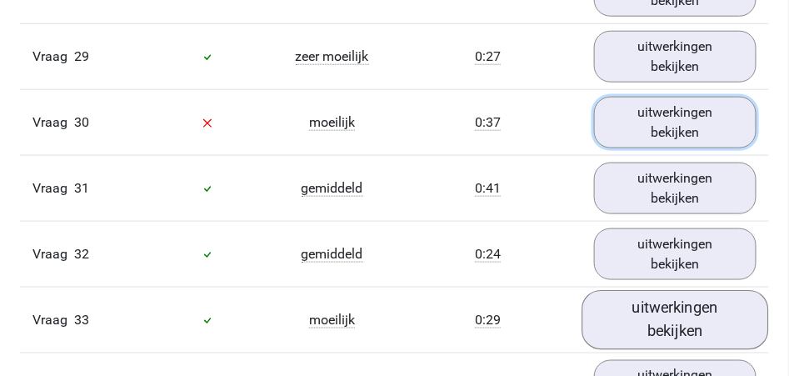
scroll to position [3374, 0]
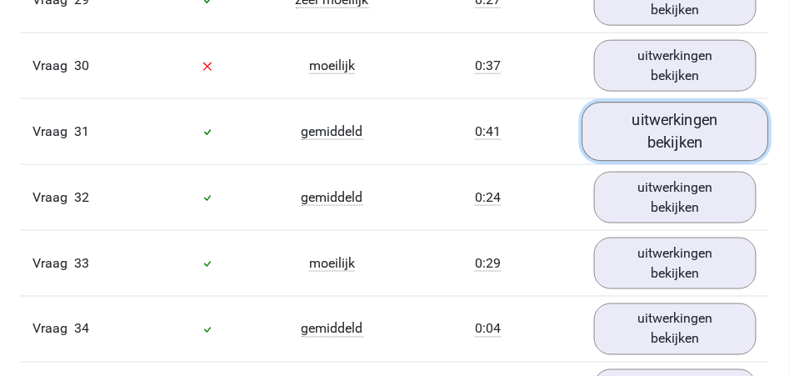
click at [656, 137] on link "uitwerkingen bekijken" at bounding box center [675, 131] width 187 height 59
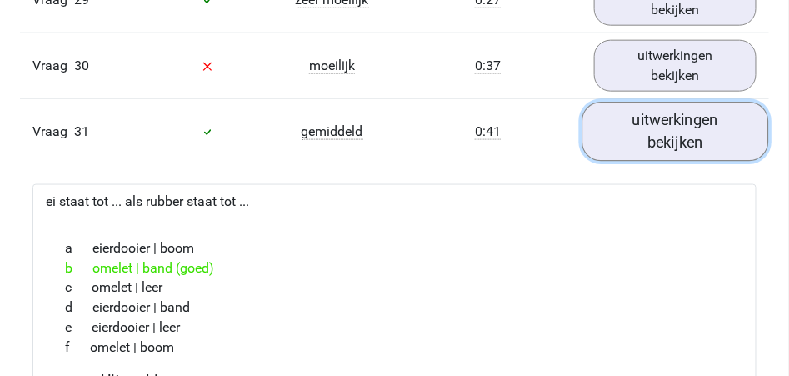
click at [664, 127] on link "uitwerkingen bekijken" at bounding box center [675, 131] width 187 height 59
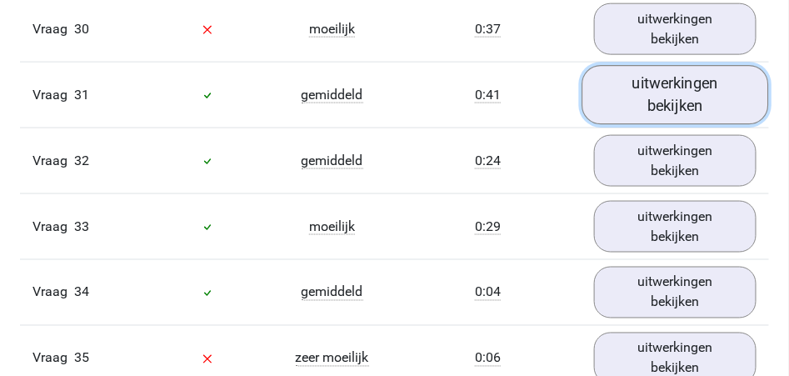
scroll to position [3430, 0]
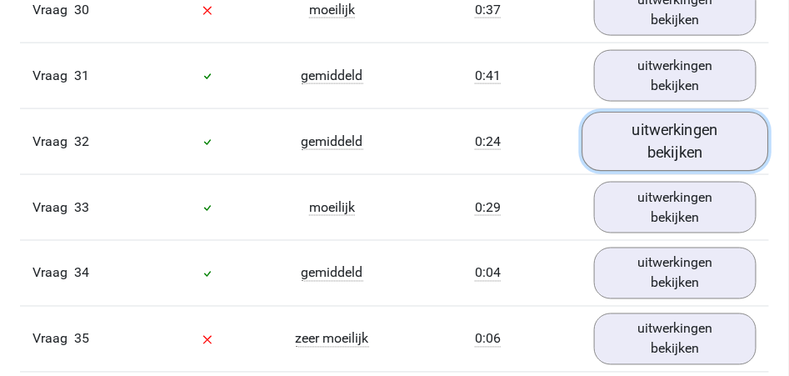
click at [671, 130] on link "uitwerkingen bekijken" at bounding box center [675, 141] width 187 height 59
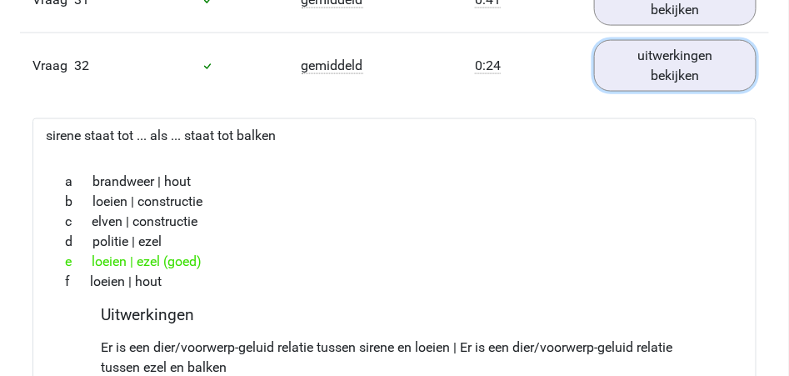
scroll to position [3541, 0]
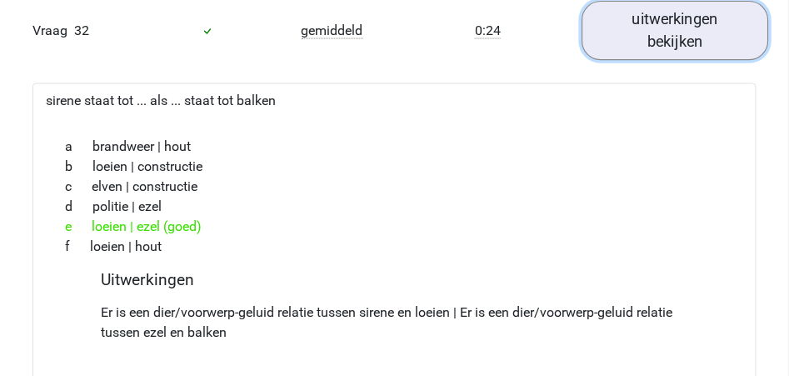
click at [636, 35] on link "uitwerkingen bekijken" at bounding box center [675, 31] width 187 height 59
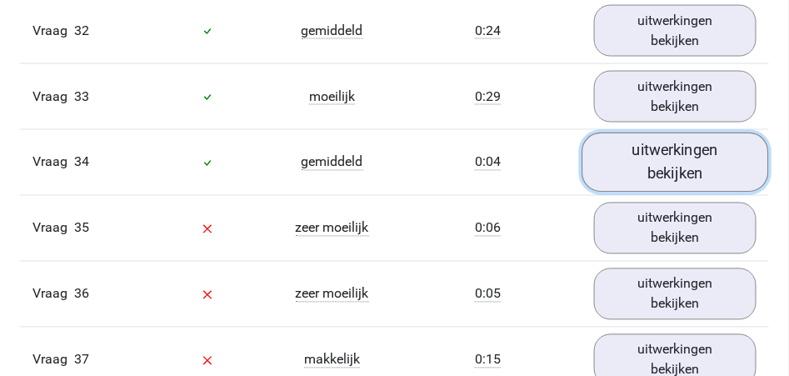
click at [619, 172] on link "uitwerkingen bekijken" at bounding box center [675, 162] width 187 height 59
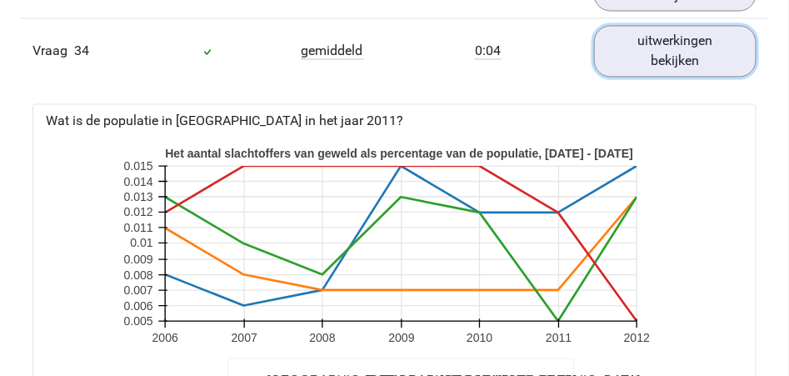
scroll to position [3597, 0]
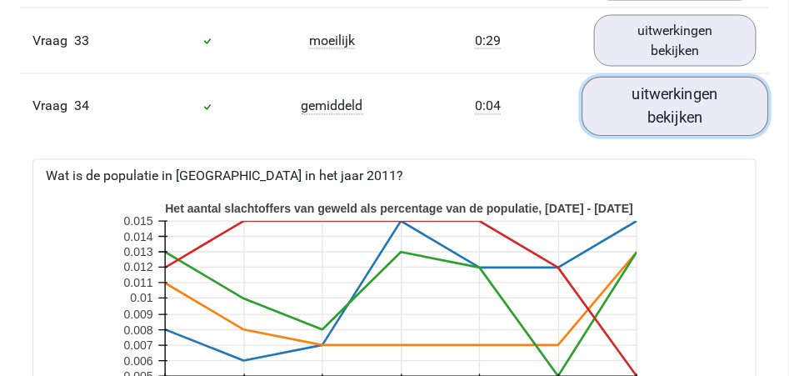
click at [636, 119] on link "uitwerkingen bekijken" at bounding box center [675, 106] width 187 height 59
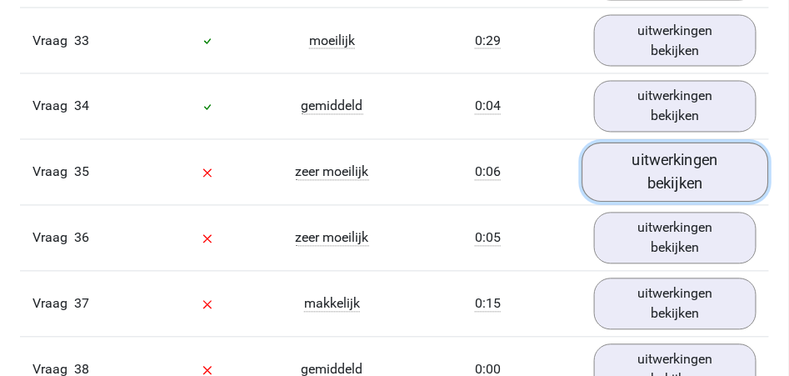
click at [641, 171] on link "uitwerkingen bekijken" at bounding box center [675, 172] width 187 height 59
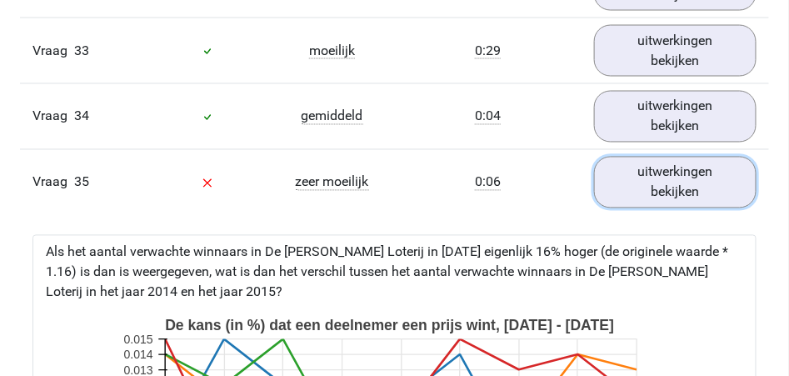
scroll to position [3485, 0]
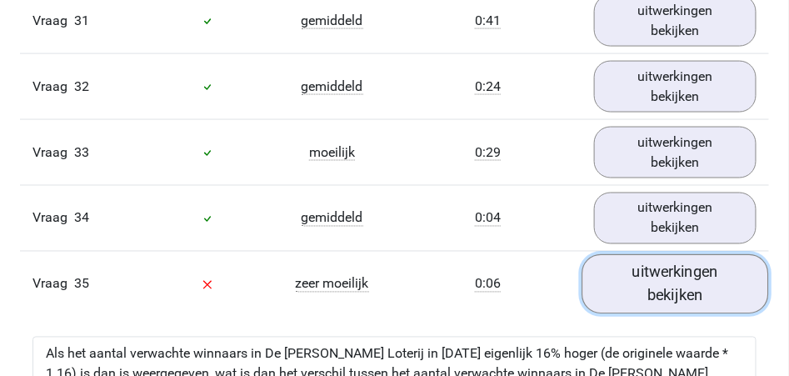
click at [662, 283] on link "uitwerkingen bekijken" at bounding box center [675, 284] width 187 height 59
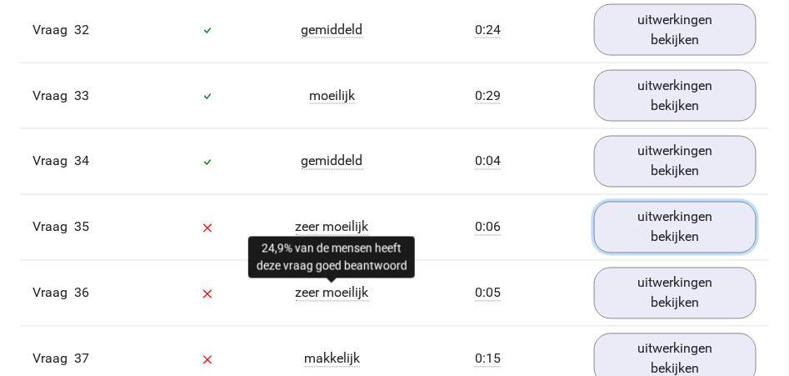
scroll to position [3597, 0]
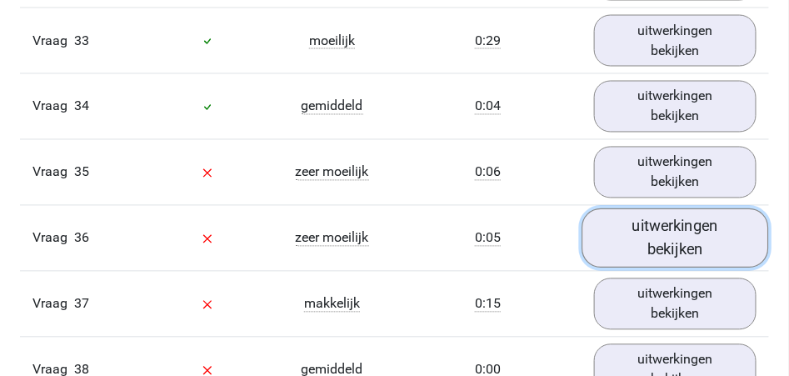
click at [673, 228] on link "uitwerkingen bekijken" at bounding box center [675, 238] width 187 height 59
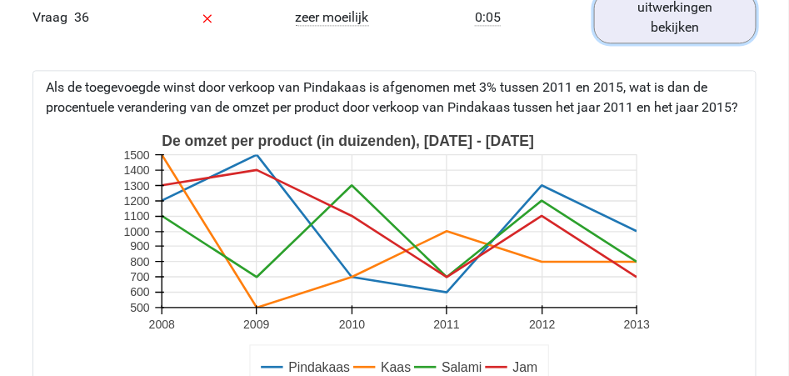
scroll to position [3764, 0]
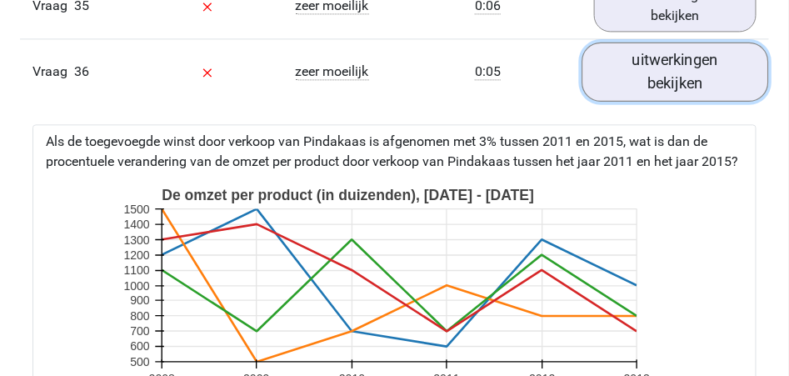
click at [694, 70] on link "uitwerkingen bekijken" at bounding box center [675, 71] width 187 height 59
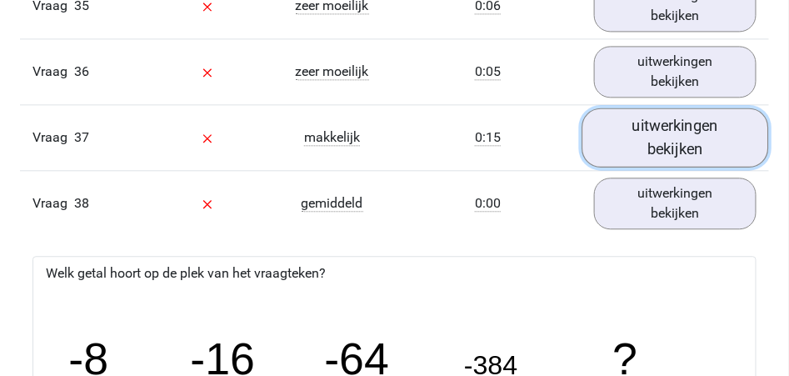
click at [660, 146] on link "uitwerkingen bekijken" at bounding box center [675, 137] width 187 height 59
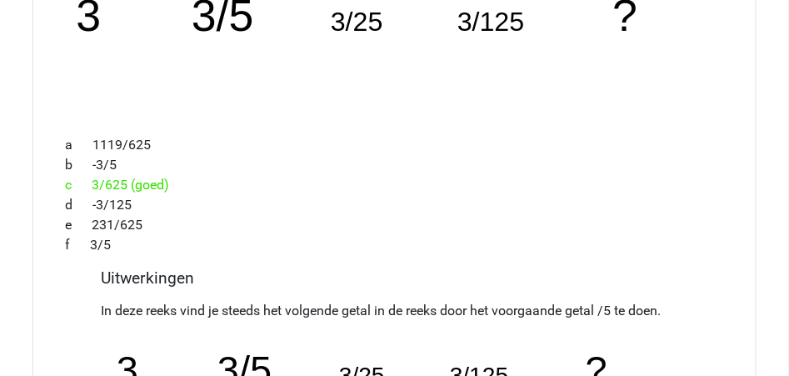
scroll to position [3874, 0]
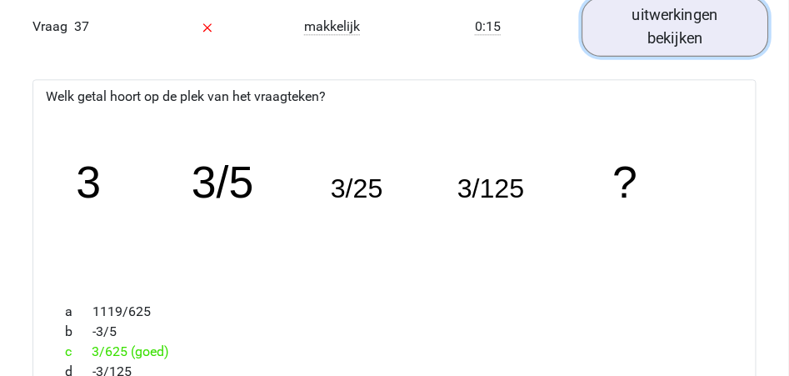
click at [651, 32] on link "uitwerkingen bekijken" at bounding box center [675, 27] width 187 height 59
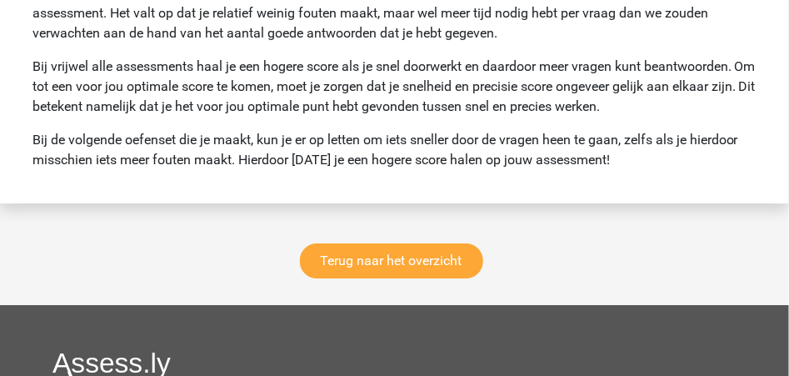
scroll to position [5540, 0]
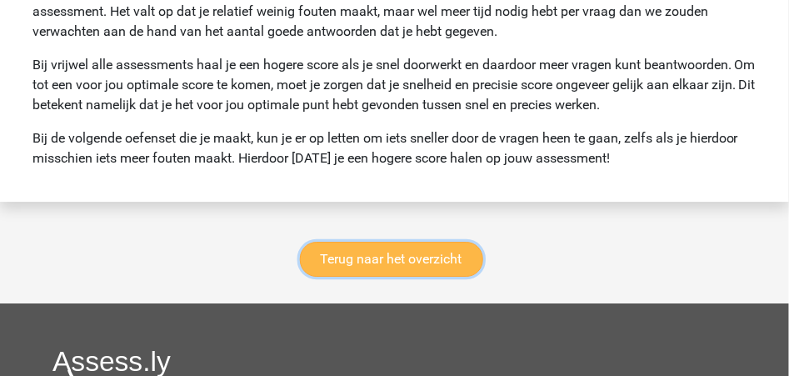
click at [379, 260] on link "Terug naar het overzicht" at bounding box center [391, 259] width 183 height 35
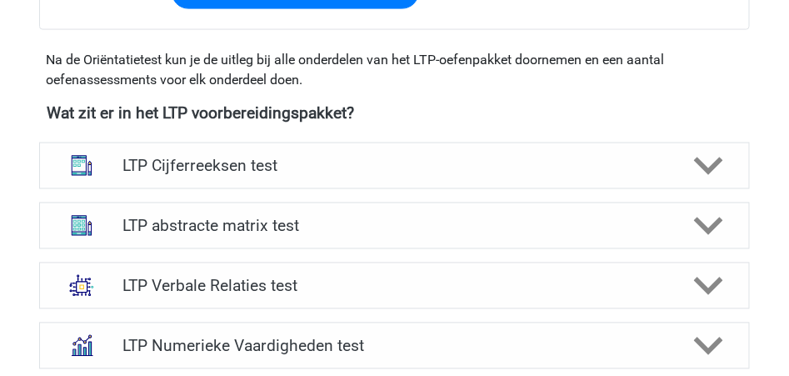
scroll to position [611, 0]
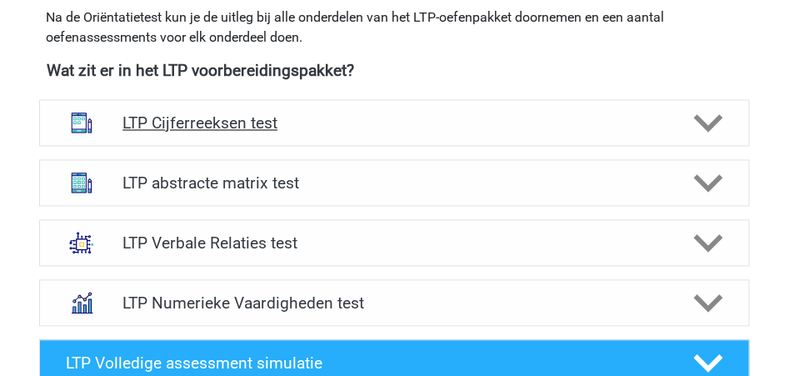
click at [705, 122] on polygon at bounding box center [708, 123] width 29 height 18
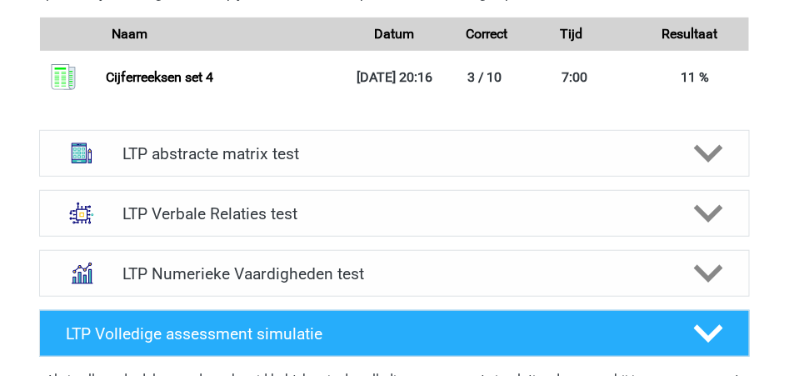
scroll to position [1666, 0]
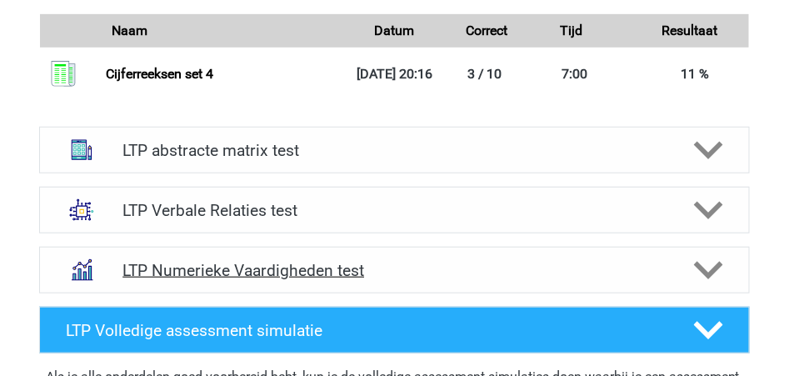
click at [715, 272] on icon at bounding box center [708, 270] width 29 height 29
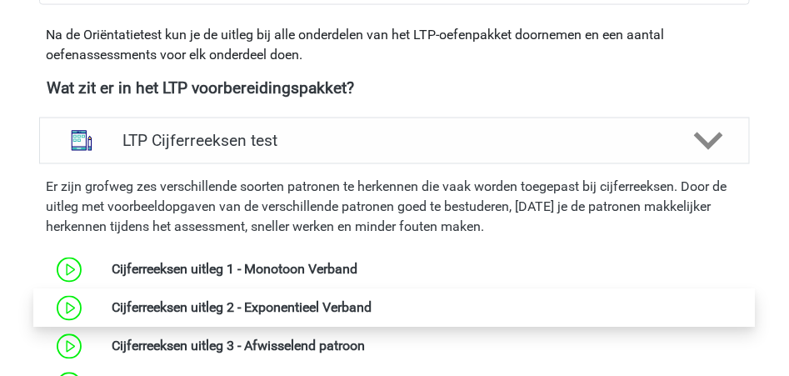
scroll to position [666, 0]
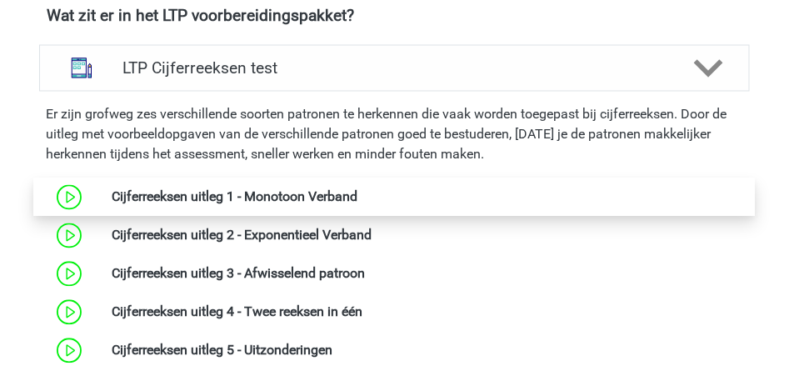
click at [357, 195] on link at bounding box center [357, 197] width 0 height 16
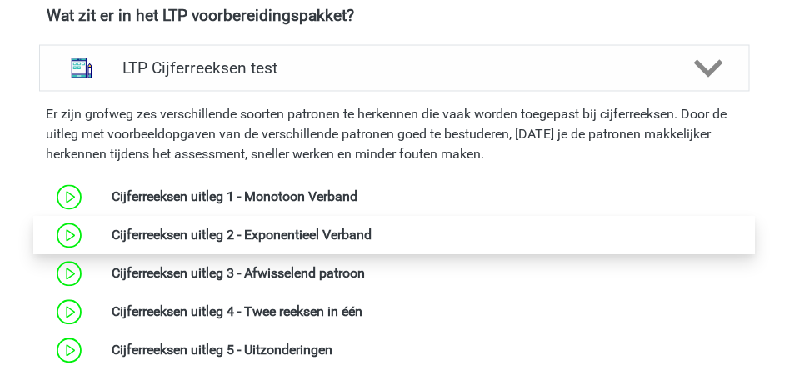
click at [372, 236] on link at bounding box center [372, 235] width 0 height 16
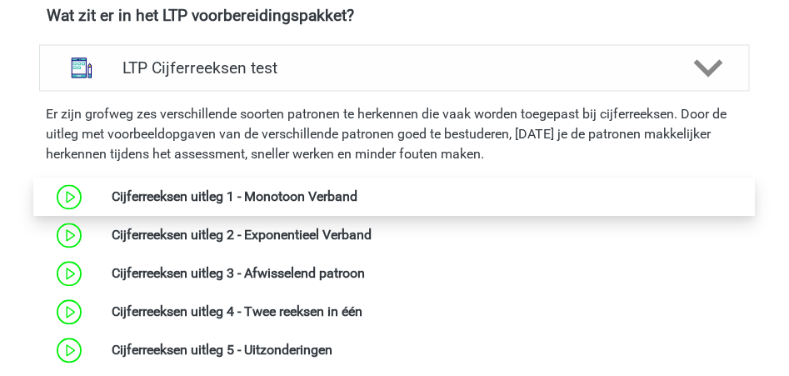
click at [357, 195] on link at bounding box center [357, 197] width 0 height 16
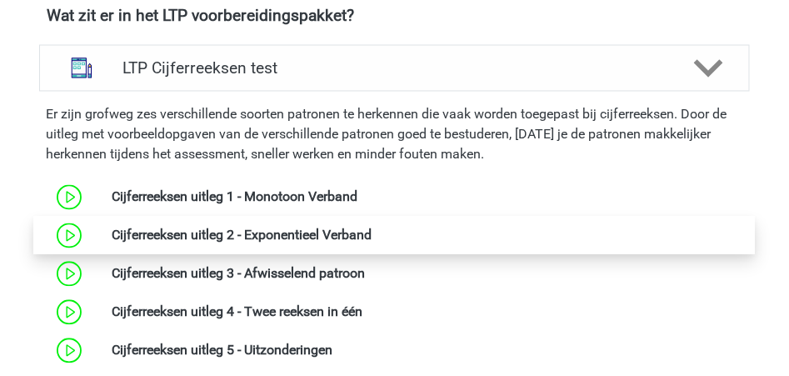
click at [372, 232] on link at bounding box center [372, 235] width 0 height 16
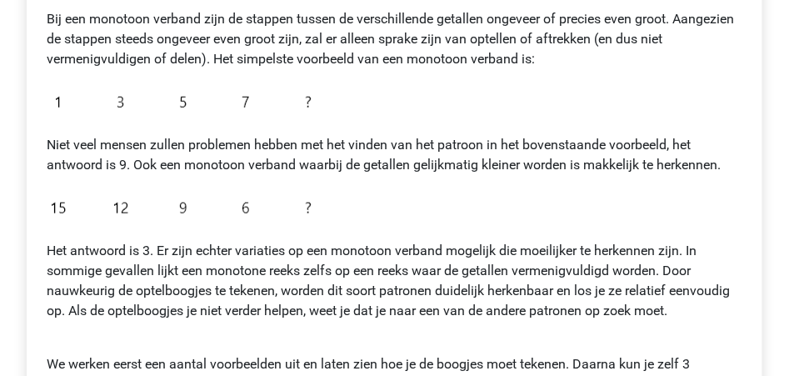
scroll to position [166, 0]
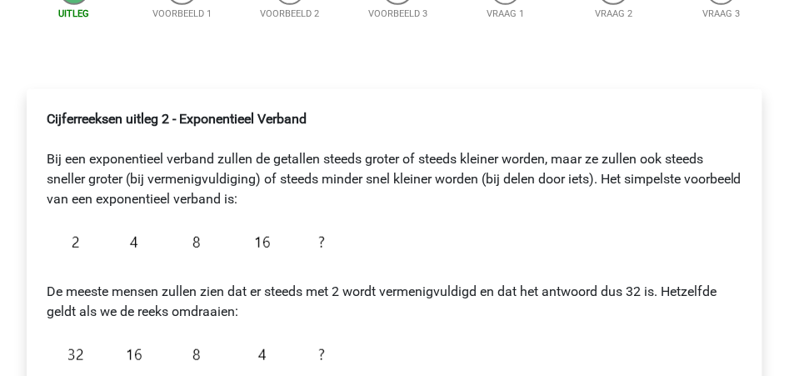
scroll to position [222, 0]
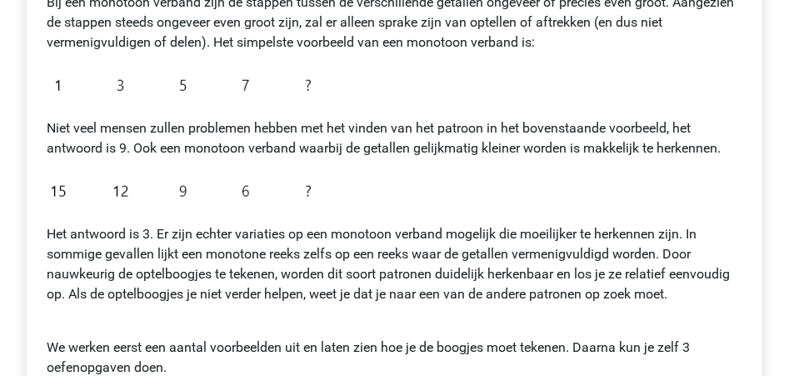
scroll to position [388, 0]
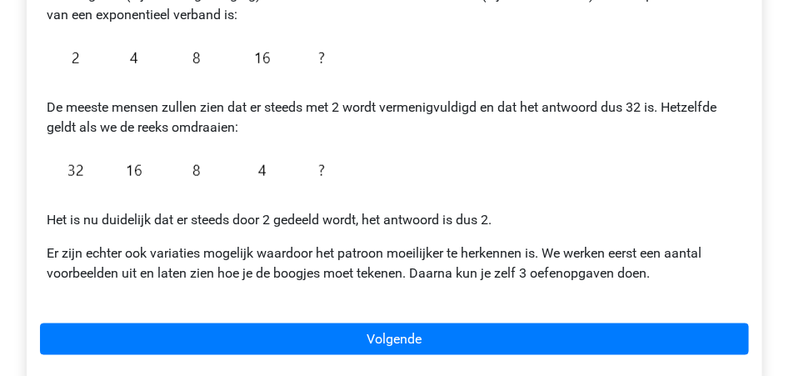
scroll to position [444, 0]
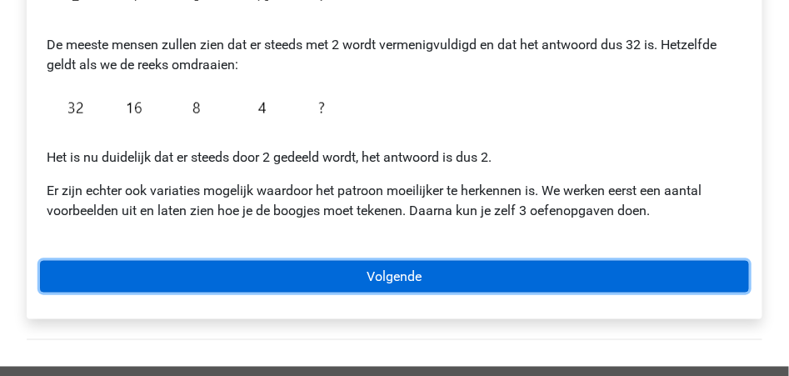
click at [426, 277] on link "Volgende" at bounding box center [394, 277] width 709 height 32
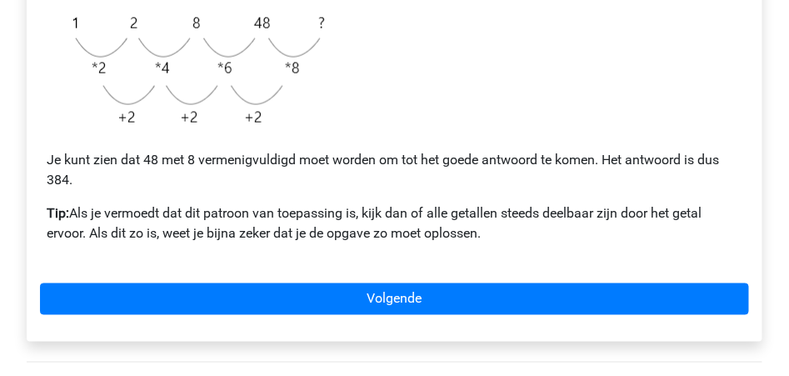
scroll to position [555, 0]
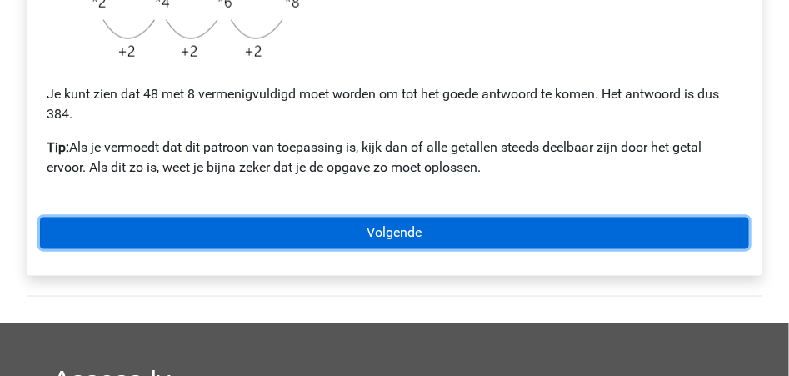
click at [372, 236] on link "Volgende" at bounding box center [394, 233] width 709 height 32
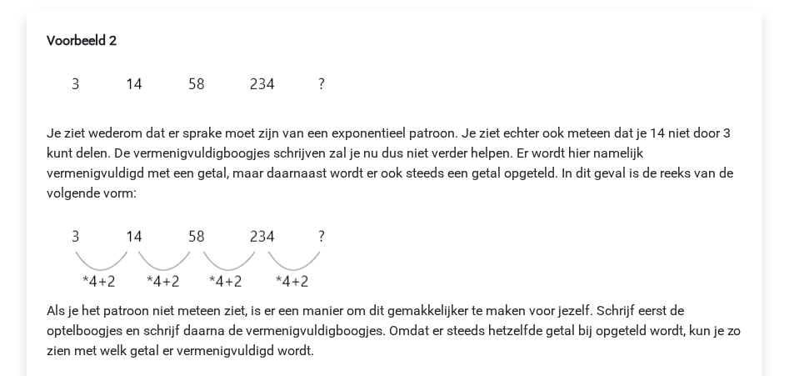
scroll to position [277, 0]
